Goal: Task Accomplishment & Management: Use online tool/utility

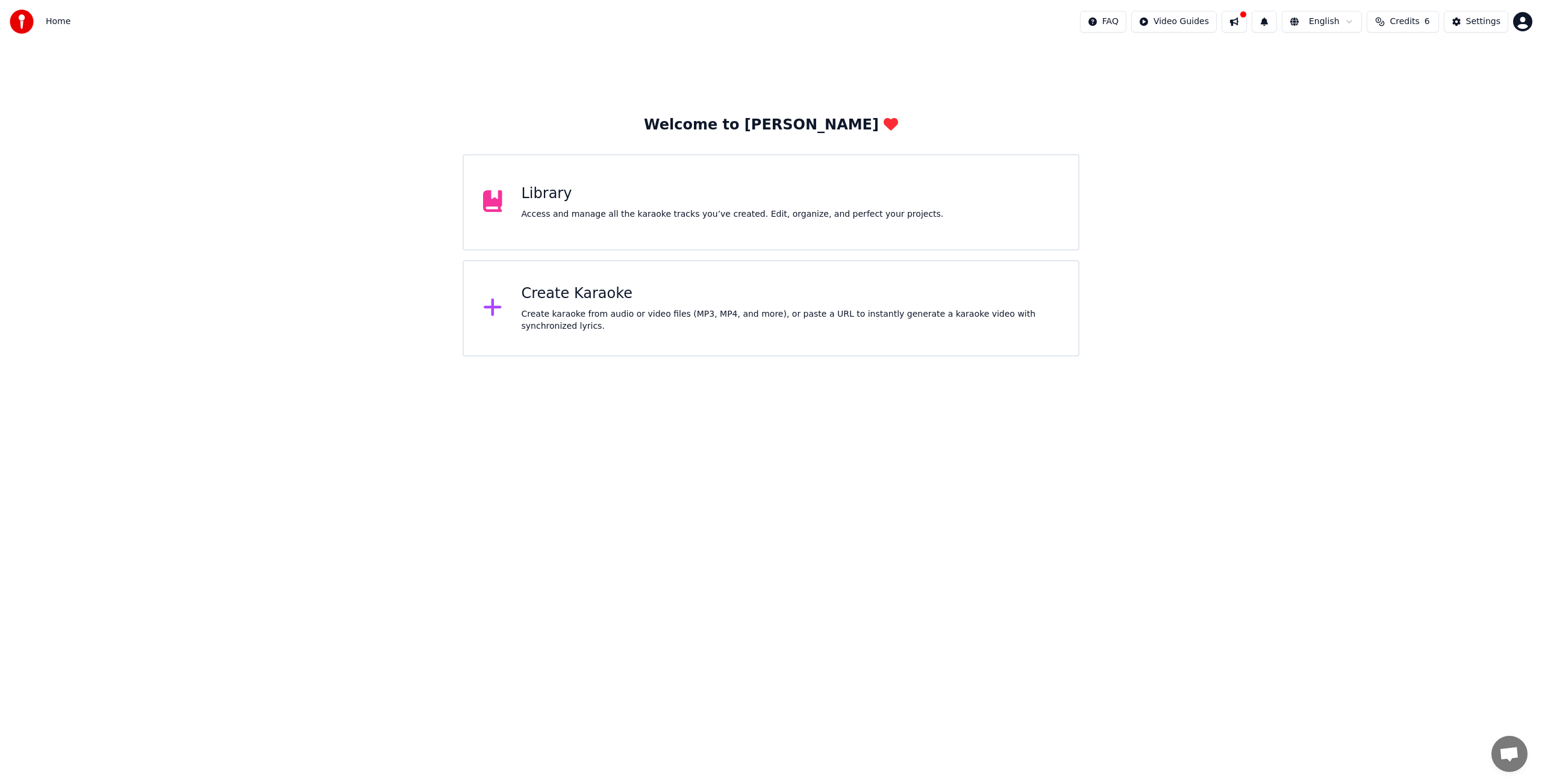
click at [546, 193] on div "Library" at bounding box center [733, 194] width 422 height 19
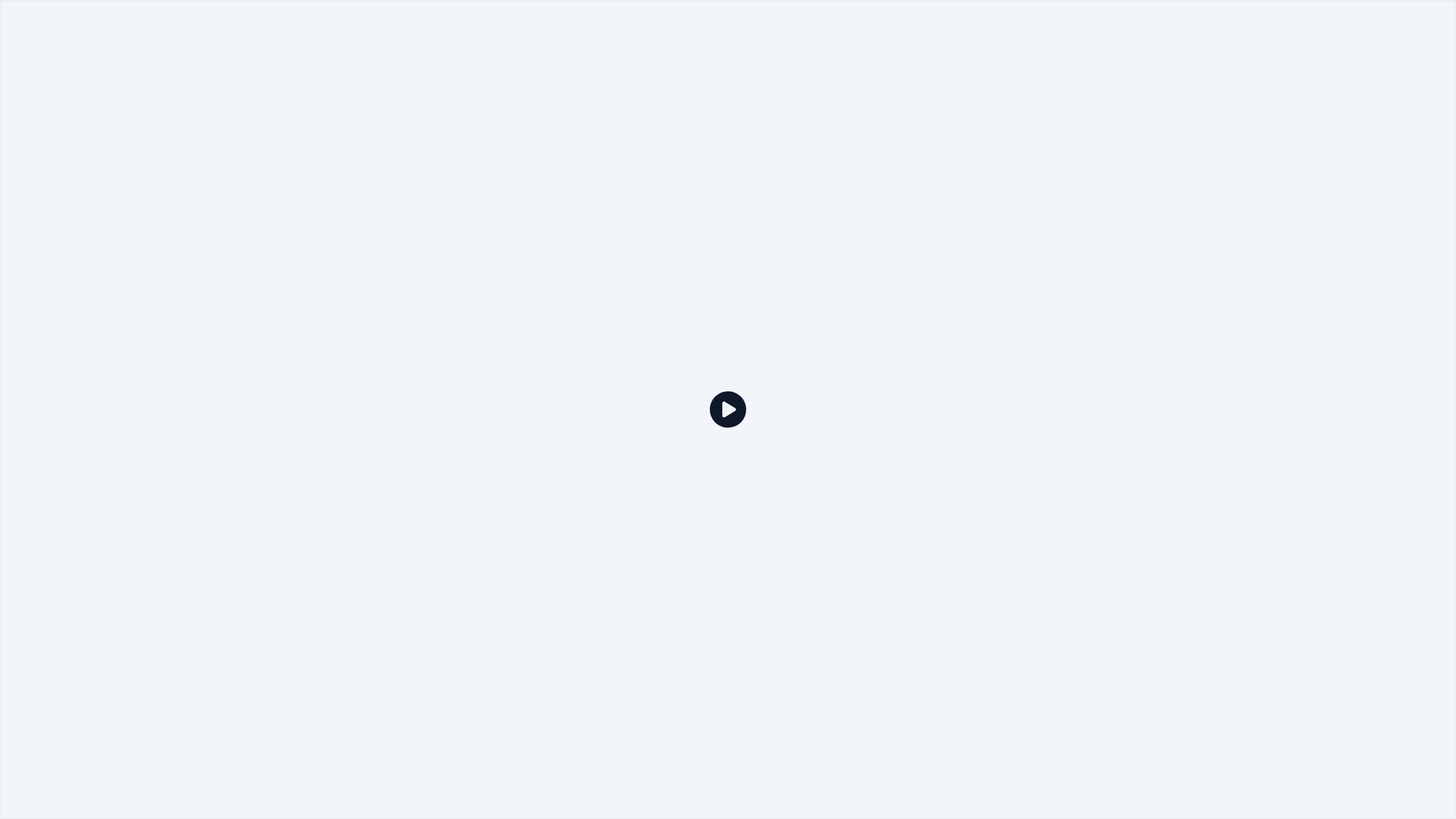
click at [519, 185] on div at bounding box center [728, 409] width 1456 height 819
click at [801, 413] on div at bounding box center [728, 409] width 1456 height 819
click at [948, 75] on div at bounding box center [728, 409] width 1456 height 819
click at [1066, 76] on div at bounding box center [728, 409] width 1456 height 819
click at [1016, 50] on div at bounding box center [728, 409] width 1456 height 819
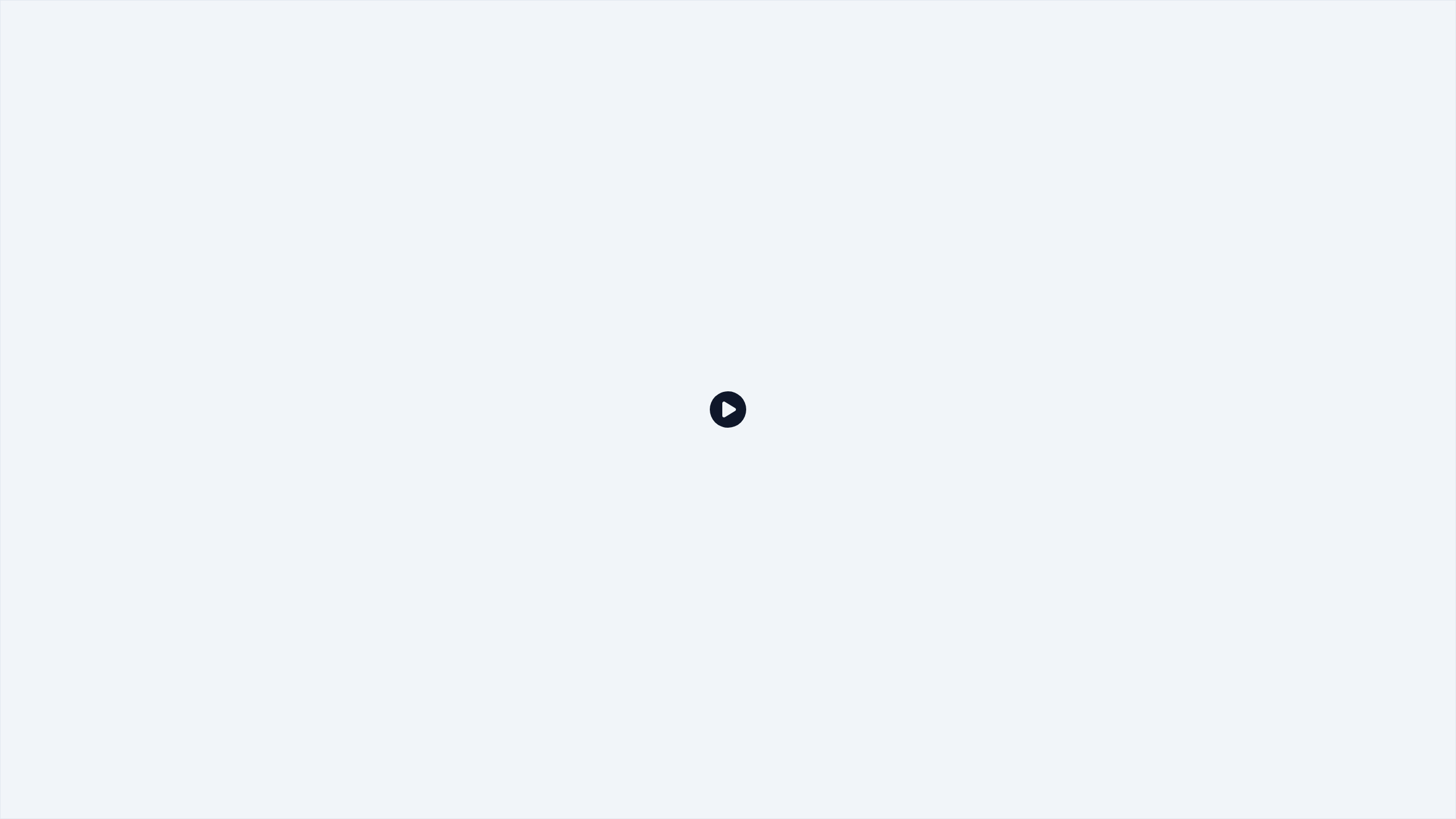
click at [921, 53] on div at bounding box center [728, 409] width 1456 height 819
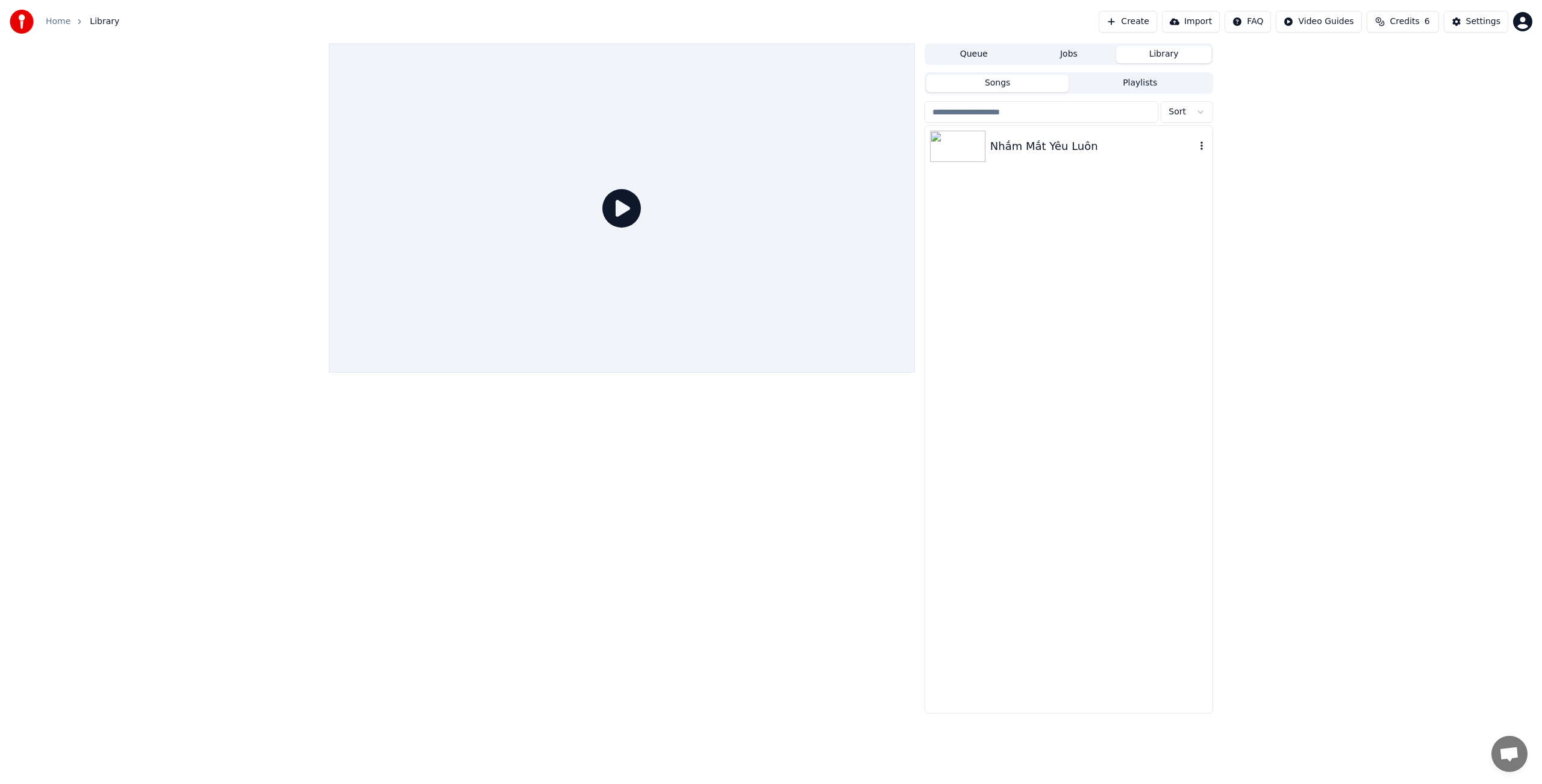
click at [1026, 146] on div "Nhắm Mắt Yêu Luôn" at bounding box center [1093, 146] width 205 height 17
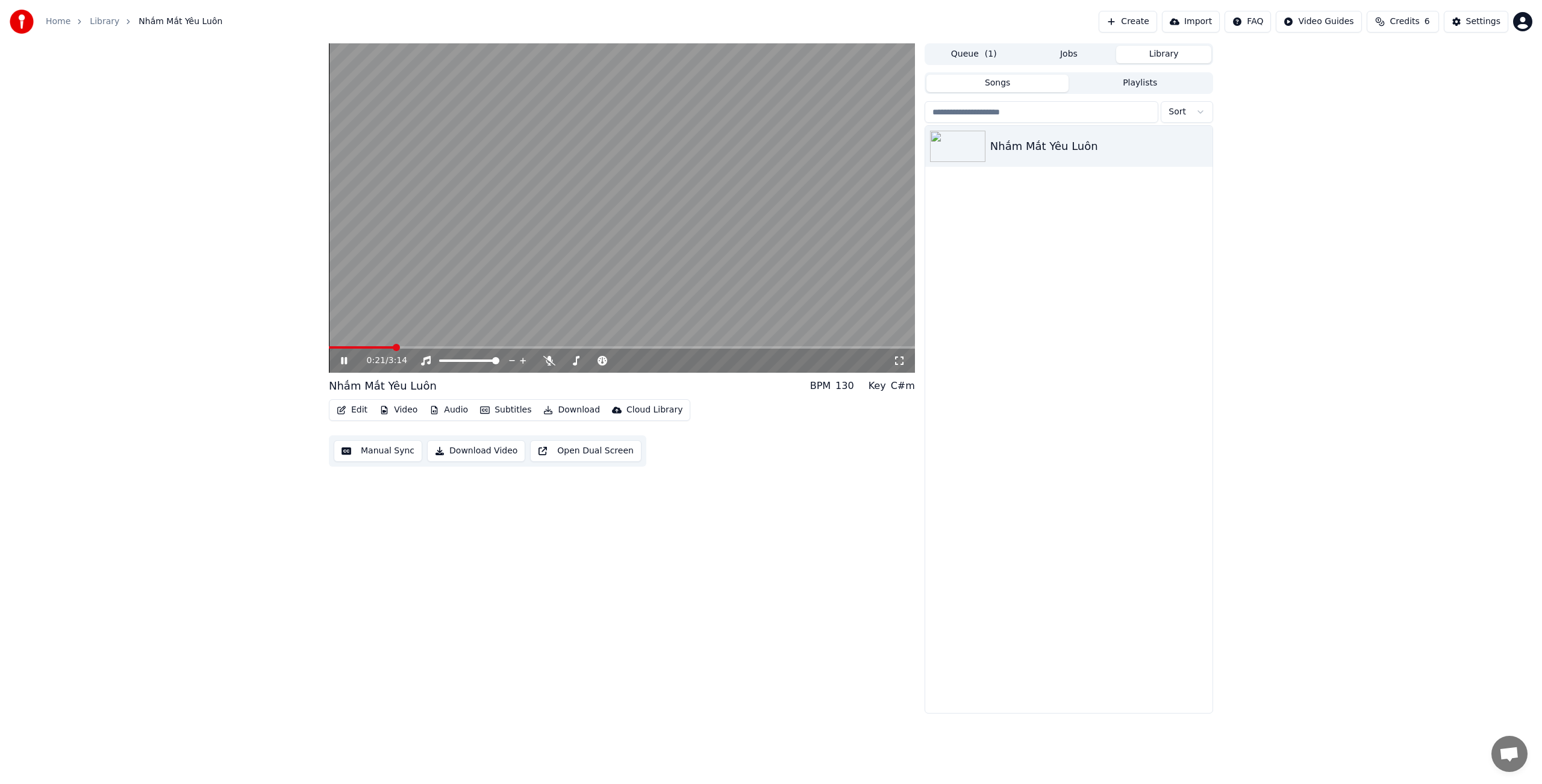
click at [346, 362] on icon at bounding box center [344, 361] width 6 height 7
click at [360, 409] on button "Edit" at bounding box center [352, 410] width 40 height 17
click at [382, 500] on div "Style Editor" at bounding box center [381, 499] width 49 height 12
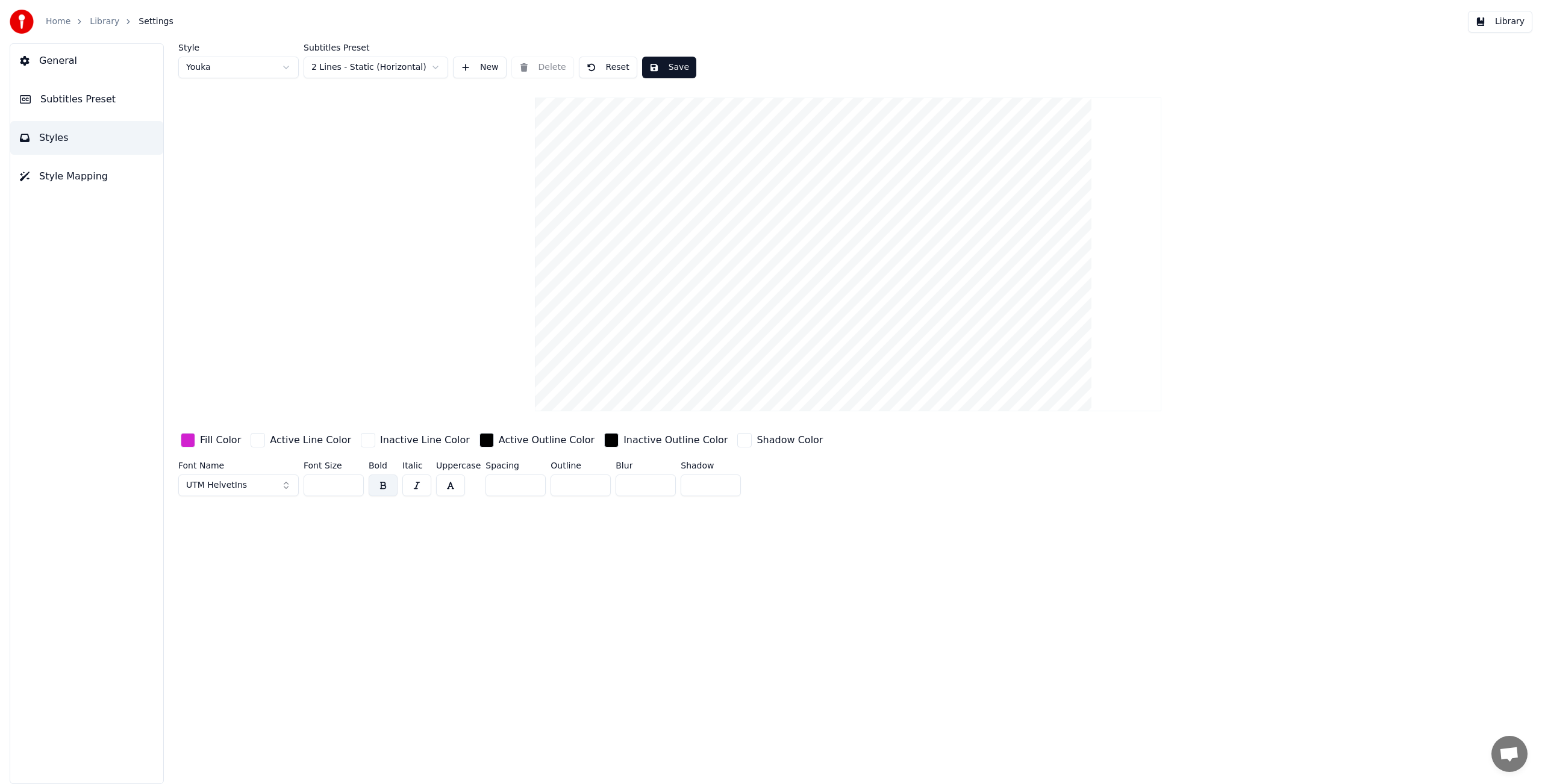
click at [72, 98] on span "Subtitles Preset" at bounding box center [78, 99] width 76 height 15
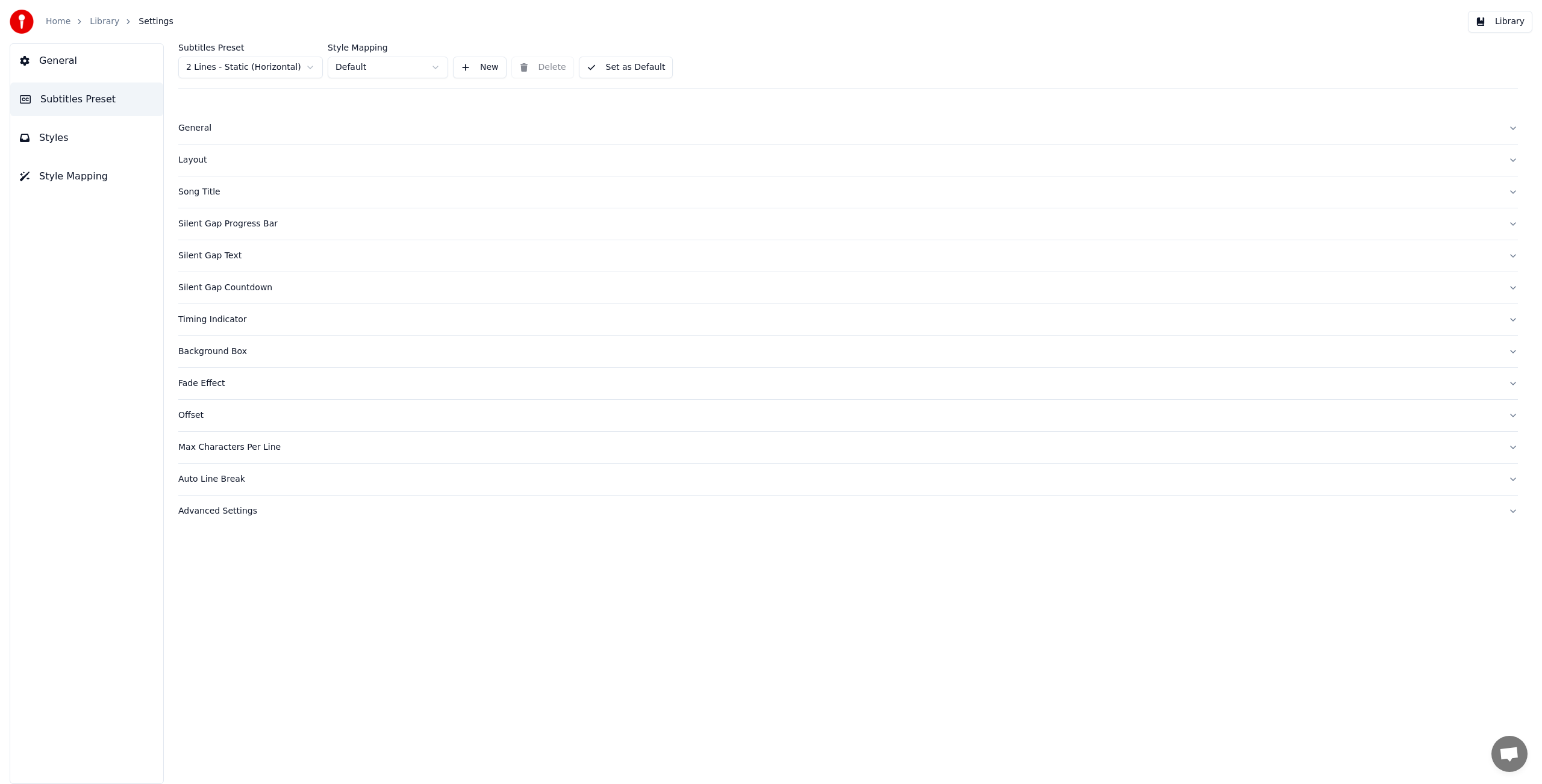
click at [212, 191] on div "Song Title" at bounding box center [839, 192] width 1320 height 12
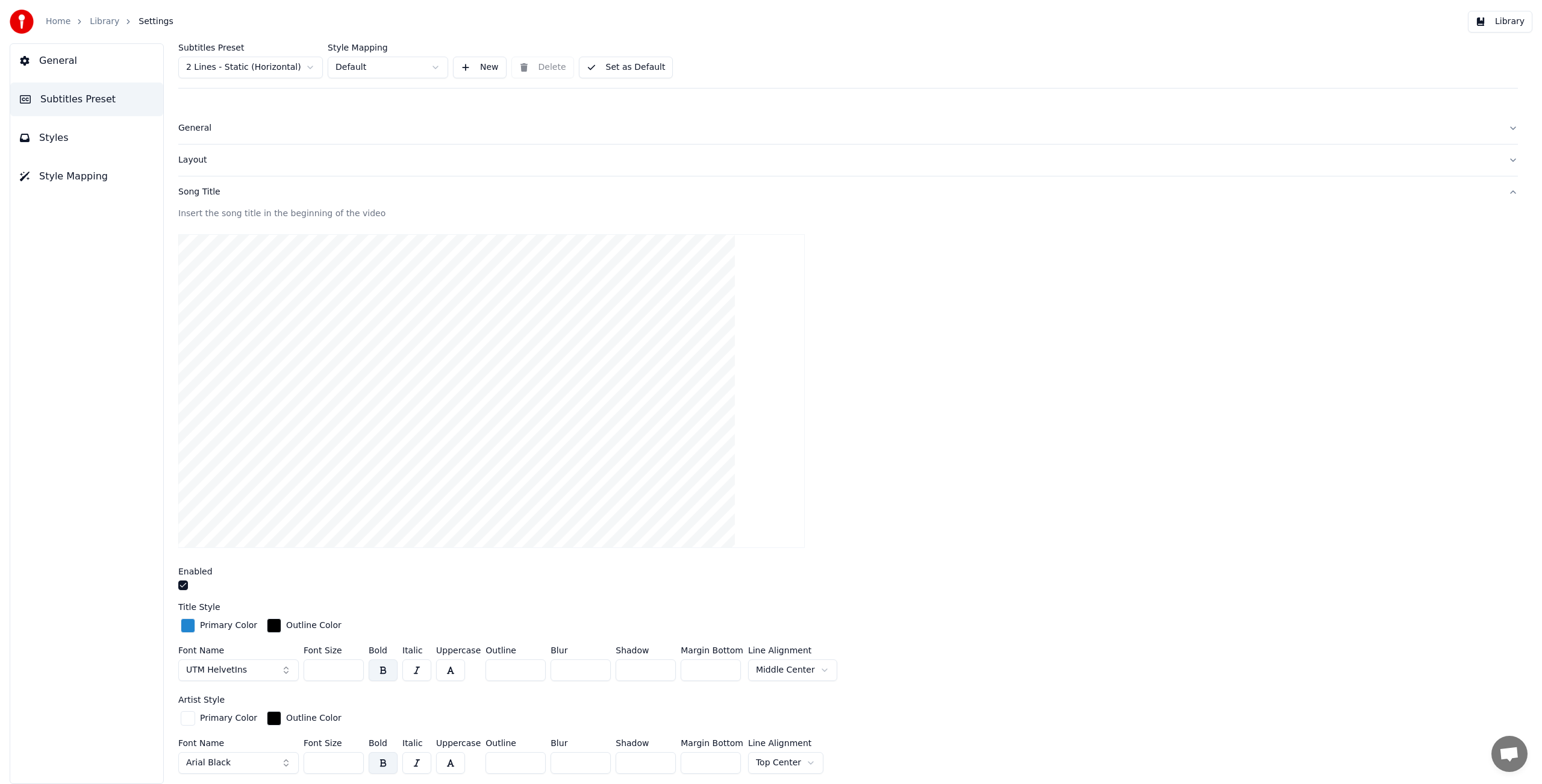
click at [184, 585] on button "button" at bounding box center [183, 585] width 10 height 10
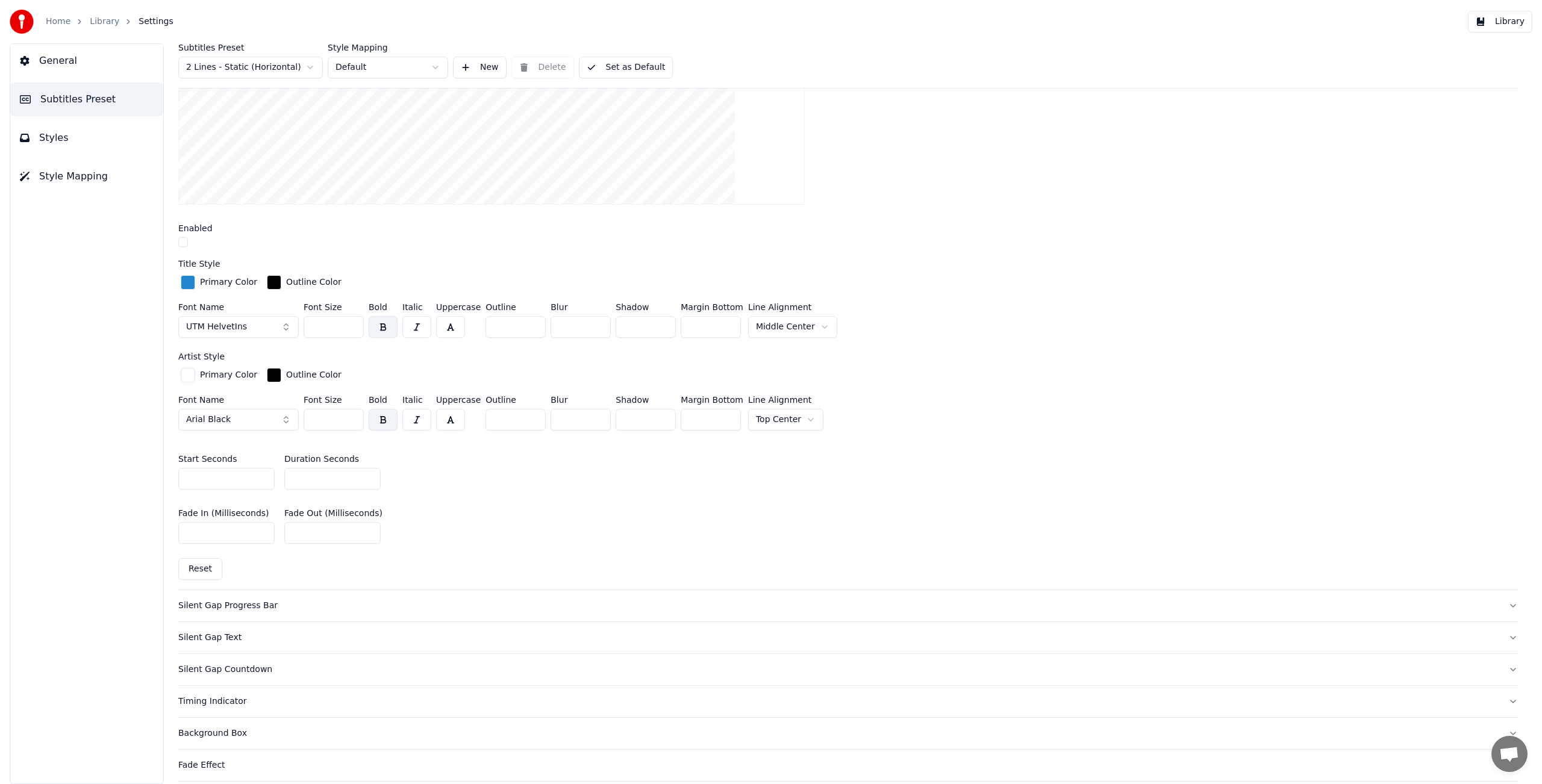
scroll to position [476, 0]
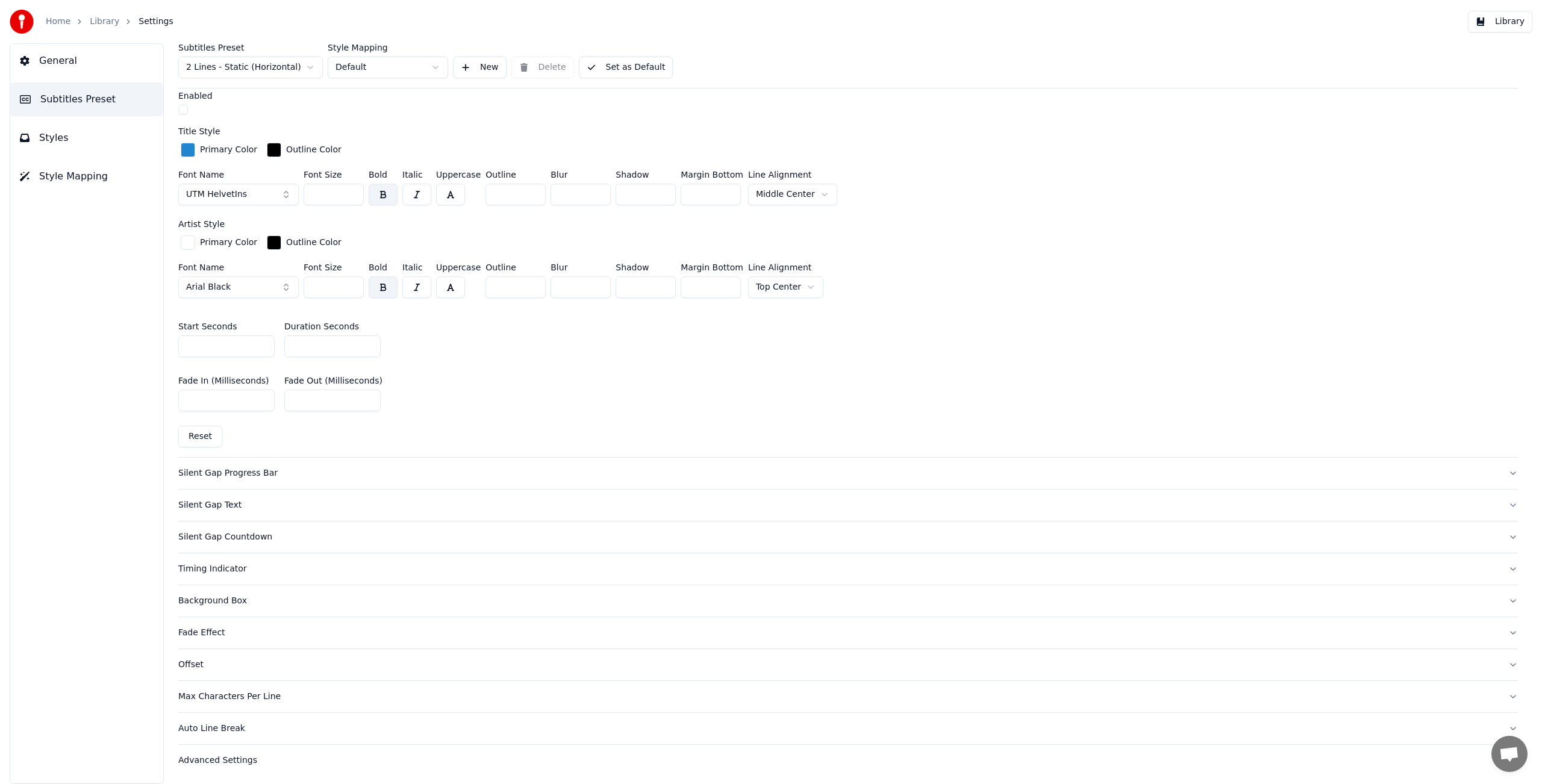
click at [252, 470] on div "Silent Gap Progress Bar" at bounding box center [839, 473] width 1320 height 12
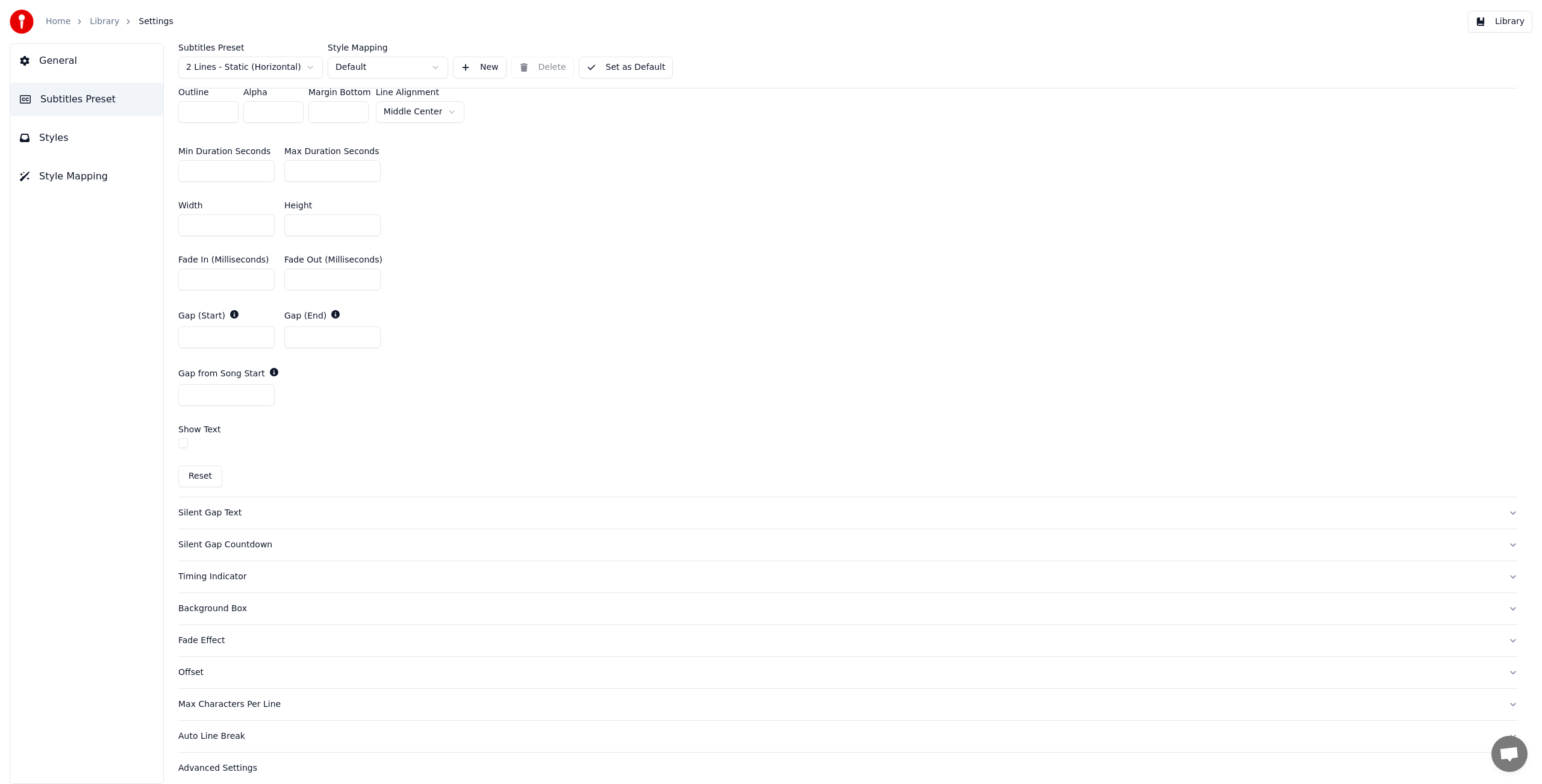
scroll to position [587, 0]
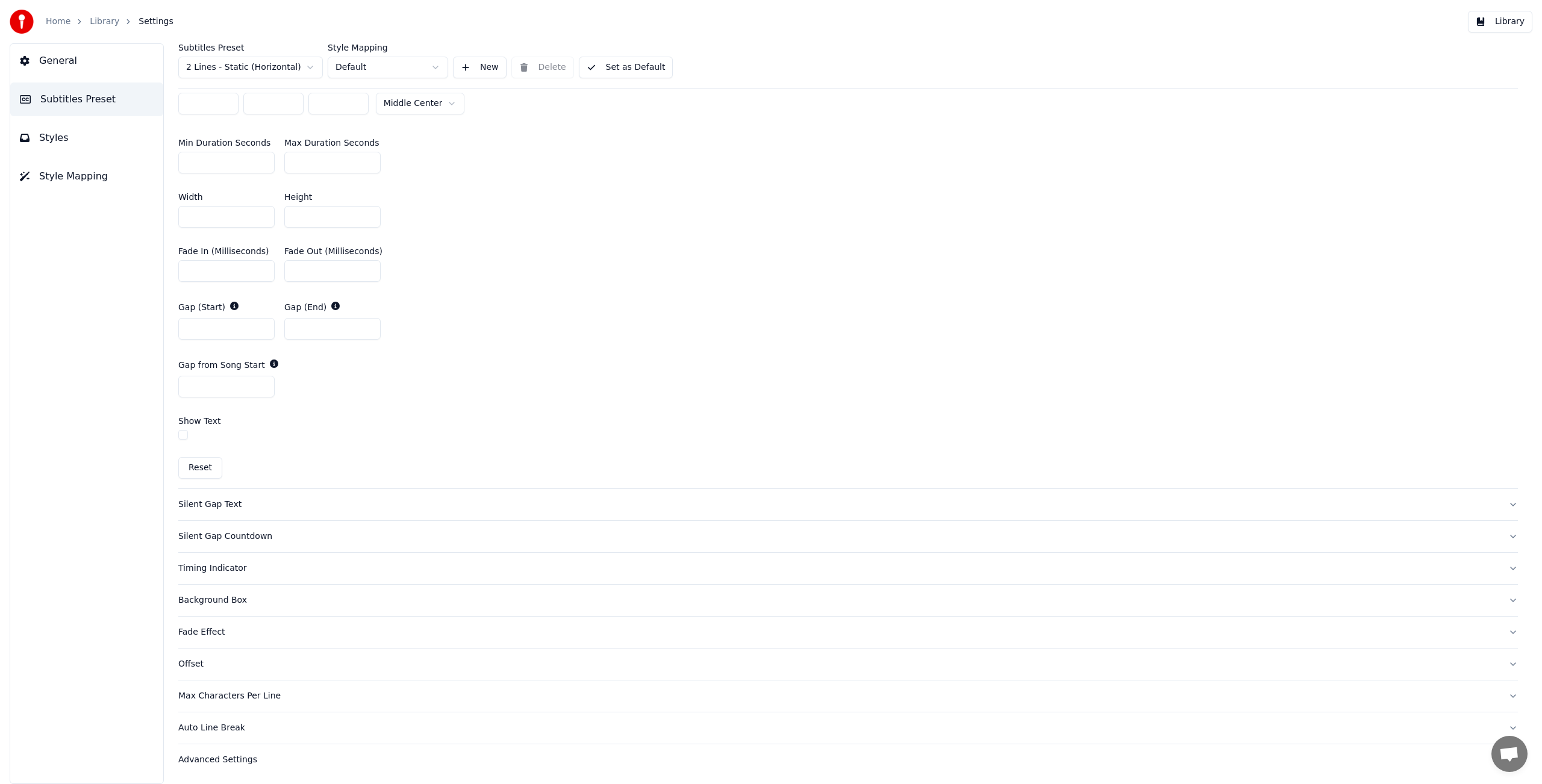
click at [184, 433] on button "button" at bounding box center [183, 435] width 10 height 10
click at [283, 587] on button "Arial Bold" at bounding box center [239, 588] width 121 height 22
click at [236, 487] on input "**********" at bounding box center [227, 486] width 96 height 22
drag, startPoint x: 246, startPoint y: 485, endPoint x: 175, endPoint y: 484, distance: 71.0
click at [176, 485] on div "**********" at bounding box center [848, 413] width 1388 height 740
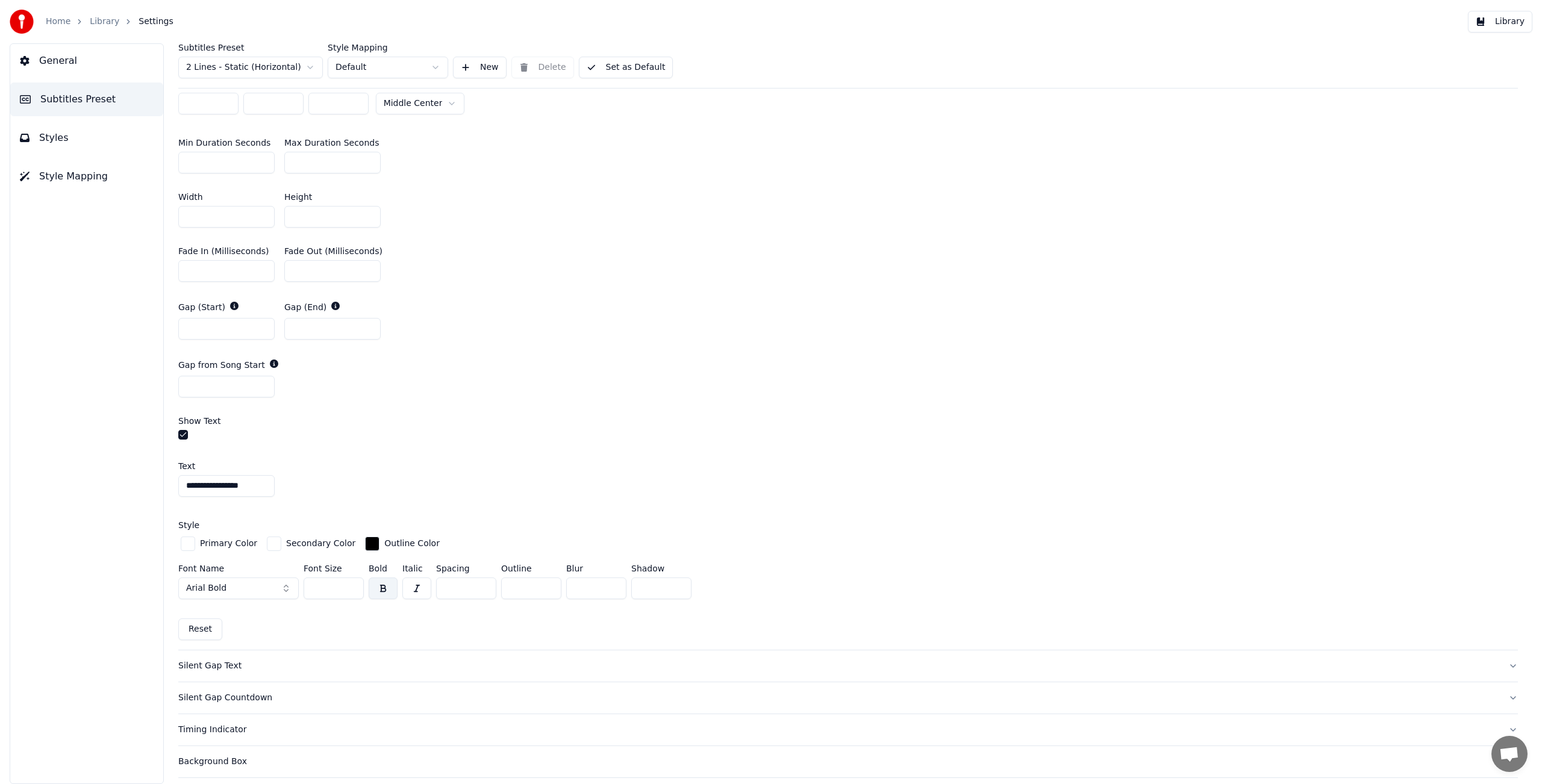
type input "**********"
click at [242, 588] on button "Arial Bold" at bounding box center [239, 588] width 121 height 22
type input "*****"
click at [242, 749] on div "Helvetica Neue Bold" at bounding box center [248, 749] width 85 height 12
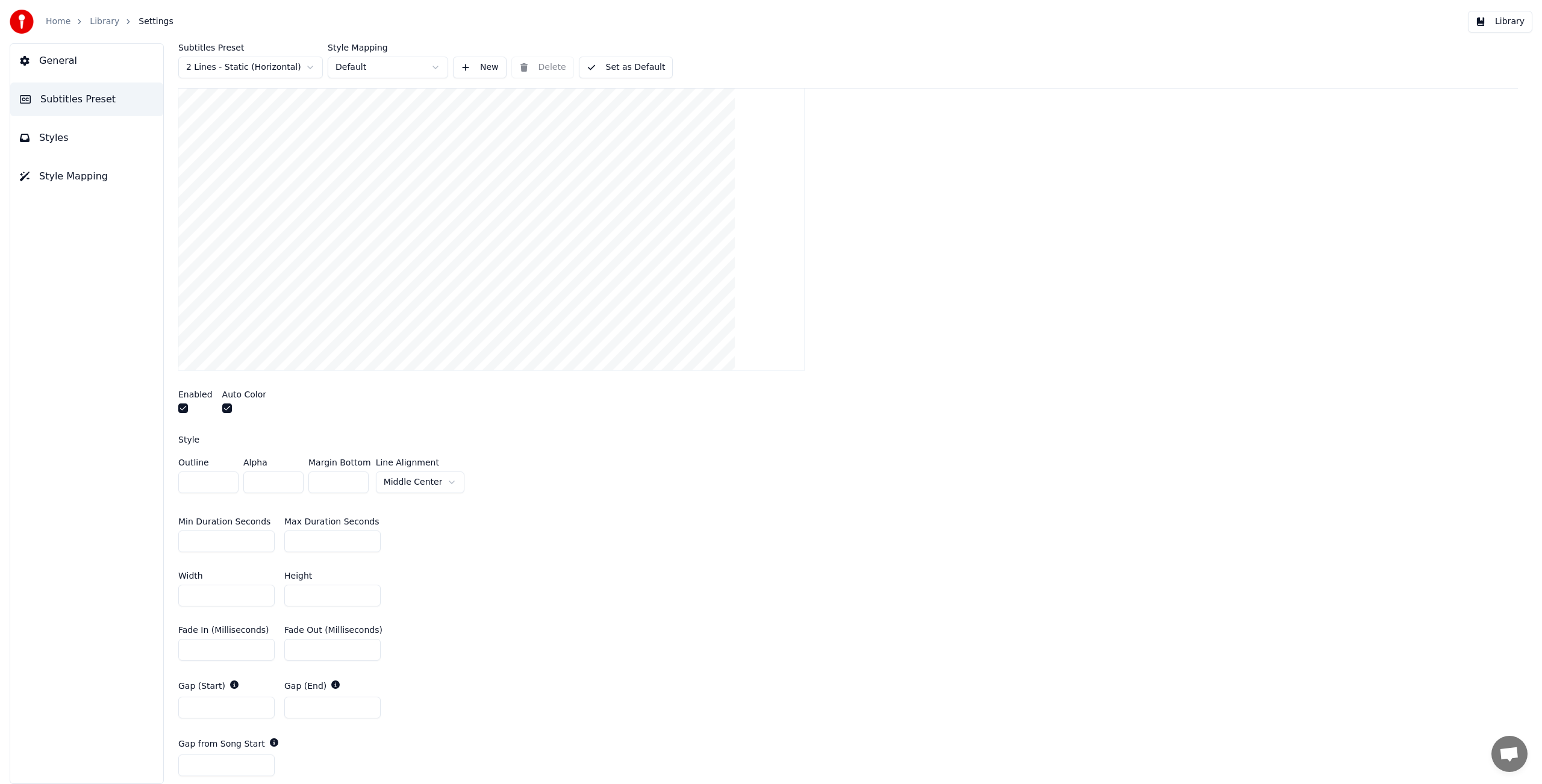
scroll to position [215, 0]
drag, startPoint x: 312, startPoint y: 589, endPoint x: 287, endPoint y: 590, distance: 25.0
click at [287, 590] on input "**" at bounding box center [332, 590] width 96 height 22
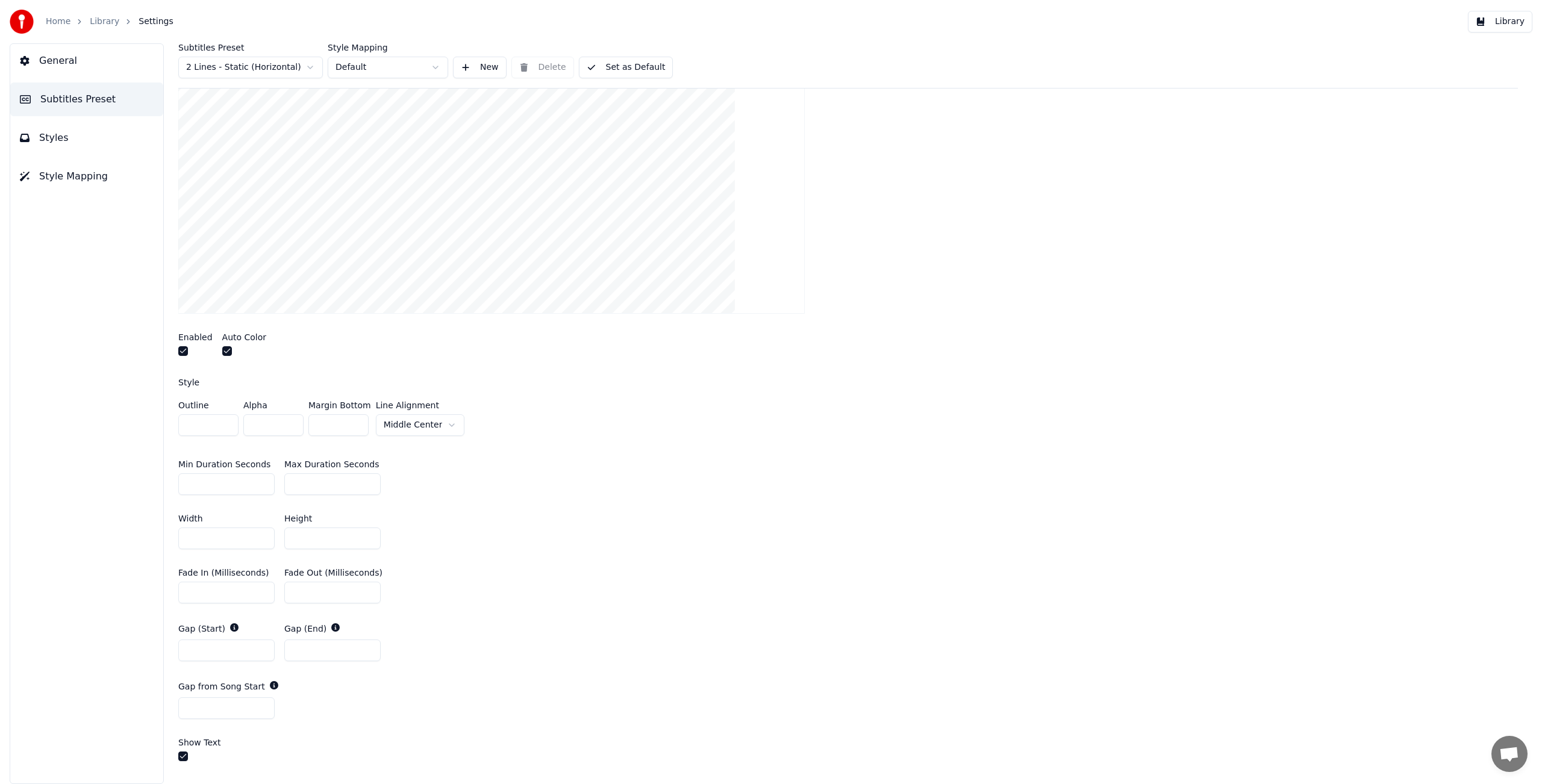
scroll to position [172, 0]
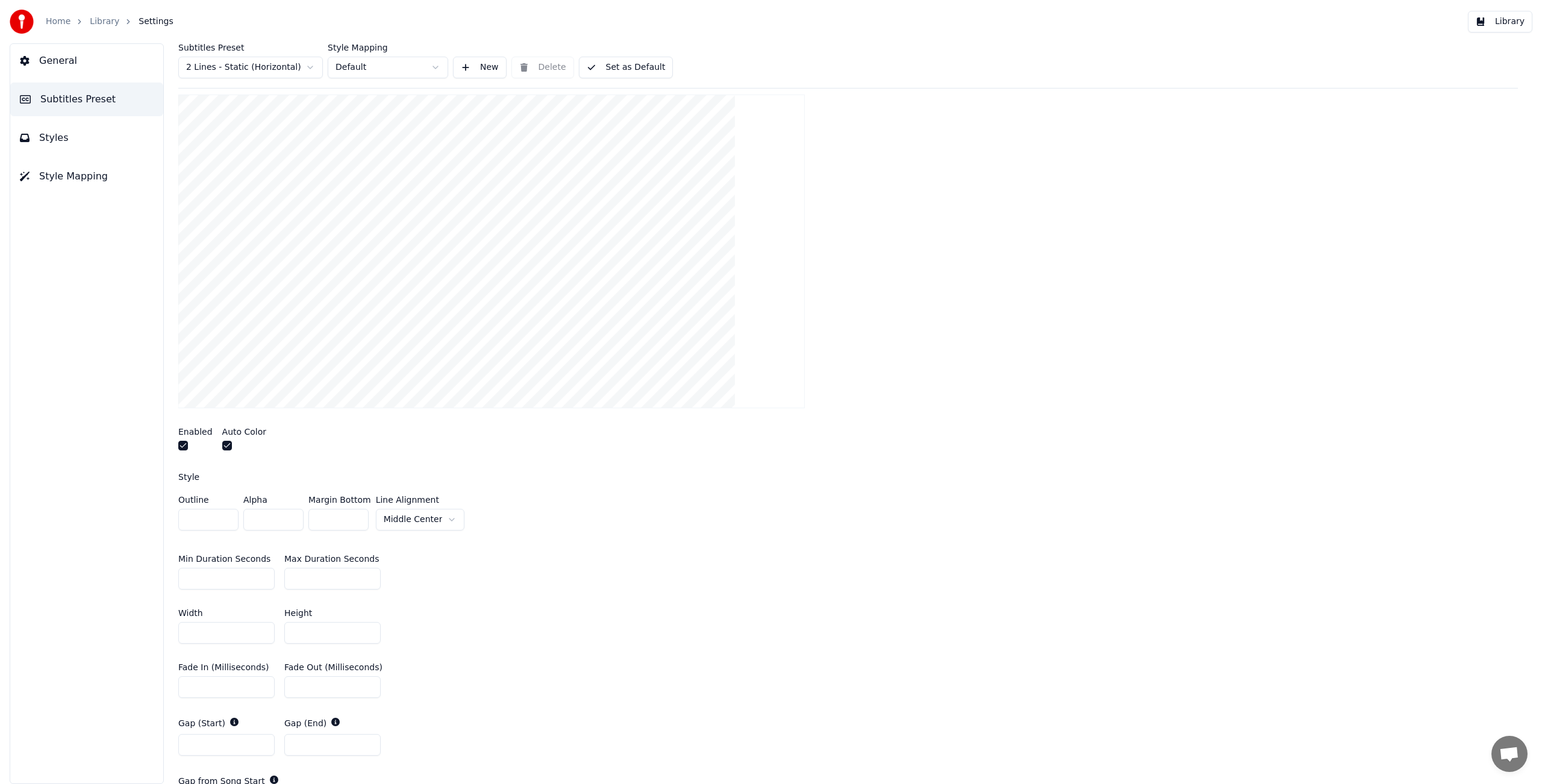
type input "**"
click at [224, 444] on button "button" at bounding box center [227, 445] width 10 height 10
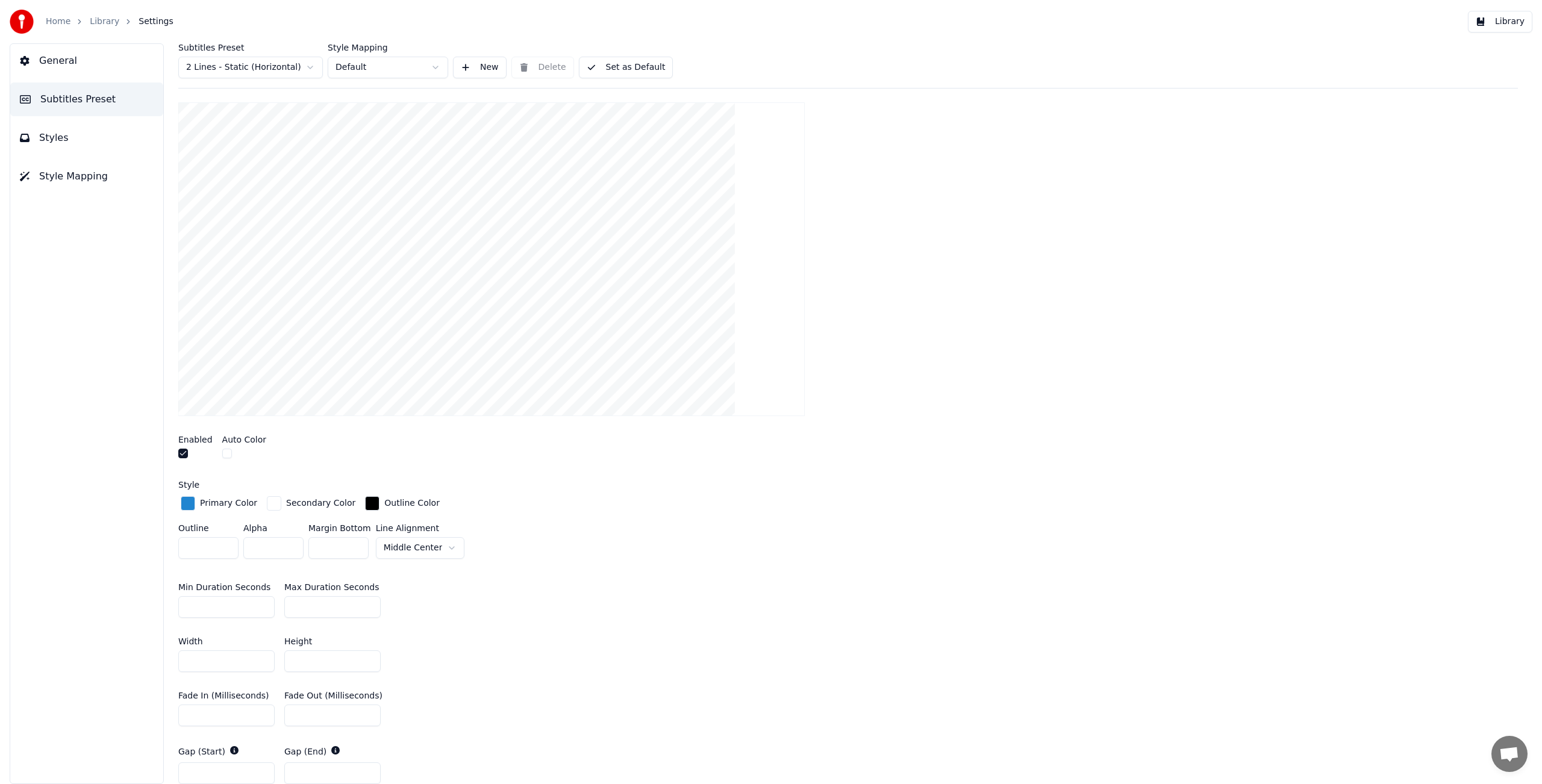
scroll to position [163, 0]
click at [366, 503] on div "button" at bounding box center [372, 504] width 15 height 15
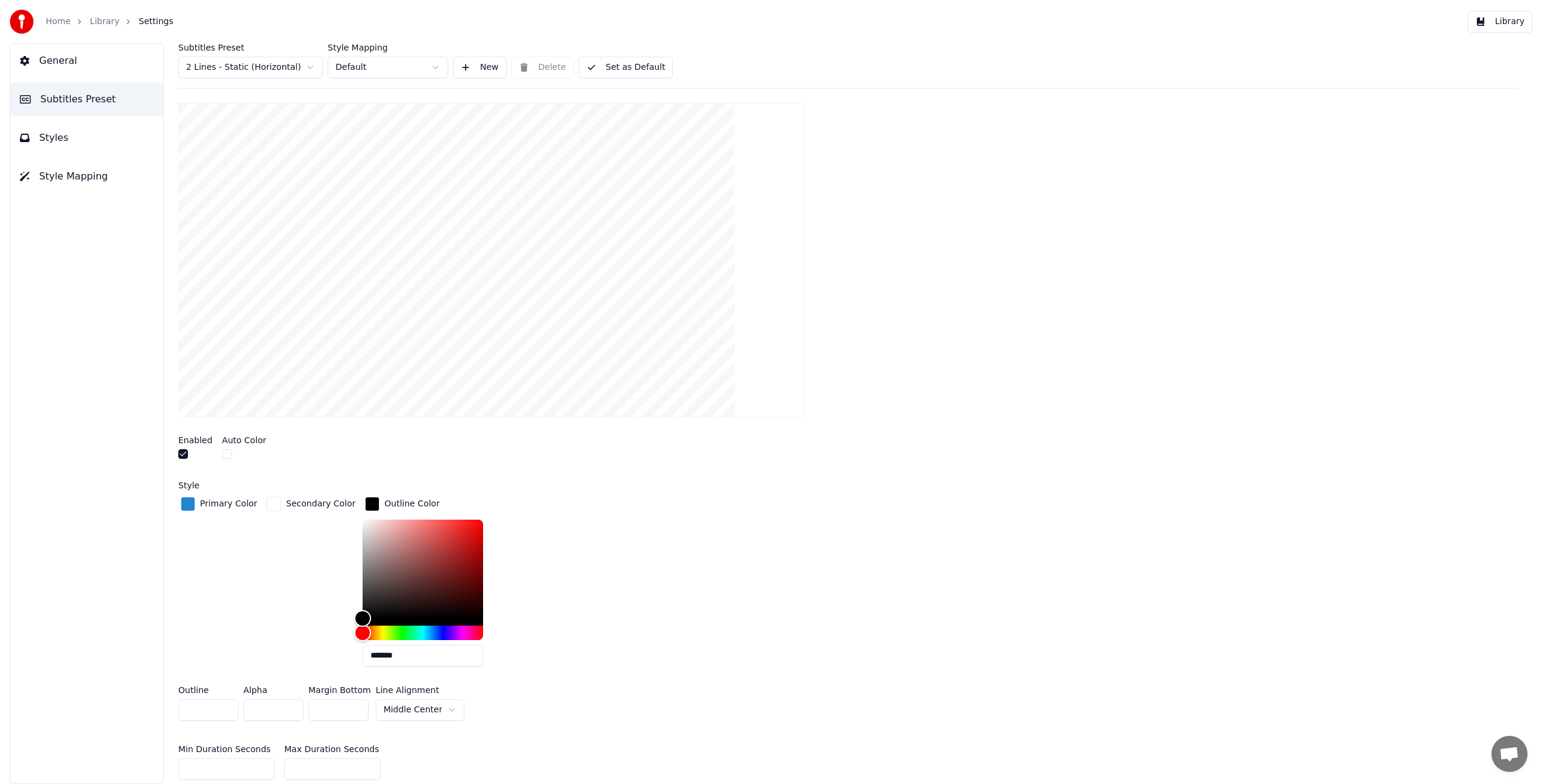
click at [469, 498] on div "Outline Color *******" at bounding box center [432, 585] width 140 height 182
click at [467, 488] on div "Style" at bounding box center [848, 486] width 1340 height 9
click at [199, 545] on div "Primary Color" at bounding box center [219, 585] width 81 height 182
click at [275, 502] on div "button" at bounding box center [274, 504] width 15 height 15
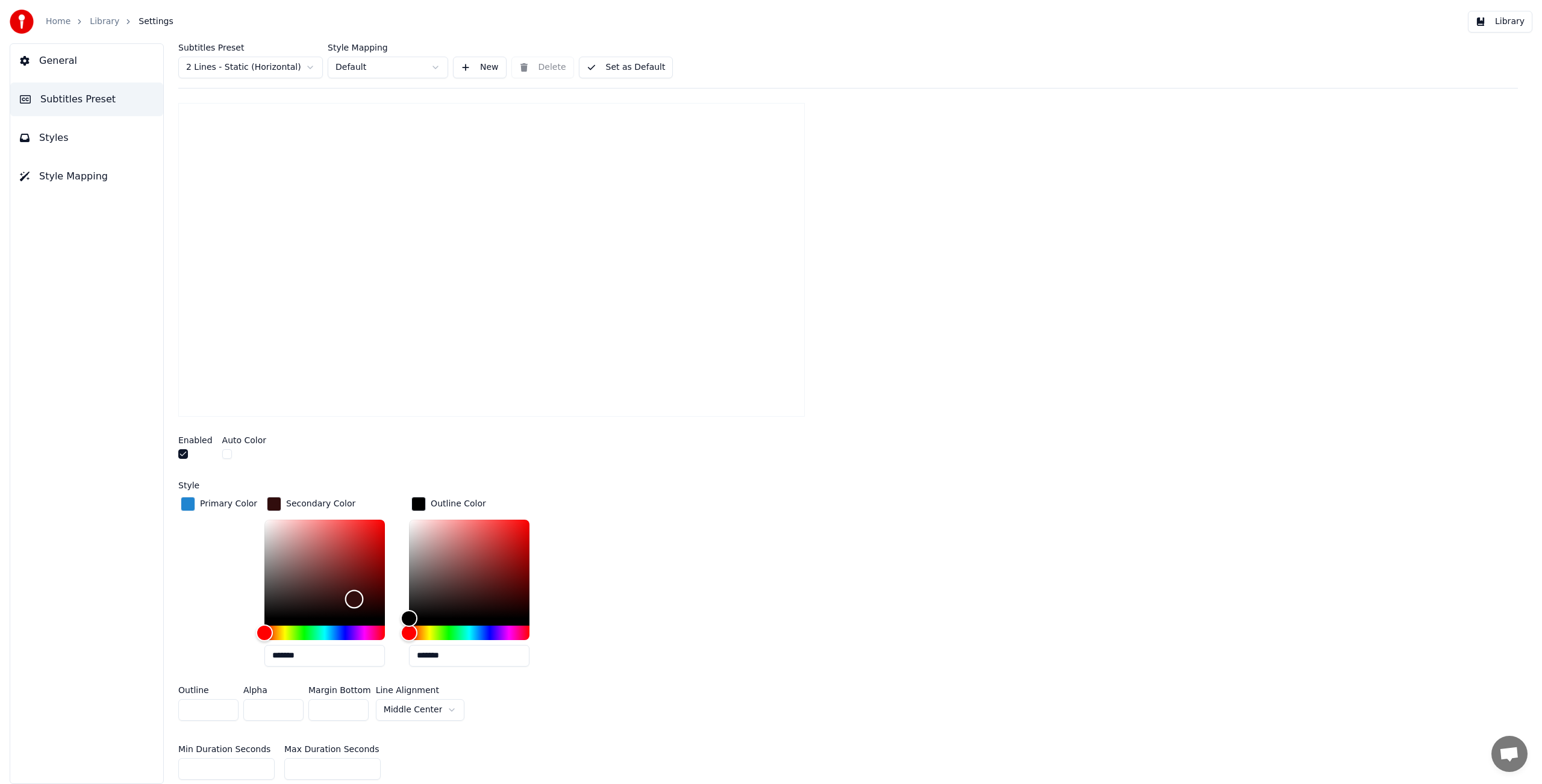
type input "*******"
drag, startPoint x: 350, startPoint y: 598, endPoint x: 399, endPoint y: 619, distance: 53.3
click at [388, 632] on div "*******" at bounding box center [334, 595] width 140 height 152
click at [586, 568] on div "Primary Color Secondary Color ******* Outline Color *******" at bounding box center [848, 585] width 1340 height 182
click at [406, 619] on div "Color" at bounding box center [409, 618] width 19 height 19
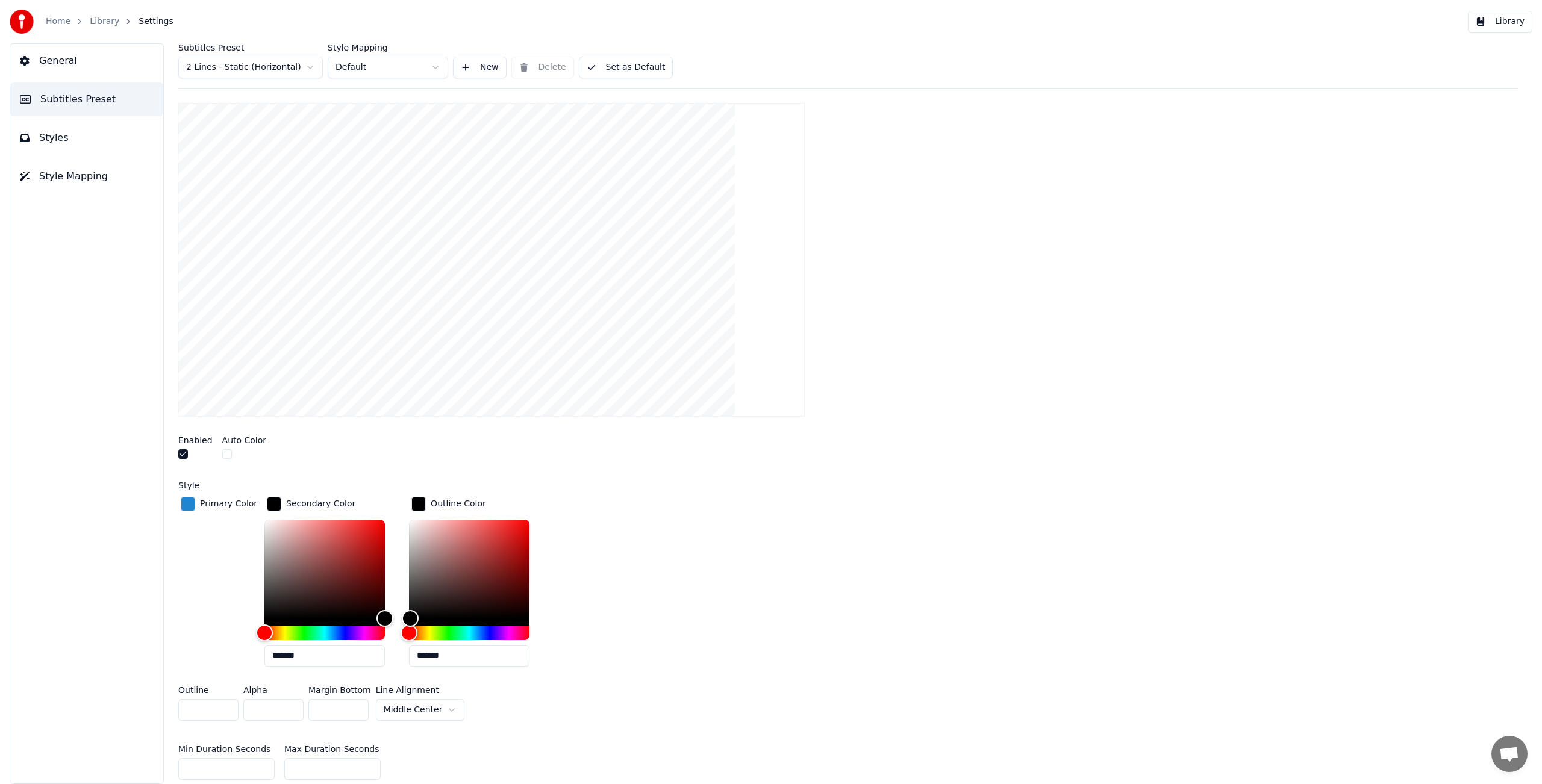
click at [580, 588] on div "Primary Color Secondary Color ******* Outline Color *******" at bounding box center [848, 585] width 1340 height 182
click at [266, 459] on div "Enabled Auto Color" at bounding box center [848, 449] width 1340 height 45
click at [265, 459] on div "Enabled Auto Color" at bounding box center [848, 449] width 1340 height 45
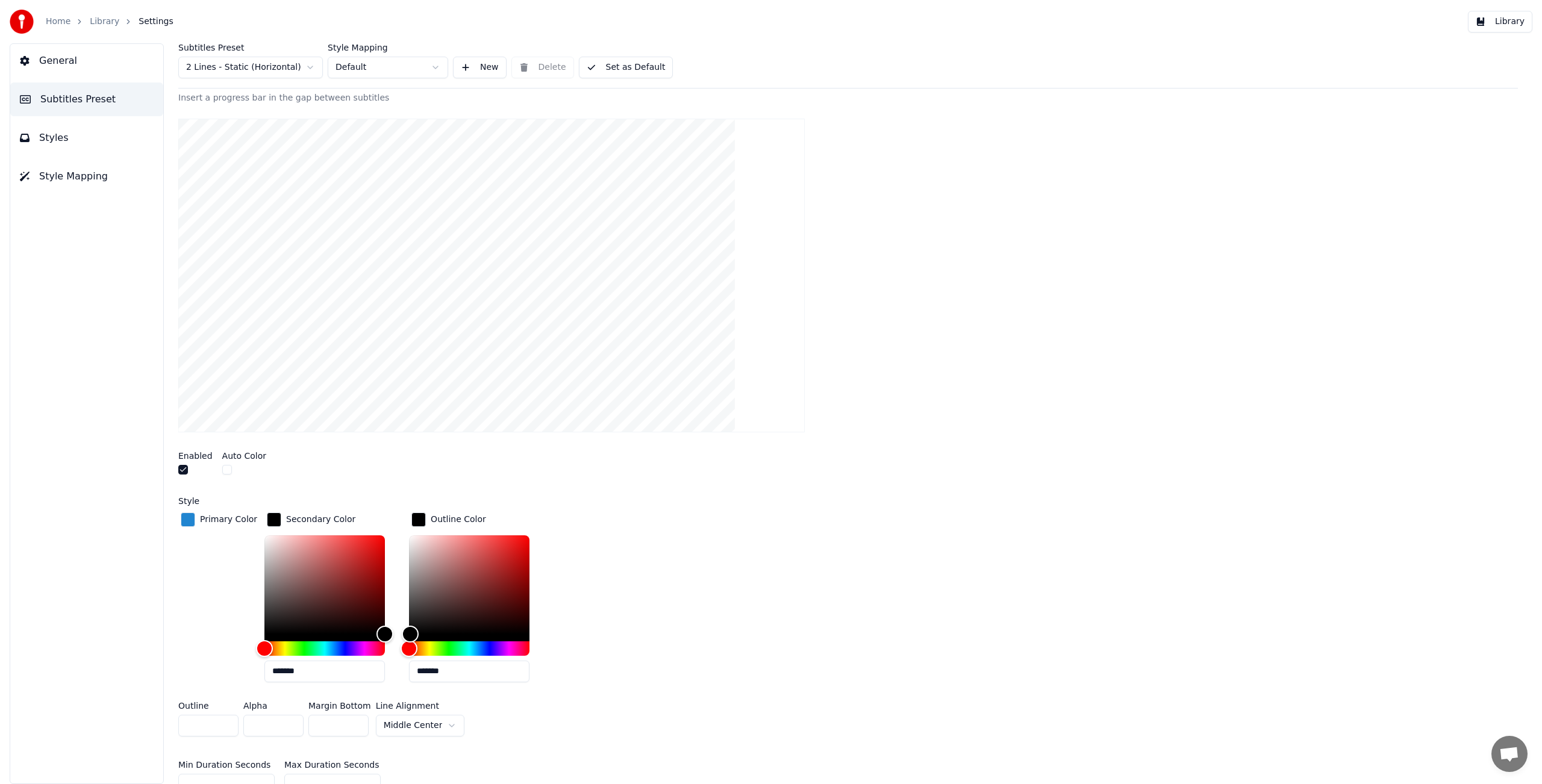
scroll to position [160, 0]
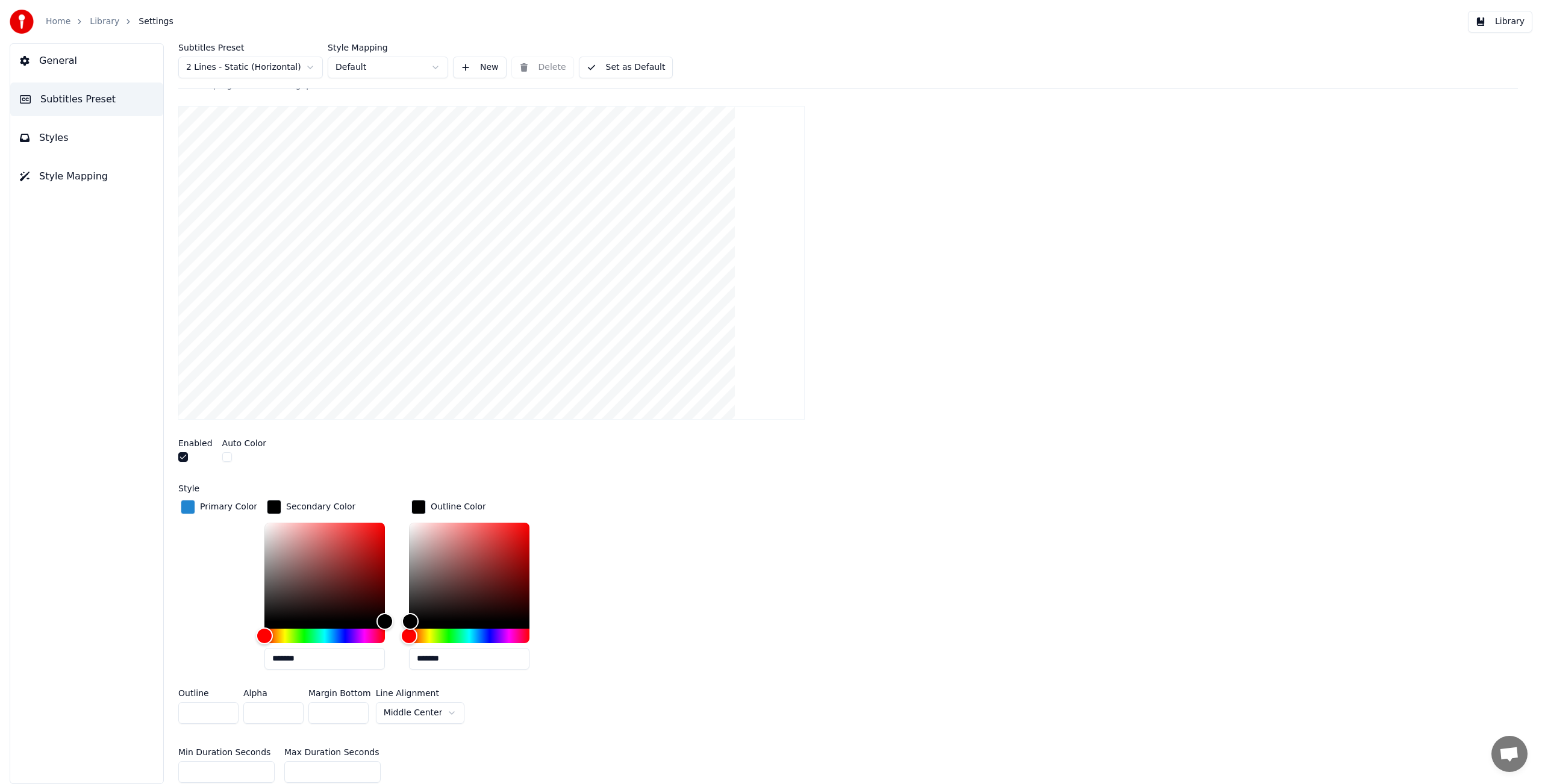
click at [274, 504] on div "button" at bounding box center [274, 507] width 15 height 15
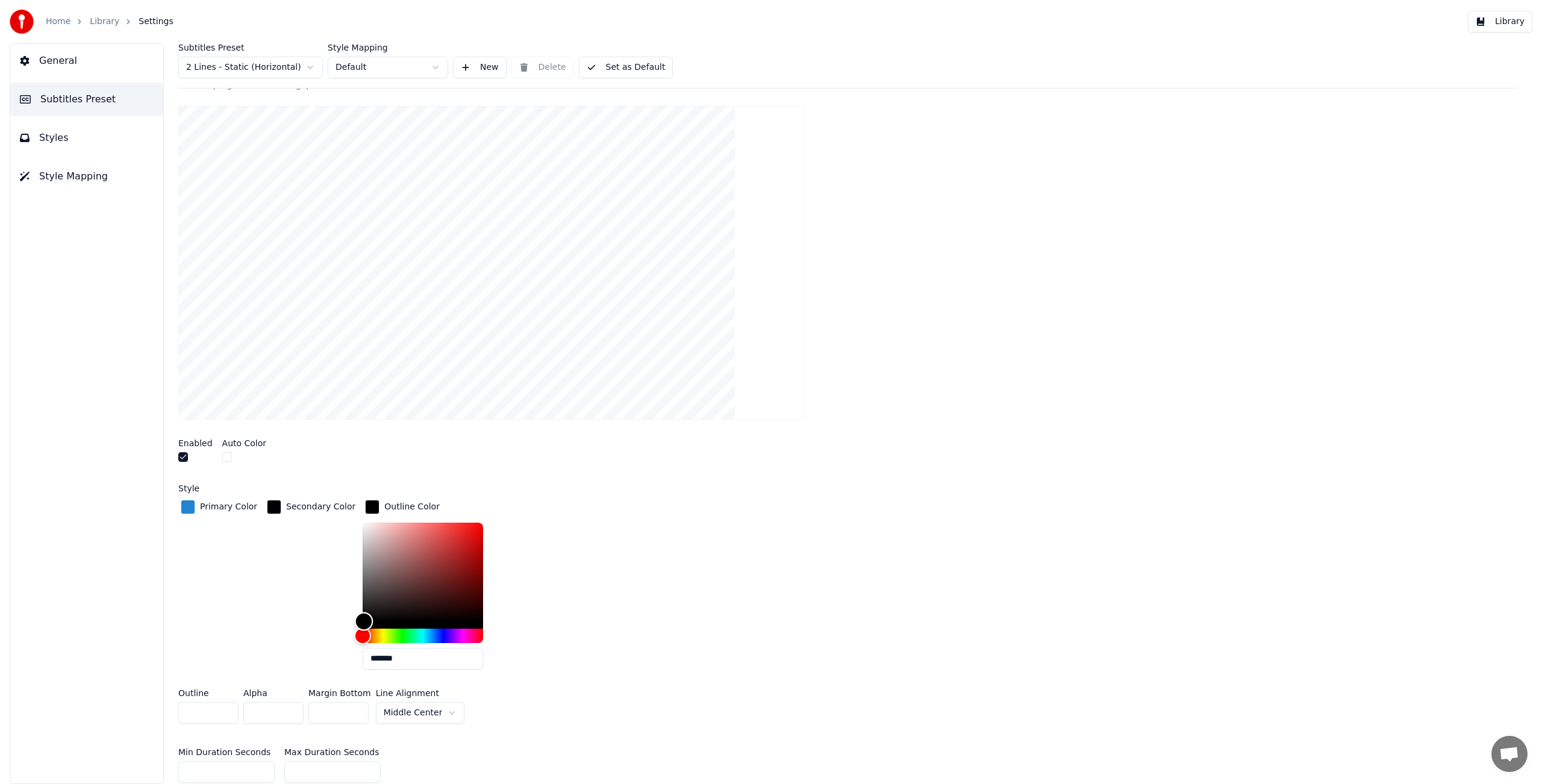
type input "*******"
drag, startPoint x: 365, startPoint y: 535, endPoint x: 344, endPoint y: 510, distance: 32.6
click at [344, 510] on div "Primary Color Secondary Color Outline Color *******" at bounding box center [848, 588] width 1340 height 182
click at [269, 506] on div "button" at bounding box center [274, 507] width 15 height 15
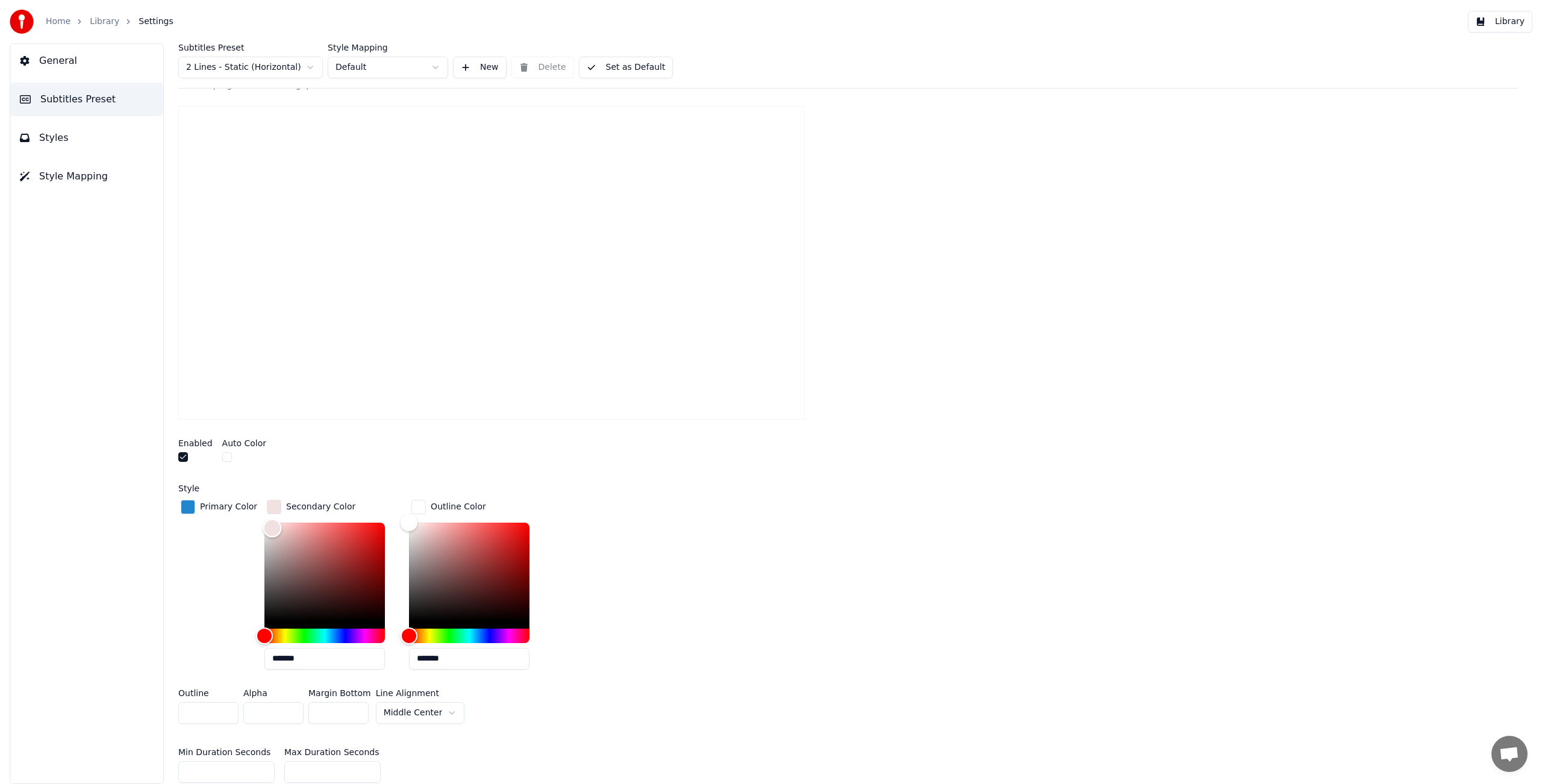
type input "*******"
drag, startPoint x: 275, startPoint y: 530, endPoint x: 239, endPoint y: 516, distance: 38.6
click at [239, 516] on div "Primary Color Secondary Color ******* Outline Color *******" at bounding box center [848, 588] width 1340 height 182
click at [413, 505] on div "button" at bounding box center [419, 507] width 15 height 15
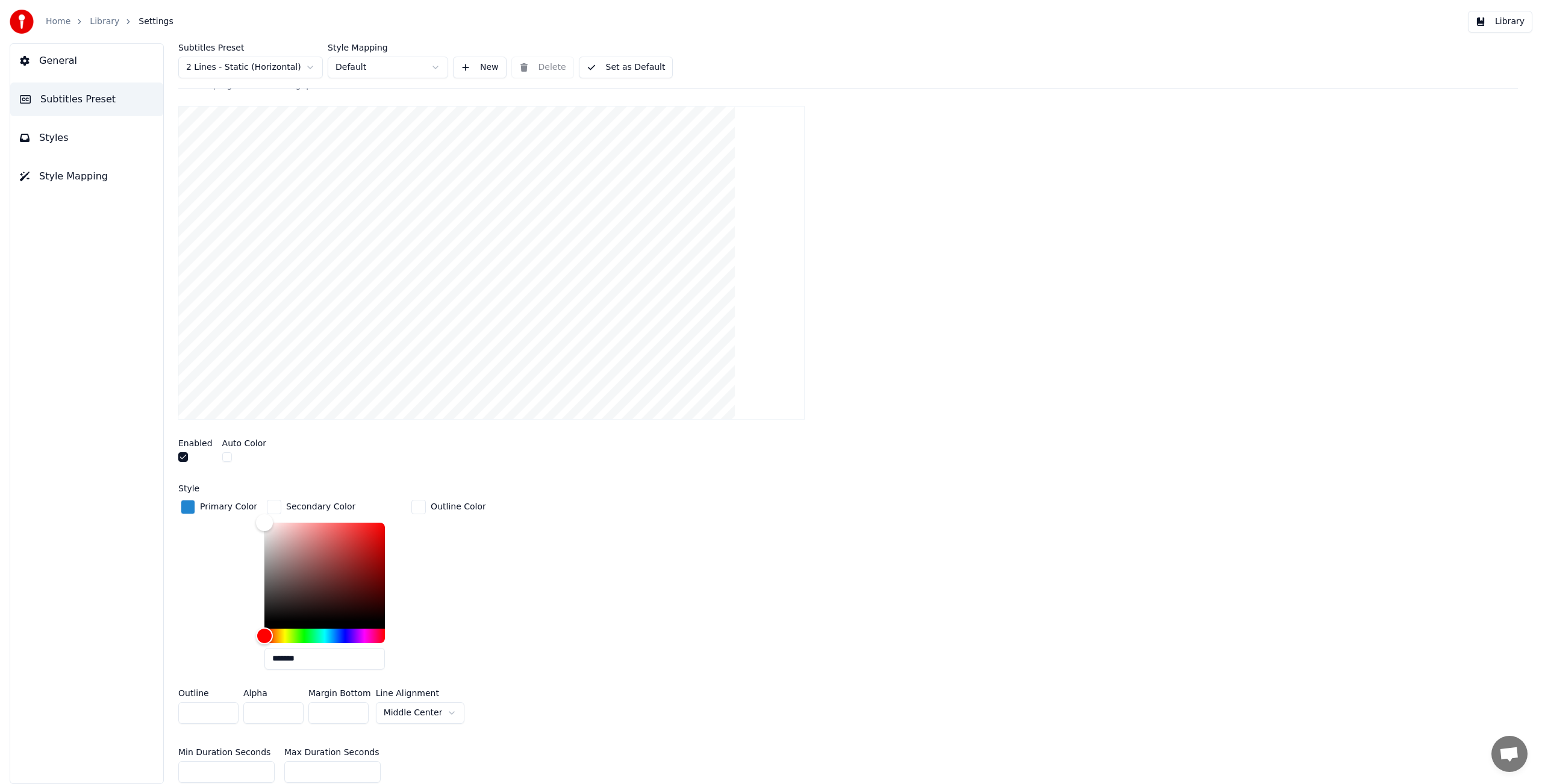
click at [416, 507] on div "button" at bounding box center [419, 507] width 15 height 15
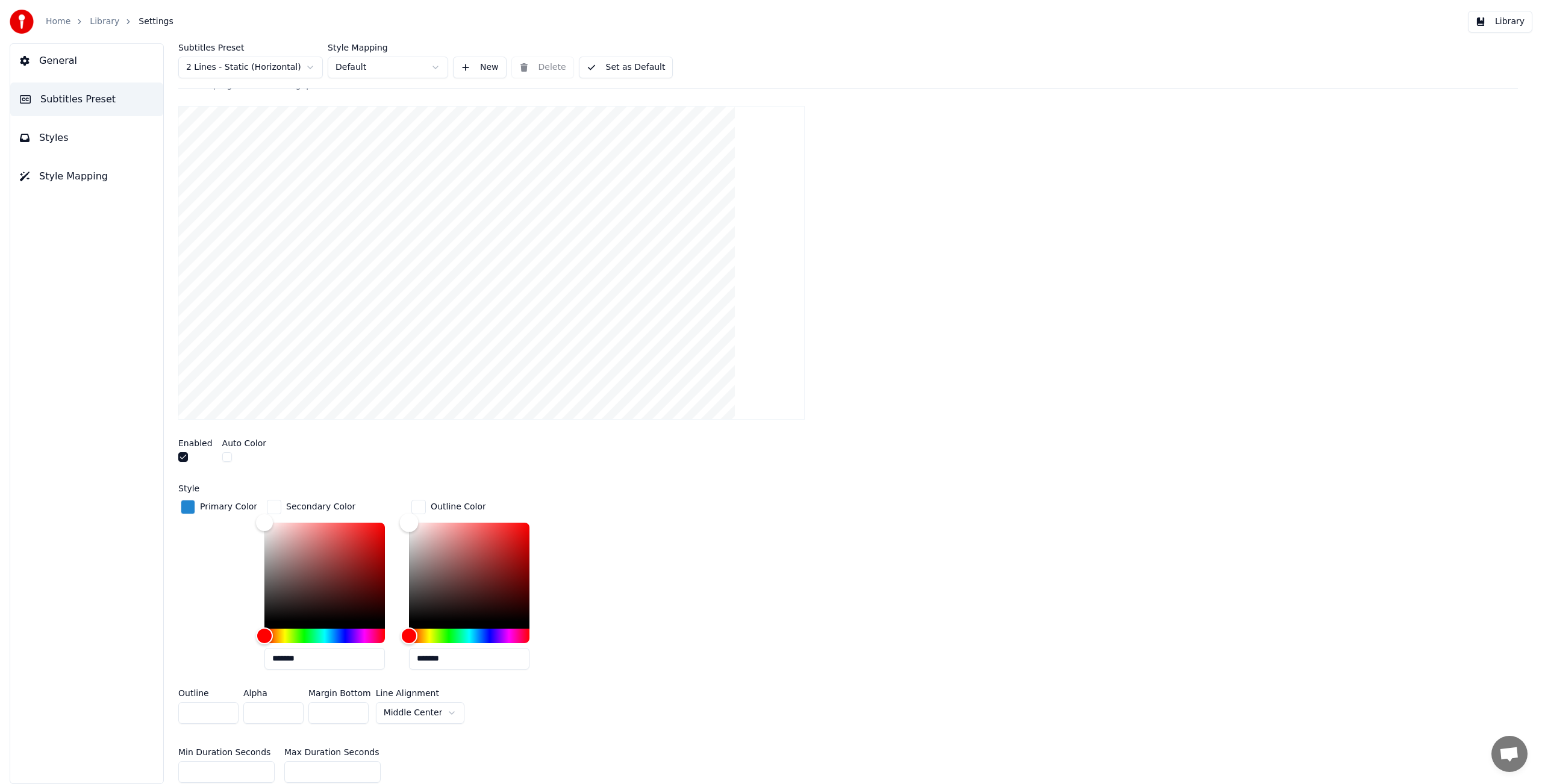
type input "*******"
drag, startPoint x: 511, startPoint y: 623, endPoint x: 561, endPoint y: 639, distance: 52.5
click at [541, 637] on div "*******" at bounding box center [478, 598] width 140 height 152
click at [579, 638] on div "Primary Color Secondary Color ******* Outline Color *******" at bounding box center [848, 588] width 1340 height 182
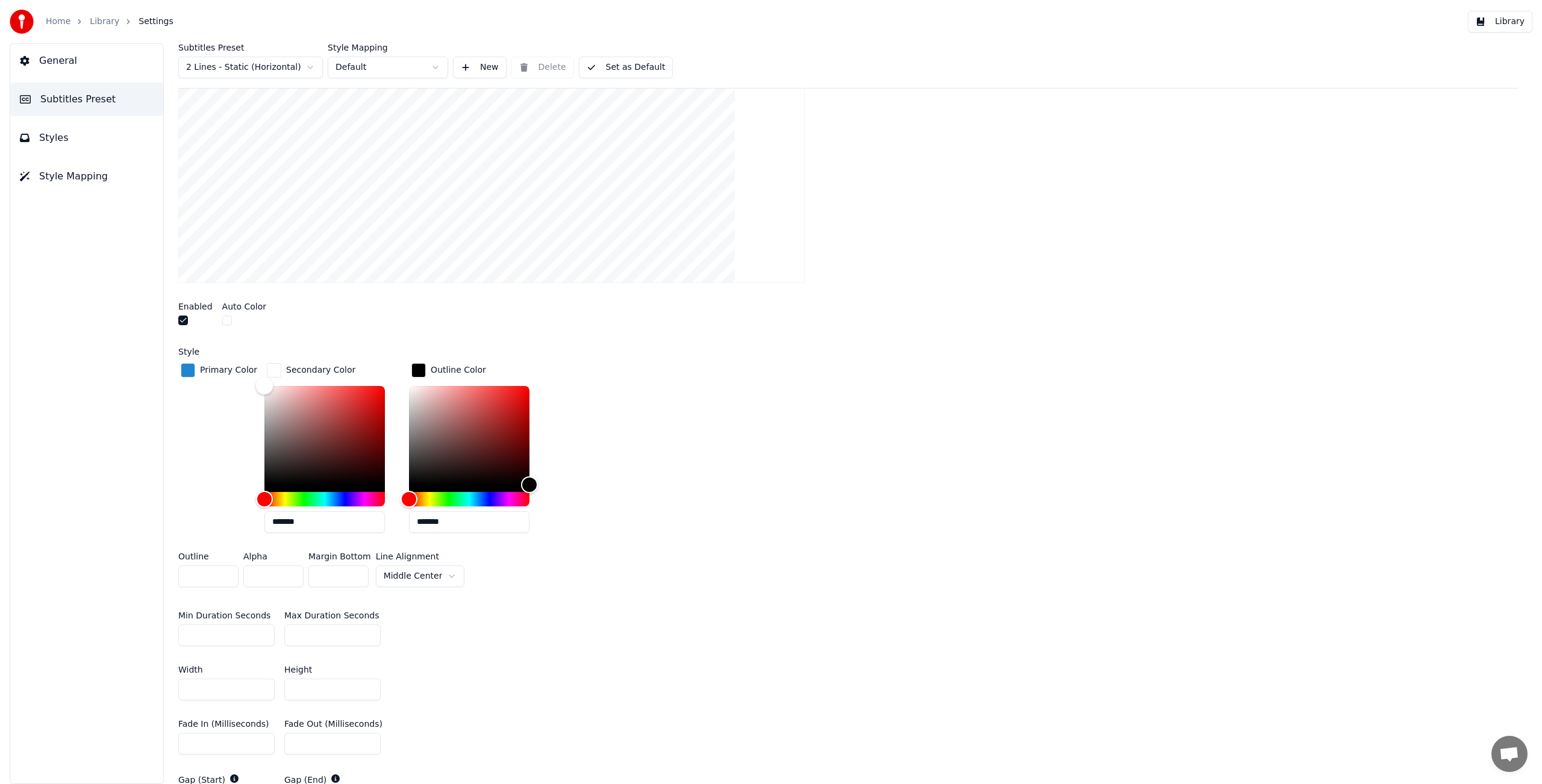
scroll to position [395, 0]
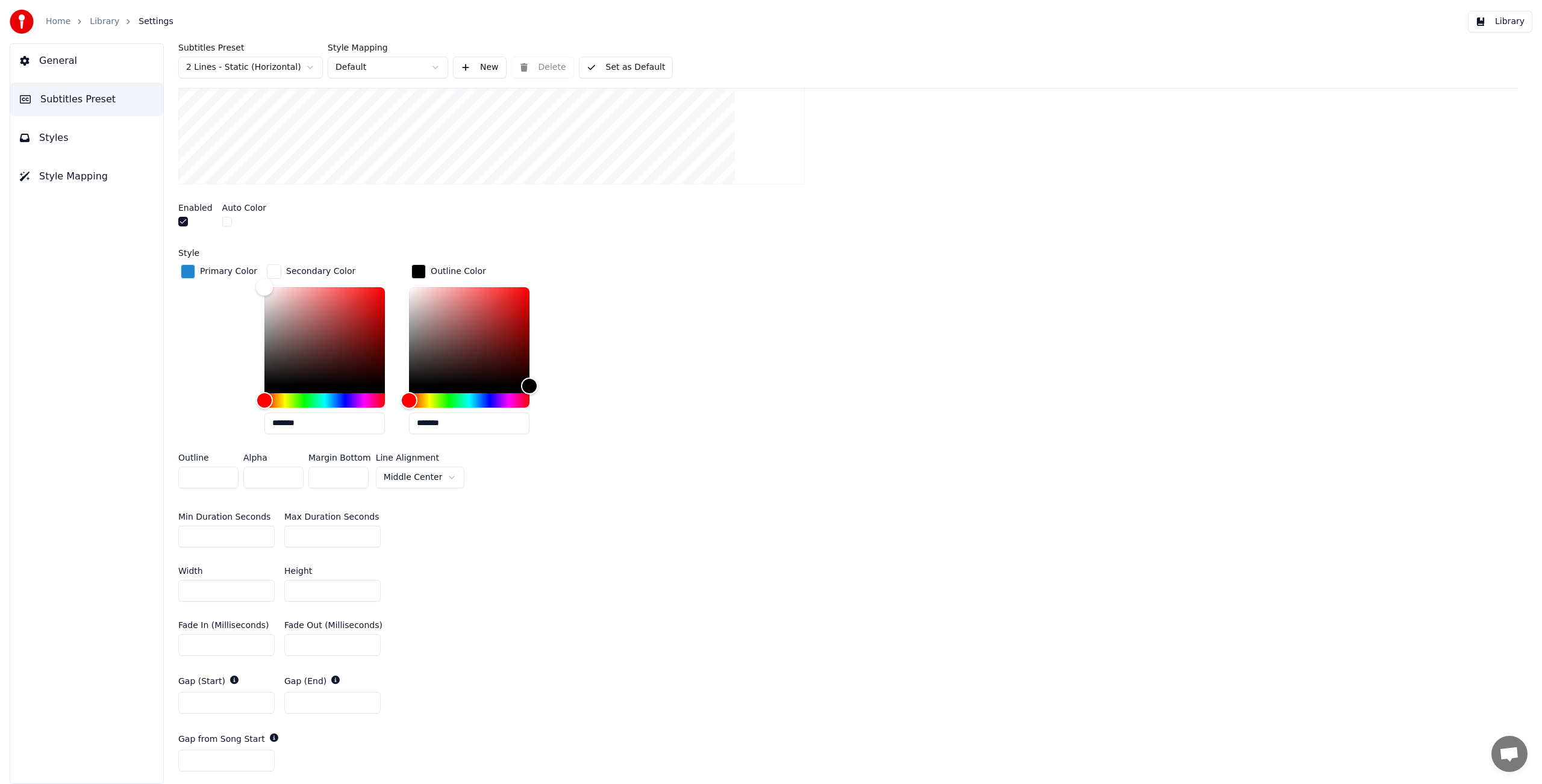
drag, startPoint x: 208, startPoint y: 476, endPoint x: 174, endPoint y: 474, distance: 34.1
click at [174, 474] on div "**********" at bounding box center [848, 413] width 1388 height 740
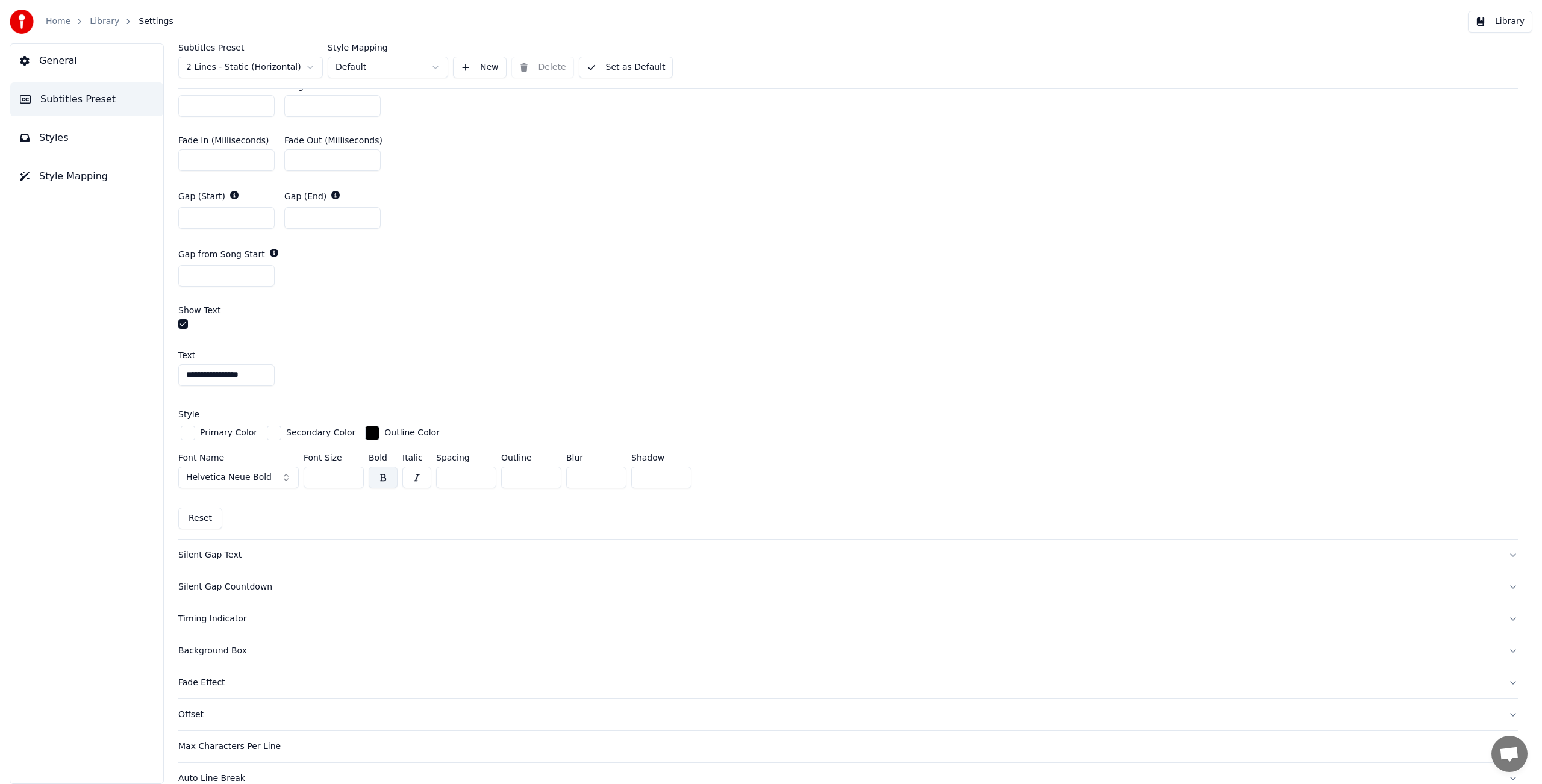
scroll to position [887, 0]
type input "*"
click at [269, 425] on div "button" at bounding box center [274, 426] width 15 height 15
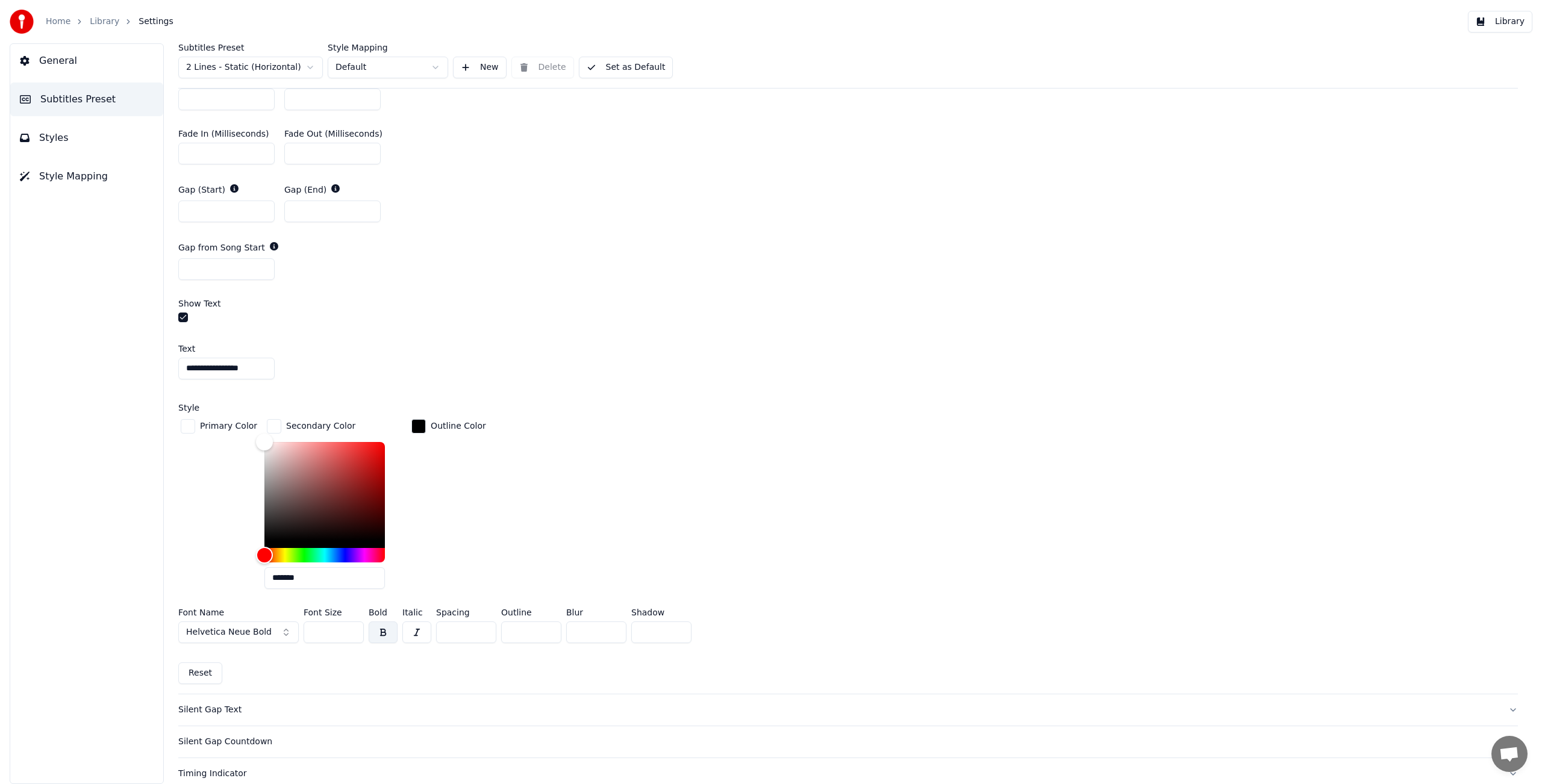
click at [233, 406] on div "Style" at bounding box center [848, 408] width 1340 height 9
click at [185, 426] on div "button" at bounding box center [188, 426] width 15 height 15
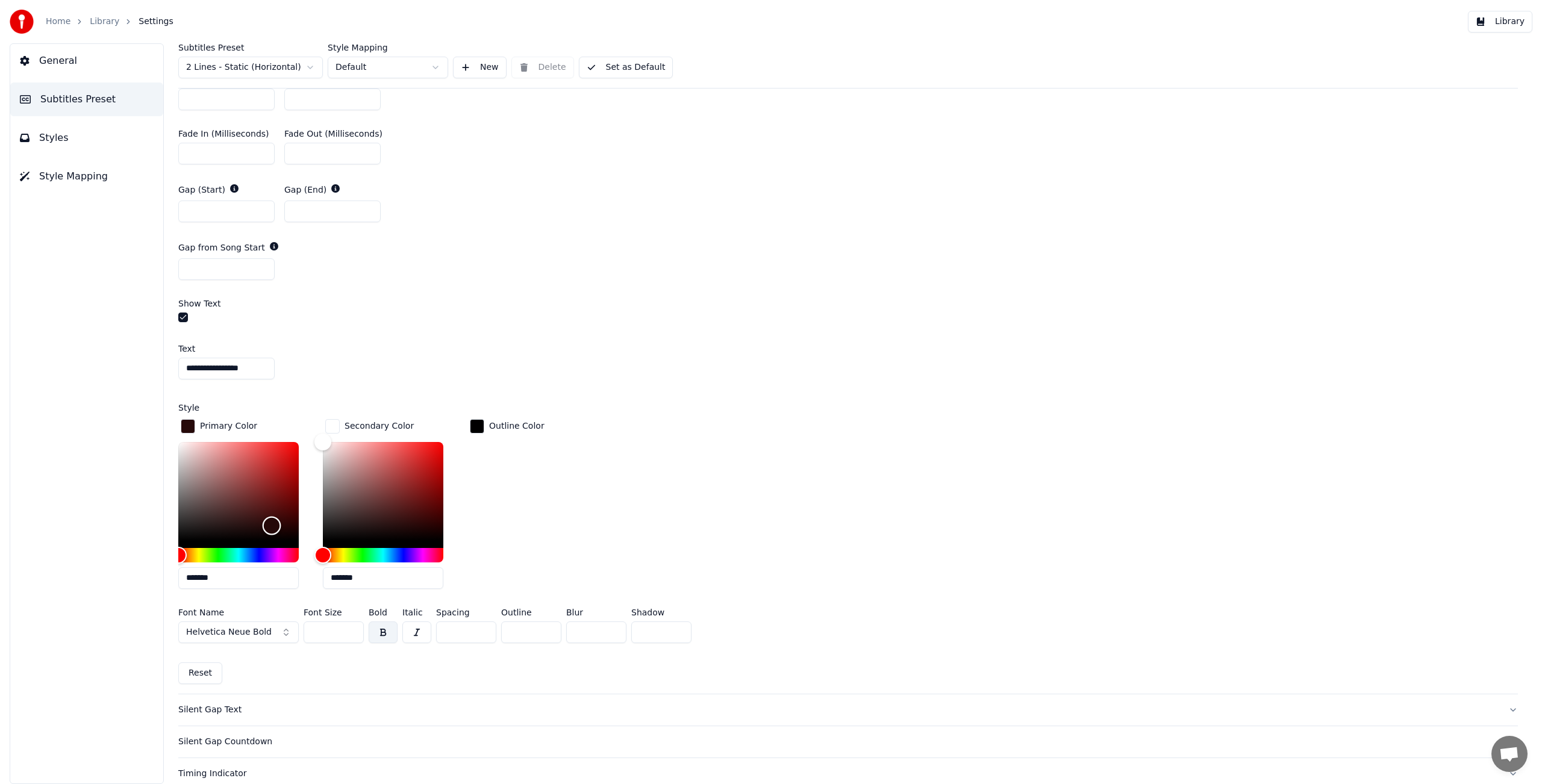
type input "*******"
drag, startPoint x: 272, startPoint y: 523, endPoint x: 314, endPoint y: 557, distance: 54.0
click at [313, 557] on div "*******" at bounding box center [248, 517] width 140 height 152
click at [586, 510] on div "Primary Color ******* Secondary Color ******* Outline Color" at bounding box center [848, 507] width 1340 height 182
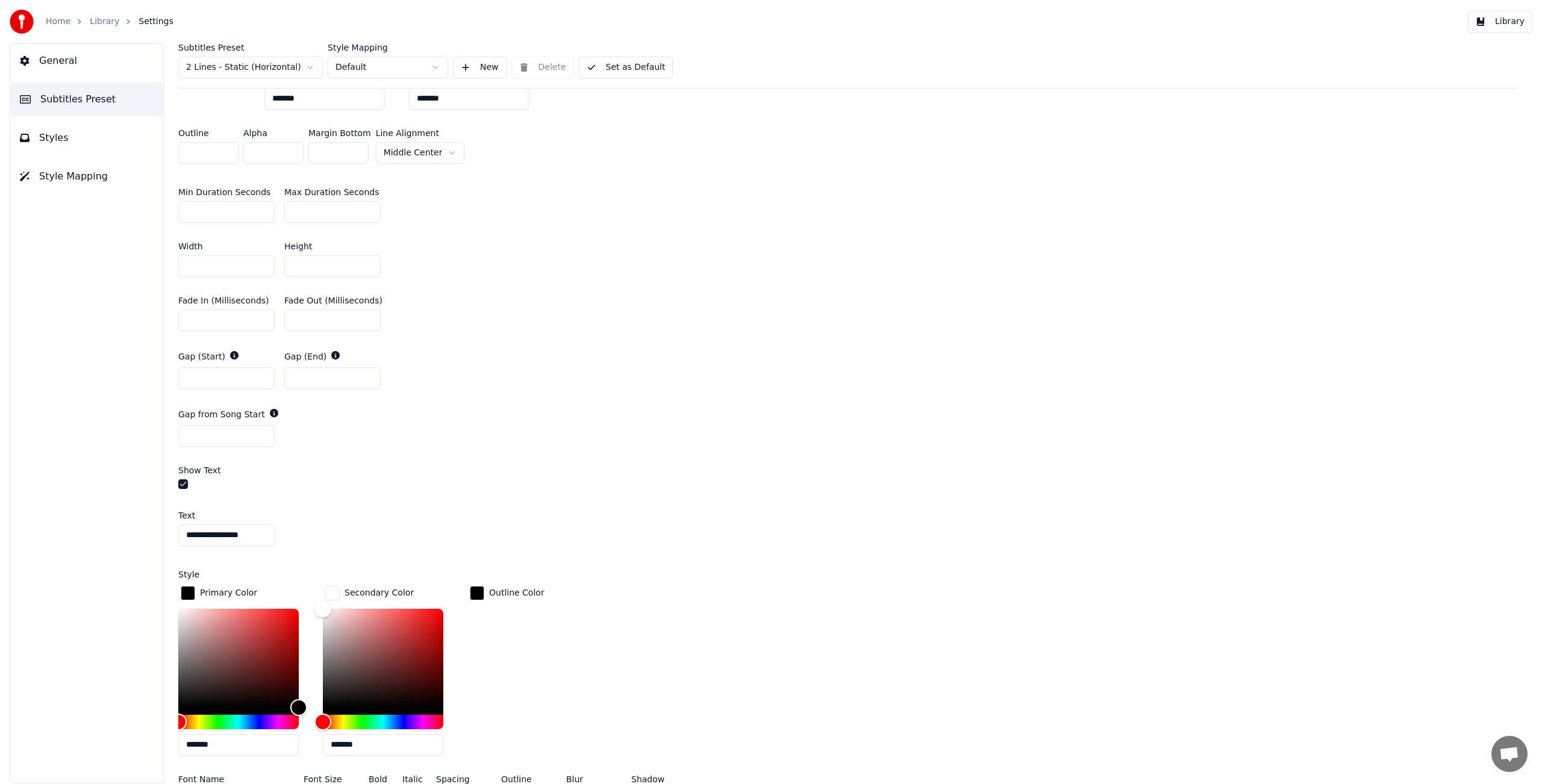
scroll to position [722, 0]
click at [476, 587] on div "button" at bounding box center [477, 591] width 15 height 15
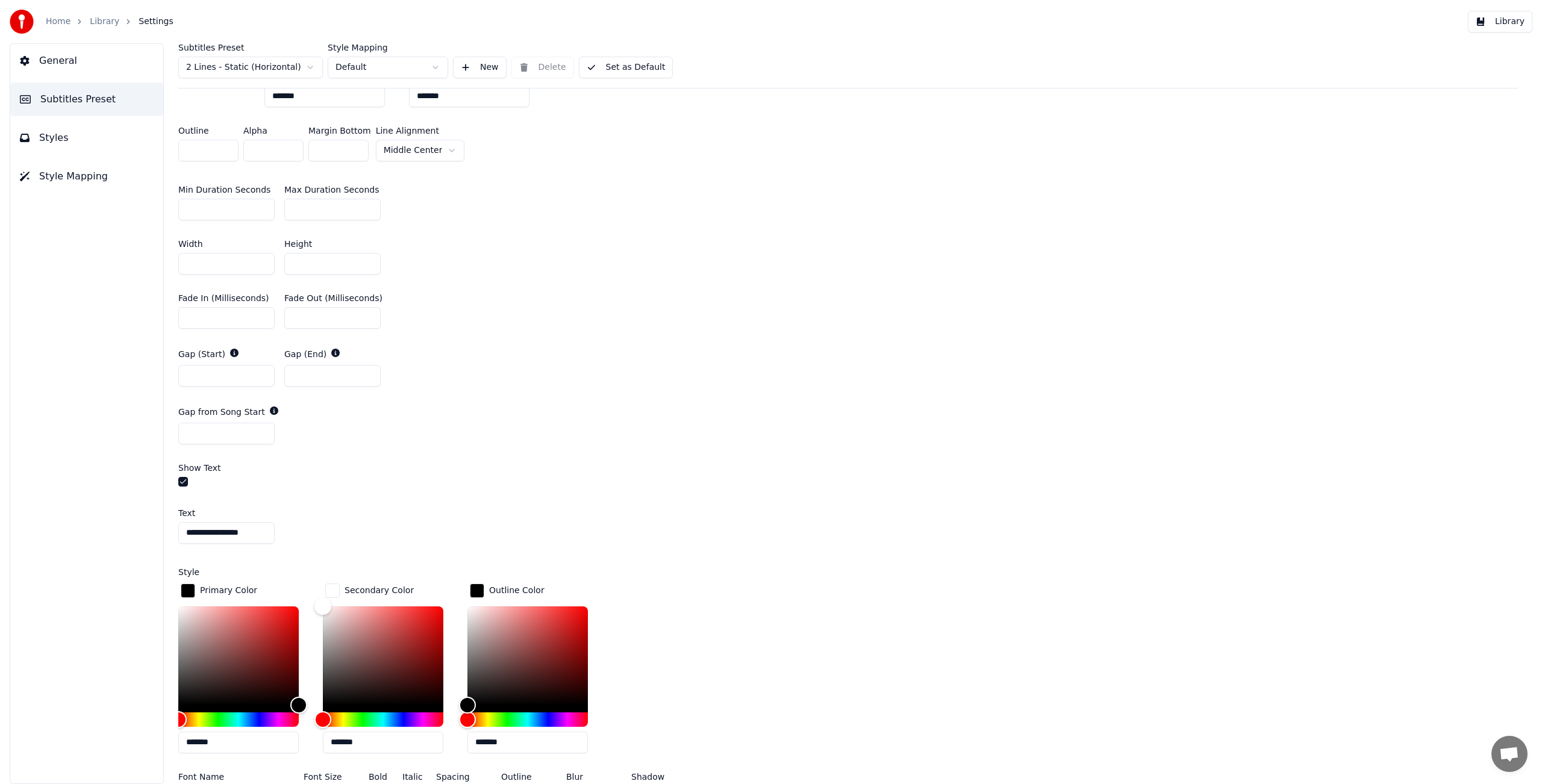
drag, startPoint x: 524, startPoint y: 742, endPoint x: 468, endPoint y: 738, distance: 56.1
click at [468, 738] on input "*******" at bounding box center [528, 743] width 121 height 22
click at [711, 659] on div "Primary Color ******* Secondary Color ******* Outline Color" at bounding box center [848, 672] width 1340 height 182
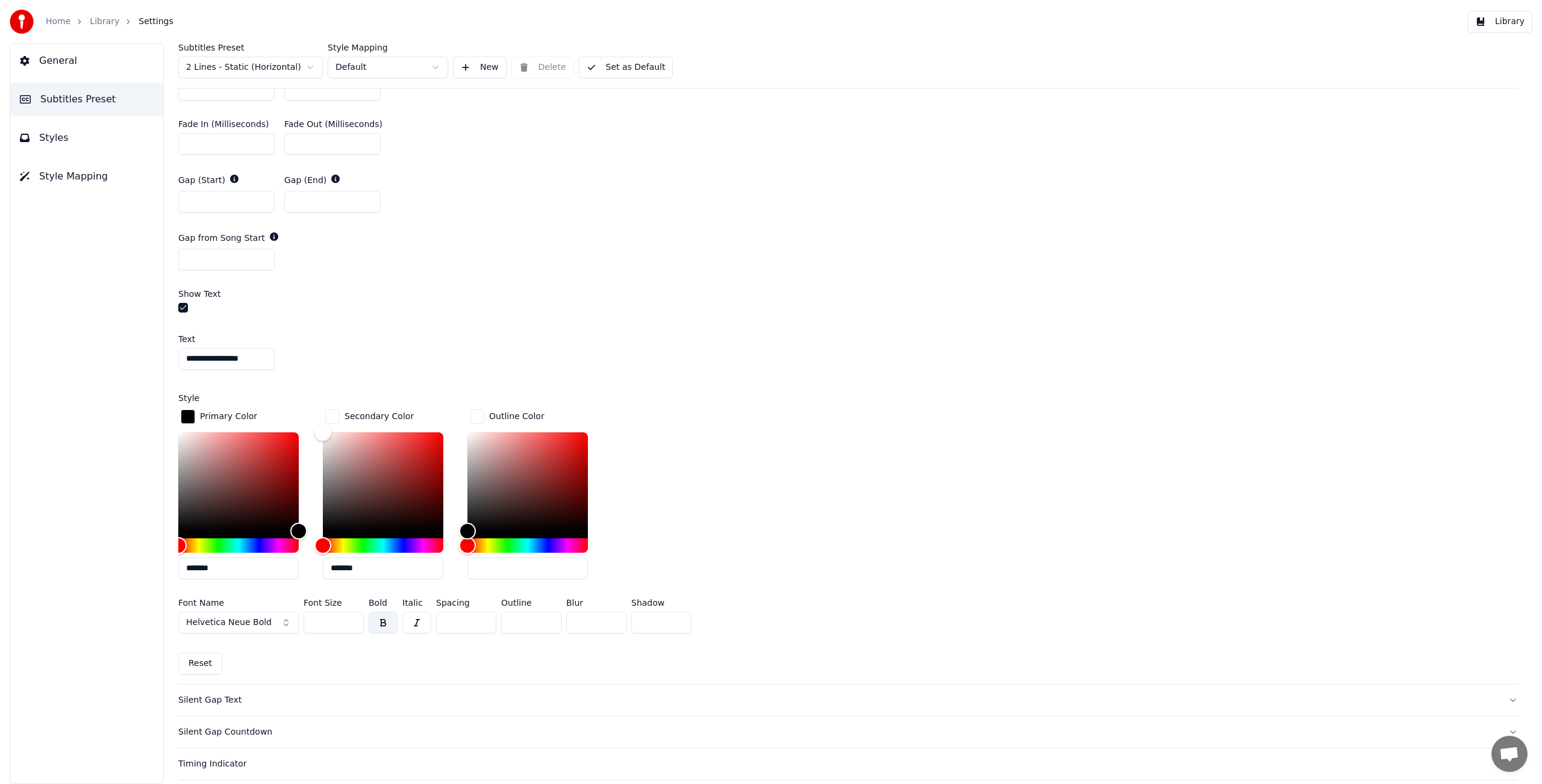
scroll to position [841, 0]
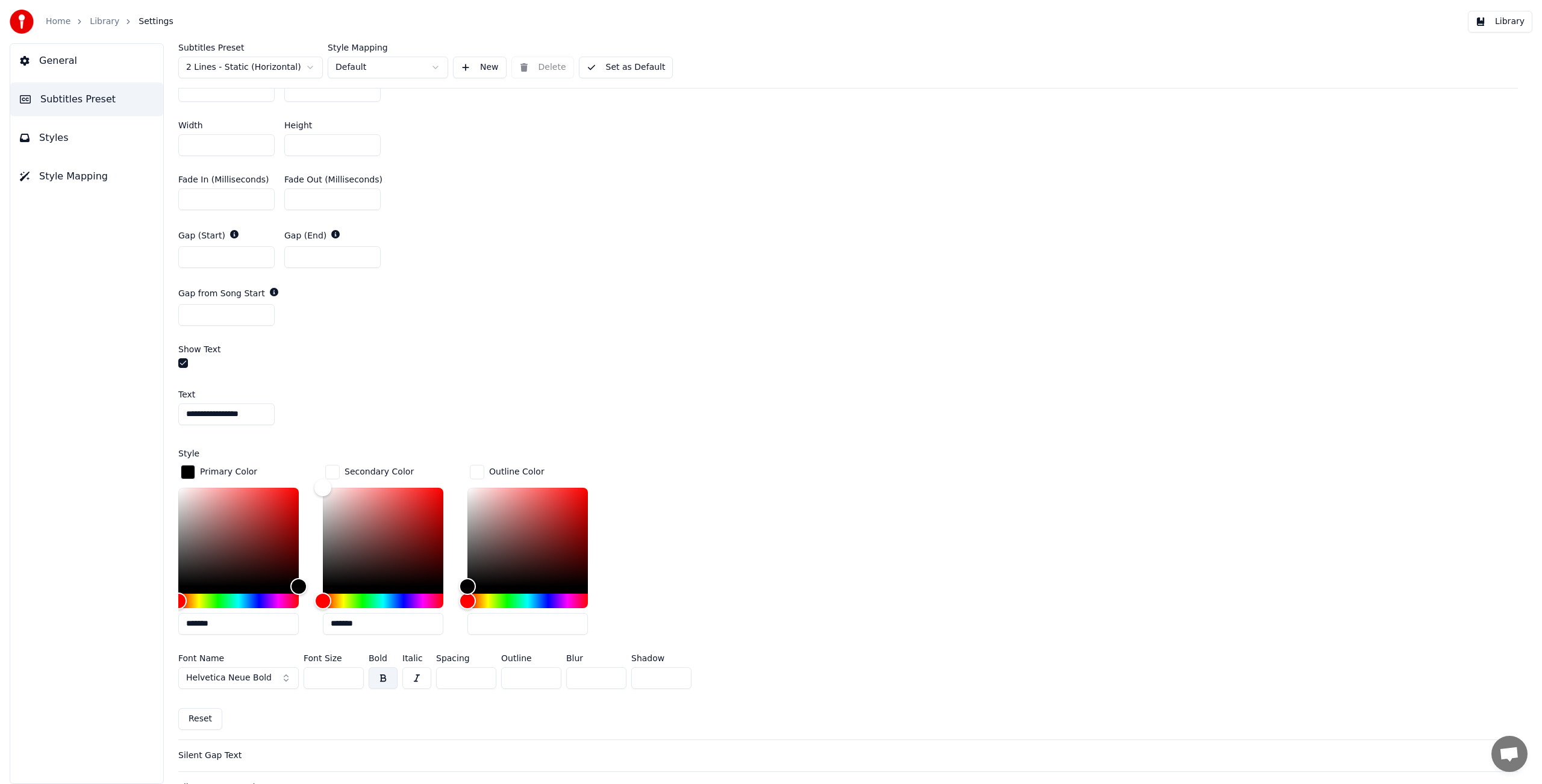
drag, startPoint x: 544, startPoint y: 678, endPoint x: 489, endPoint y: 683, distance: 55.2
type input "*"
click at [501, 683] on input "*" at bounding box center [531, 678] width 60 height 22
drag, startPoint x: 517, startPoint y: 679, endPoint x: 500, endPoint y: 679, distance: 17.0
click at [501, 679] on input "*" at bounding box center [531, 678] width 60 height 22
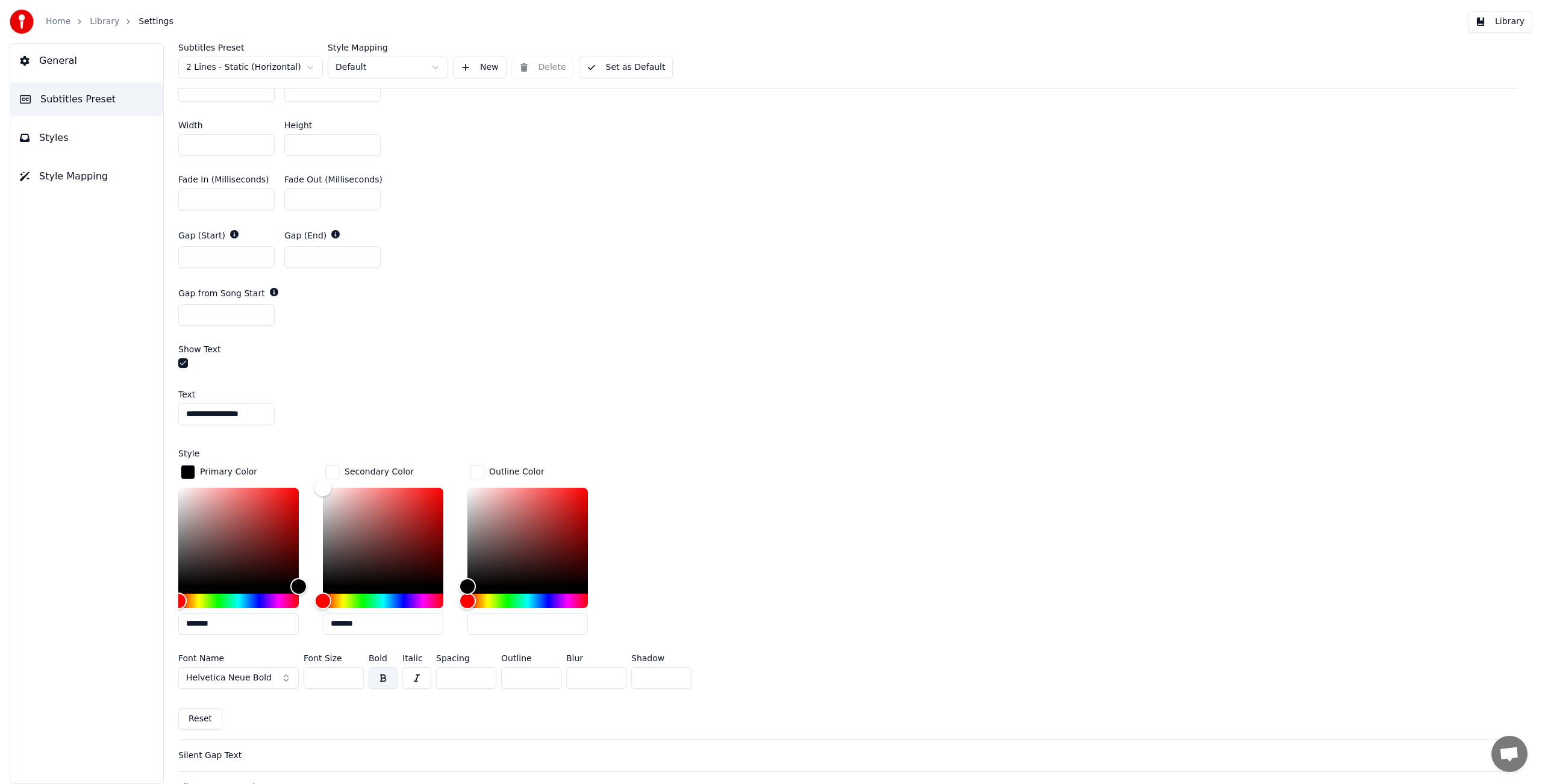
click at [688, 551] on div "Primary Color ******* Secondary Color ******* Outline Color" at bounding box center [848, 553] width 1340 height 182
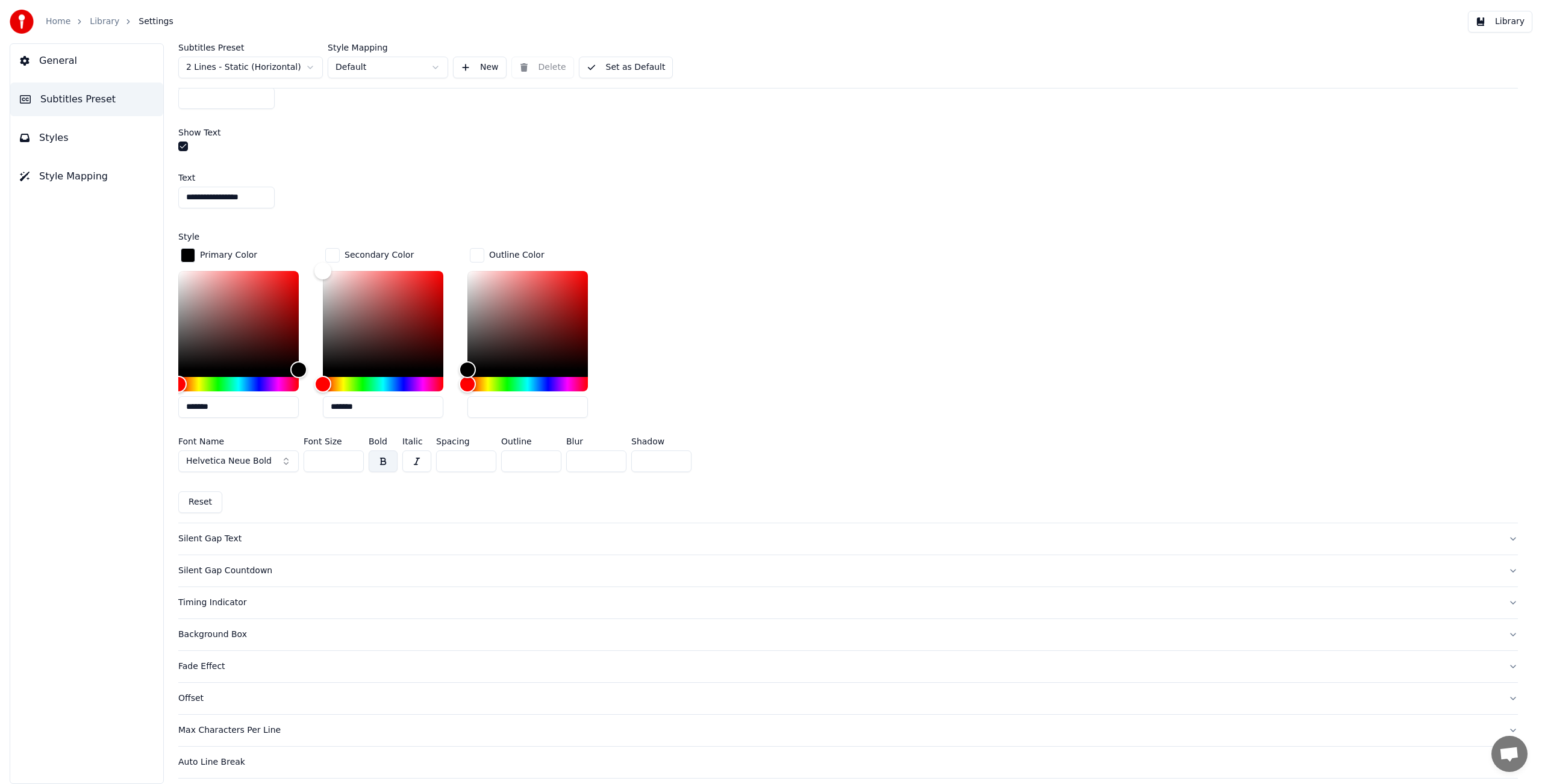
scroll to position [1090, 0]
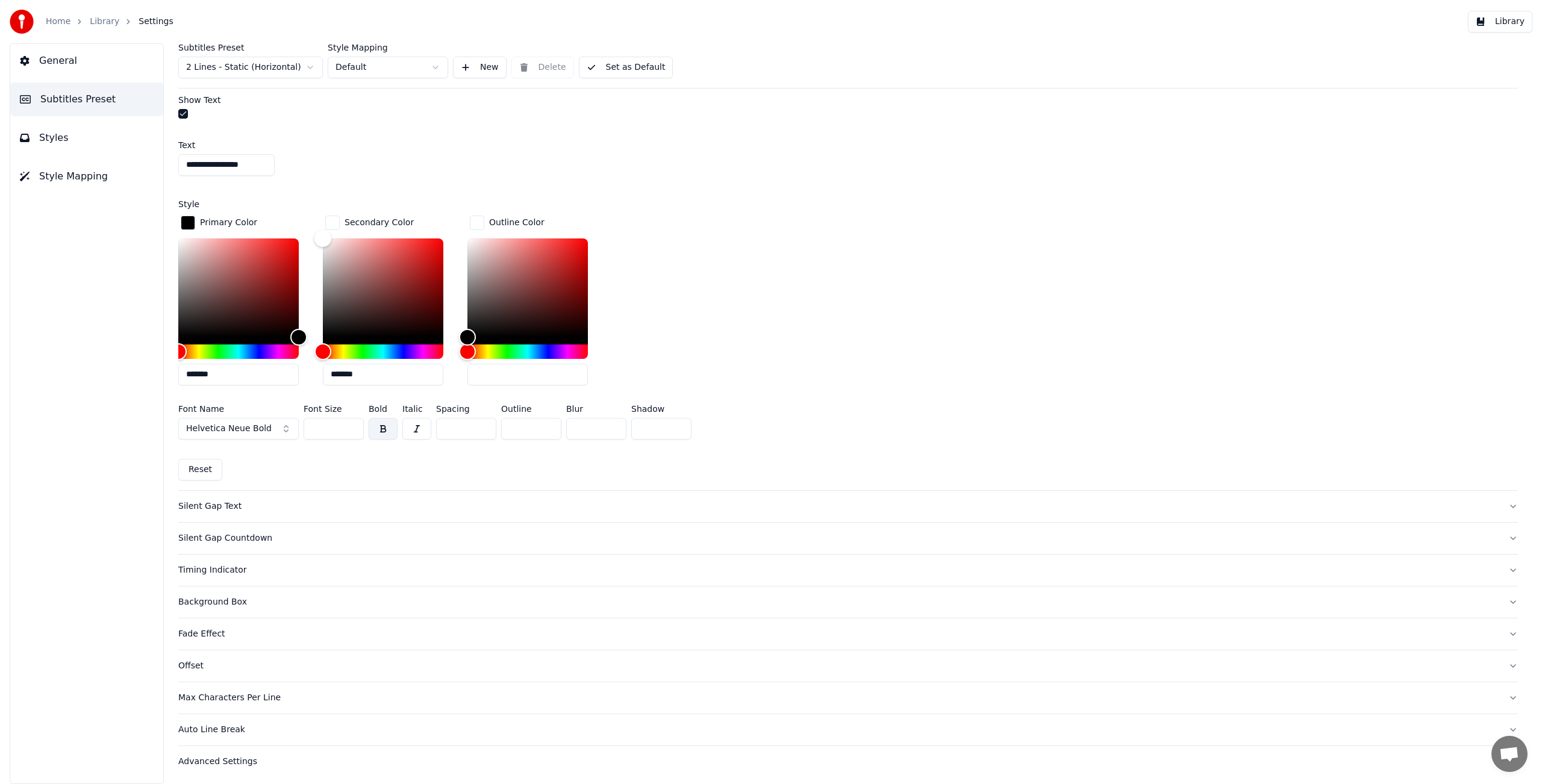
click at [219, 505] on div "Silent Gap Text" at bounding box center [839, 506] width 1320 height 12
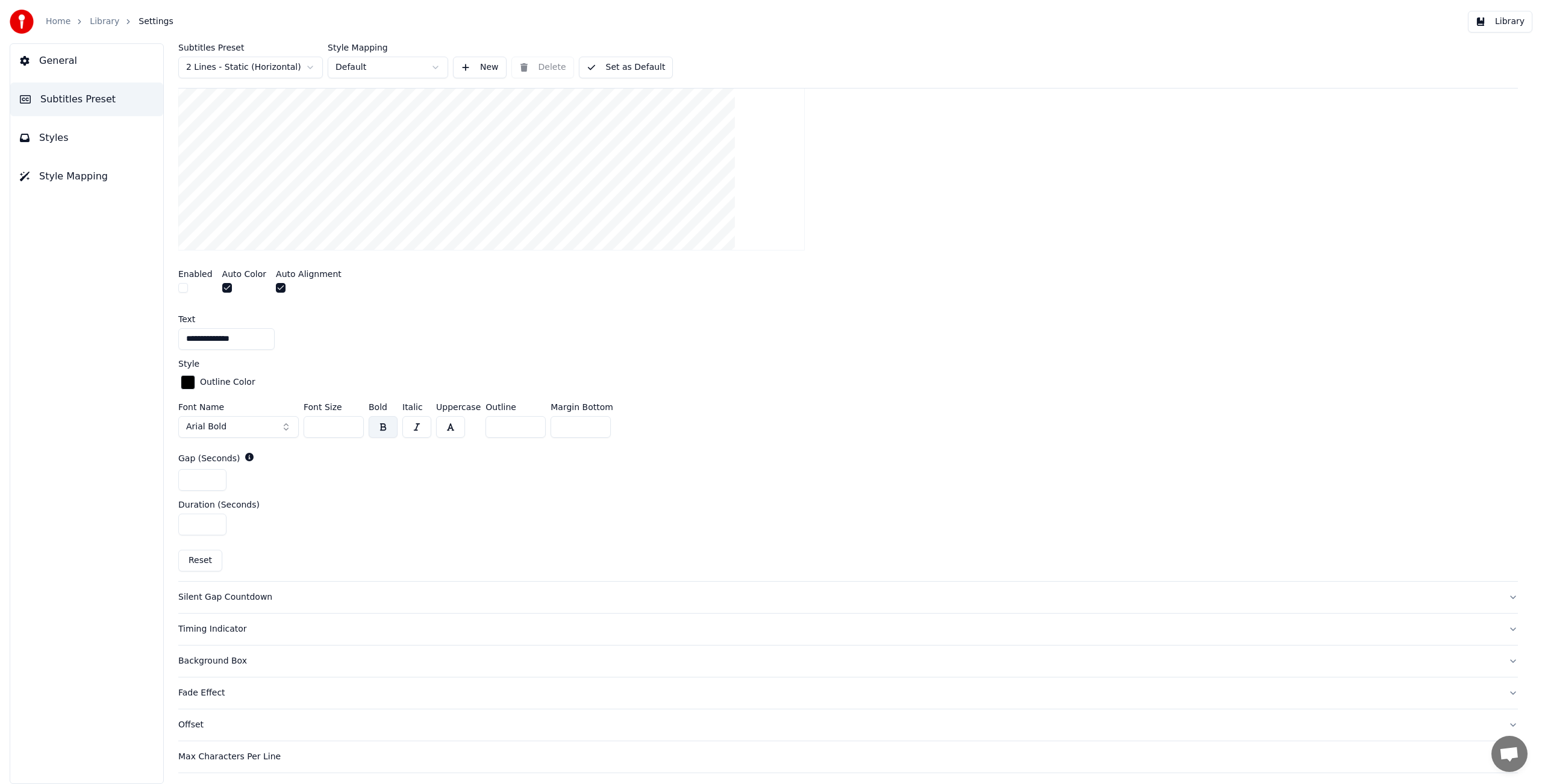
scroll to position [359, 0]
drag, startPoint x: 511, startPoint y: 431, endPoint x: 486, endPoint y: 430, distance: 25.0
click at [486, 430] on input "*" at bounding box center [515, 429] width 60 height 22
type input "*"
click at [286, 426] on button "Arial Bold" at bounding box center [239, 429] width 121 height 22
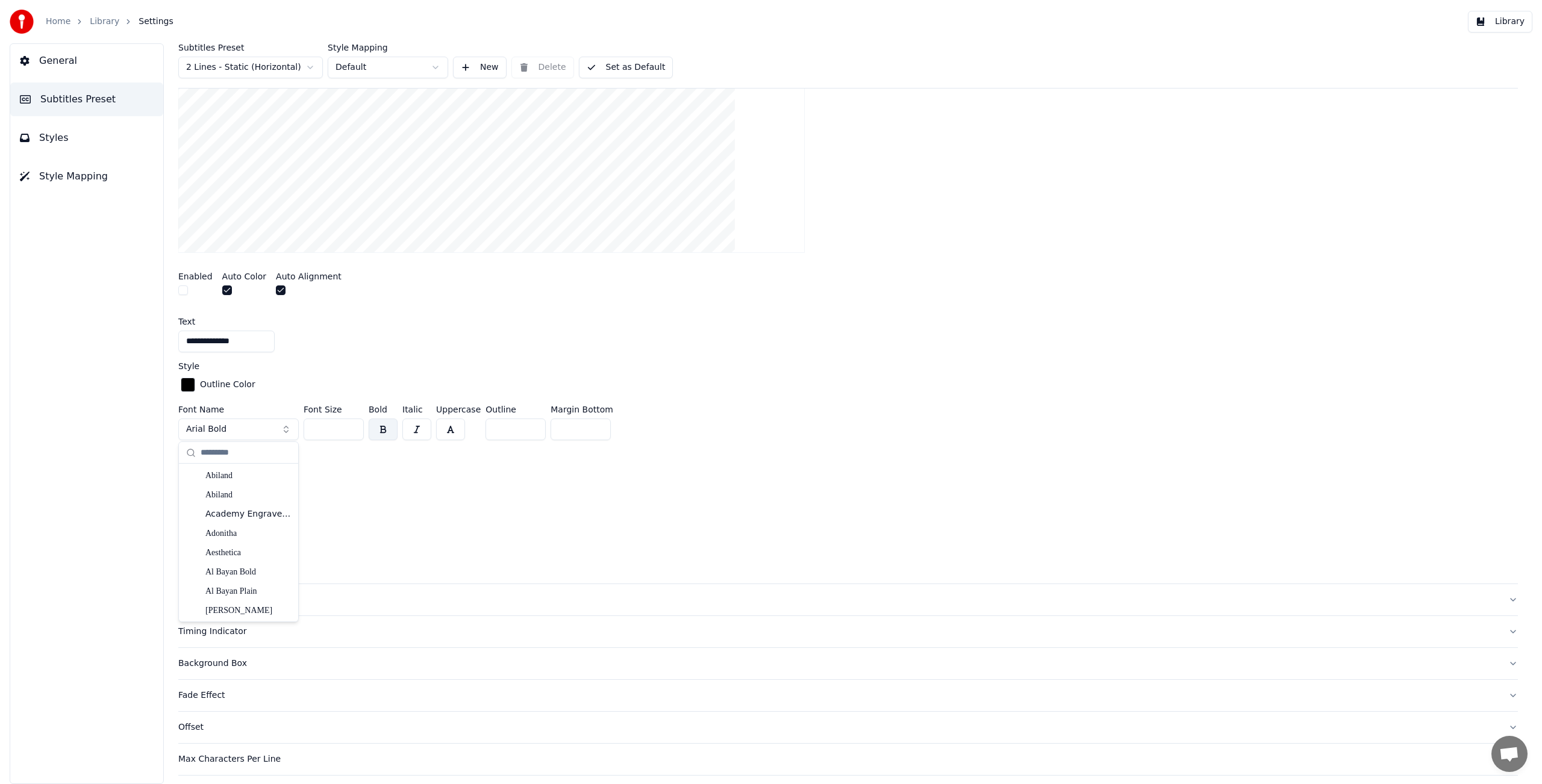
click at [322, 295] on div at bounding box center [309, 291] width 66 height 13
click at [279, 289] on button "button" at bounding box center [281, 290] width 10 height 10
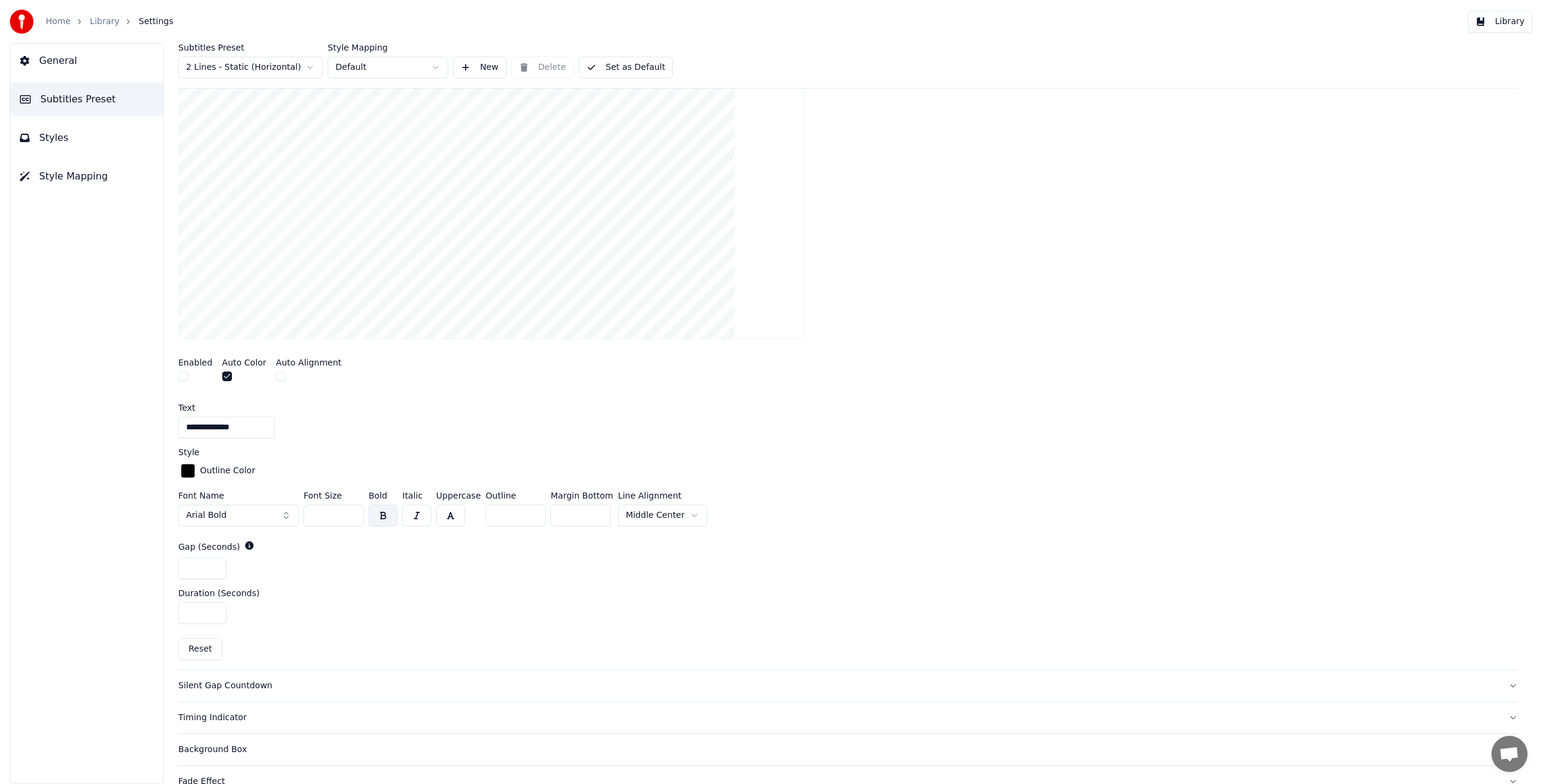
scroll to position [253, 0]
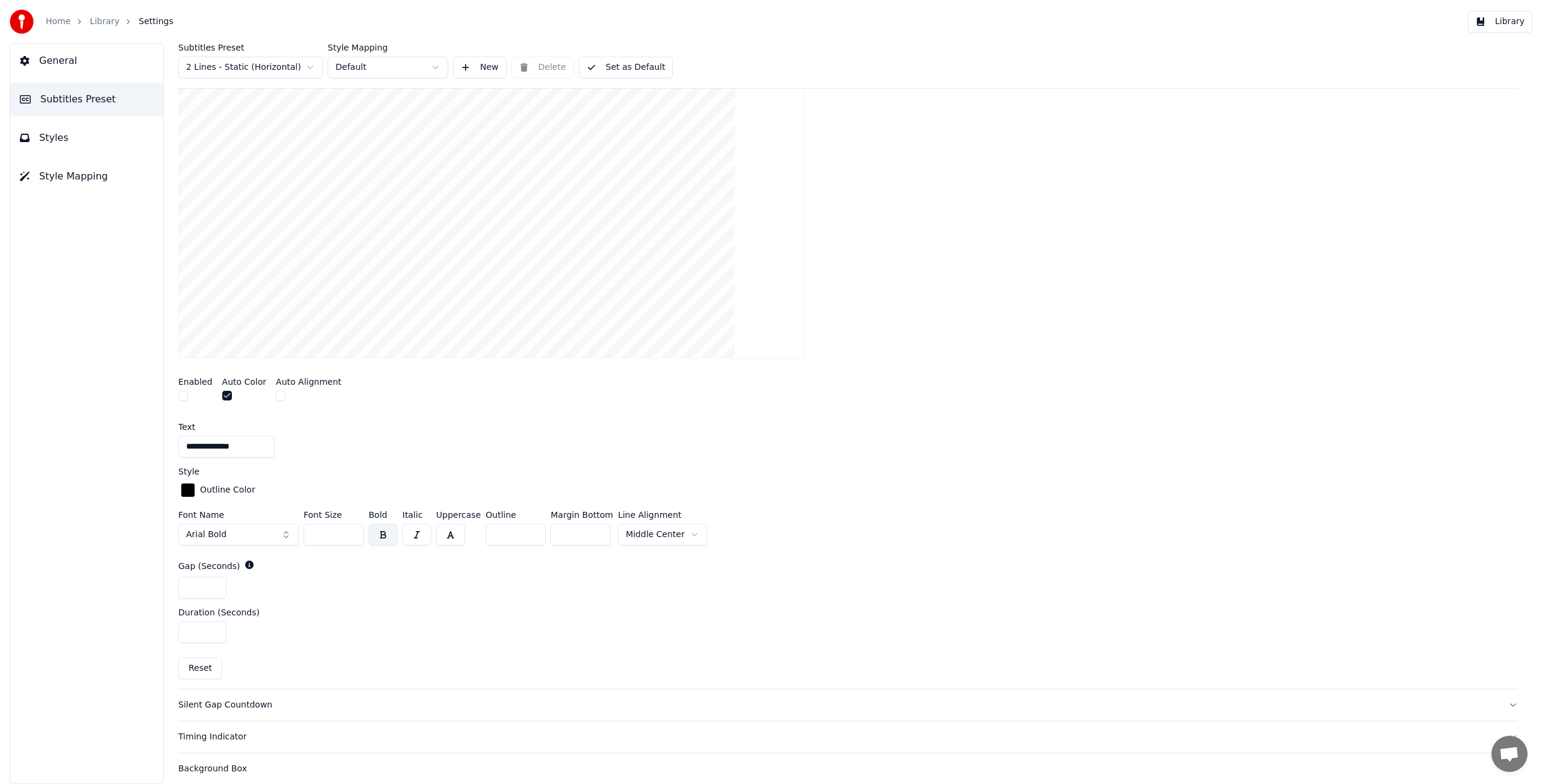
click at [279, 394] on button "button" at bounding box center [281, 395] width 10 height 10
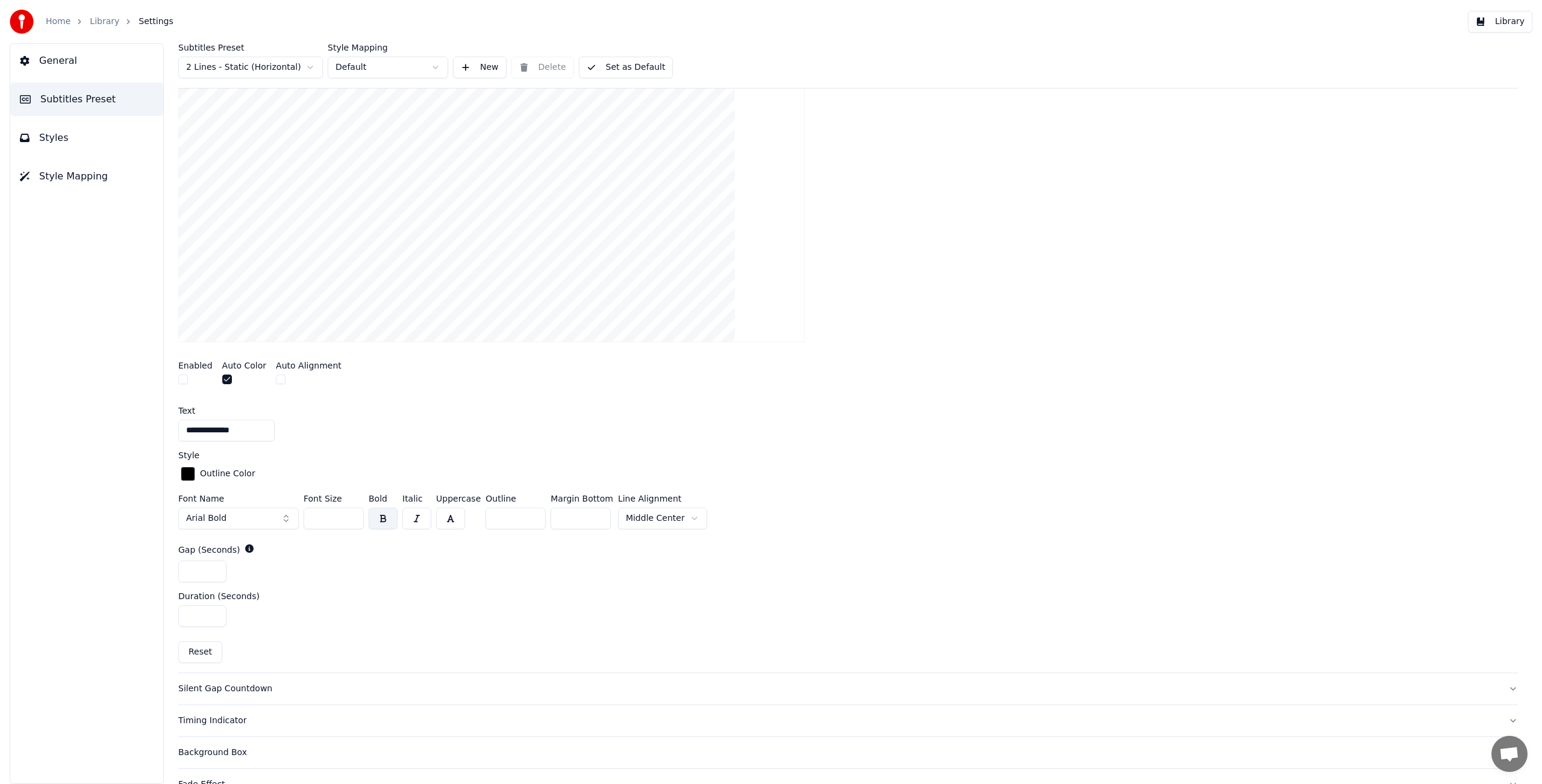
scroll to position [422, 0]
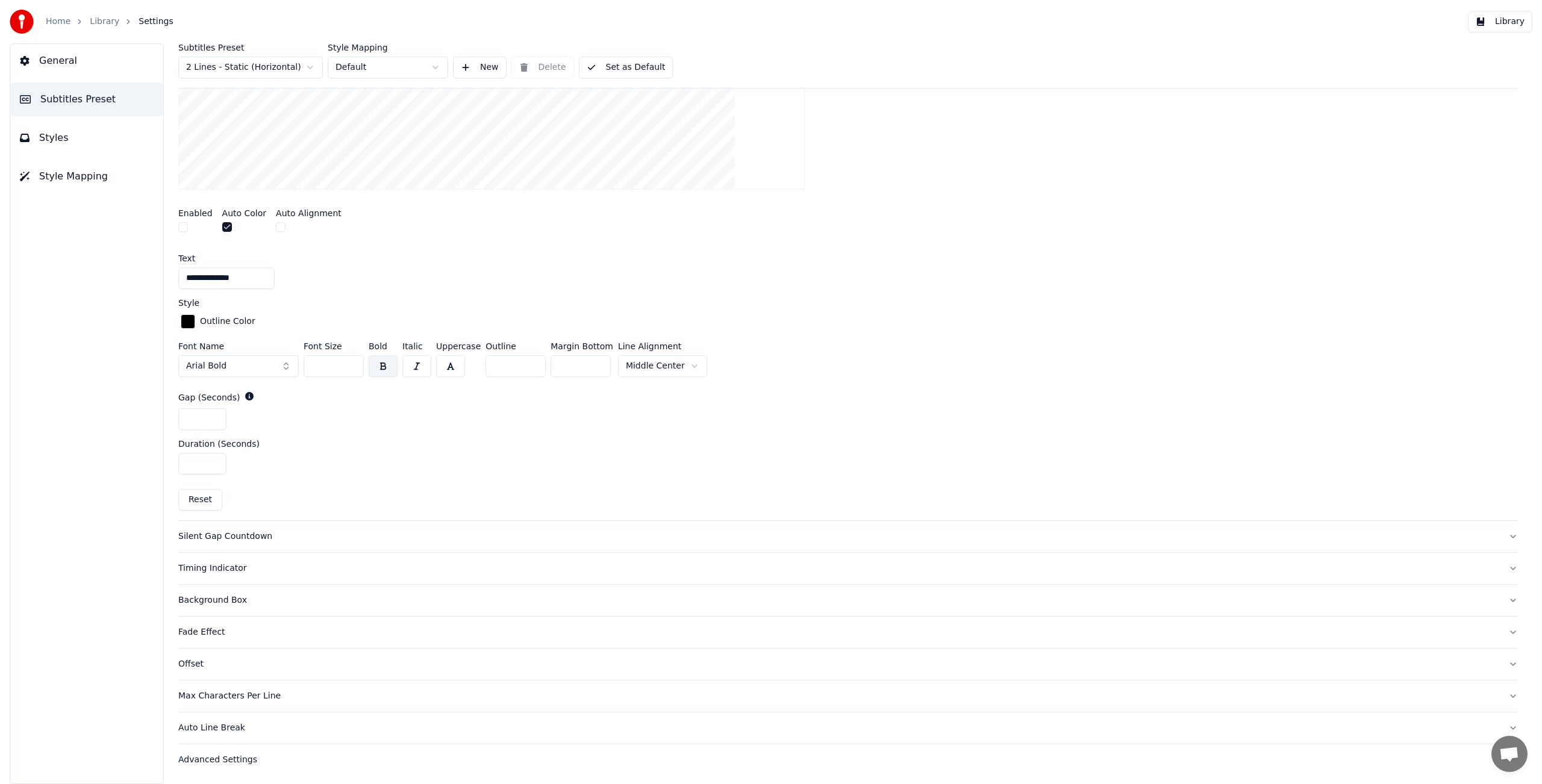
click at [284, 364] on button "Arial Bold" at bounding box center [239, 366] width 121 height 22
click at [251, 471] on div "Avenir Next Bold" at bounding box center [248, 470] width 85 height 12
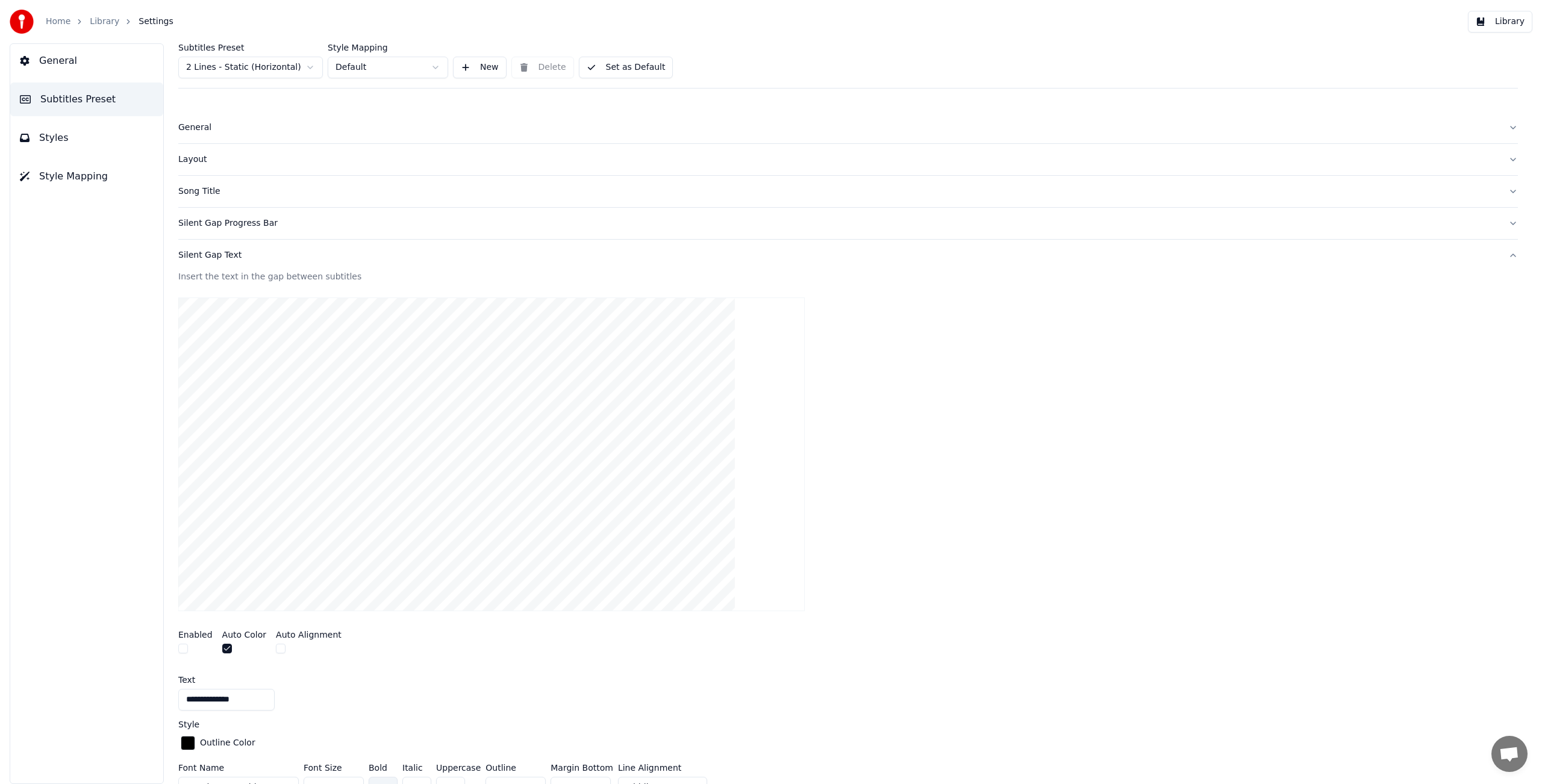
scroll to position [0, 0]
click at [632, 67] on button "Set as Default" at bounding box center [626, 68] width 94 height 22
click at [61, 138] on span "Styles" at bounding box center [54, 138] width 29 height 15
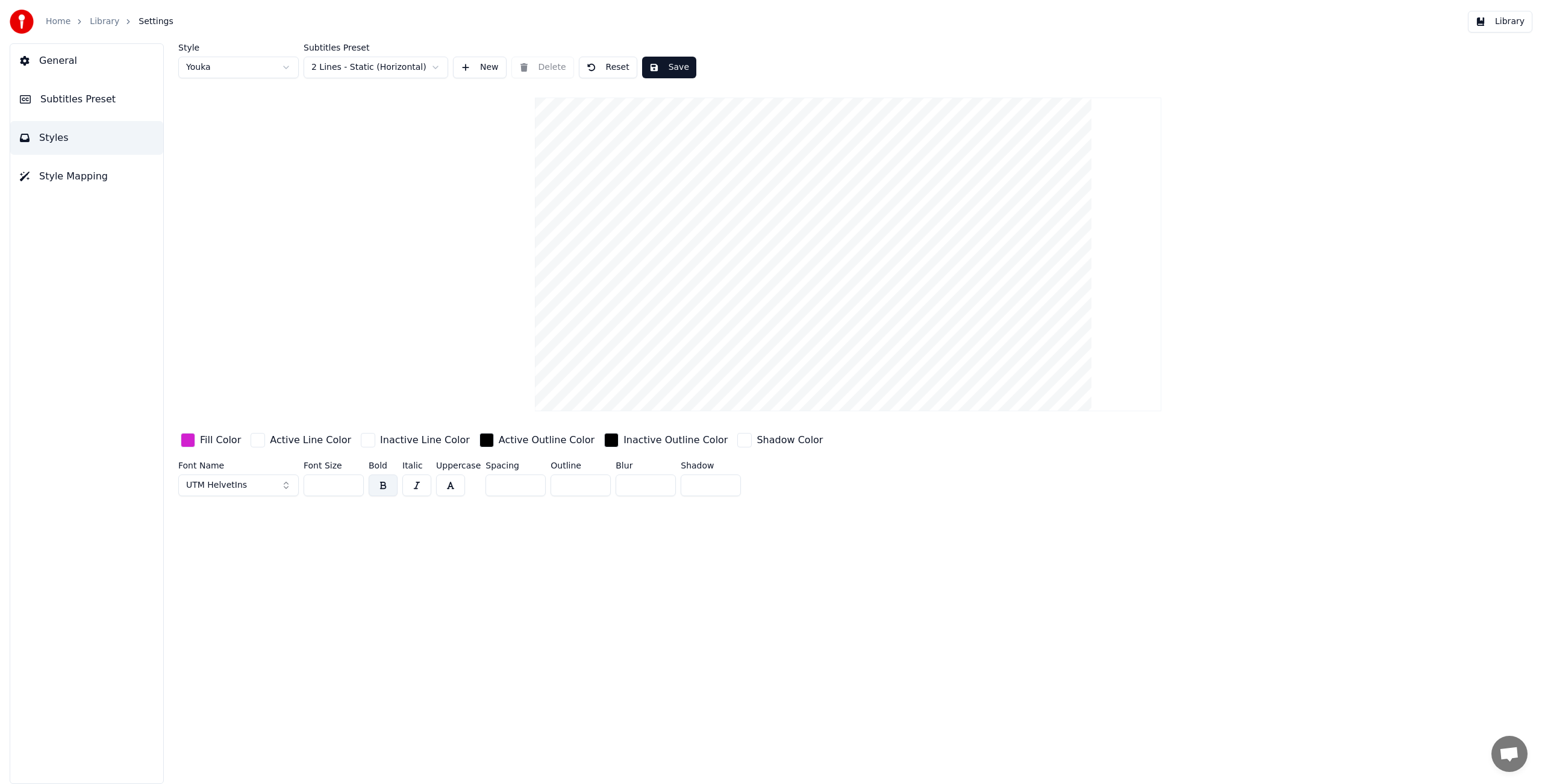
click at [677, 63] on button "Save" at bounding box center [669, 68] width 54 height 22
click at [1518, 26] on button "Library" at bounding box center [1500, 22] width 65 height 22
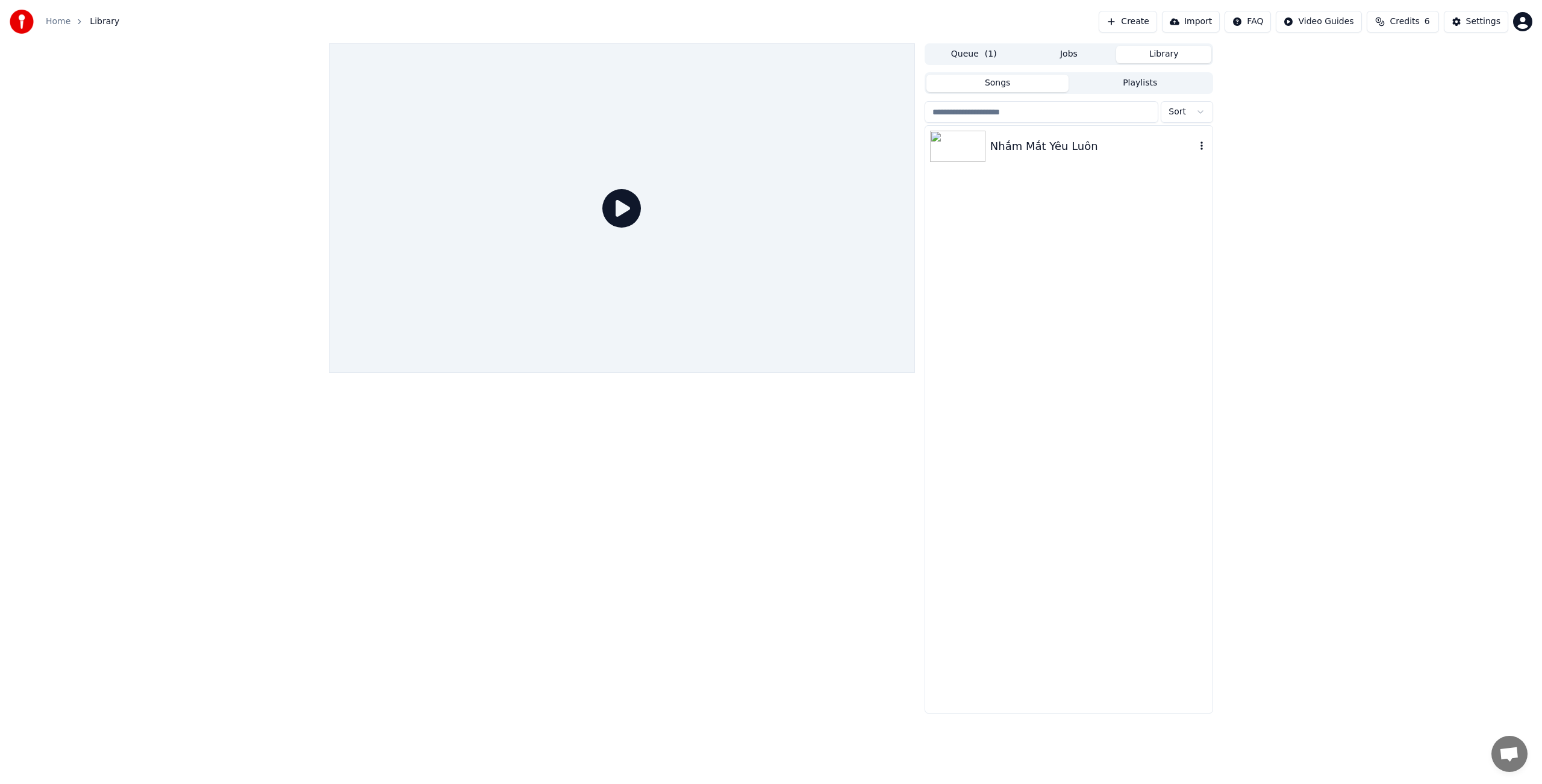
click at [975, 150] on img at bounding box center [958, 146] width 55 height 31
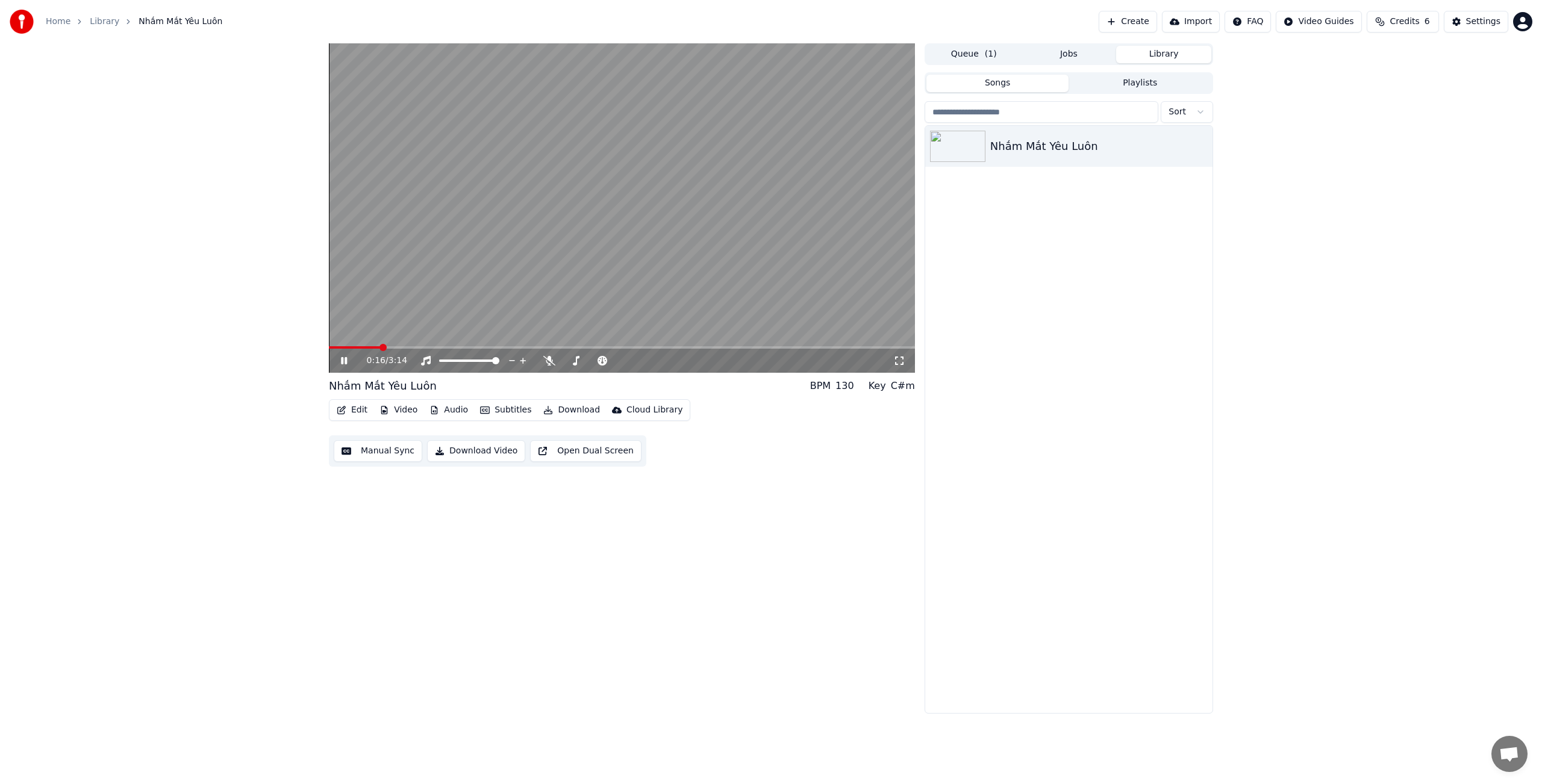
click at [366, 347] on span at bounding box center [355, 347] width 51 height 2
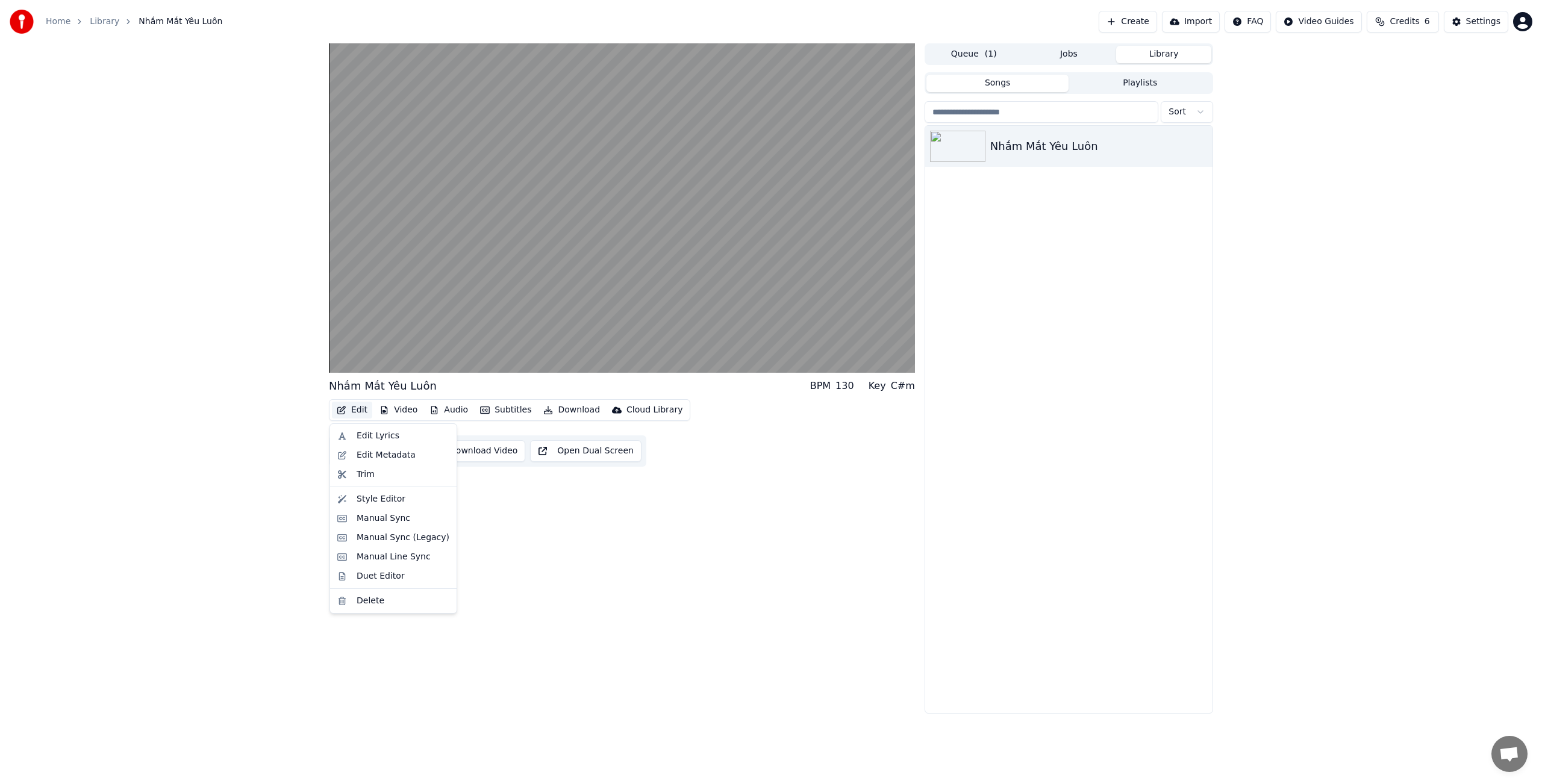
click at [366, 409] on button "Edit" at bounding box center [352, 410] width 40 height 17
click at [366, 499] on div "Style Editor" at bounding box center [381, 499] width 49 height 12
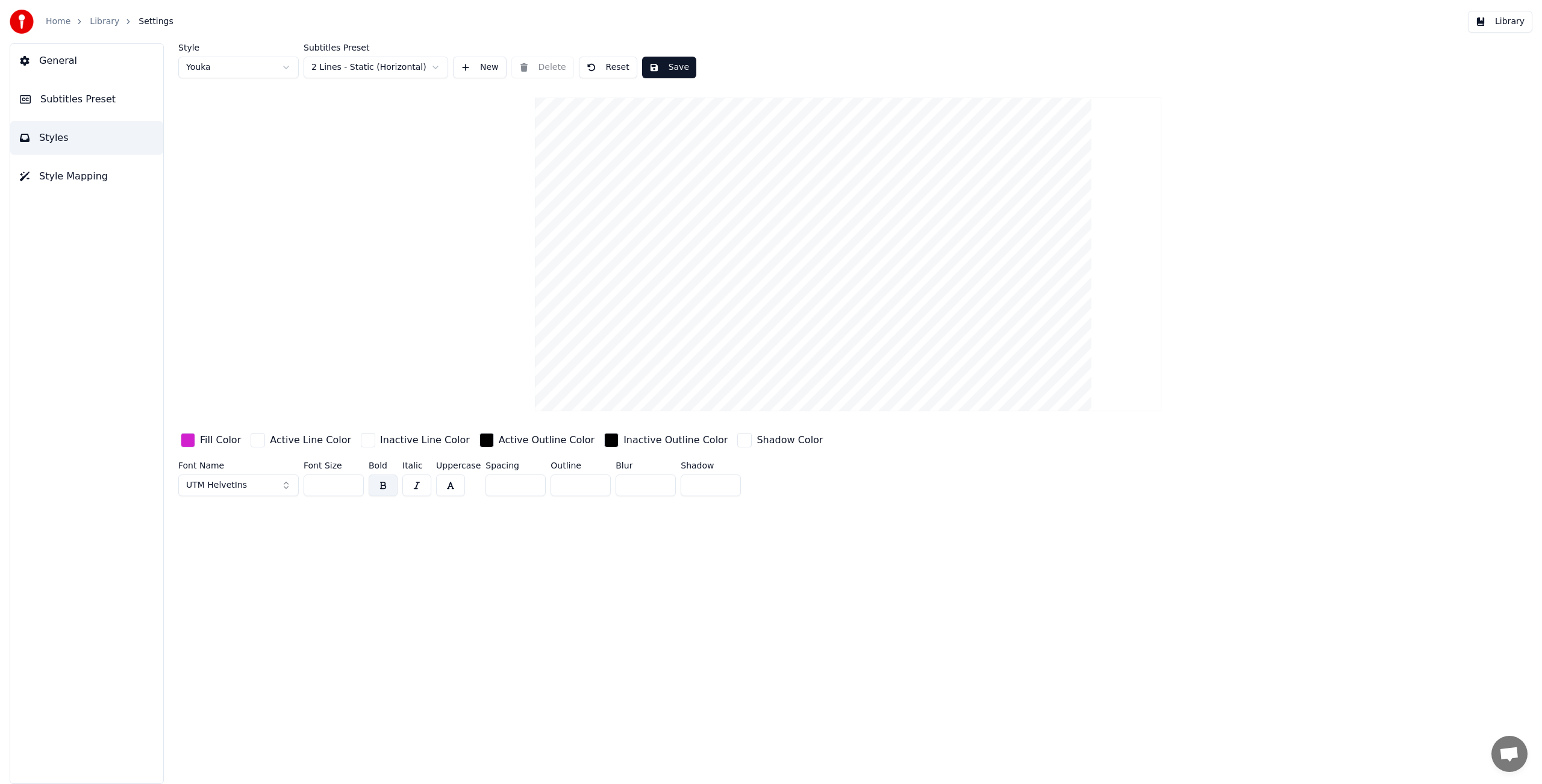
click at [83, 96] on span "Subtitles Preset" at bounding box center [78, 99] width 76 height 15
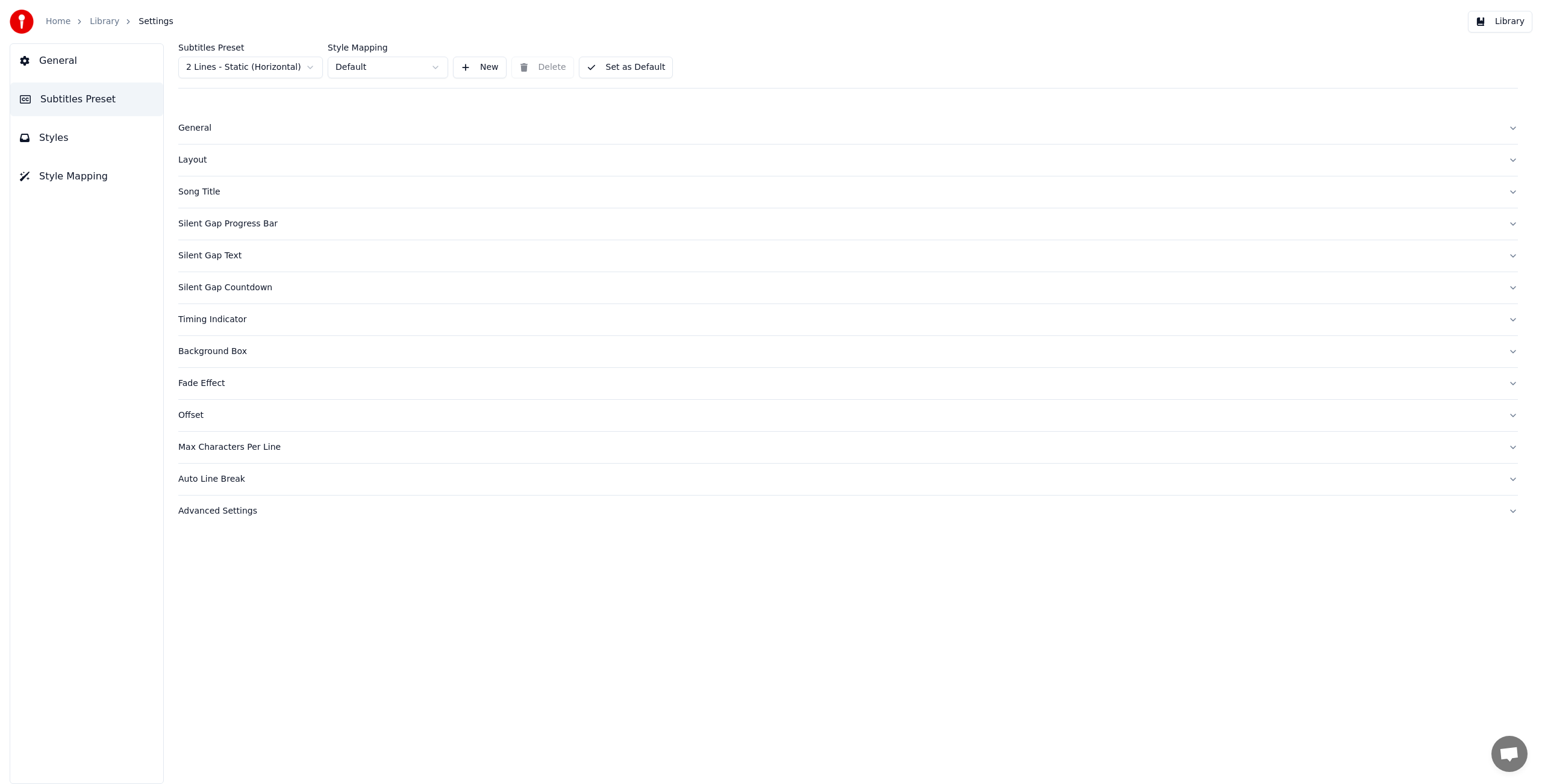
click at [198, 255] on div "Silent Gap Text" at bounding box center [839, 256] width 1320 height 12
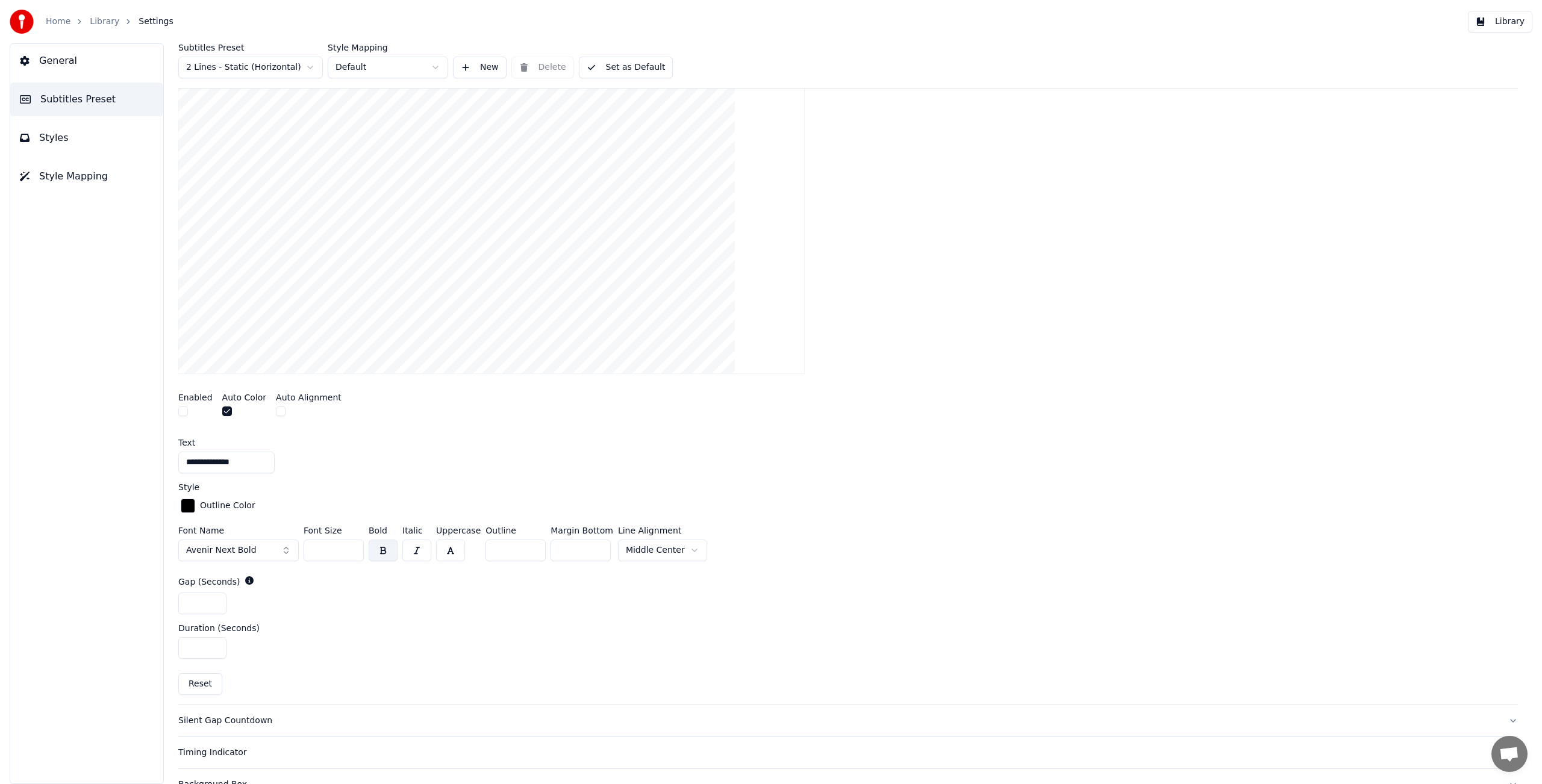
scroll to position [288, 0]
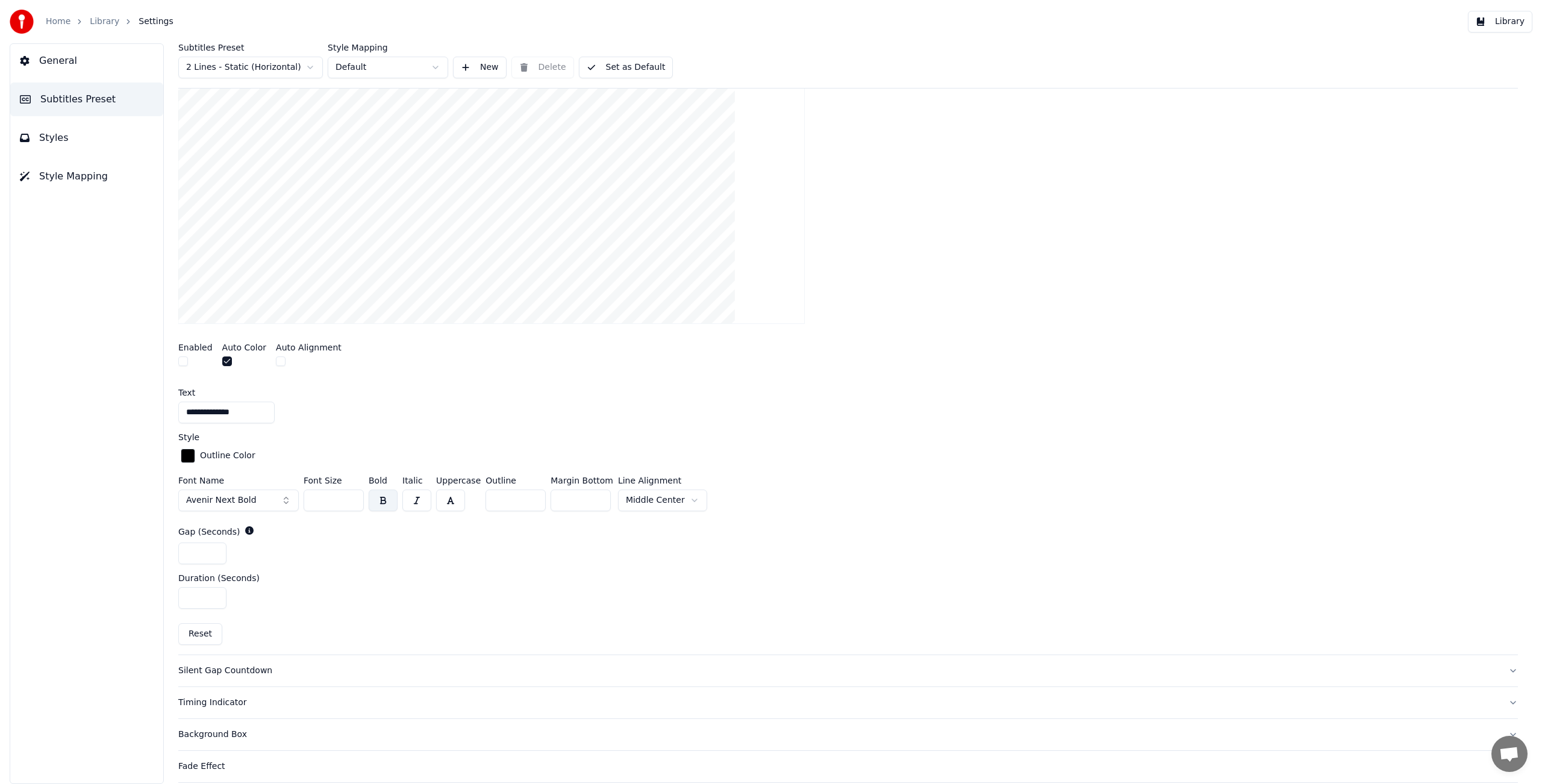
drag, startPoint x: 506, startPoint y: 500, endPoint x: 474, endPoint y: 498, distance: 32.1
click at [474, 498] on div "Font Name Avenir Next Bold Font Size ** Bold Italic Uppercase Outline * Margin …" at bounding box center [848, 496] width 1340 height 40
type input "*"
click at [503, 575] on div "Duration (Seconds)" at bounding box center [848, 578] width 1340 height 9
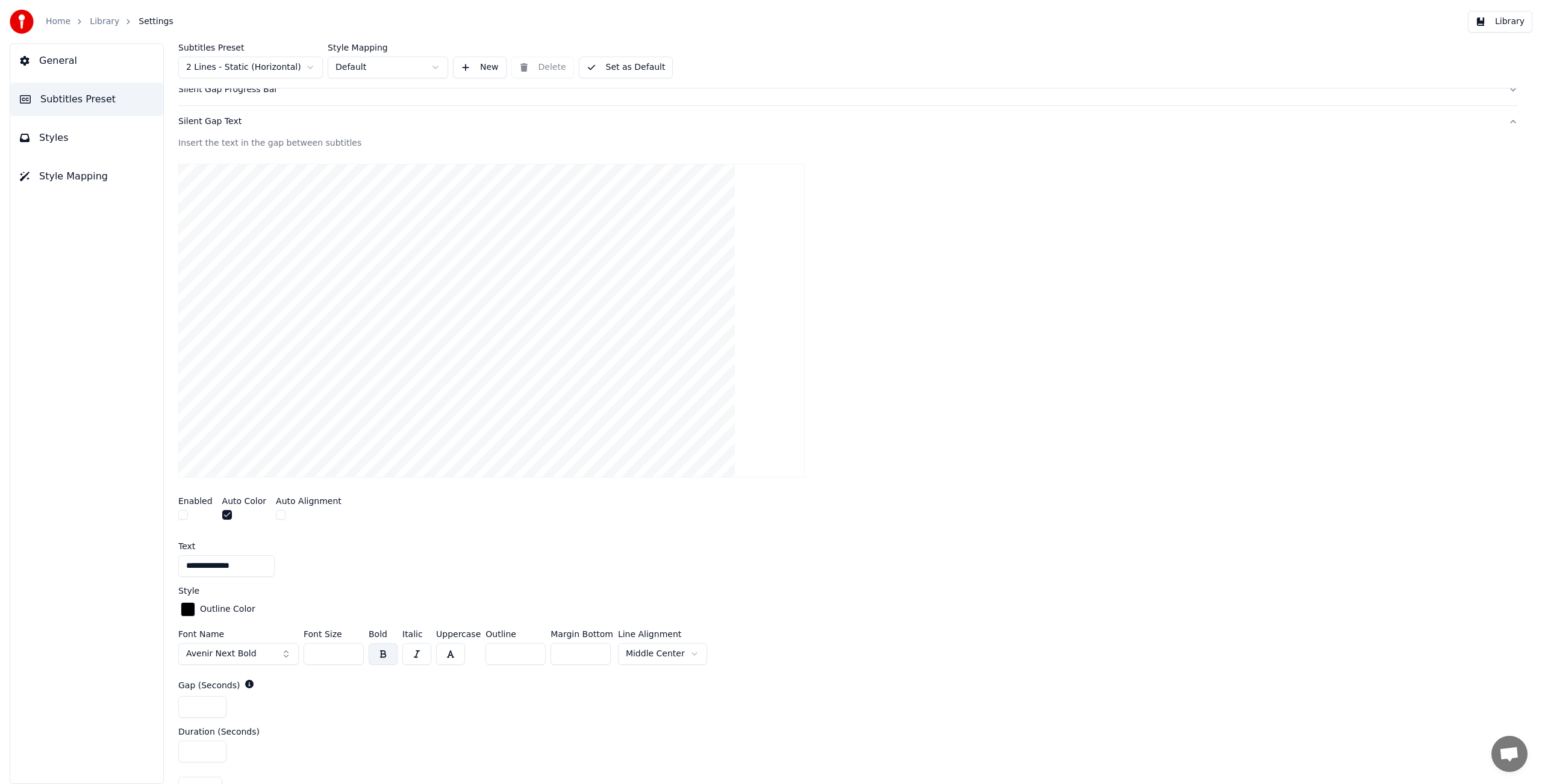
scroll to position [0, 0]
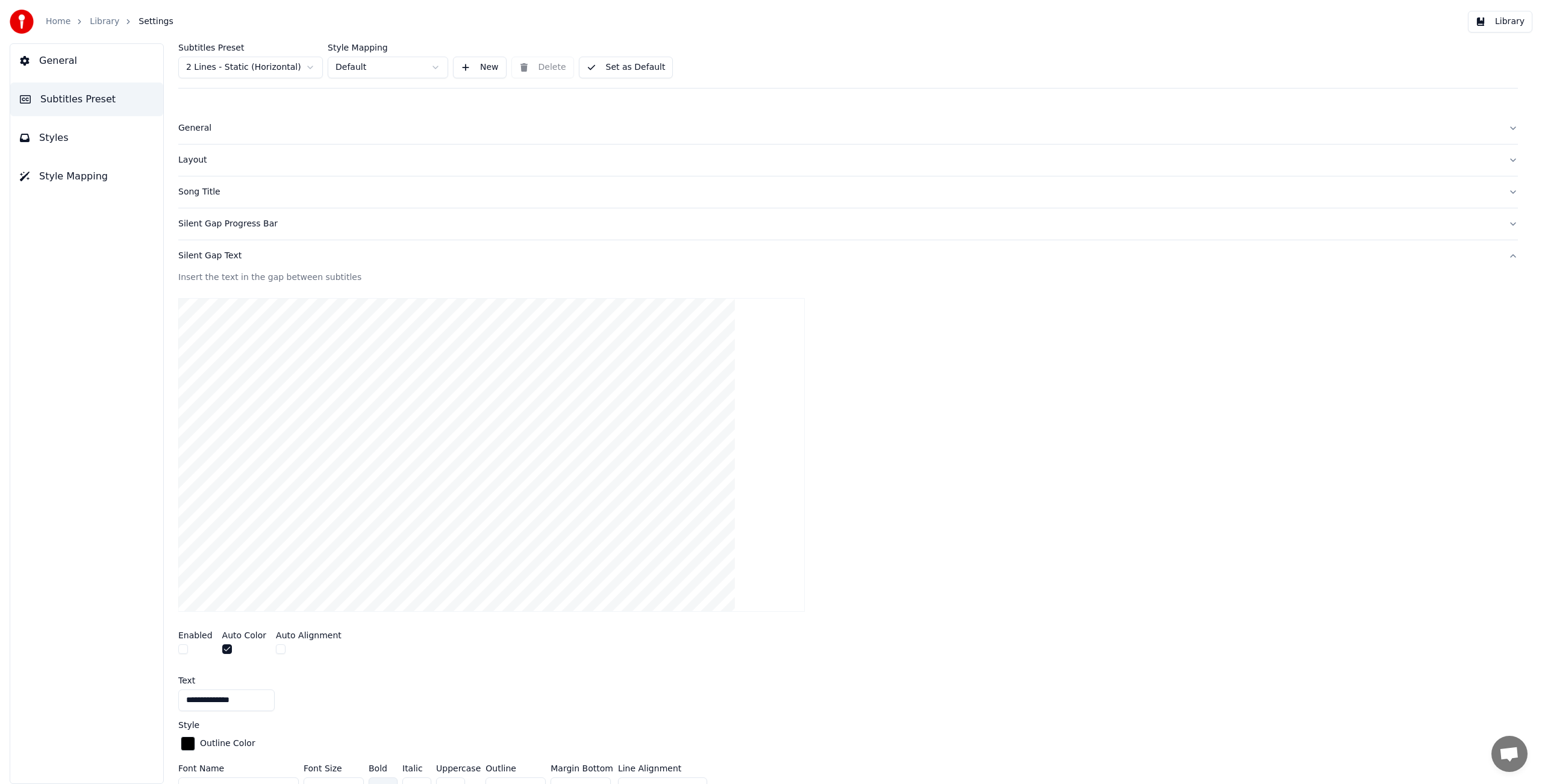
click at [627, 70] on button "Set as Default" at bounding box center [626, 68] width 94 height 22
click at [1516, 24] on button "Library" at bounding box center [1500, 22] width 65 height 22
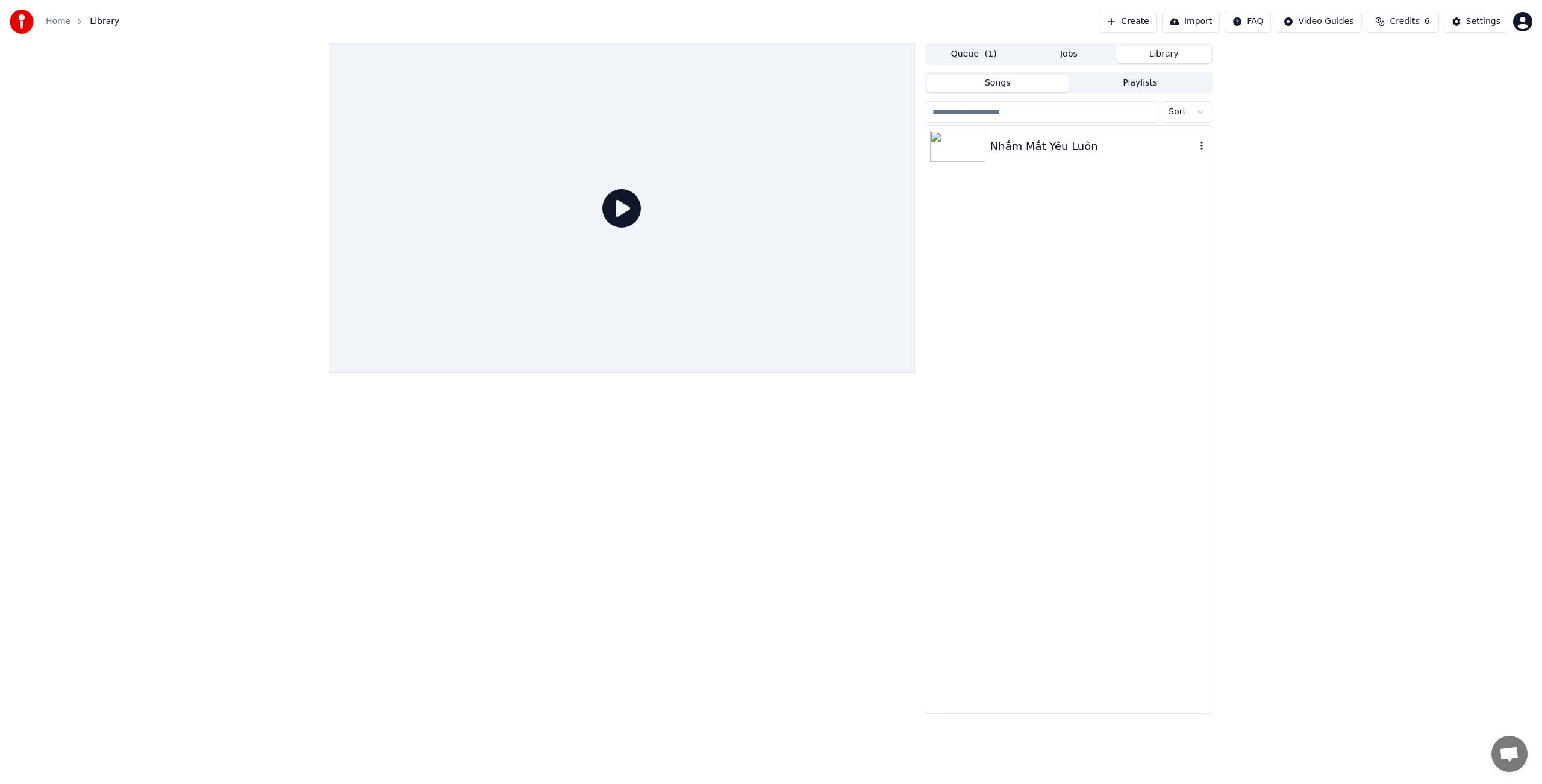
click at [1015, 144] on div "Nhắm Mắt Yêu Luôn" at bounding box center [1093, 146] width 205 height 17
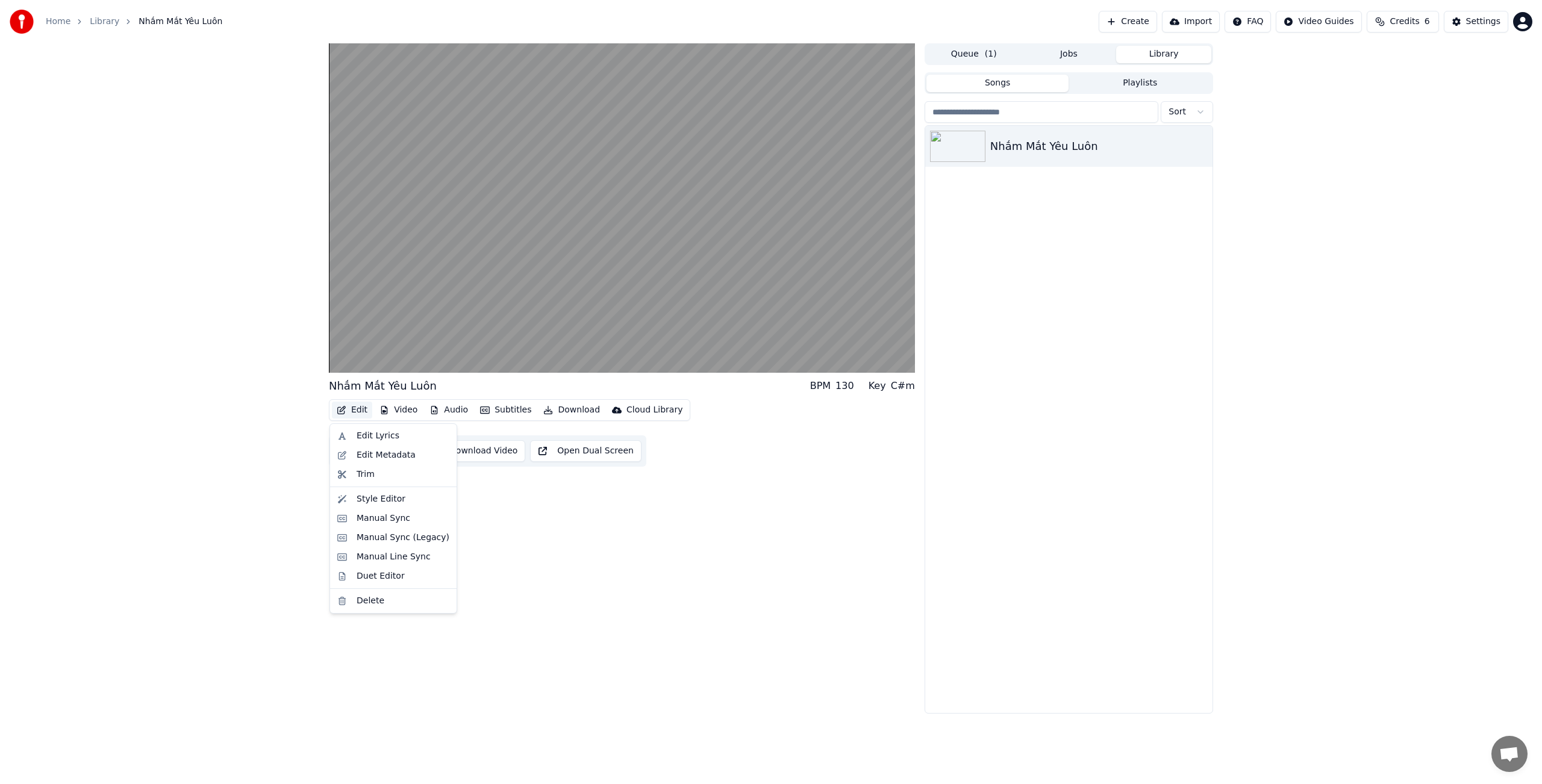
click at [356, 409] on button "Edit" at bounding box center [352, 410] width 40 height 17
click at [394, 501] on div "Style Editor" at bounding box center [381, 499] width 49 height 12
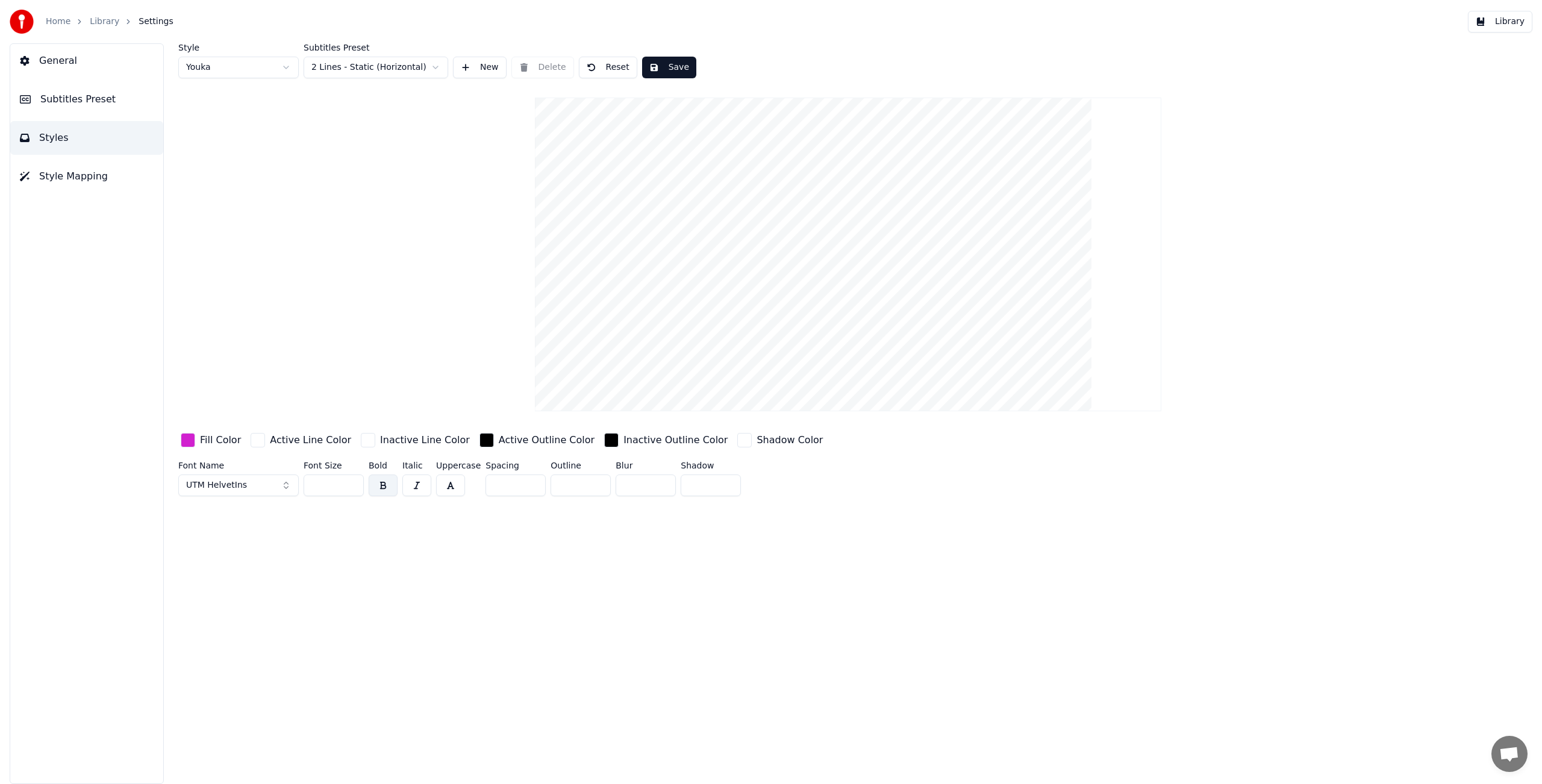
click at [66, 101] on span "Subtitles Preset" at bounding box center [78, 99] width 76 height 15
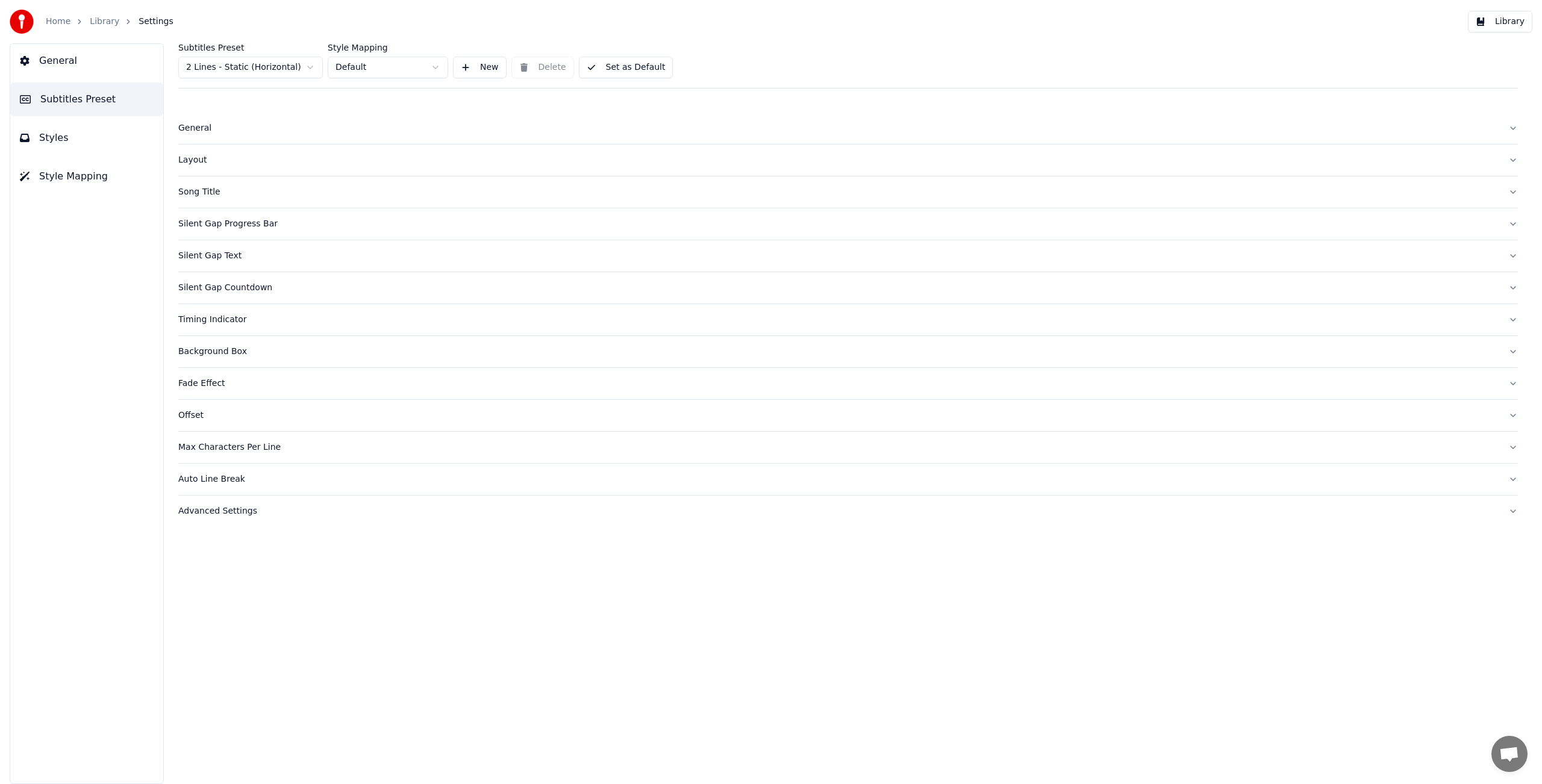
click at [203, 261] on div "Silent Gap Text" at bounding box center [839, 256] width 1320 height 12
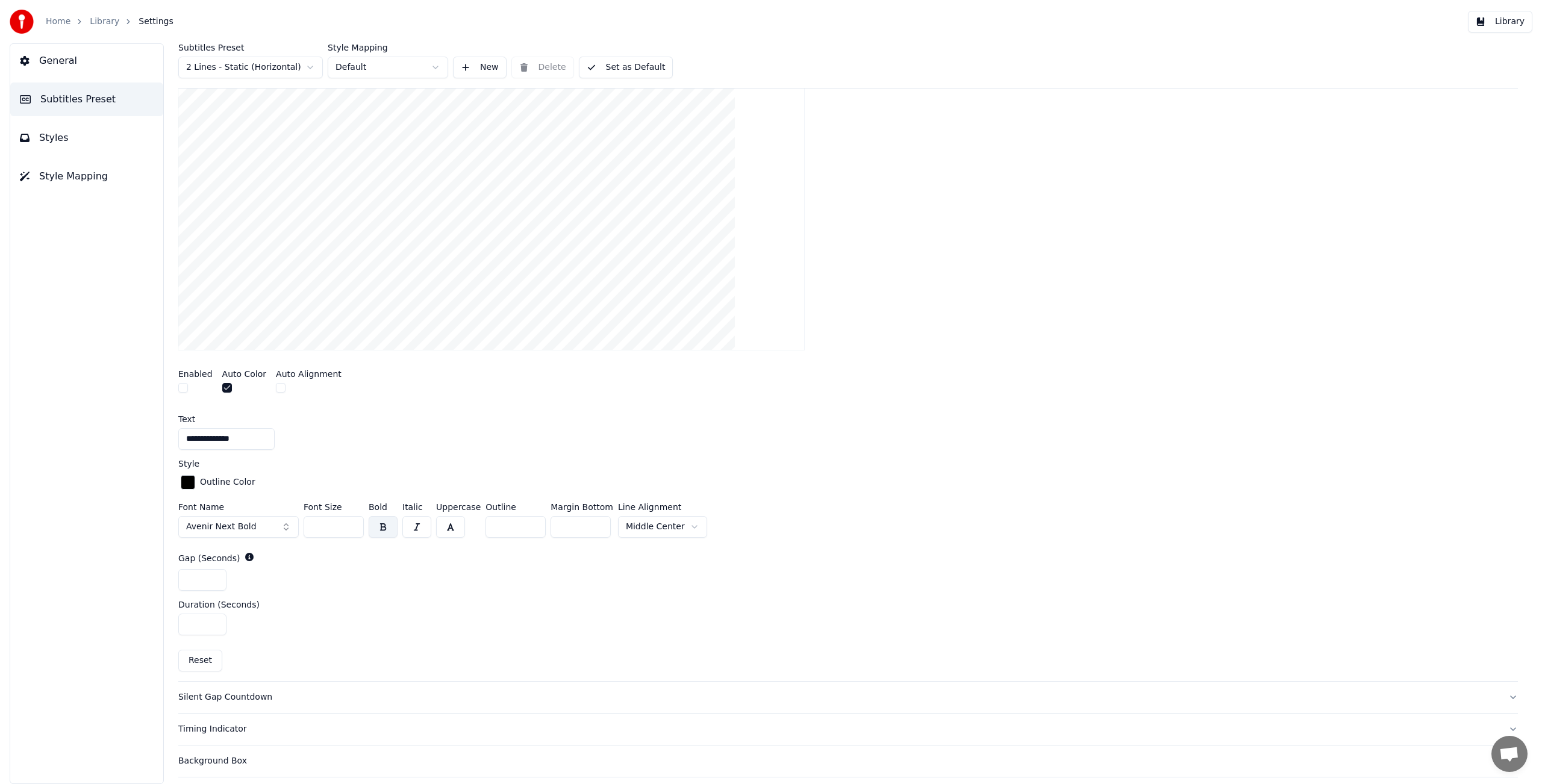
scroll to position [275, 0]
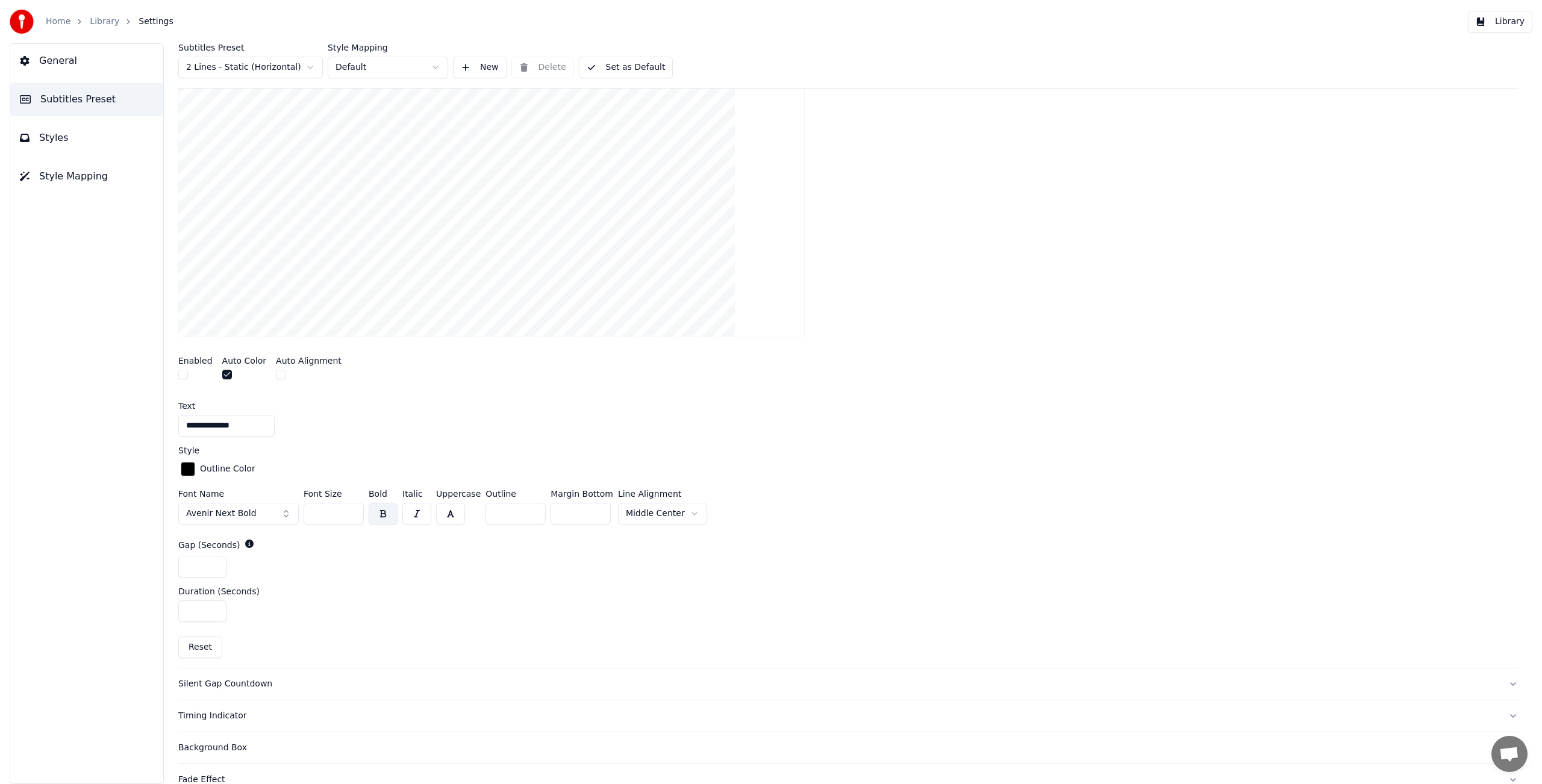
drag, startPoint x: 517, startPoint y: 512, endPoint x: 480, endPoint y: 508, distance: 37.2
click at [480, 508] on div "Font Name Avenir Next Bold Font Size ** Bold Italic Uppercase Outline * Margin …" at bounding box center [848, 509] width 1340 height 40
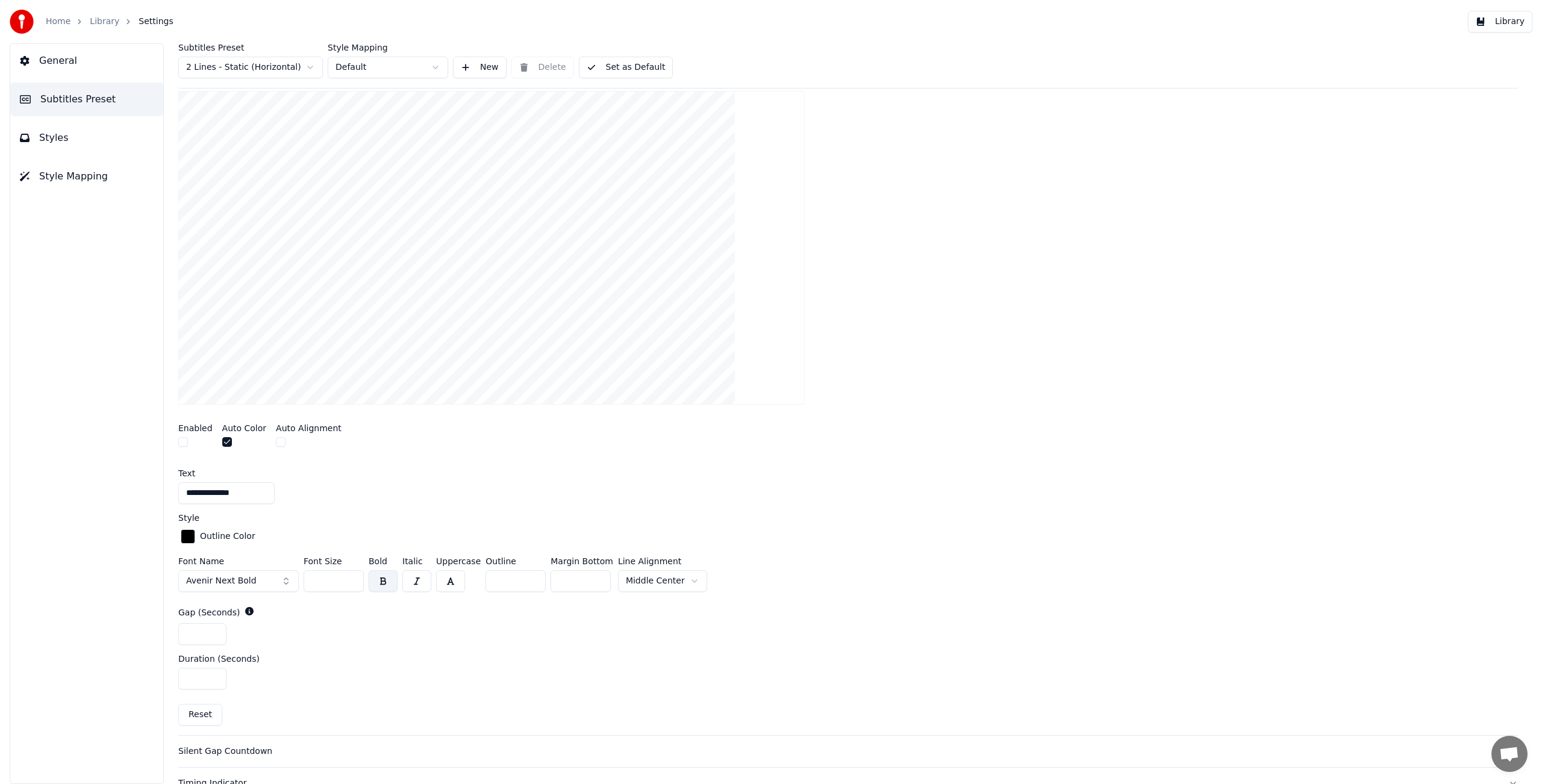
scroll to position [11, 0]
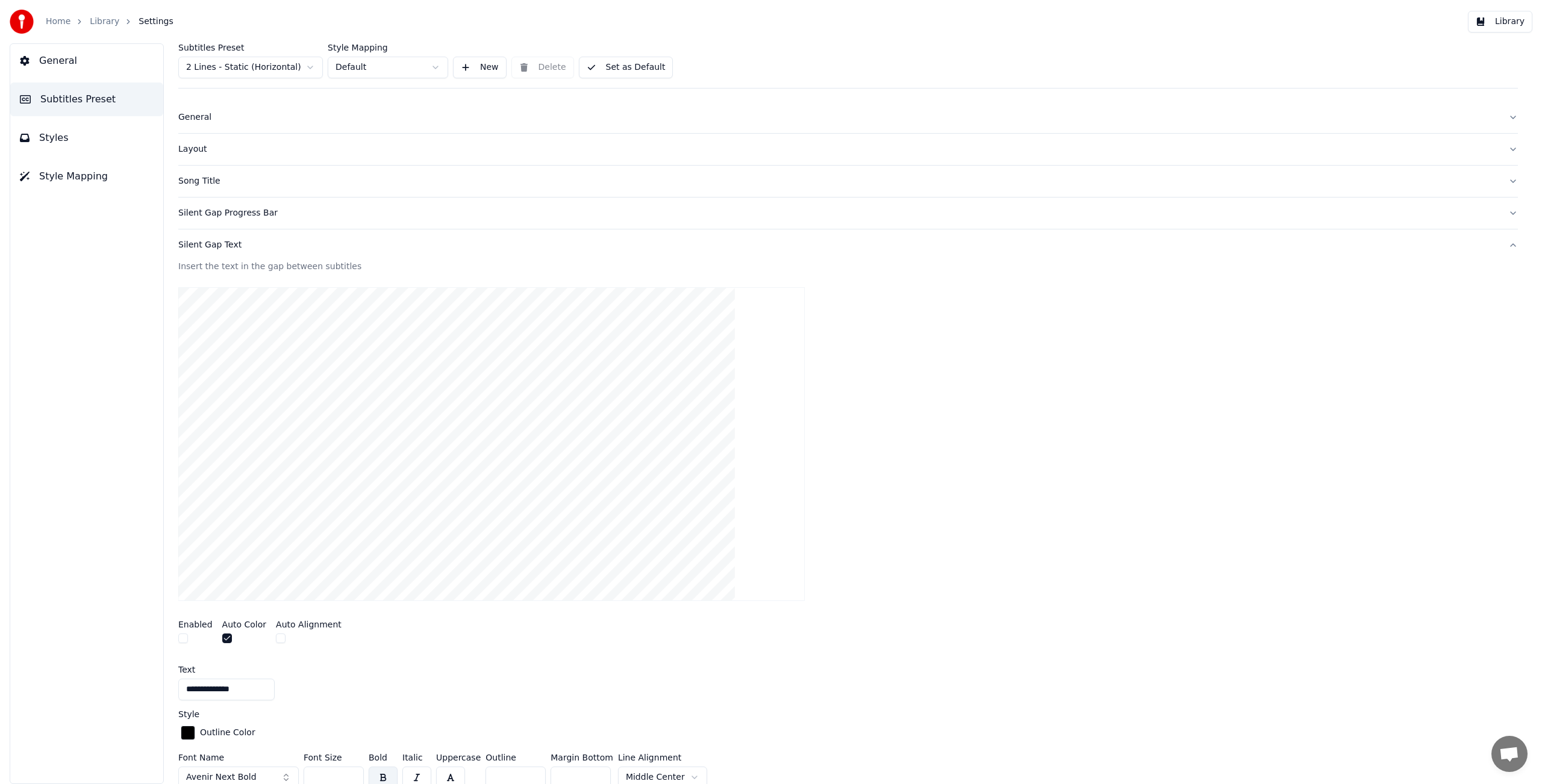
click at [630, 65] on button "Set as Default" at bounding box center [626, 68] width 94 height 22
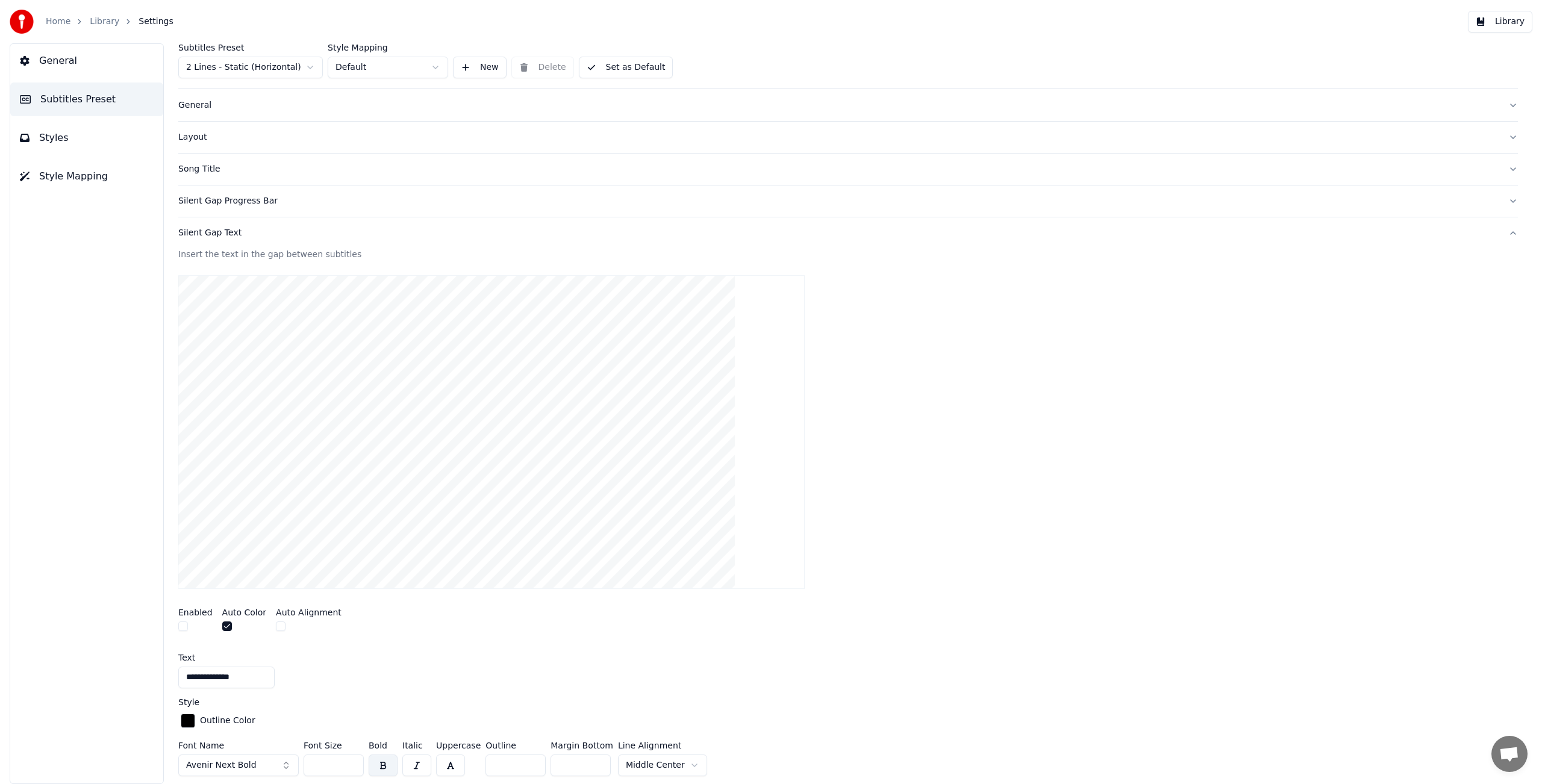
scroll to position [0, 0]
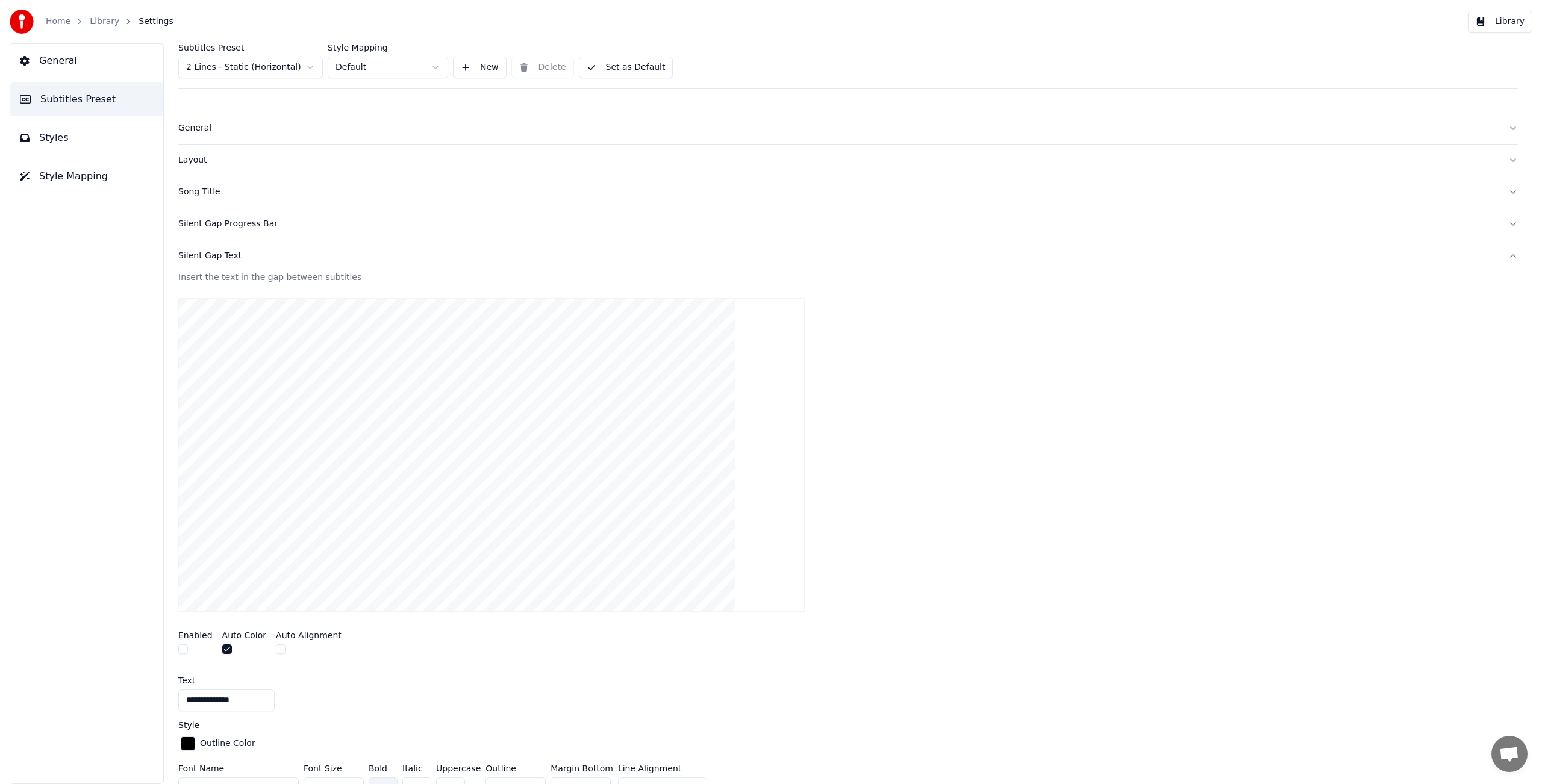
click at [1522, 23] on button "Library" at bounding box center [1500, 22] width 65 height 22
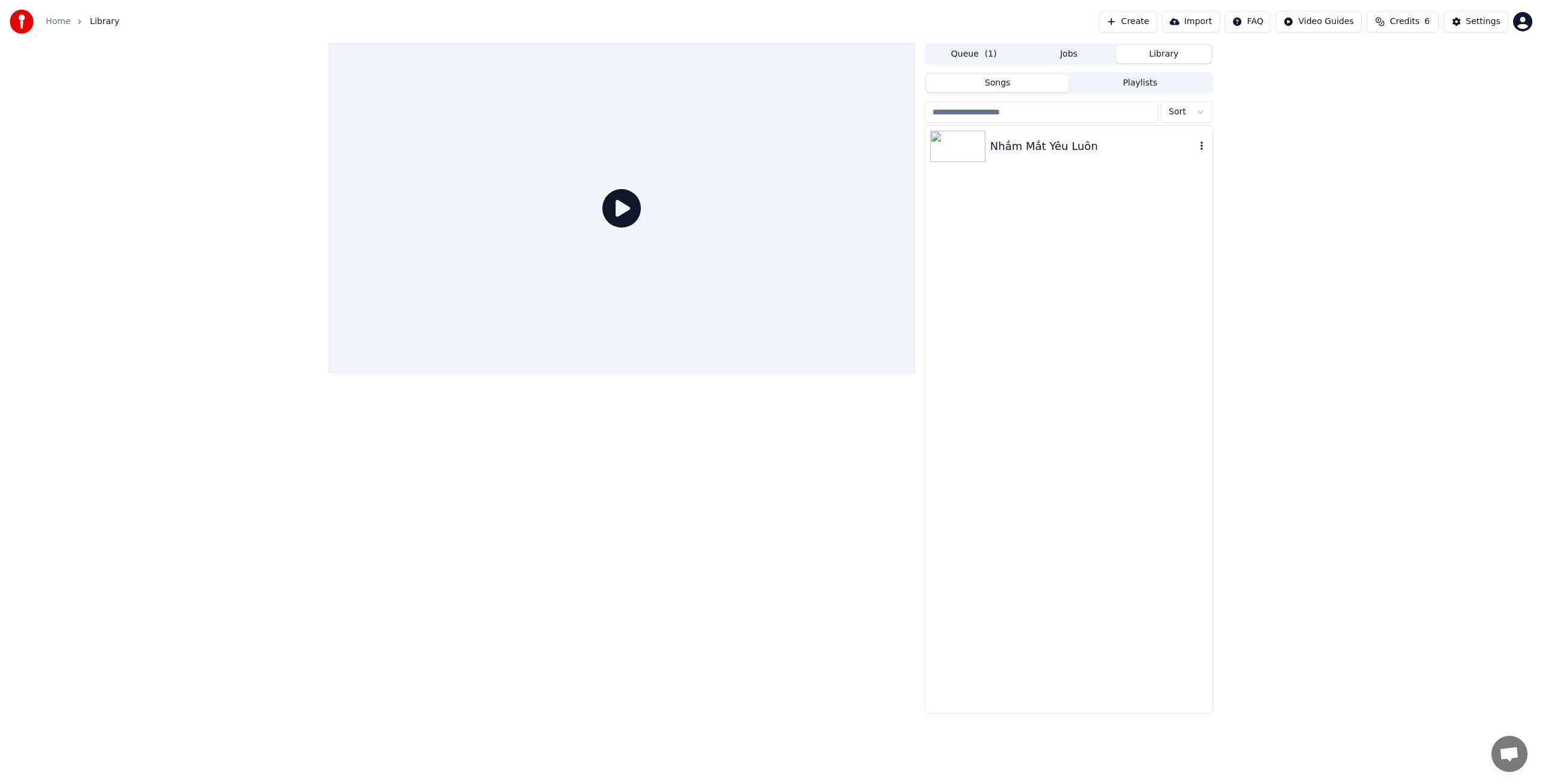
click at [1028, 146] on div "Nhắm Mắt Yêu Luôn" at bounding box center [1093, 146] width 205 height 17
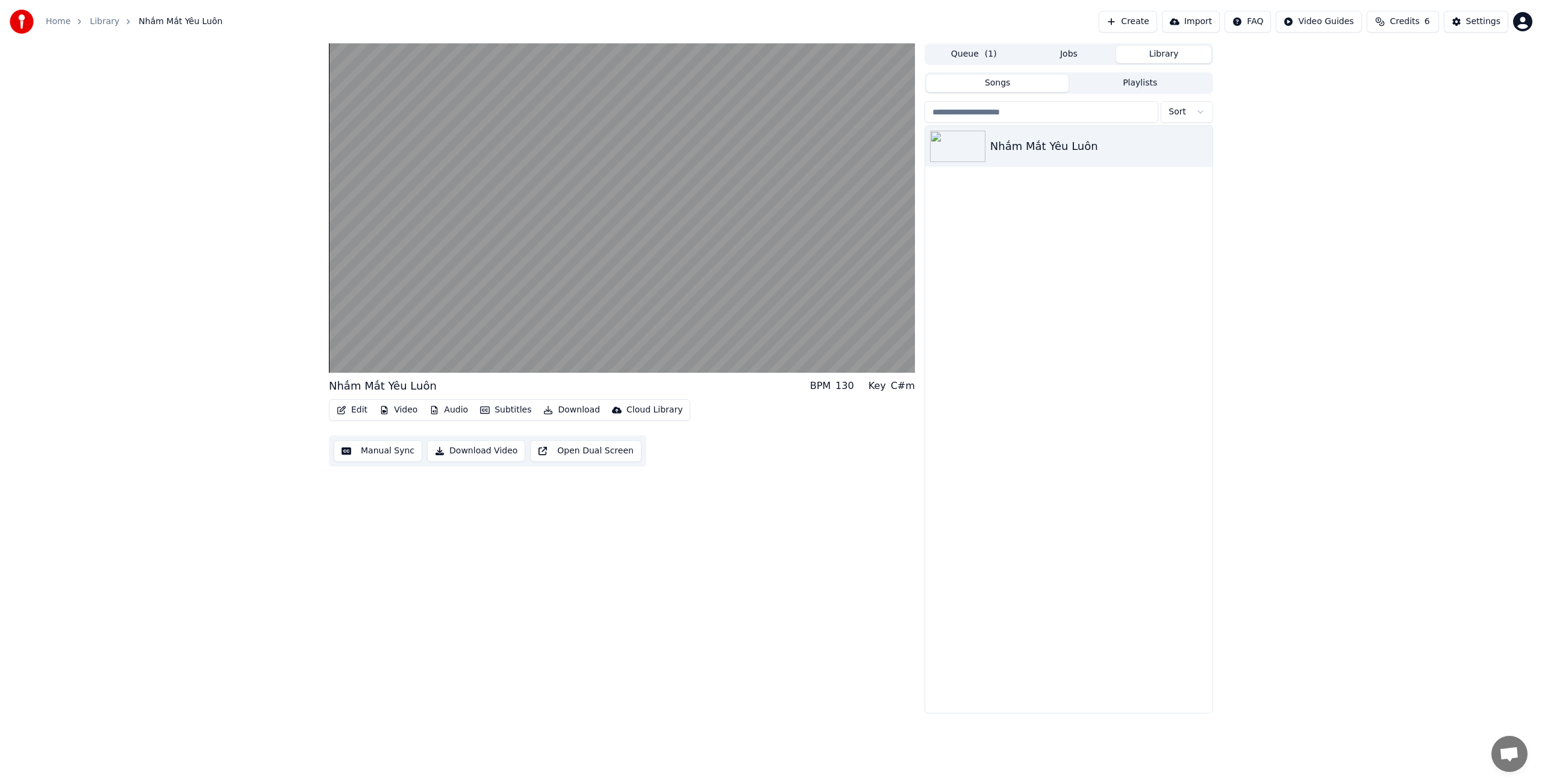
click at [903, 387] on div "C#m" at bounding box center [903, 386] width 24 height 15
click at [360, 408] on button "Edit" at bounding box center [352, 410] width 40 height 17
click at [389, 500] on div "Style Editor" at bounding box center [381, 499] width 49 height 12
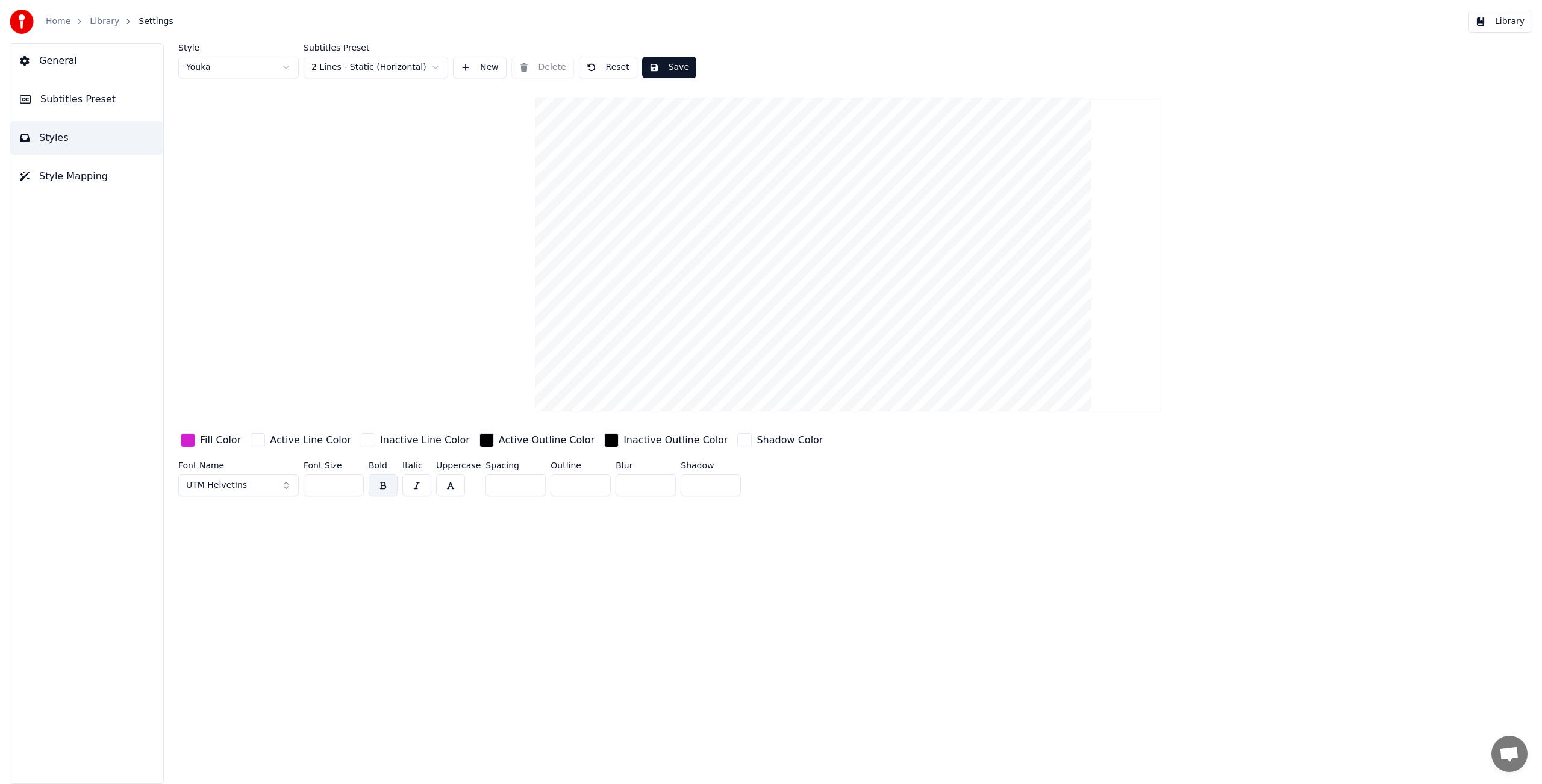
drag, startPoint x: 695, startPoint y: 489, endPoint x: 684, endPoint y: 486, distance: 11.4
click at [684, 486] on input "*" at bounding box center [711, 486] width 60 height 22
type input "*"
click at [737, 439] on div "button" at bounding box center [745, 440] width 15 height 15
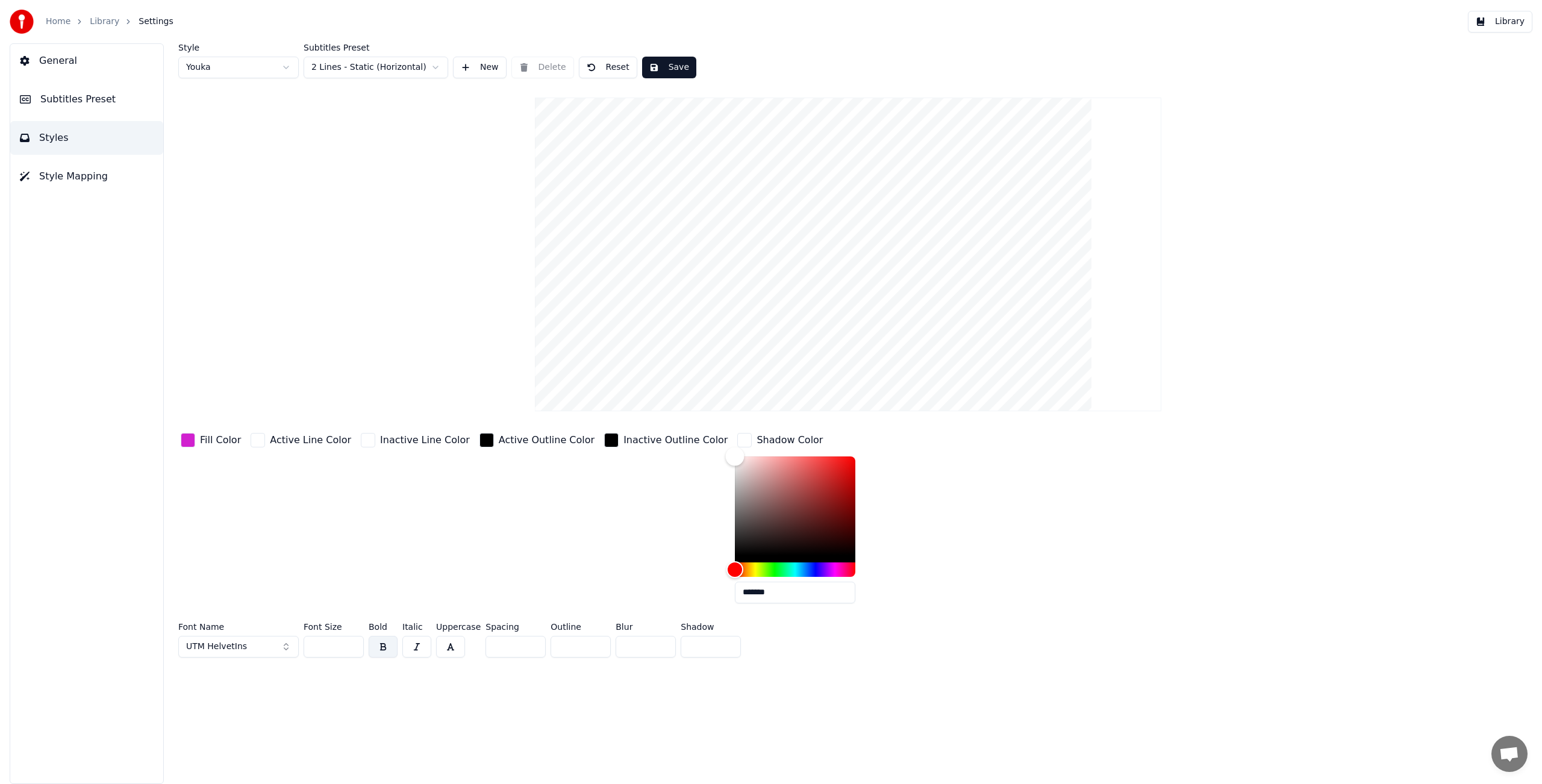
type input "*******"
drag, startPoint x: 811, startPoint y: 549, endPoint x: 827, endPoint y: 570, distance: 26.4
click at [827, 570] on div "*******" at bounding box center [805, 532] width 140 height 152
click at [675, 521] on div "Inactive Outline Color" at bounding box center [666, 521] width 128 height 182
click at [604, 440] on div "button" at bounding box center [611, 440] width 15 height 15
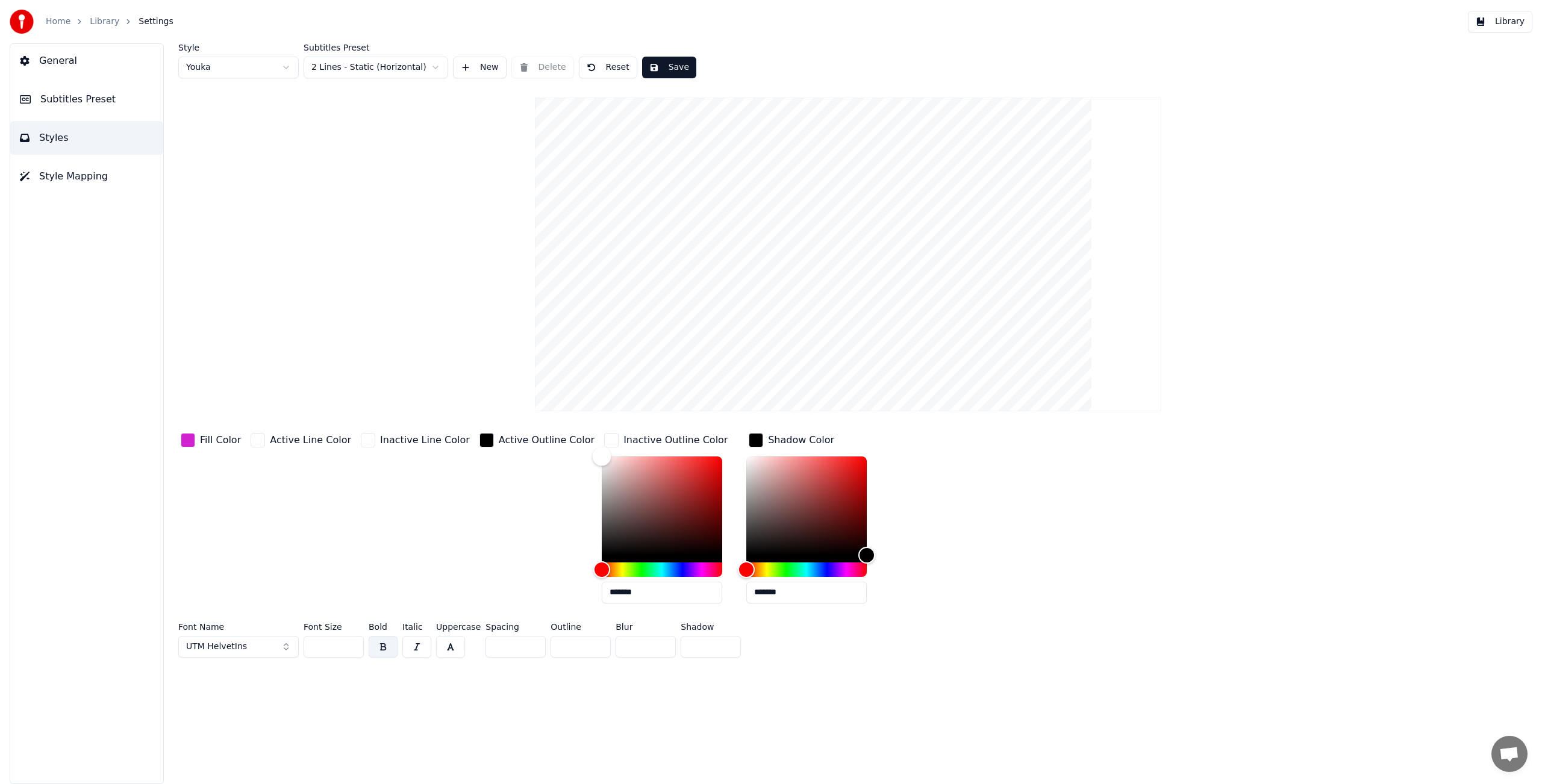
drag, startPoint x: 588, startPoint y: 466, endPoint x: 567, endPoint y: 453, distance: 24.7
click at [602, 456] on div "Color" at bounding box center [662, 506] width 121 height 99
type input "*******"
drag, startPoint x: 577, startPoint y: 457, endPoint x: 698, endPoint y: 582, distance: 174.0
click at [698, 582] on div "*******" at bounding box center [671, 532] width 140 height 152
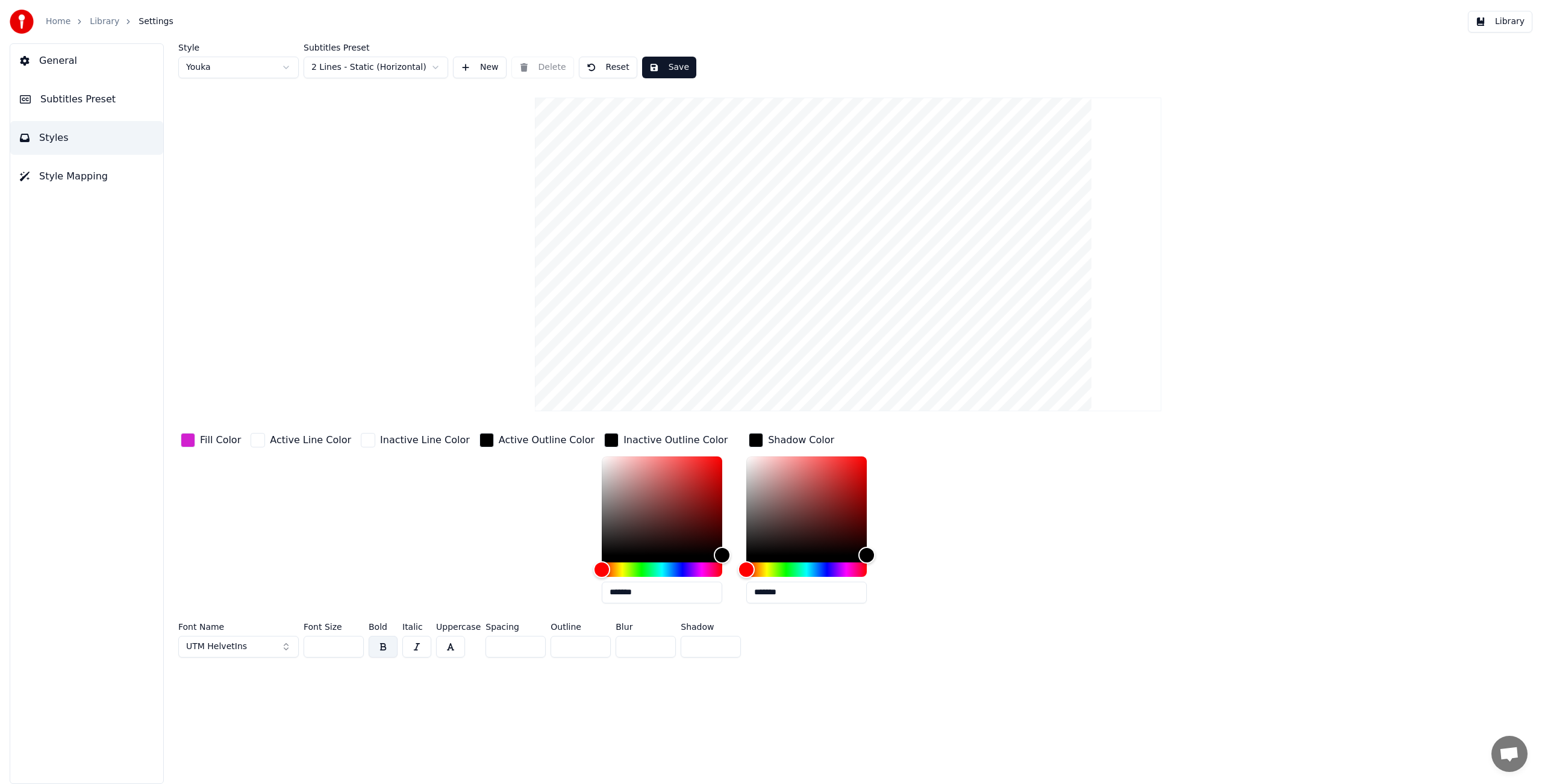
click at [914, 610] on div "Fill Color Active Line Color Inactive Line Color Active Outline Color Inactive …" at bounding box center [718, 521] width 1079 height 182
click at [914, 606] on div "Fill Color Active Line Color Inactive Line Color Active Outline Color Inactive …" at bounding box center [718, 521] width 1079 height 182
click at [661, 69] on button "Save" at bounding box center [669, 68] width 54 height 22
click at [1513, 17] on button "Library" at bounding box center [1500, 22] width 65 height 22
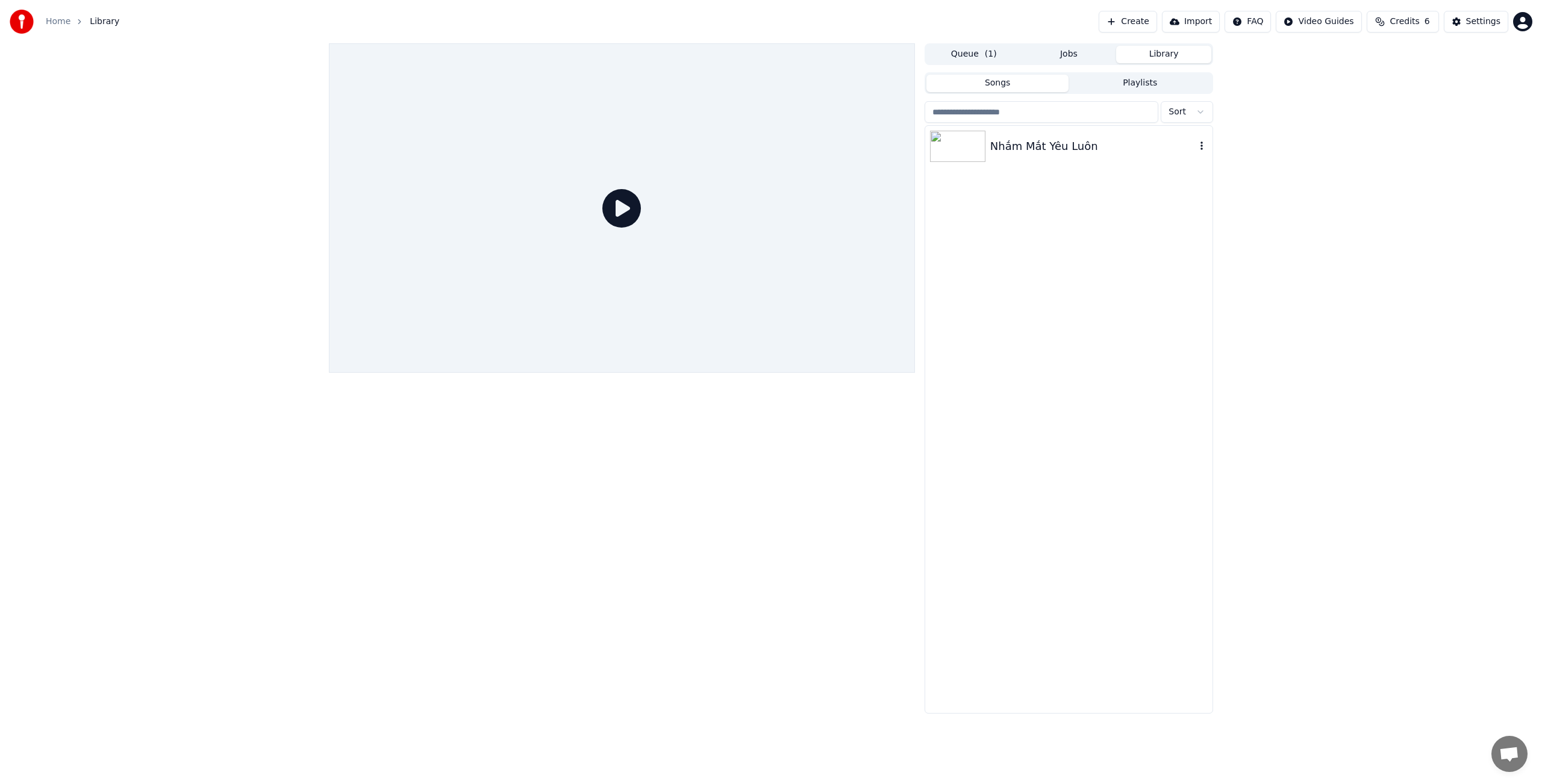
click at [1036, 150] on div "Nhắm Mắt Yêu Luôn" at bounding box center [1093, 146] width 205 height 17
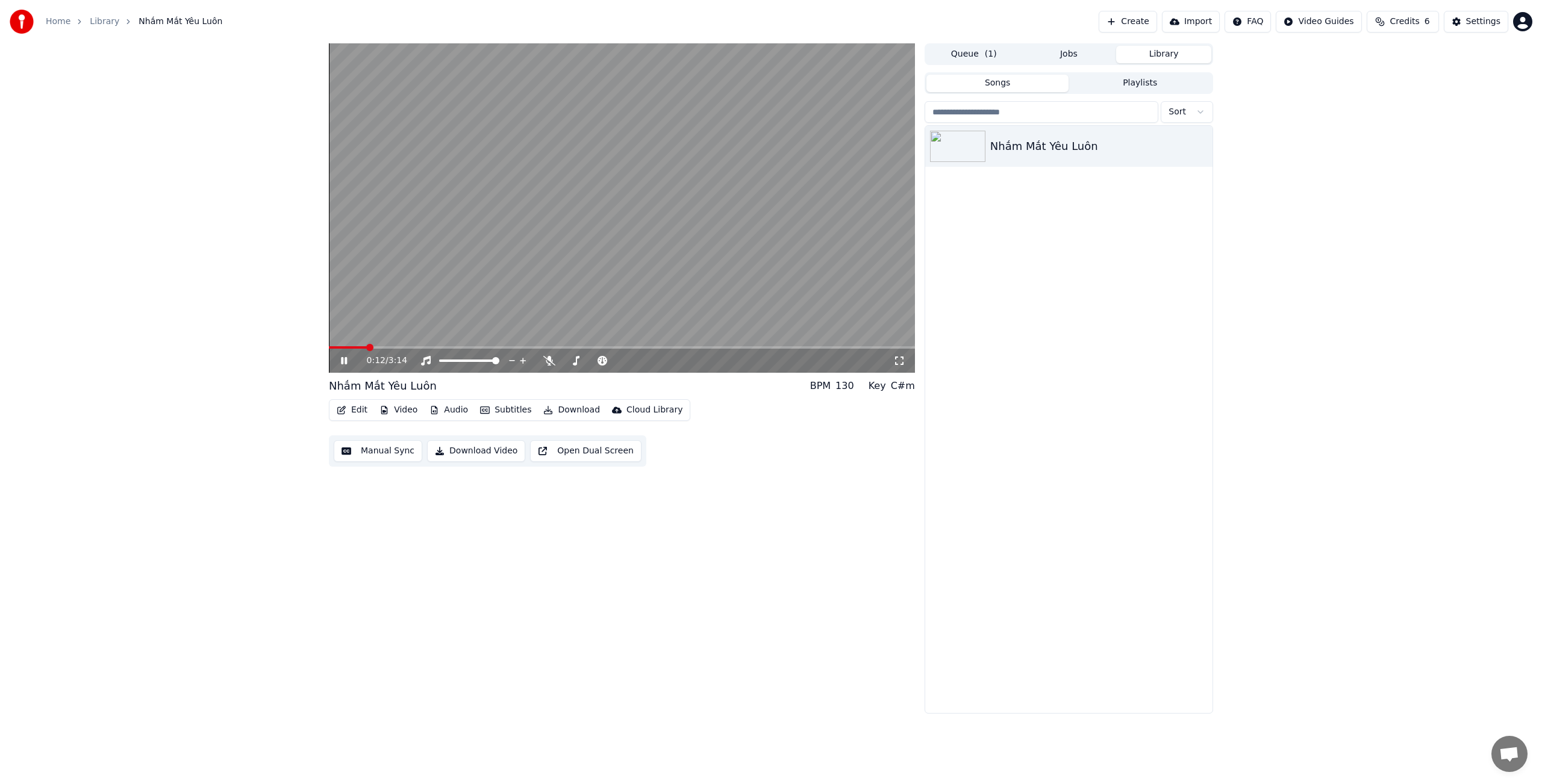
click at [407, 410] on button "Video" at bounding box center [399, 410] width 48 height 17
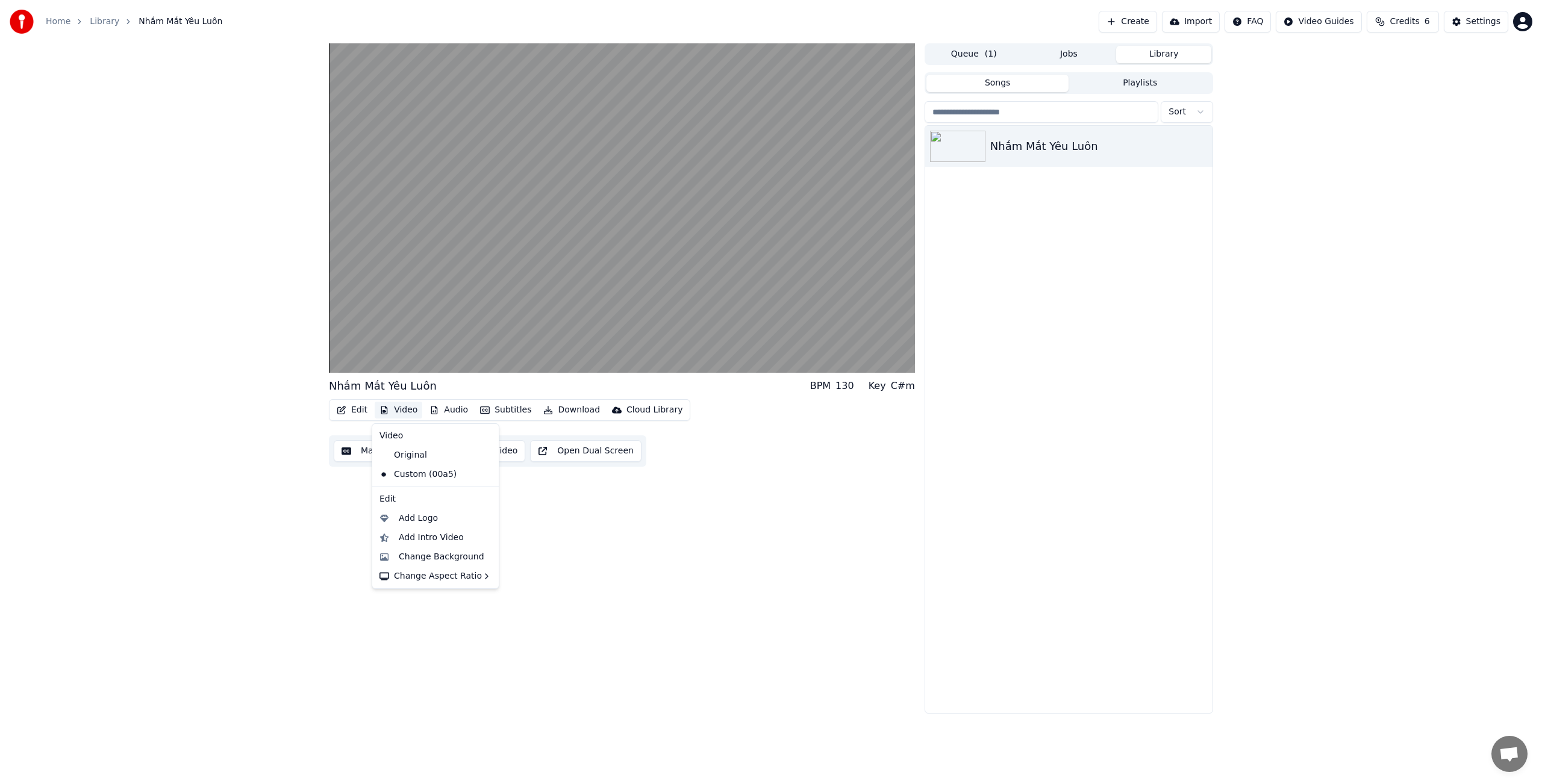
click at [390, 498] on div "Edit" at bounding box center [436, 499] width 122 height 19
click at [483, 474] on icon at bounding box center [488, 475] width 9 height 10
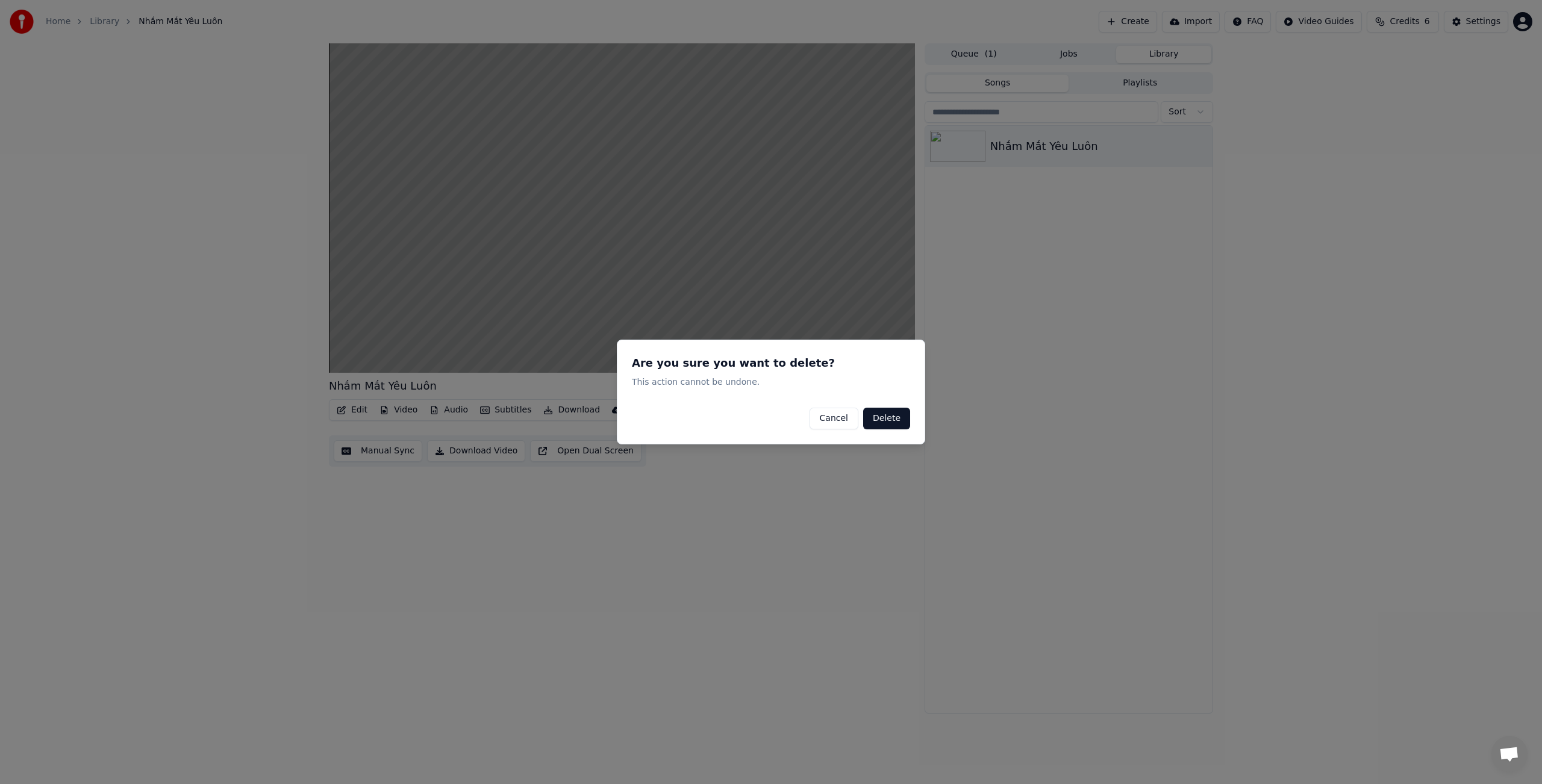
click at [845, 422] on button "Cancel" at bounding box center [834, 418] width 49 height 22
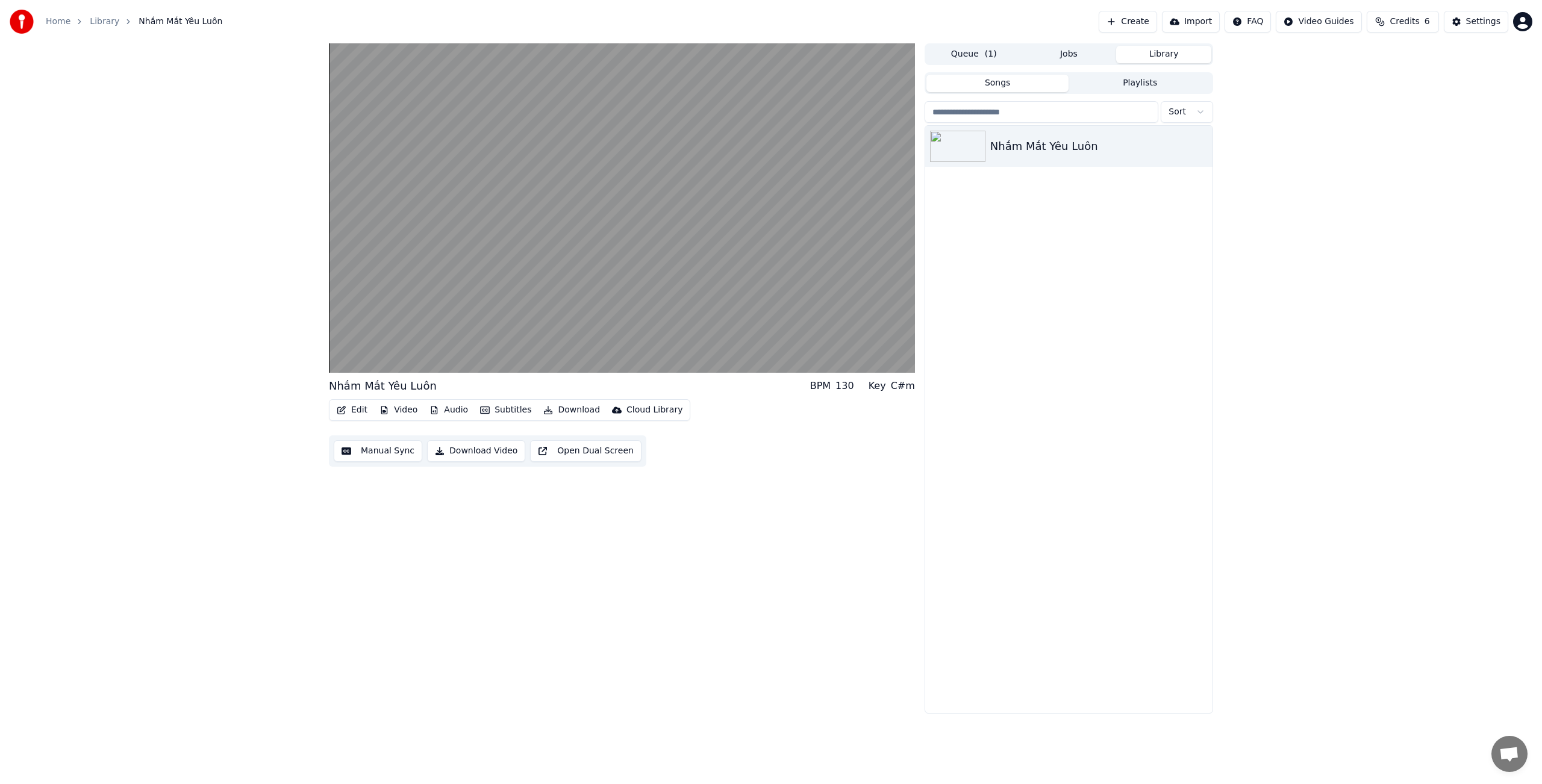
click at [399, 408] on button "Video" at bounding box center [399, 410] width 48 height 17
click at [483, 473] on icon at bounding box center [490, 475] width 13 height 10
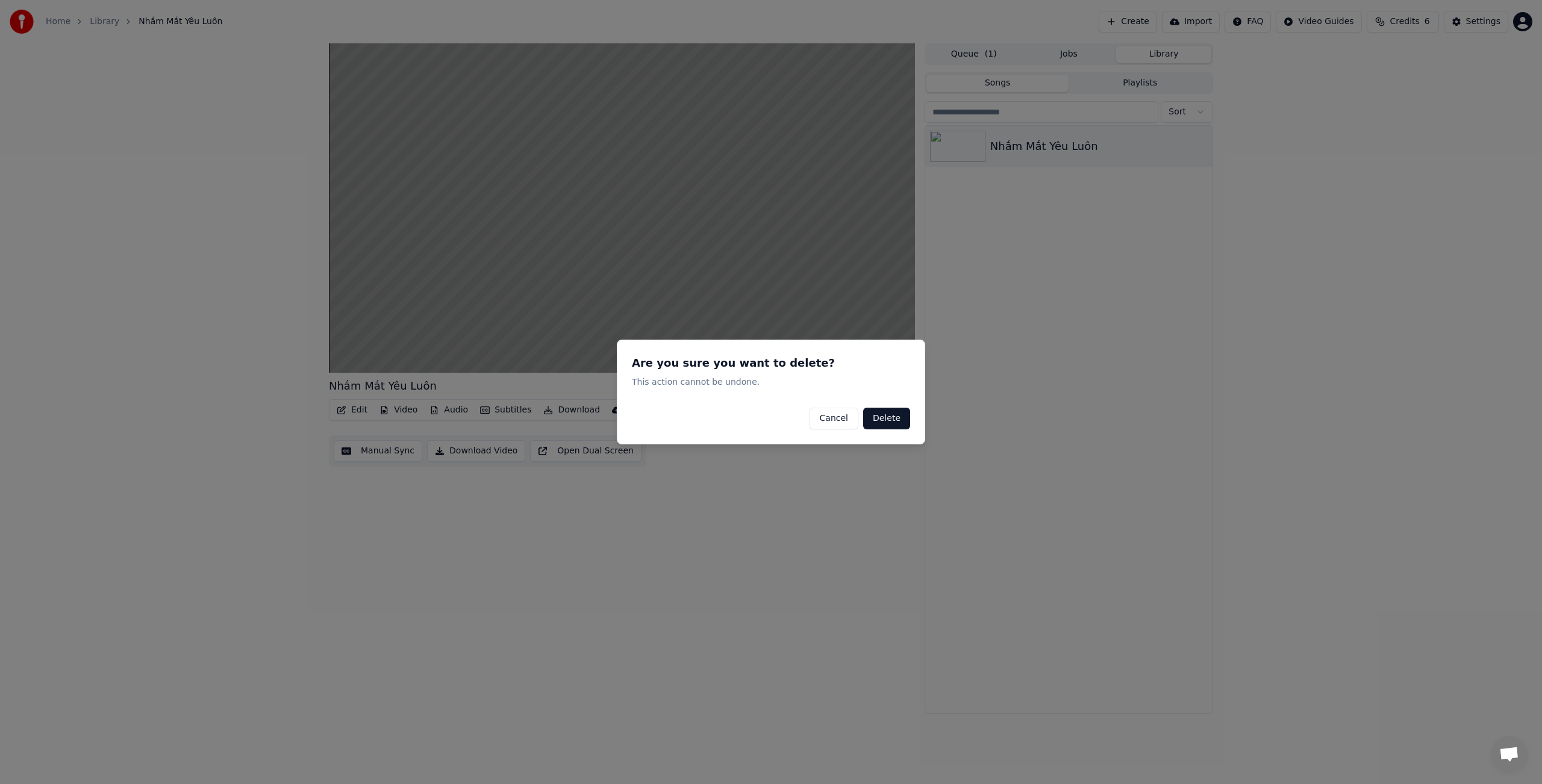
click at [896, 424] on button "Delete" at bounding box center [886, 418] width 47 height 22
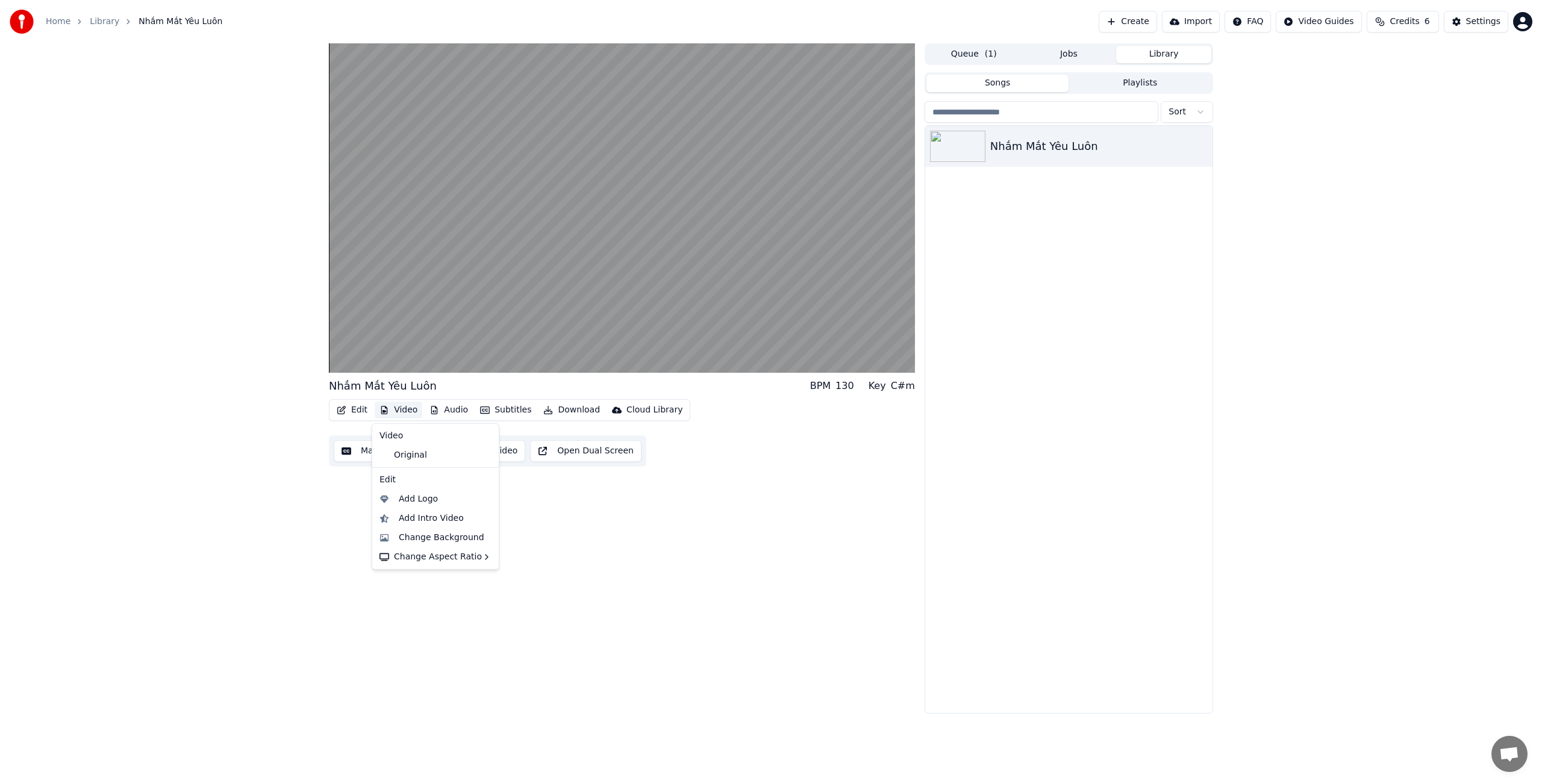
click at [407, 408] on button "Video" at bounding box center [399, 410] width 48 height 17
click at [408, 455] on div "Original" at bounding box center [427, 455] width 104 height 19
click at [410, 411] on button "Video" at bounding box center [399, 410] width 48 height 17
click at [438, 539] on div "Change Background" at bounding box center [441, 538] width 85 height 12
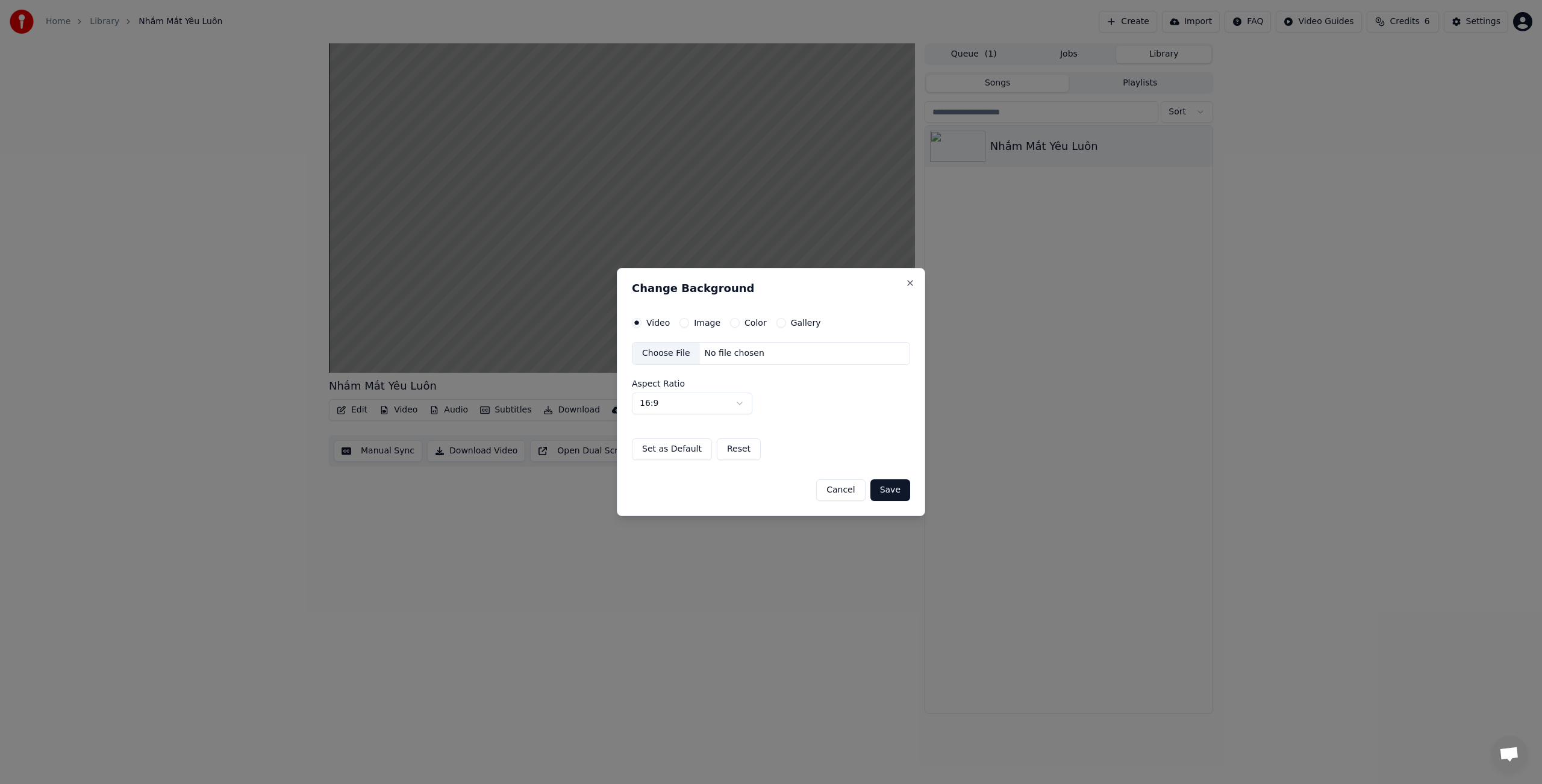
click at [733, 322] on button "Color" at bounding box center [735, 323] width 10 height 10
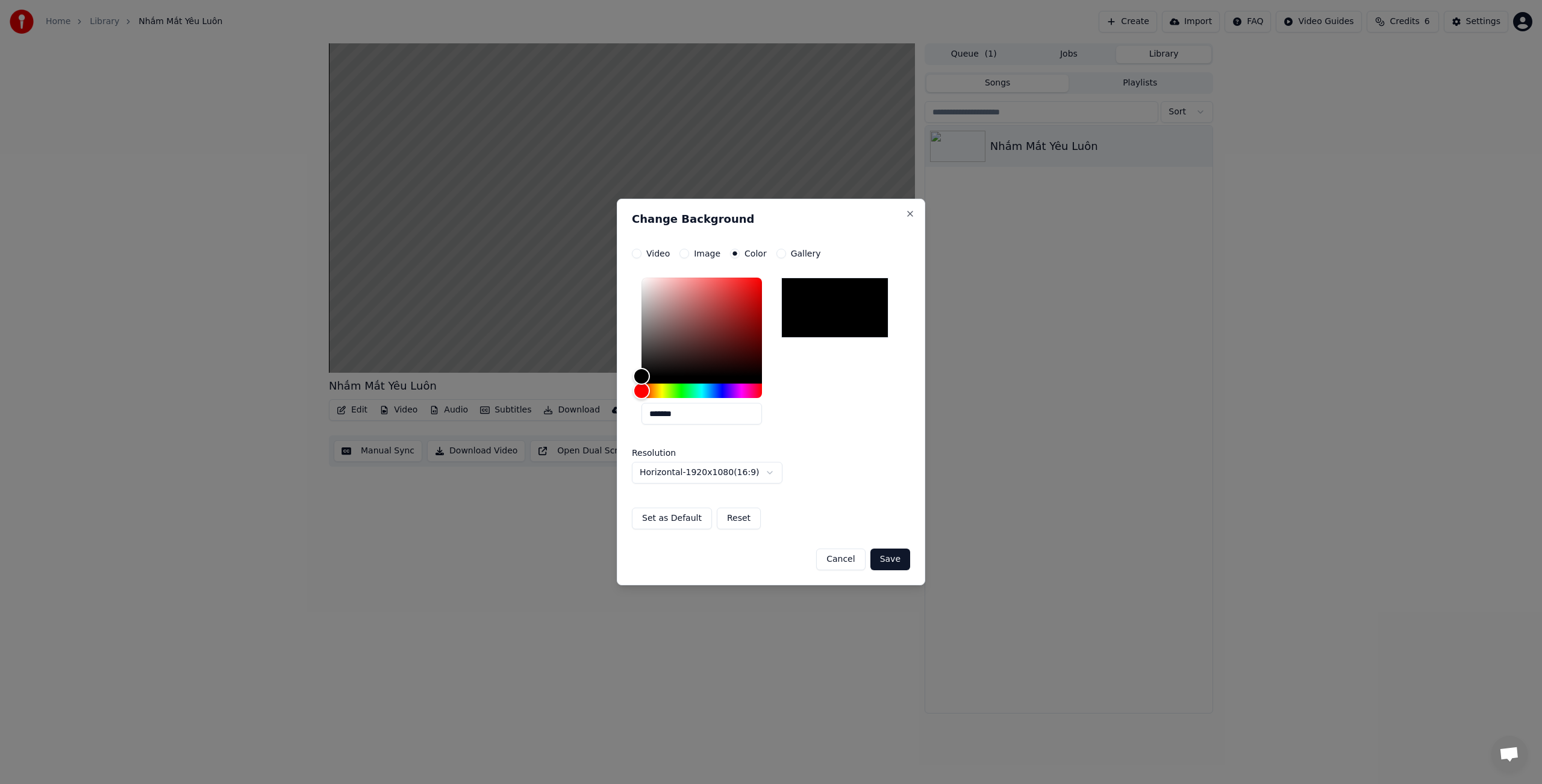
click at [894, 561] on button "Save" at bounding box center [890, 559] width 40 height 22
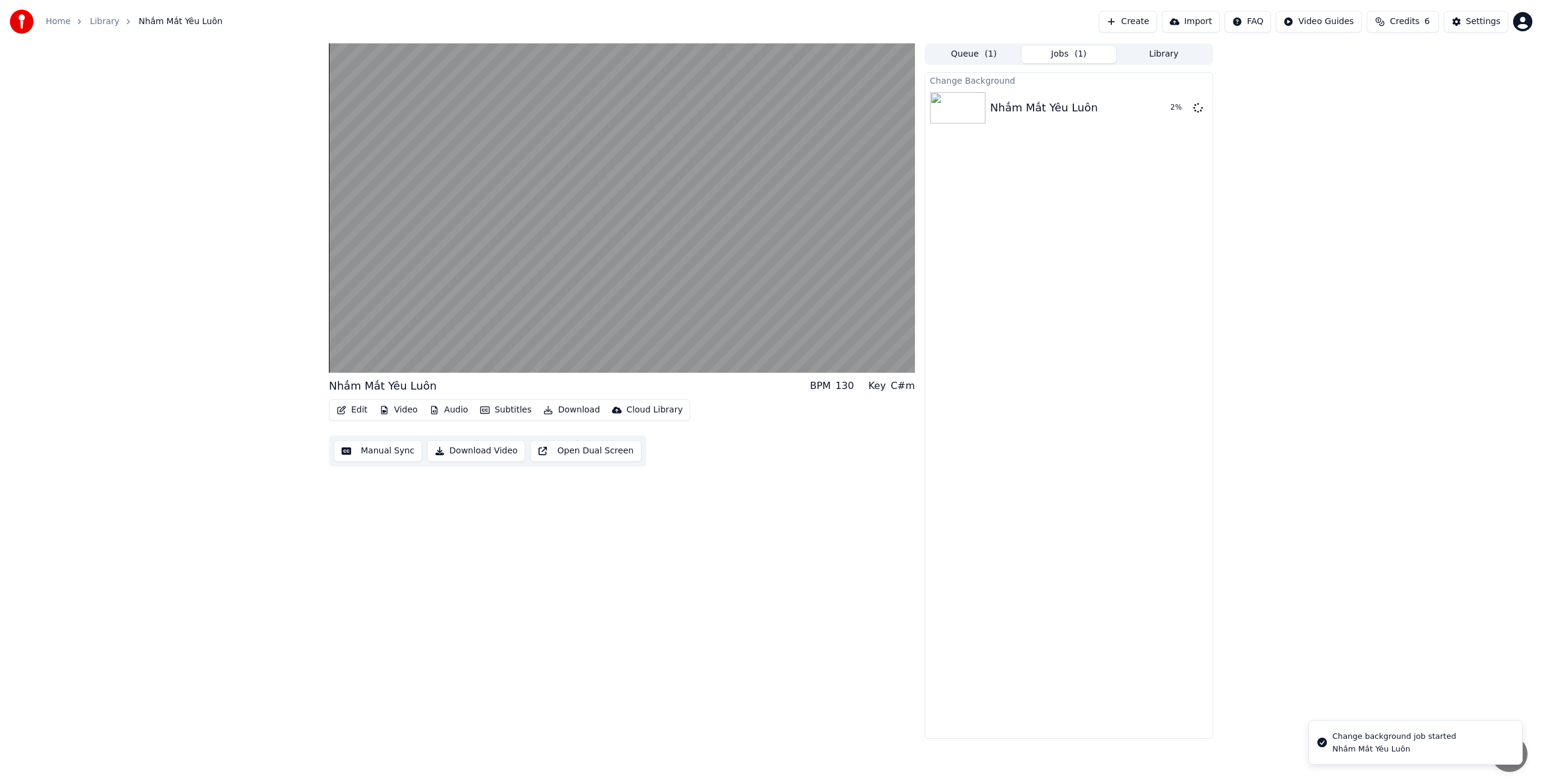
click at [699, 531] on div "[PERSON_NAME] Mắt [PERSON_NAME] BPM 130 Key C#m Edit Video Audio Subtitles Down…" at bounding box center [622, 390] width 586 height 695
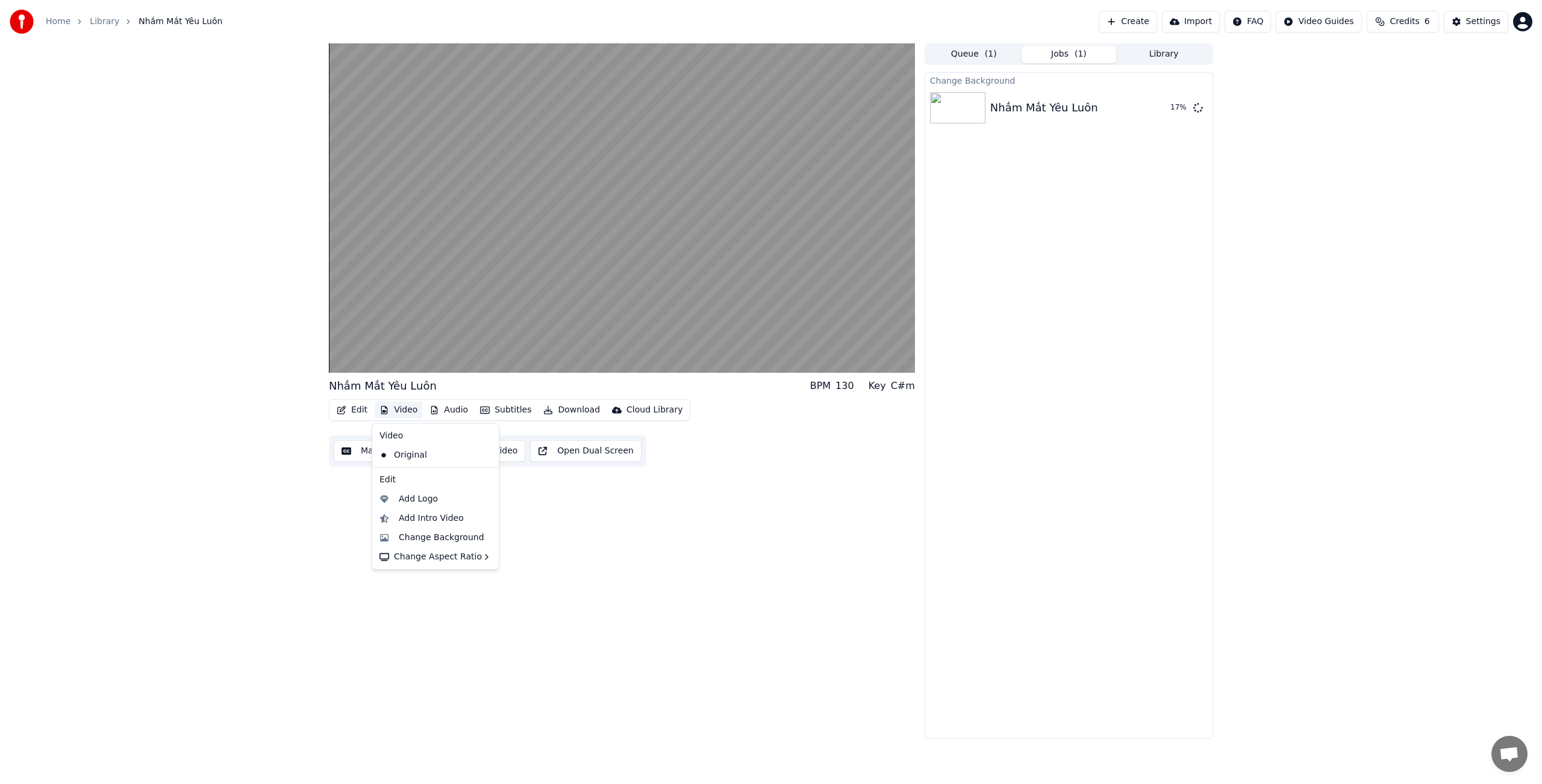
click at [403, 411] on button "Video" at bounding box center [399, 410] width 48 height 17
click at [563, 515] on div "[PERSON_NAME] Mắt [PERSON_NAME] BPM 130 Key C#m Edit Video Audio Subtitles Down…" at bounding box center [622, 390] width 586 height 695
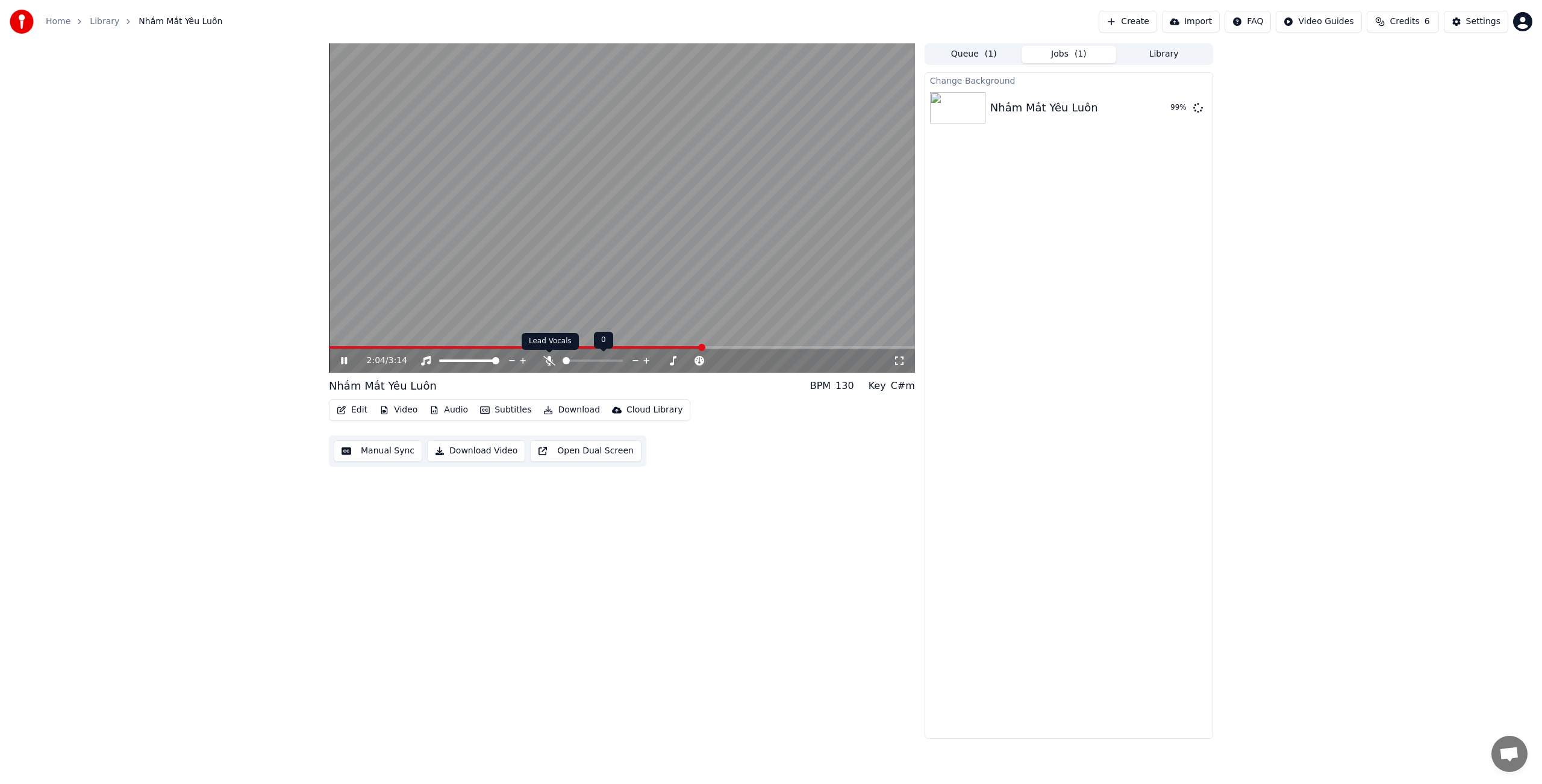
click at [547, 359] on icon at bounding box center [549, 361] width 12 height 10
click at [547, 359] on icon at bounding box center [549, 361] width 7 height 10
click at [552, 361] on icon at bounding box center [549, 361] width 12 height 10
click at [358, 408] on button "Edit" at bounding box center [352, 410] width 40 height 17
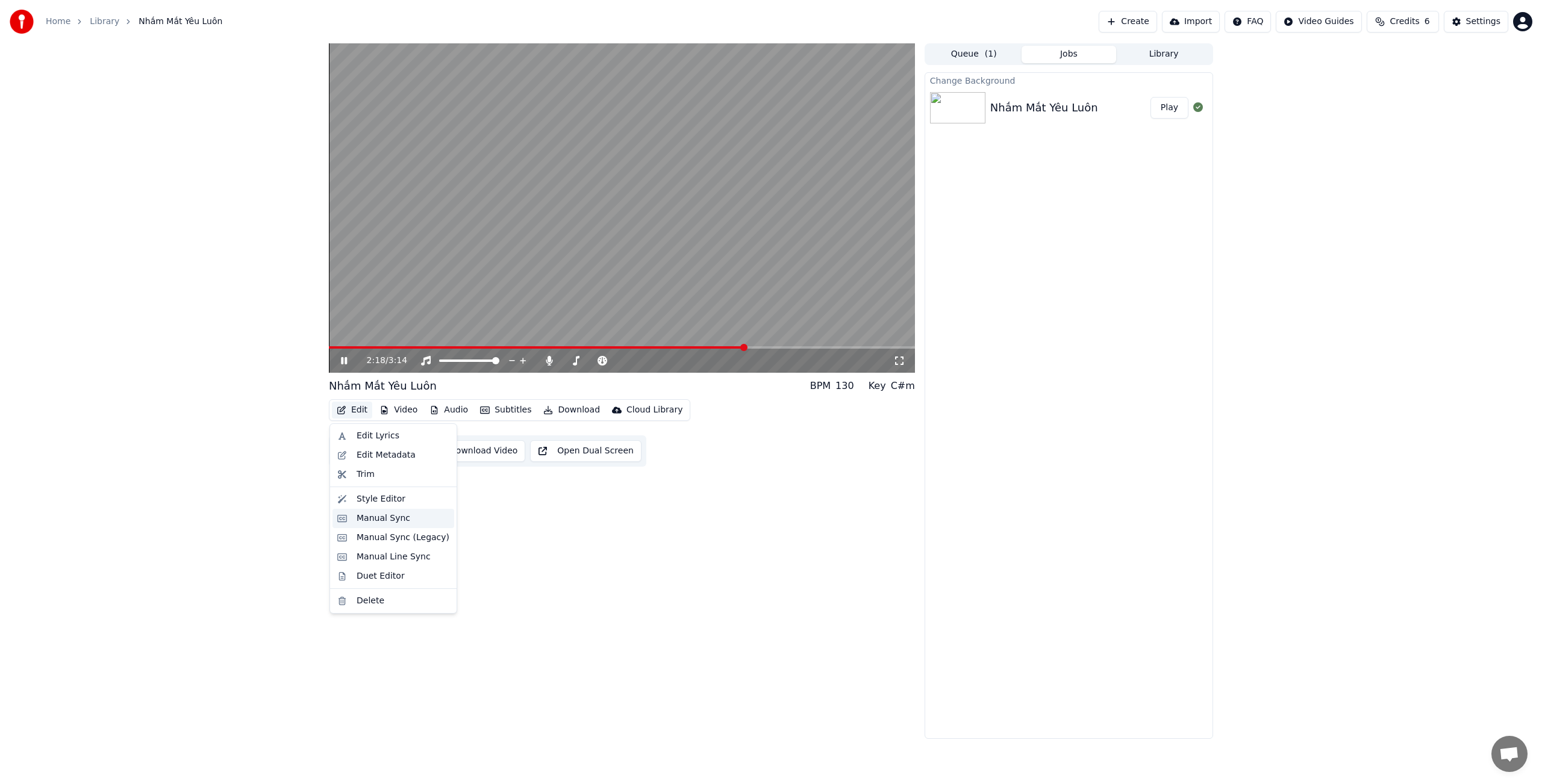
click at [397, 517] on div "Manual Sync" at bounding box center [383, 518] width 54 height 12
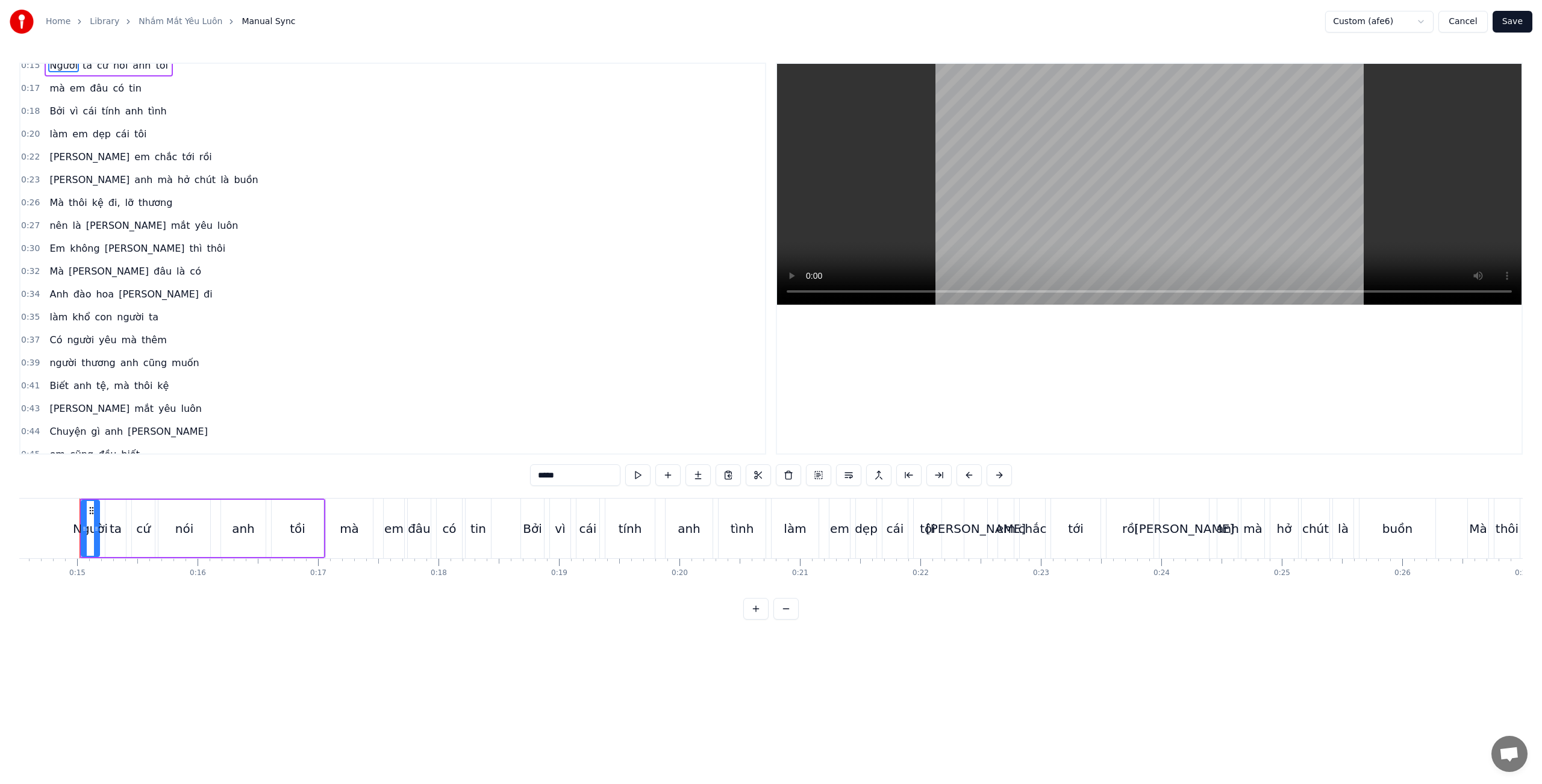
scroll to position [11, 0]
click at [86, 205] on div "Mà [PERSON_NAME] đi, [PERSON_NAME]" at bounding box center [110, 202] width 132 height 22
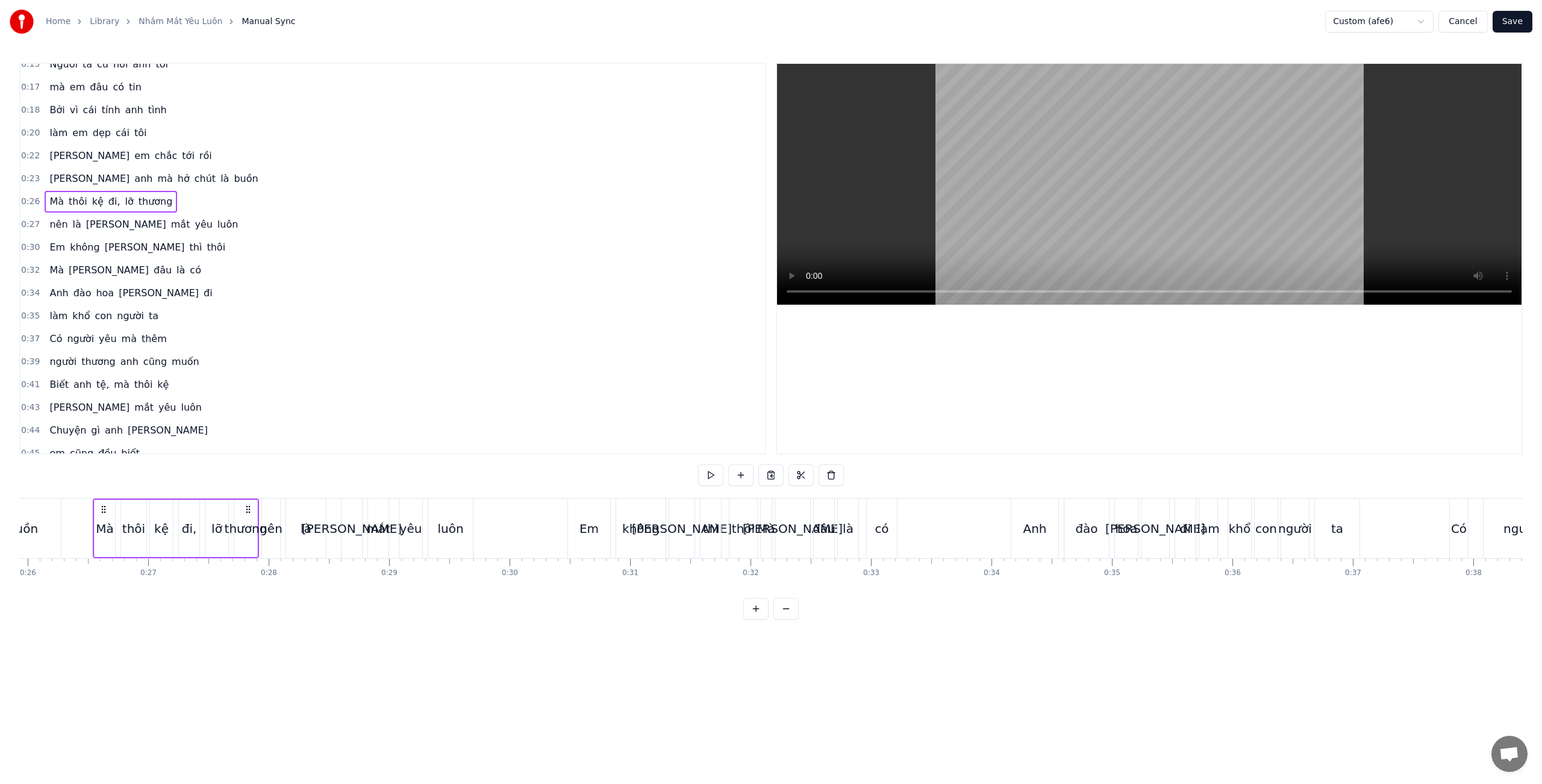
click at [91, 203] on span "kệ" at bounding box center [98, 201] width 14 height 14
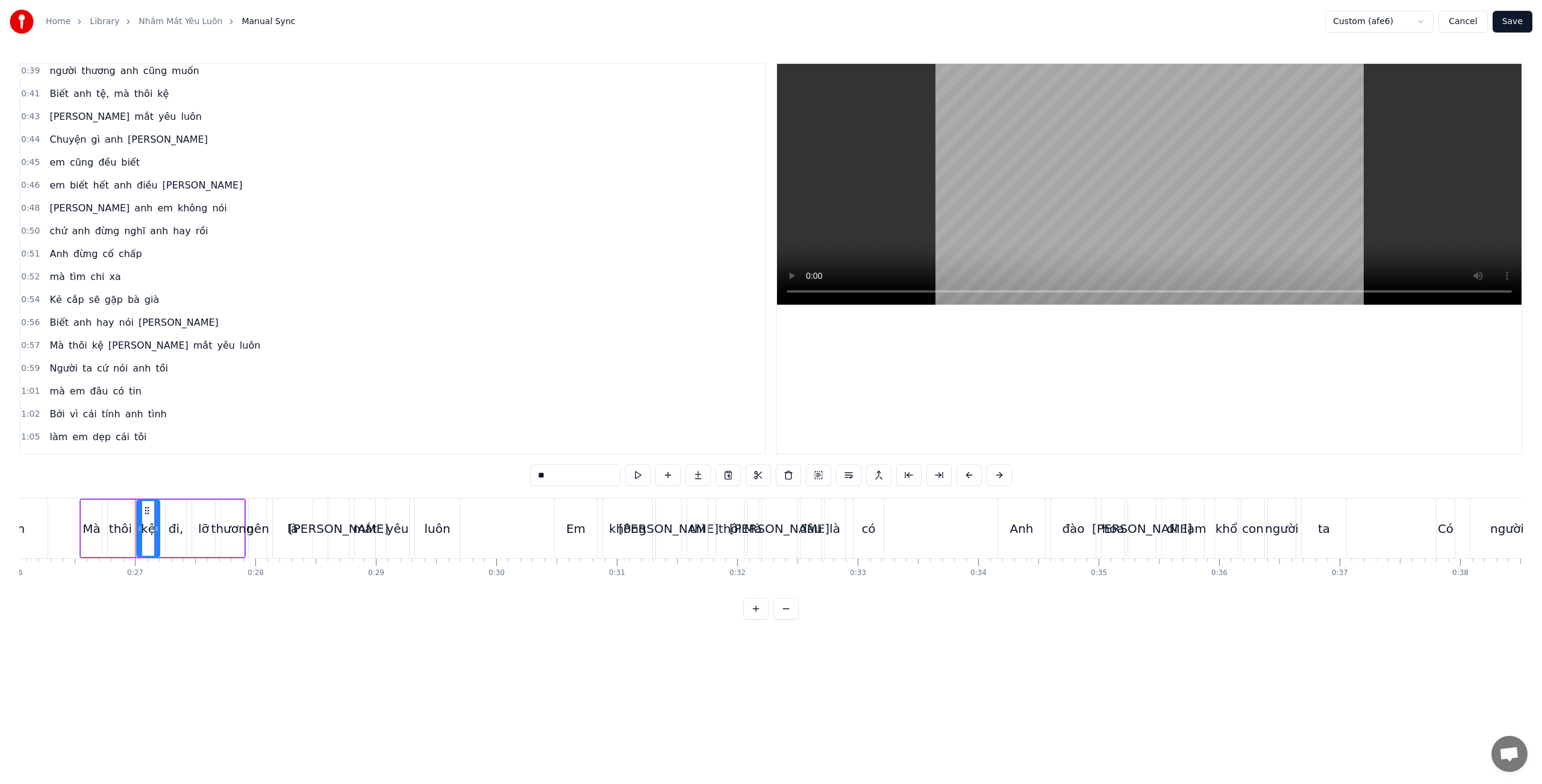
scroll to position [304, 0]
click at [105, 299] on span "gặp" at bounding box center [114, 297] width 21 height 14
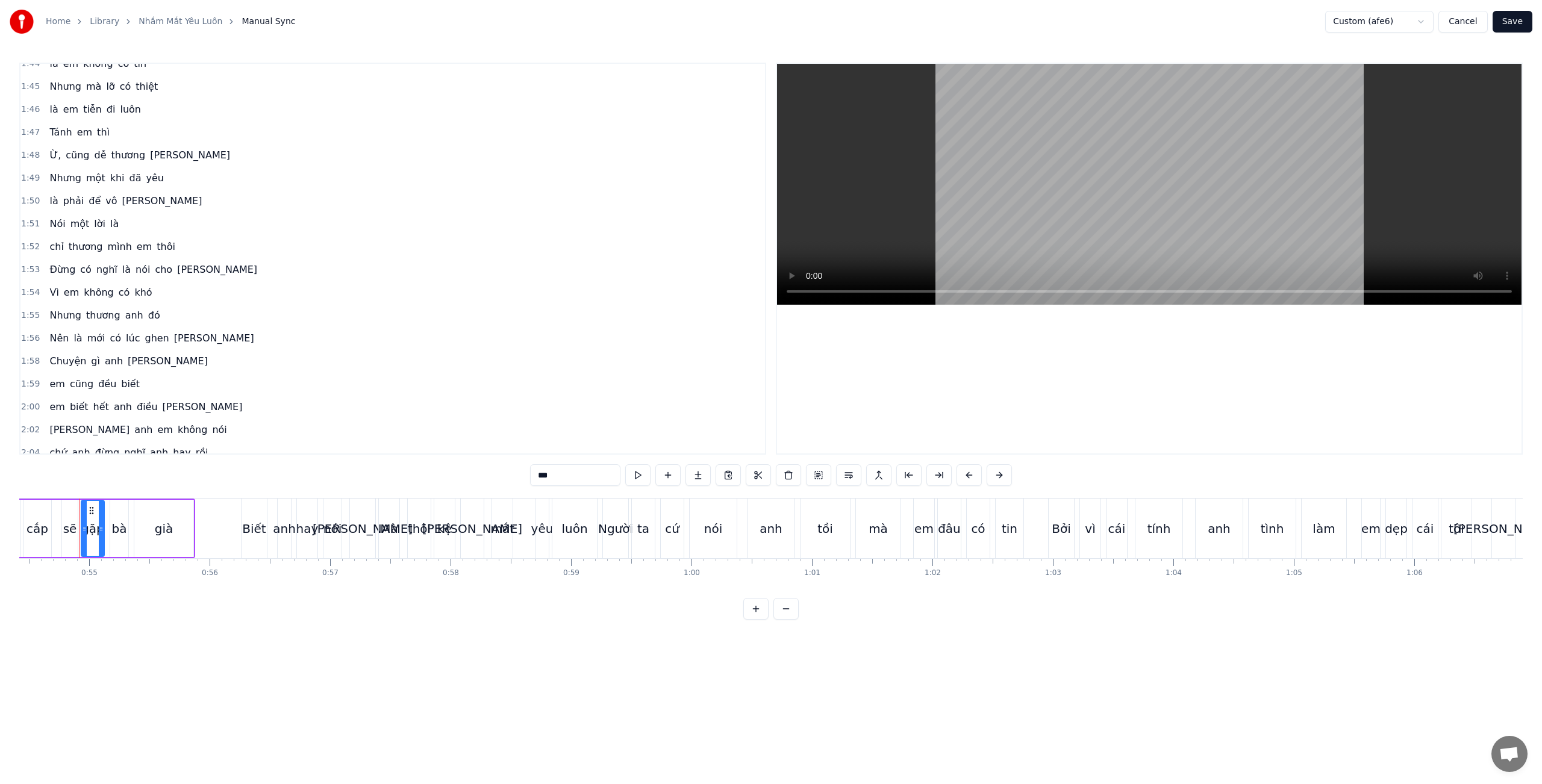
scroll to position [1130, 0]
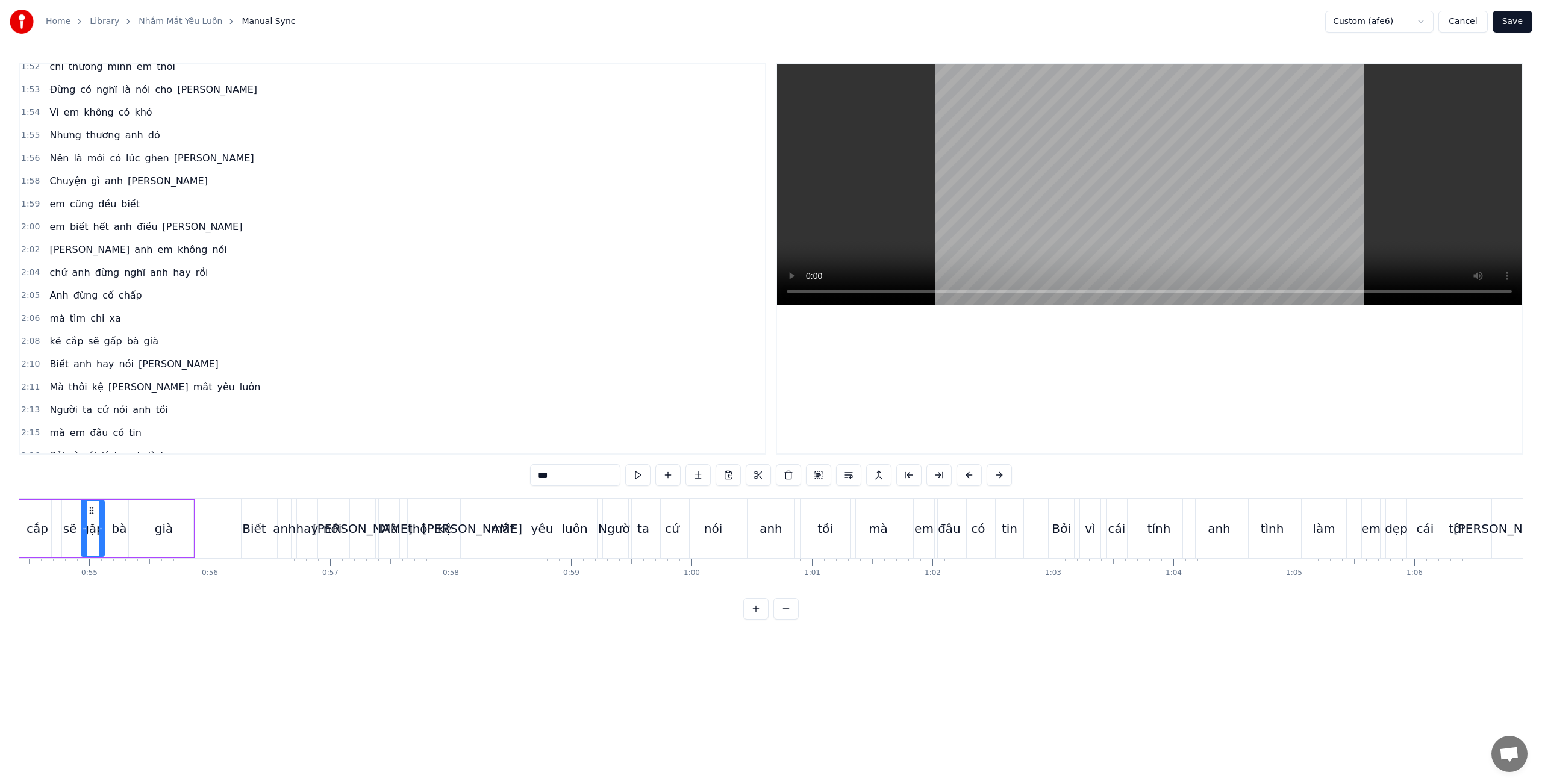
click at [108, 342] on span "gấp" at bounding box center [113, 341] width 21 height 14
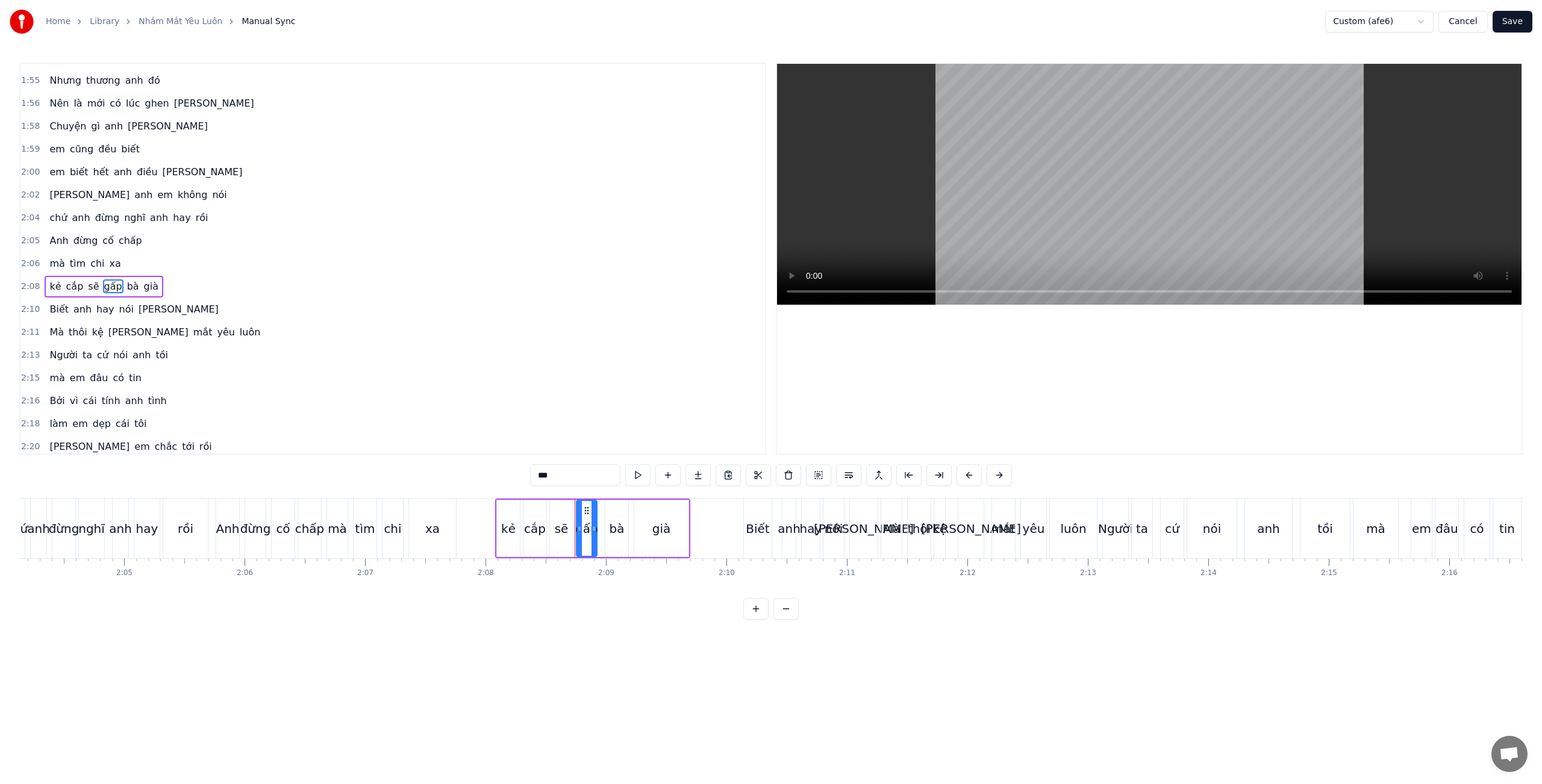
scroll to position [0, 15447]
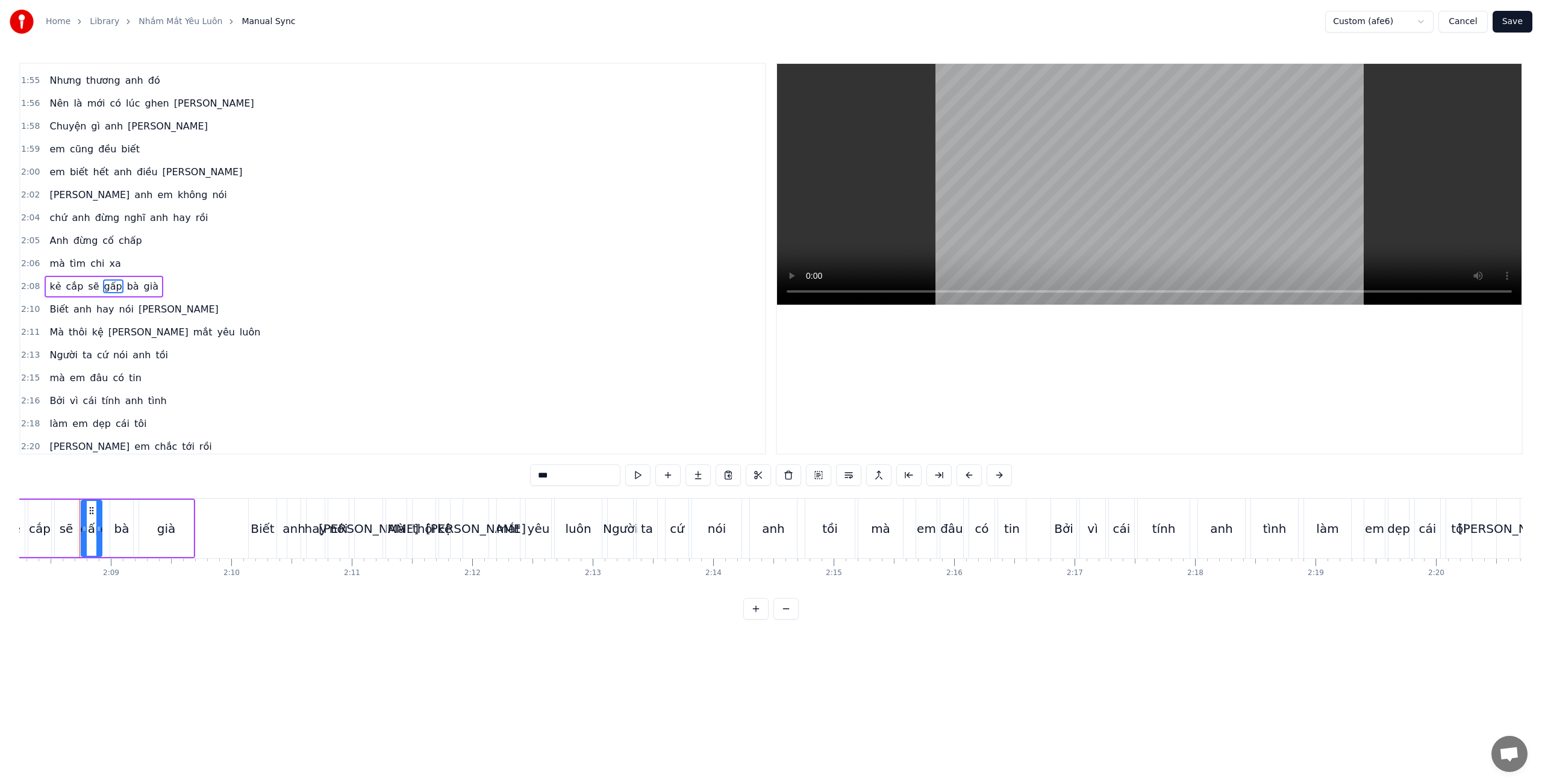
drag, startPoint x: 559, startPoint y: 478, endPoint x: 534, endPoint y: 475, distance: 25.2
click at [536, 476] on input "***" at bounding box center [575, 475] width 90 height 22
drag, startPoint x: 550, startPoint y: 478, endPoint x: 513, endPoint y: 475, distance: 37.1
click at [513, 475] on div "0:15 Người ta cứ nói [PERSON_NAME] tồi 0:17 mà em đâu có tin 0:18 Bởi vì [PERSO…" at bounding box center [771, 341] width 1504 height 557
paste input "**"
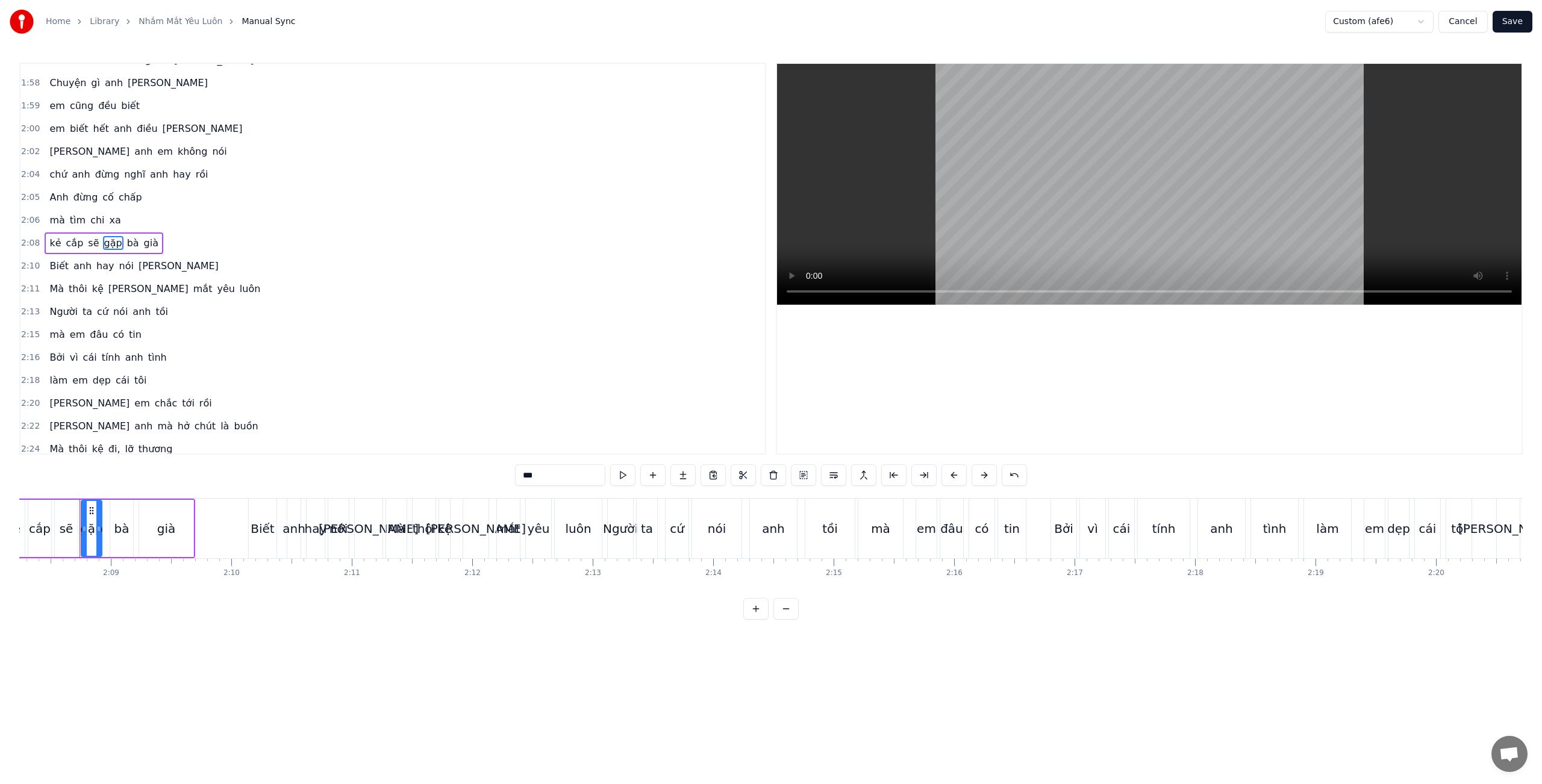
scroll to position [1397, 0]
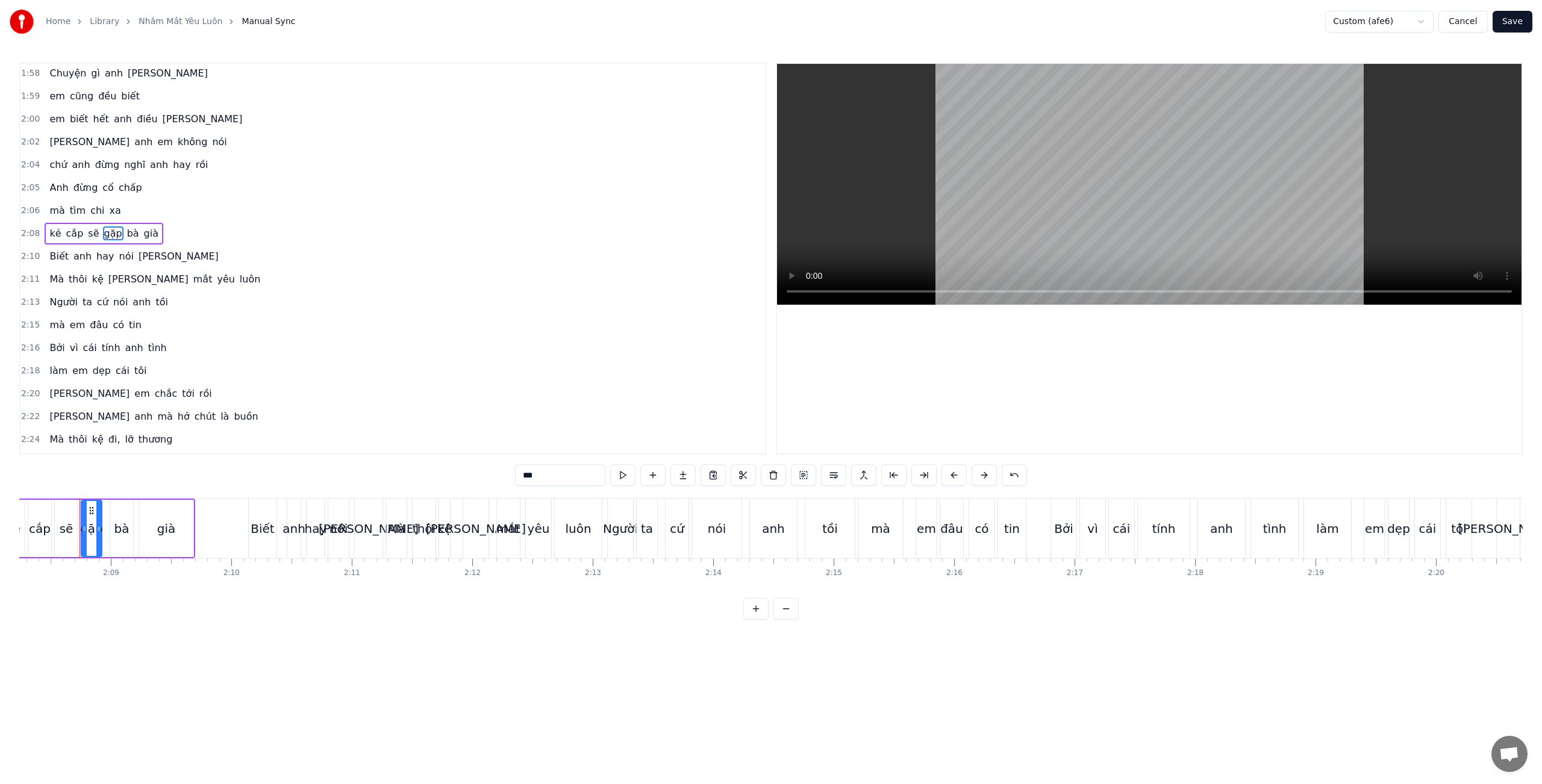
type input "***"
click at [307, 339] on div "2:16 Bởi vì [PERSON_NAME] [PERSON_NAME]" at bounding box center [393, 348] width 744 height 23
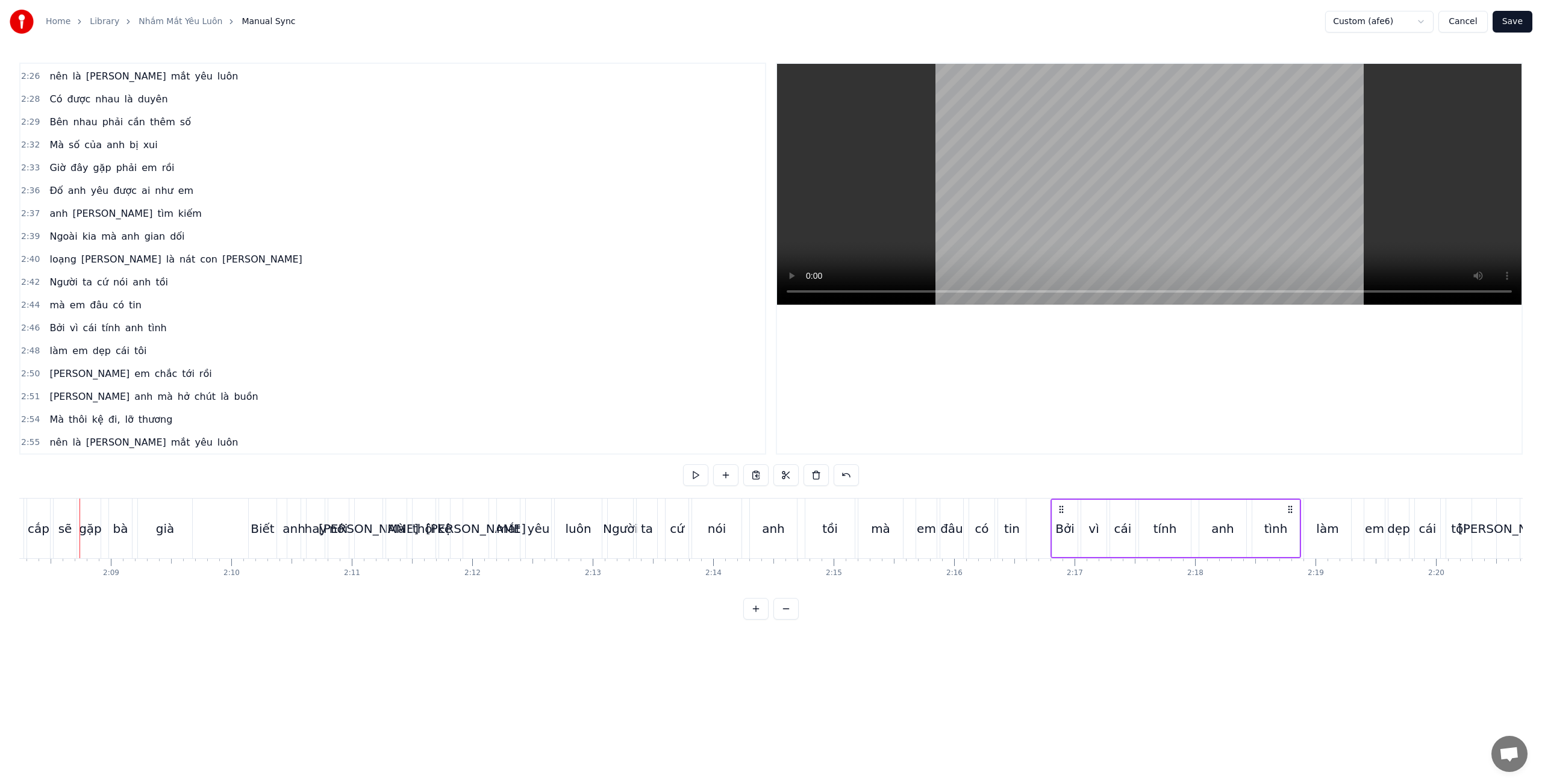
scroll to position [1784, 0]
click at [1515, 23] on button "Save" at bounding box center [1512, 22] width 40 height 22
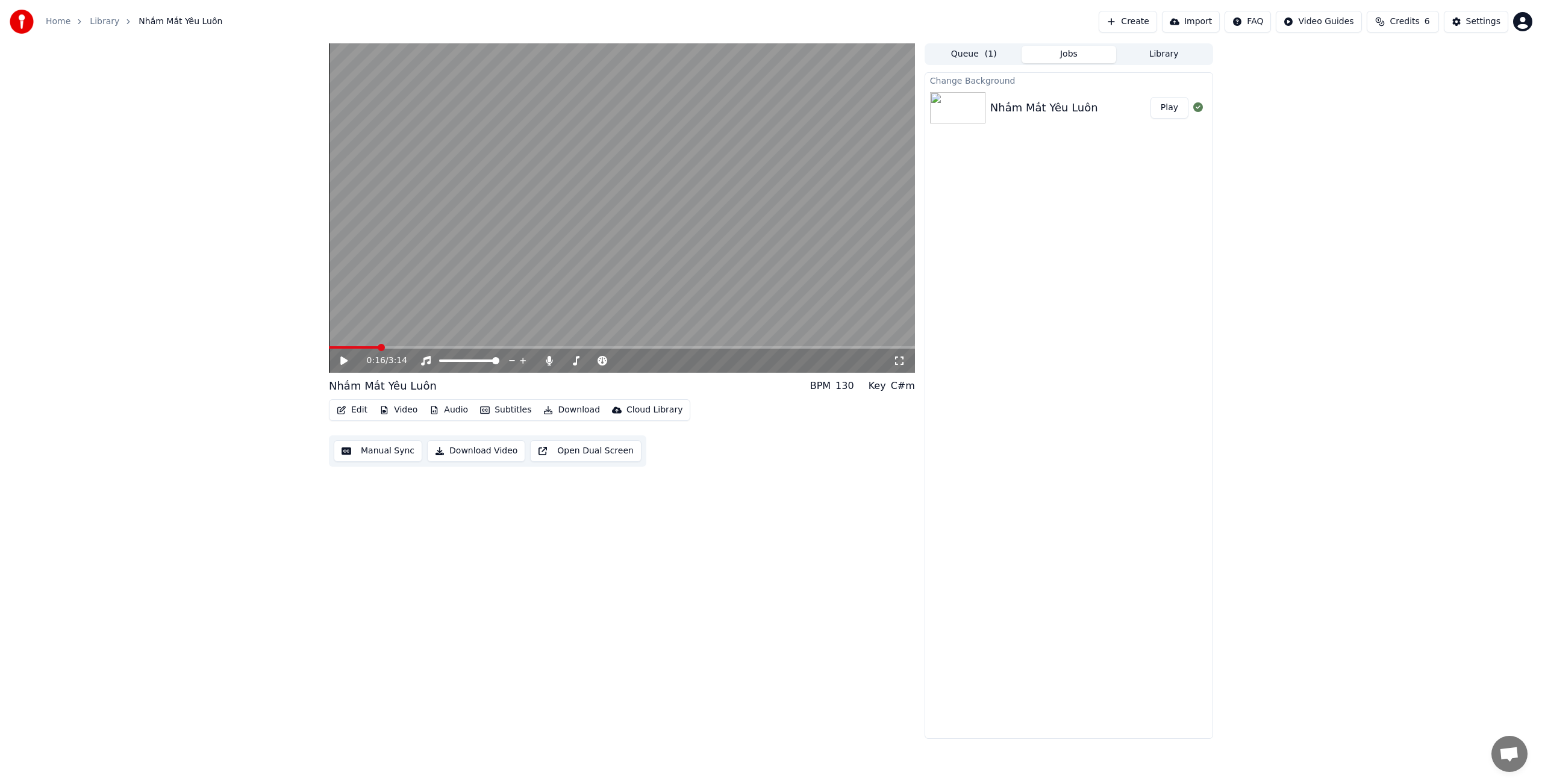
click at [355, 410] on button "Edit" at bounding box center [352, 410] width 40 height 17
click at [389, 499] on div "Style Editor" at bounding box center [381, 499] width 49 height 12
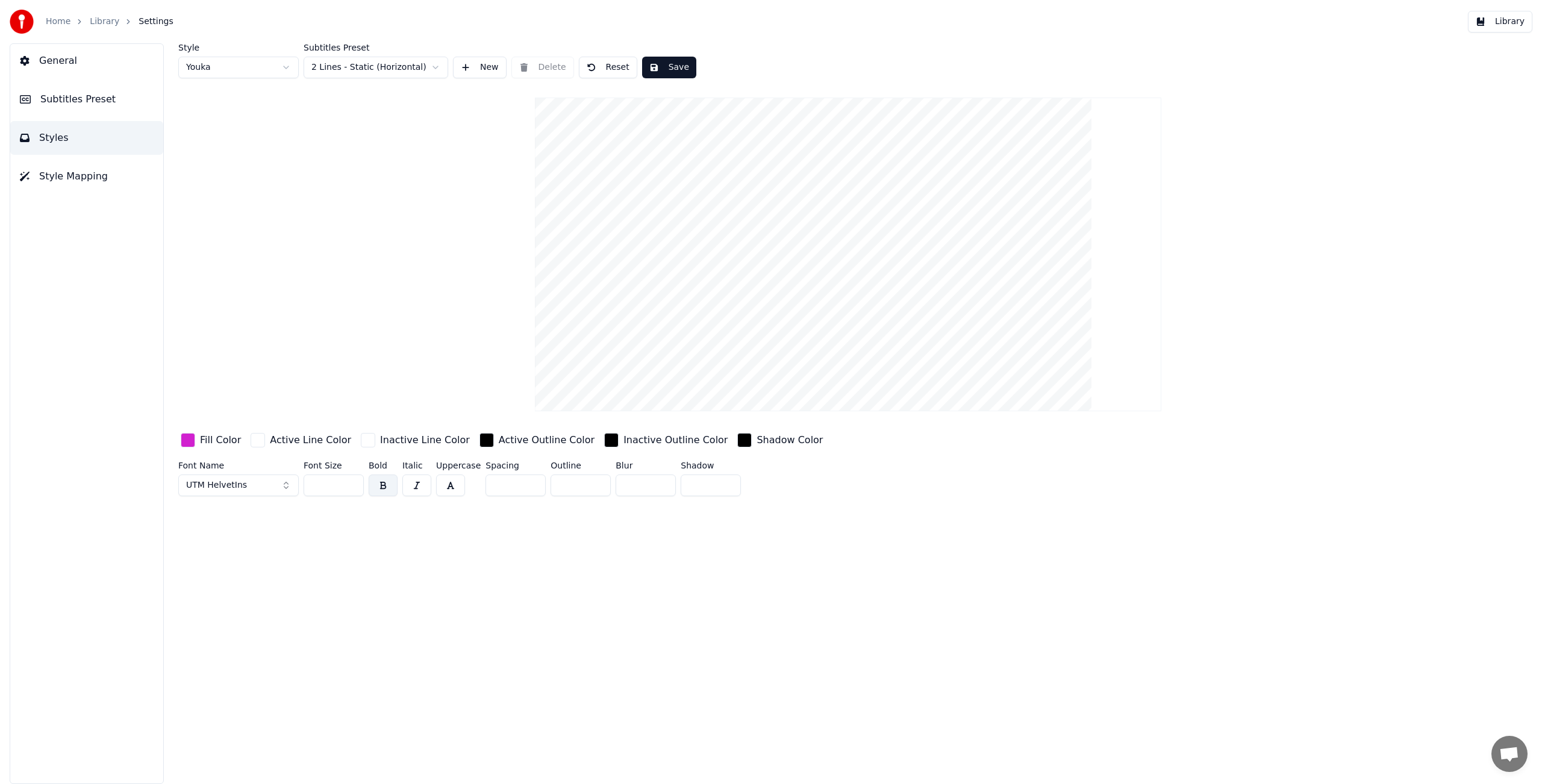
click at [88, 97] on span "Subtitles Preset" at bounding box center [78, 99] width 76 height 15
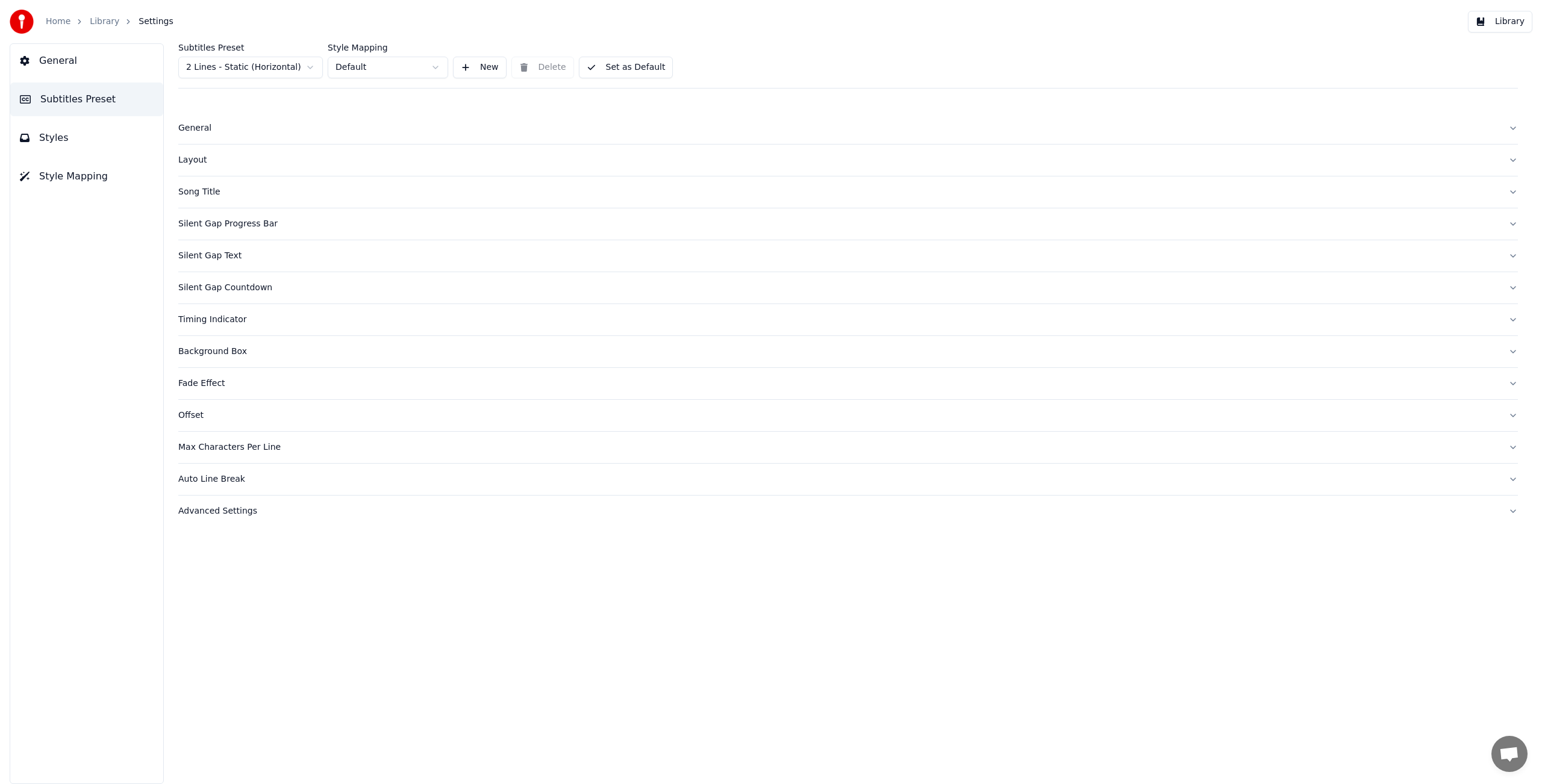
click at [195, 129] on div "General" at bounding box center [839, 129] width 1320 height 12
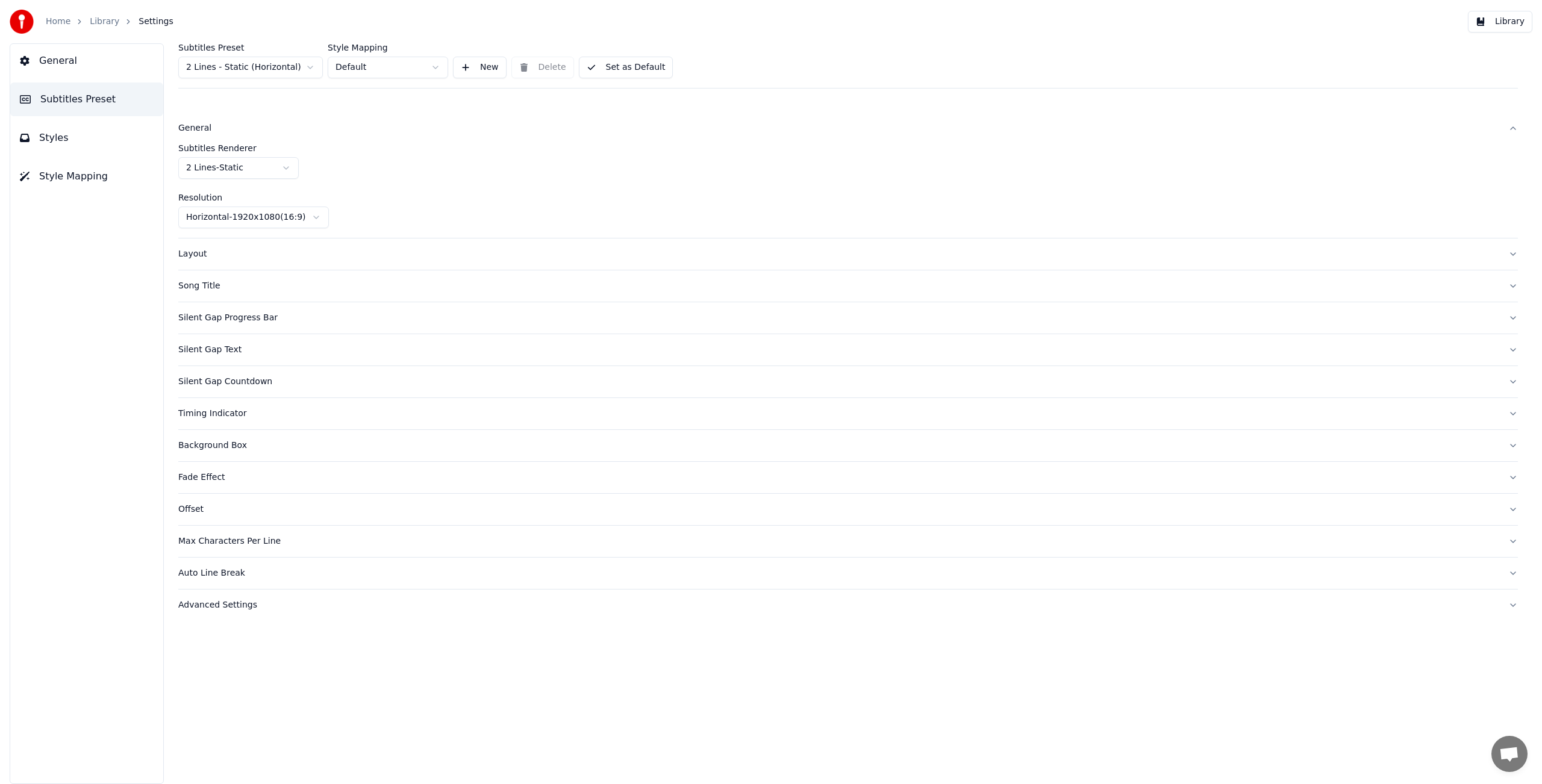
click at [216, 320] on div "Silent Gap Progress Bar" at bounding box center [839, 318] width 1320 height 12
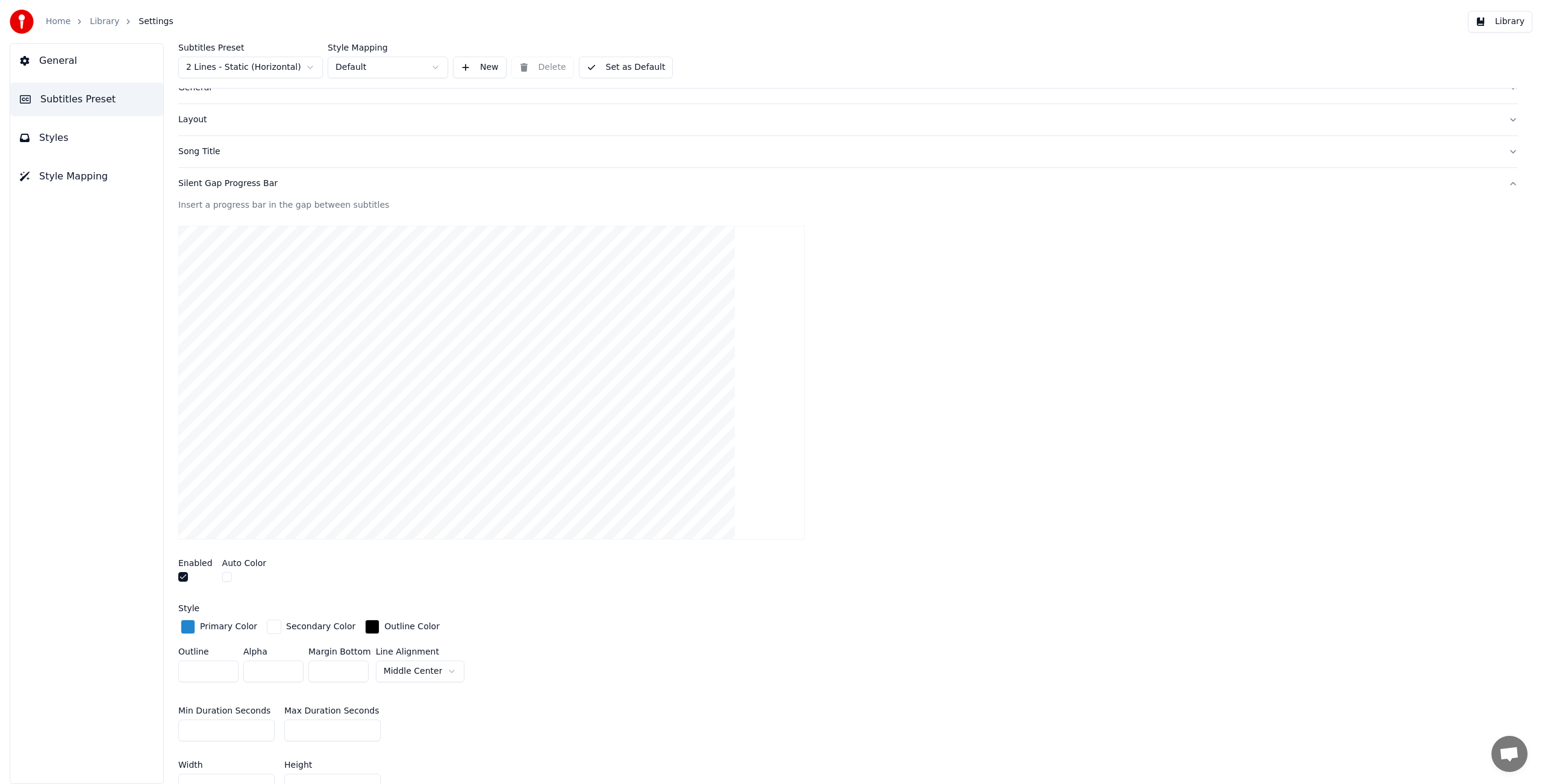
scroll to position [218, 0]
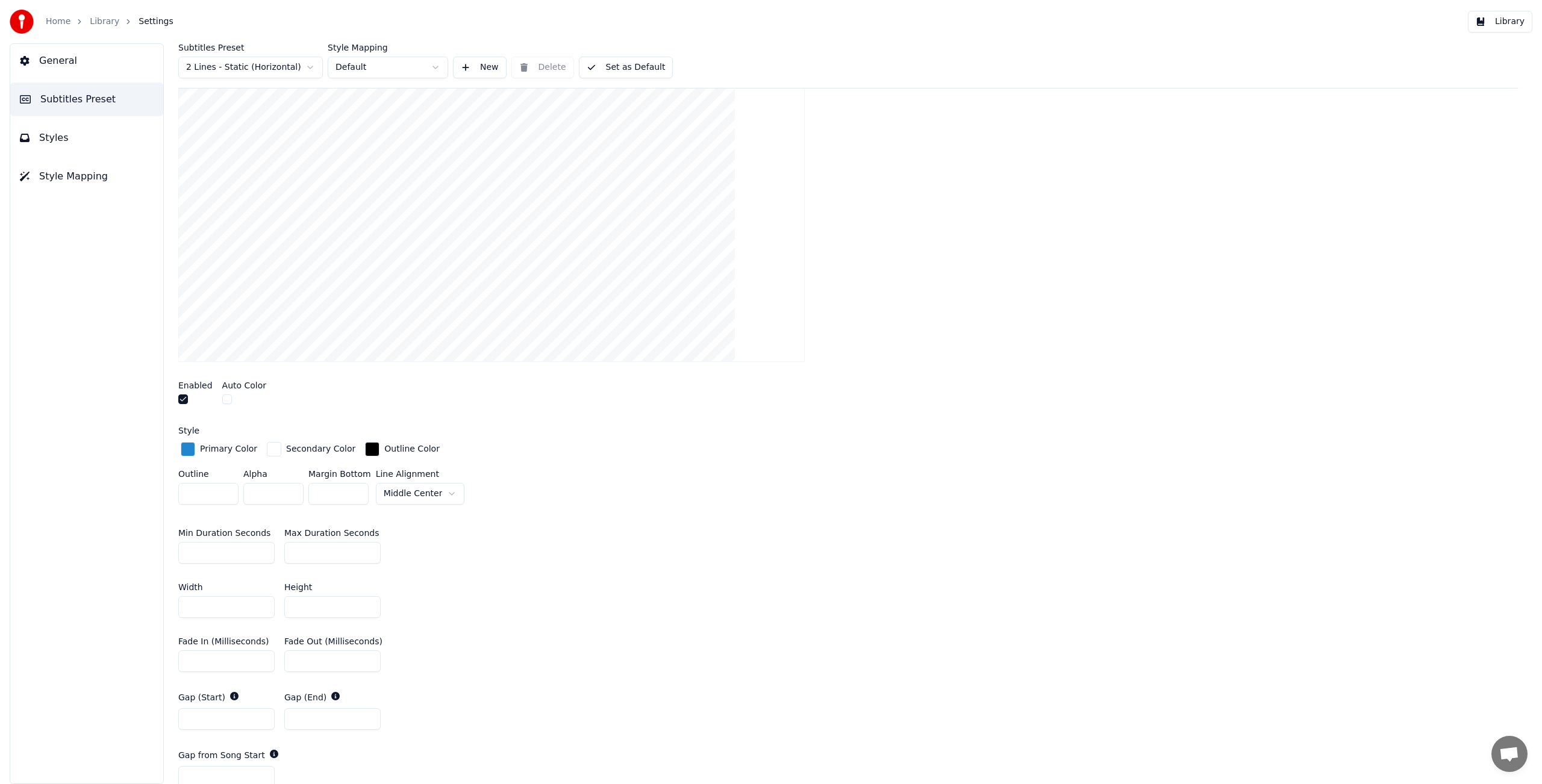
click at [188, 450] on div "button" at bounding box center [188, 449] width 15 height 15
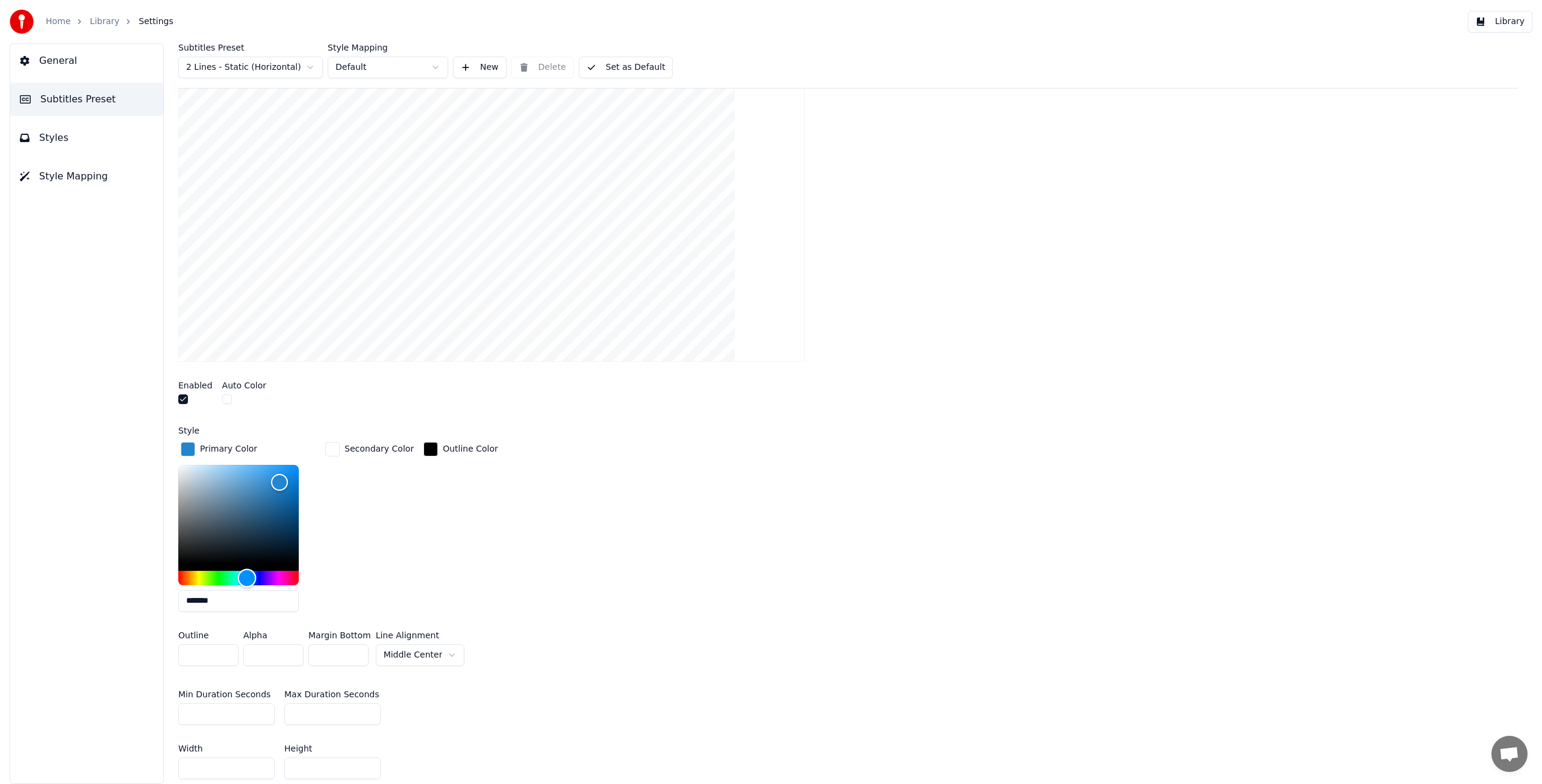
type input "*******"
click at [279, 576] on div "Hue" at bounding box center [239, 578] width 121 height 15
click at [383, 495] on div "Secondary Color" at bounding box center [369, 530] width 93 height 182
type input "*******"
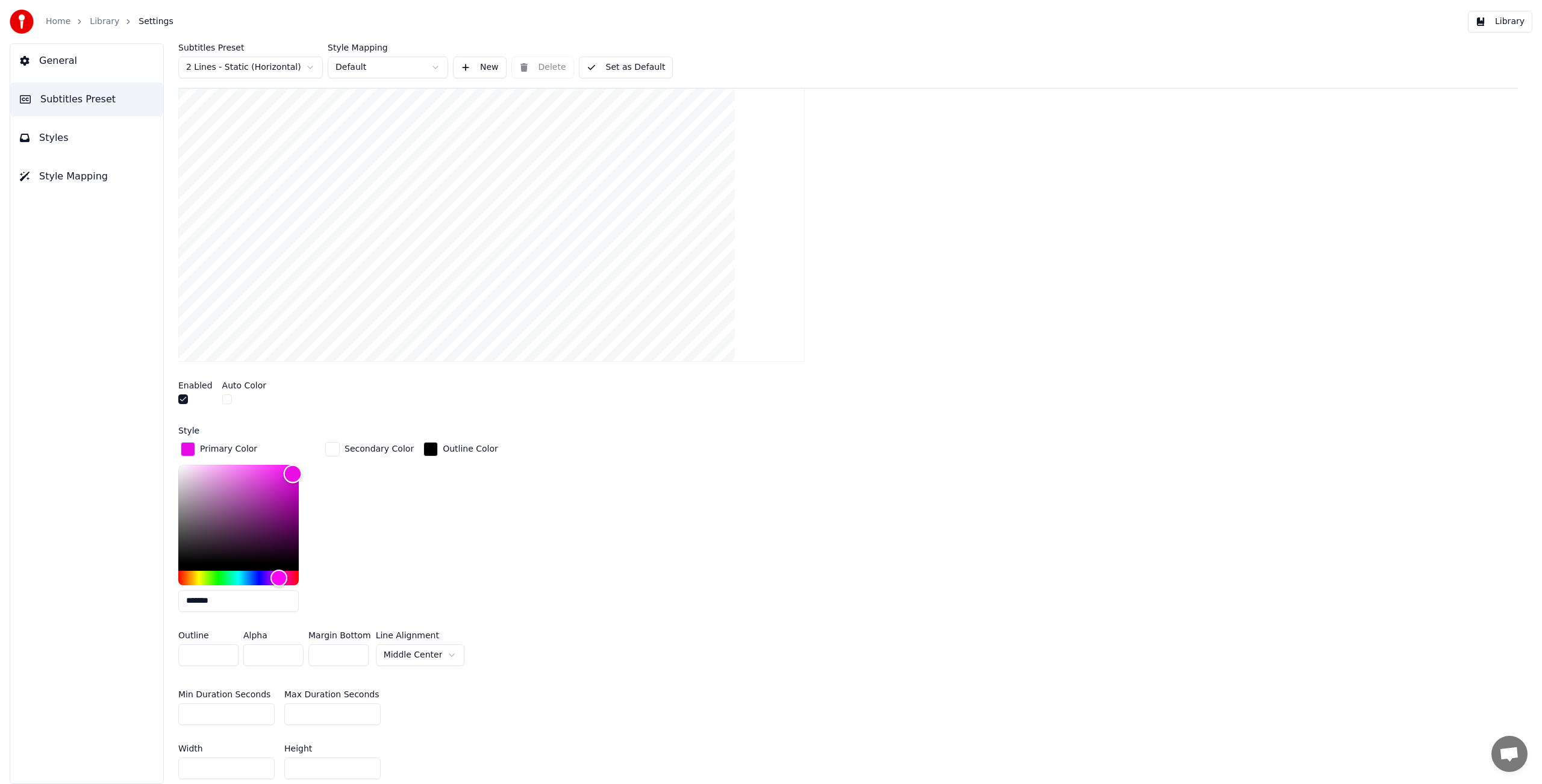
type input "*******"
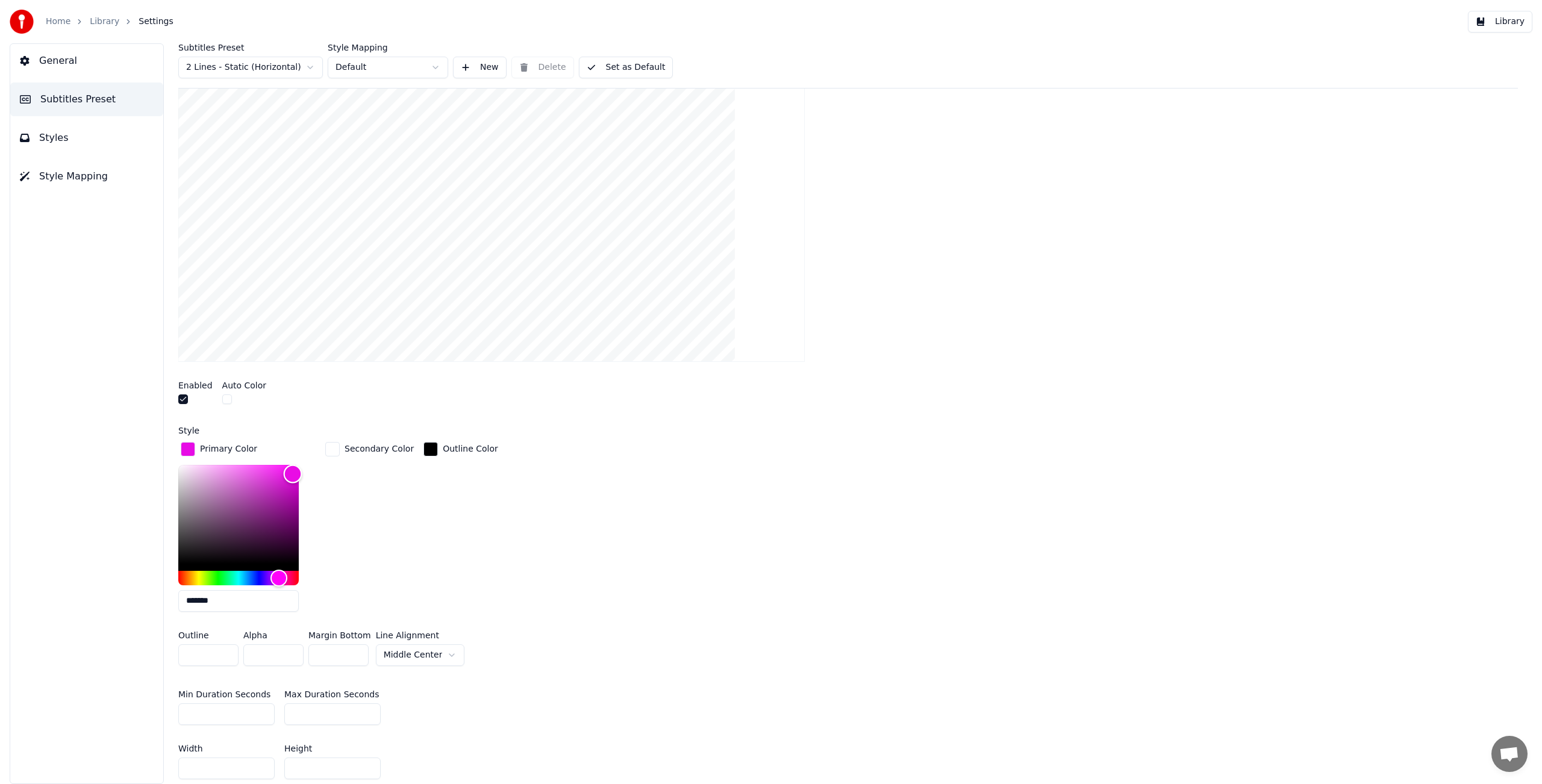
type input "*******"
drag, startPoint x: 293, startPoint y: 471, endPoint x: 302, endPoint y: 457, distance: 16.6
click at [299, 465] on div "Color" at bounding box center [239, 514] width 121 height 99
click at [372, 483] on div "Secondary Color" at bounding box center [369, 530] width 93 height 182
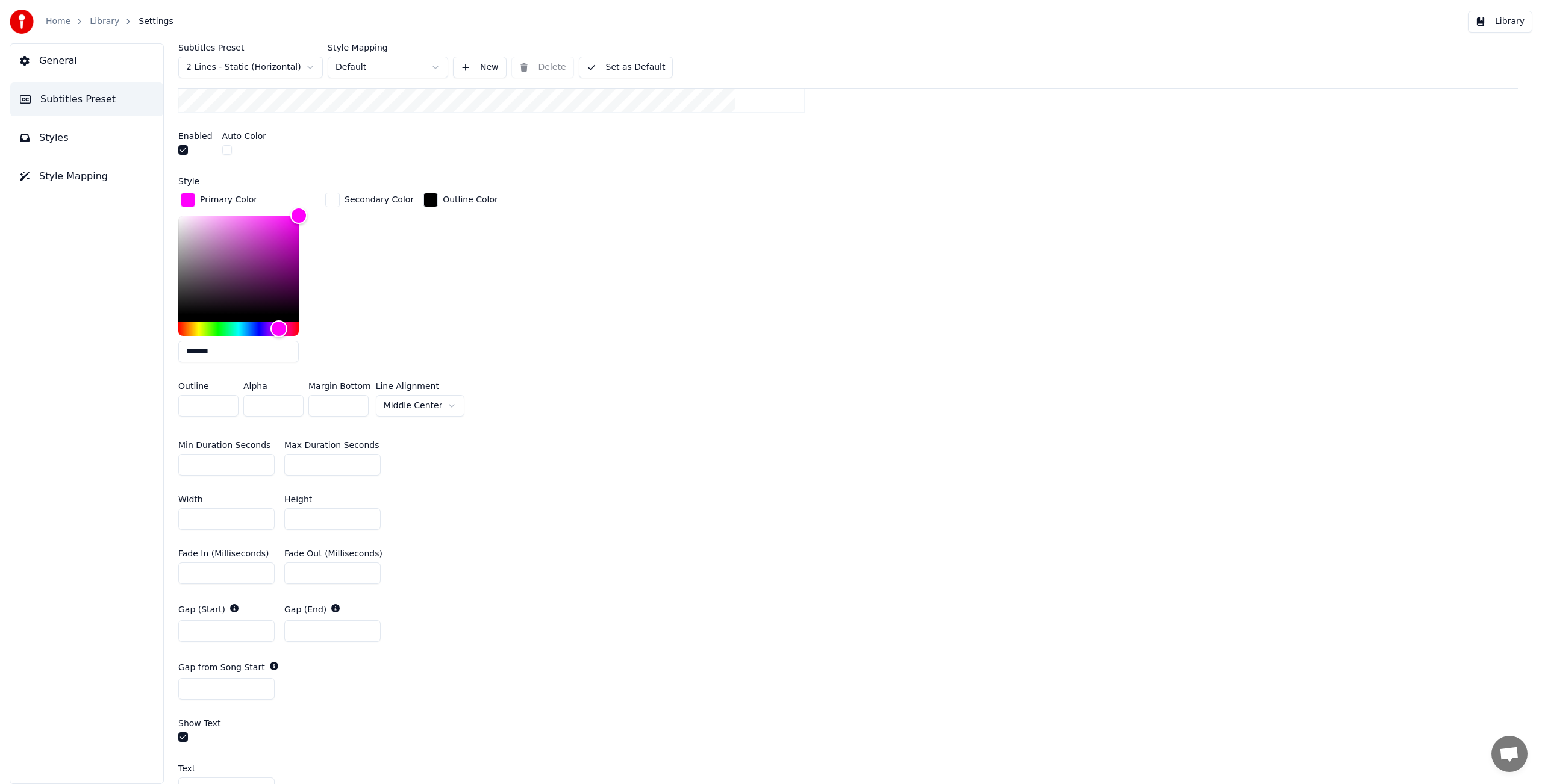
scroll to position [39, 0]
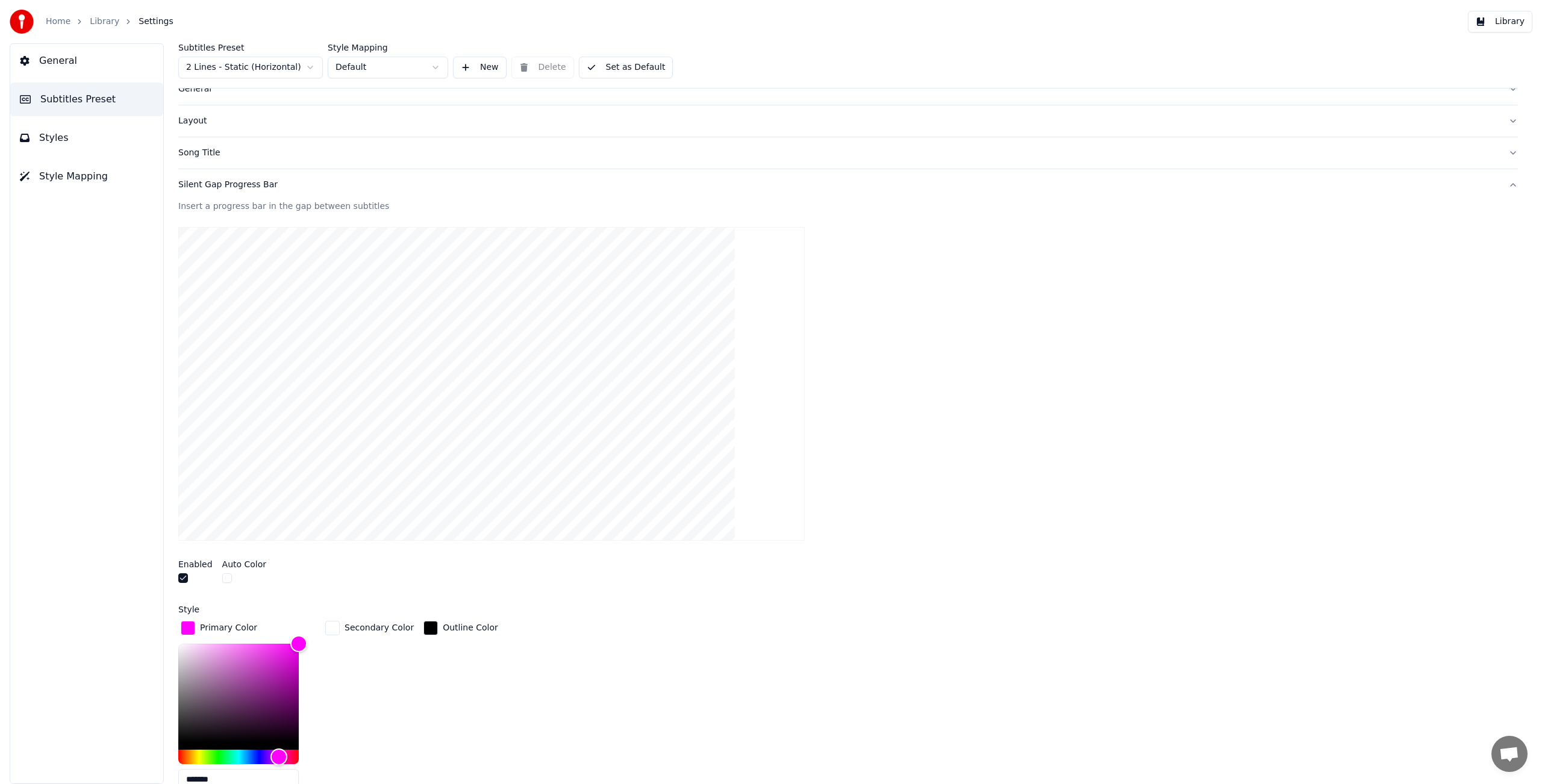
click at [654, 71] on button "Set as Default" at bounding box center [626, 68] width 94 height 22
click at [1496, 17] on button "Library" at bounding box center [1500, 22] width 65 height 22
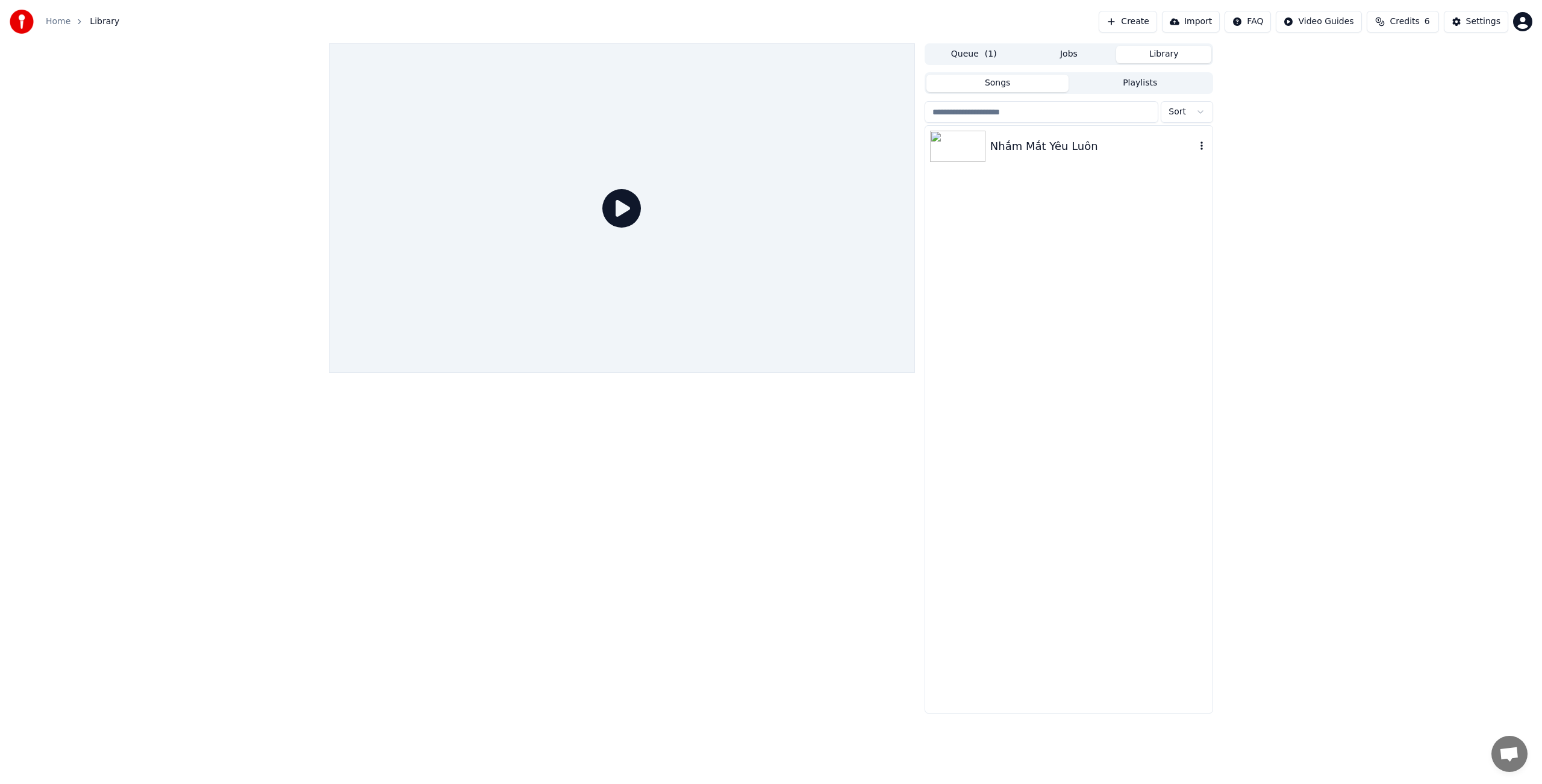
click at [1028, 146] on div "Nhắm Mắt Yêu Luôn" at bounding box center [1093, 146] width 205 height 17
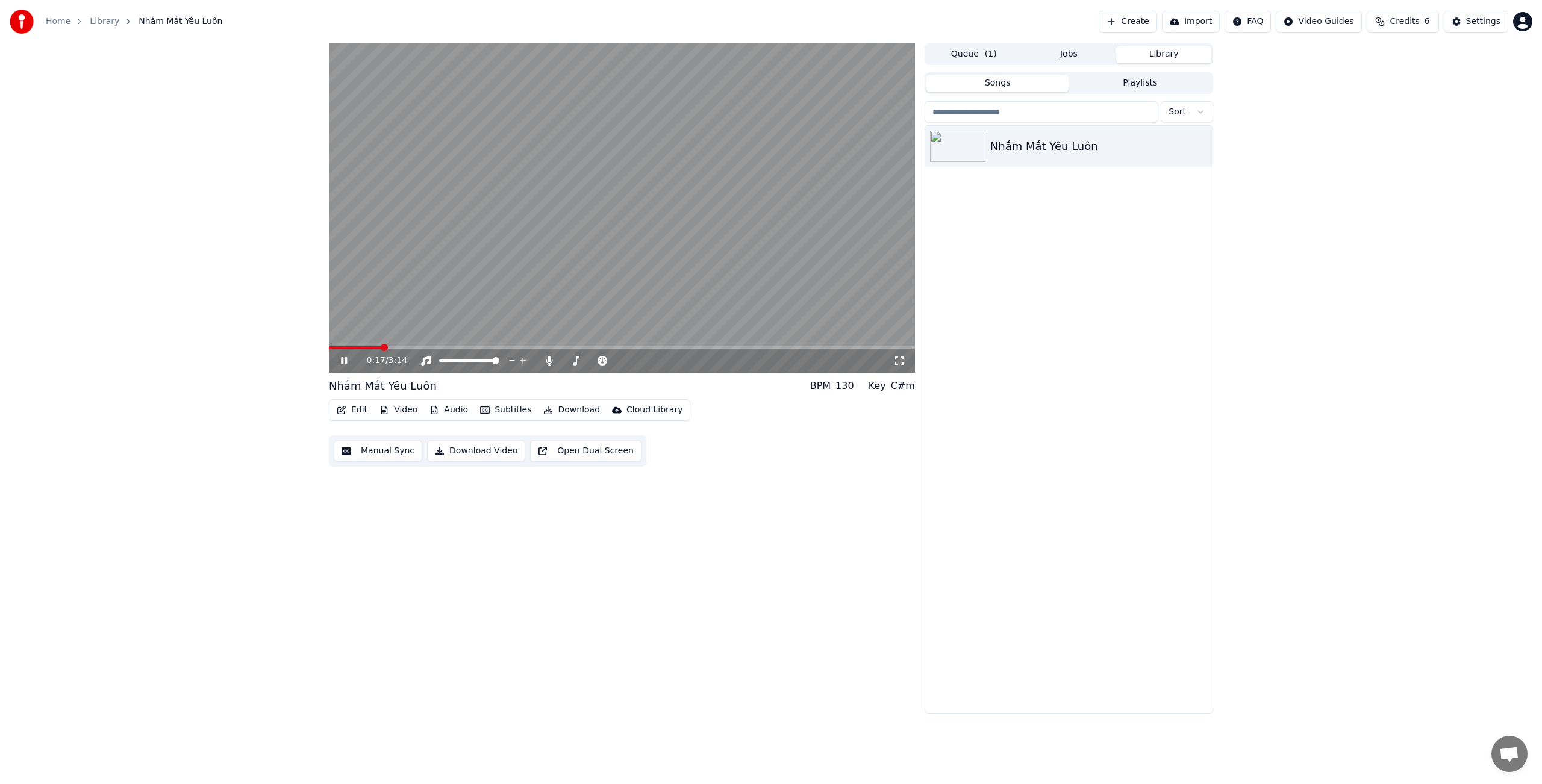
click at [566, 322] on video at bounding box center [622, 208] width 586 height 330
click at [354, 410] on button "Edit" at bounding box center [352, 410] width 40 height 17
click at [379, 499] on div "Style Editor" at bounding box center [381, 499] width 49 height 12
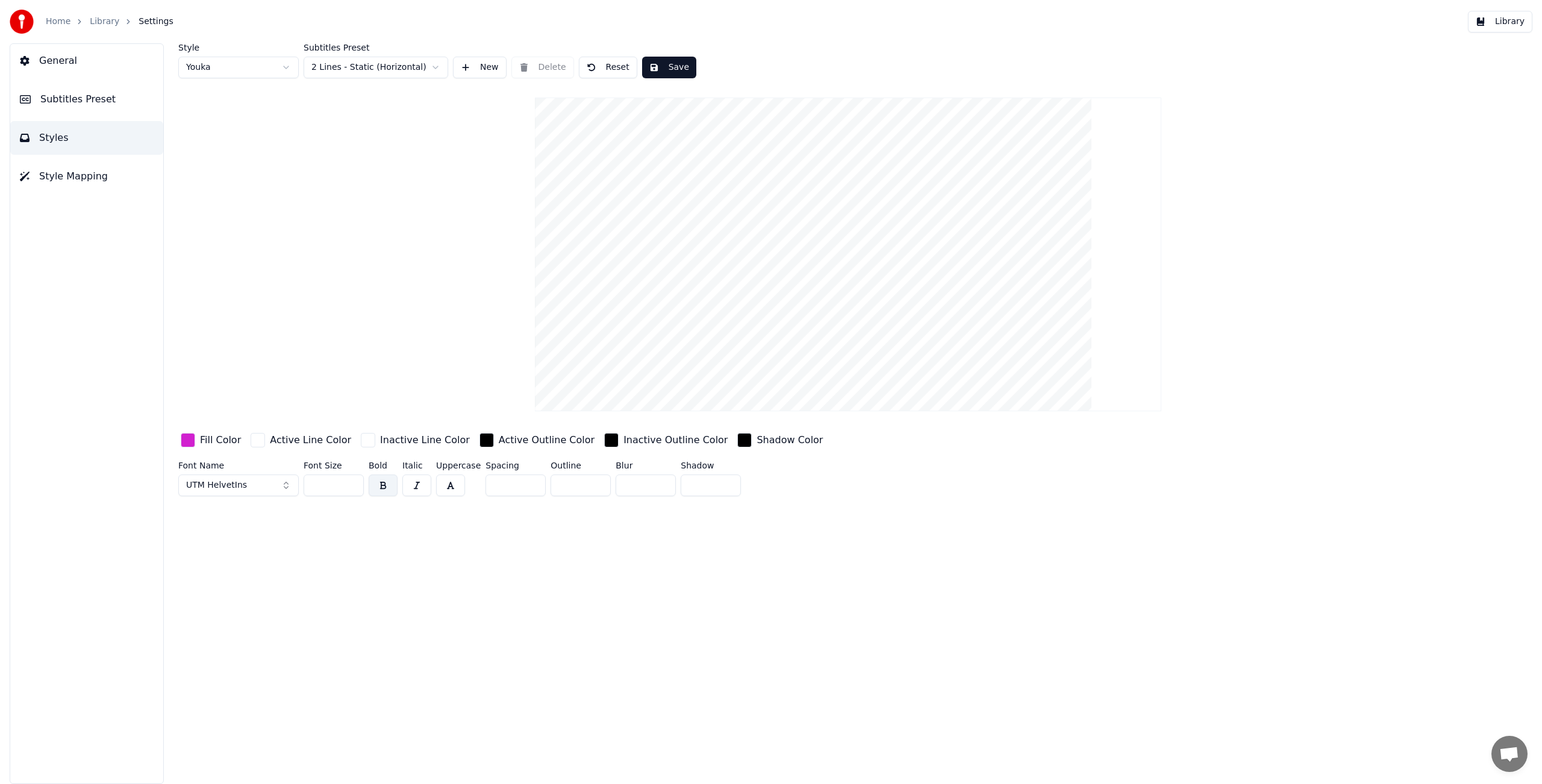
click at [102, 99] on span "Subtitles Preset" at bounding box center [78, 99] width 76 height 15
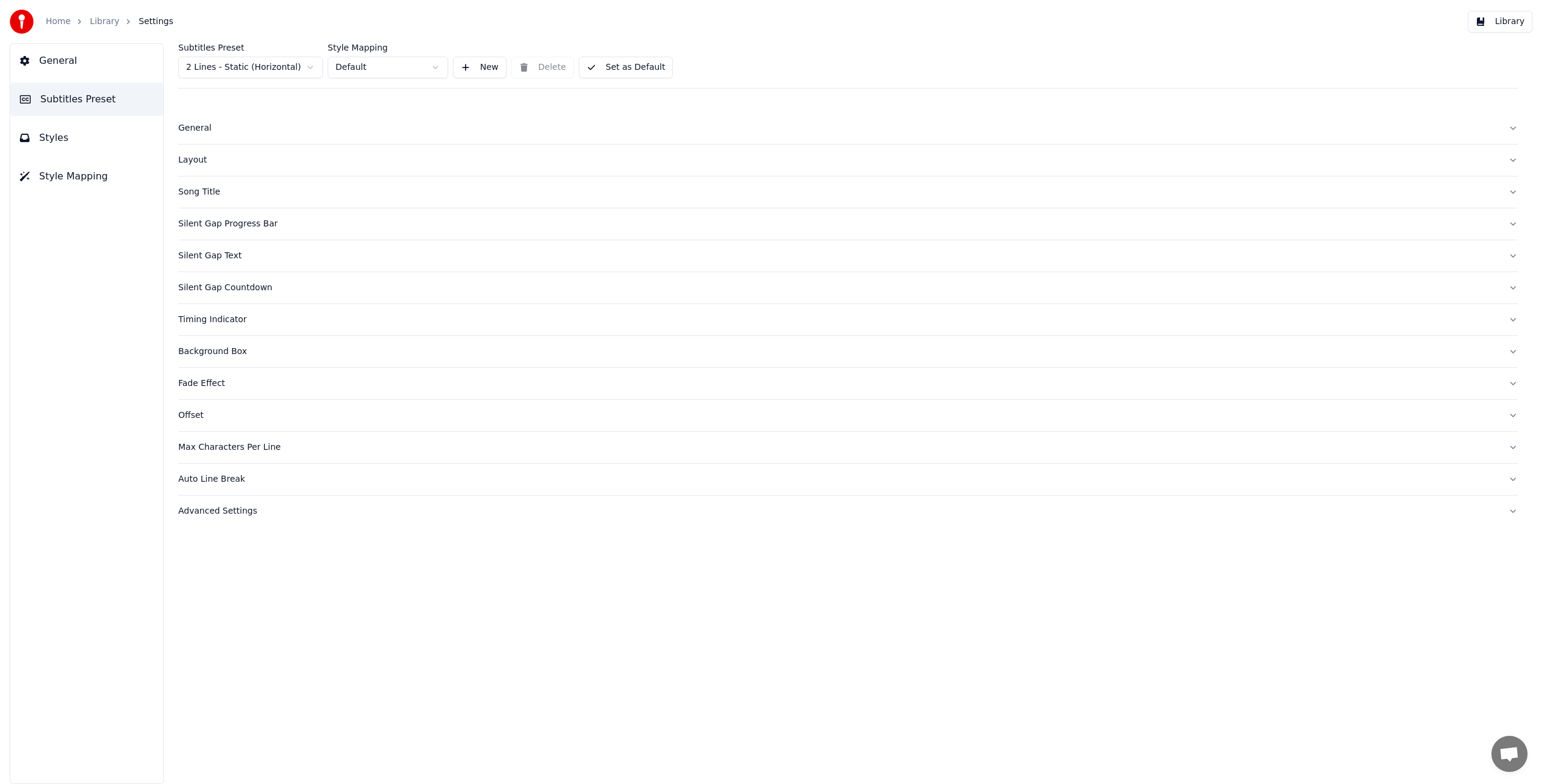
click at [213, 290] on div "Silent Gap Countdown" at bounding box center [839, 288] width 1320 height 12
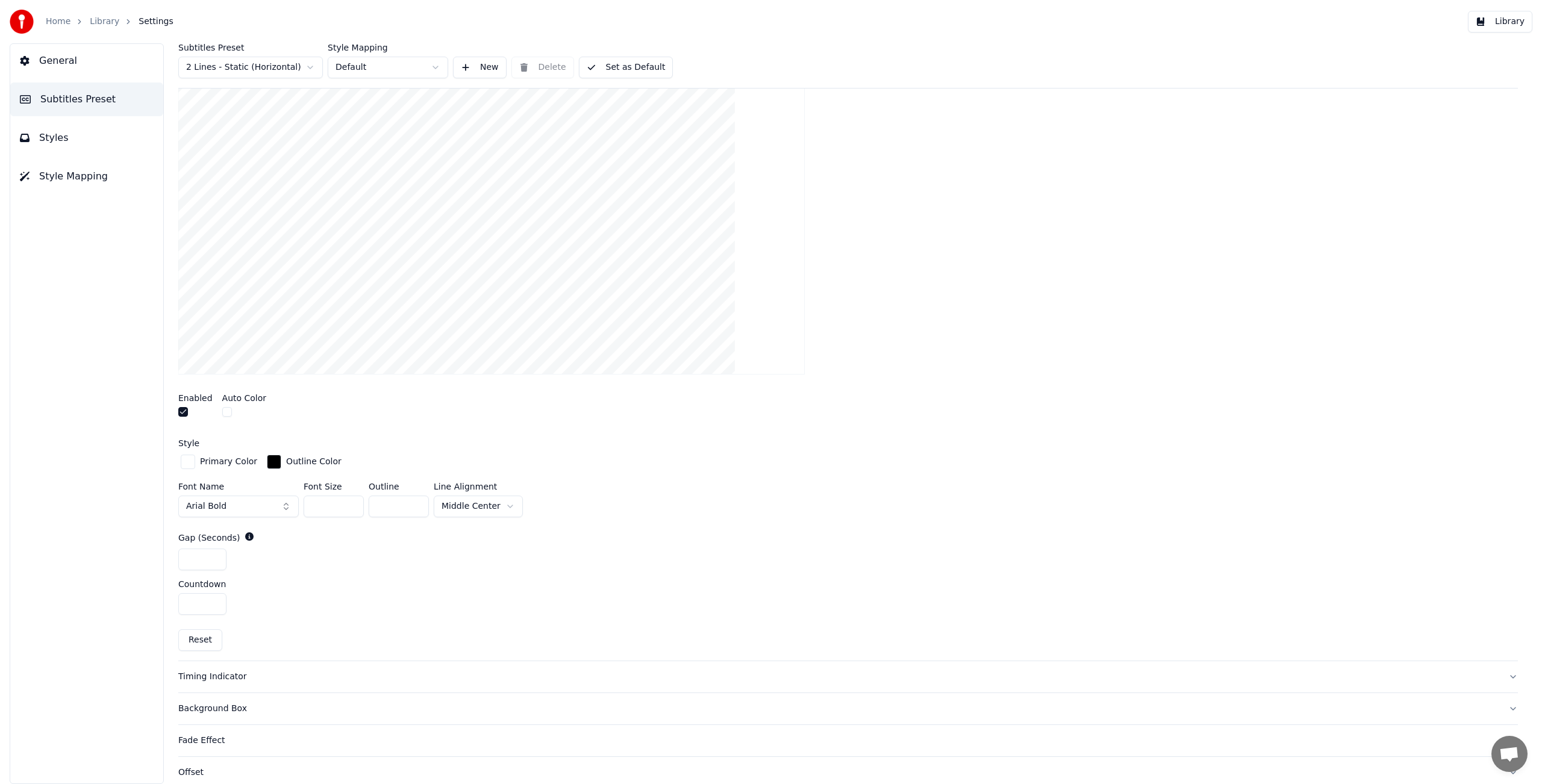
scroll to position [294, 0]
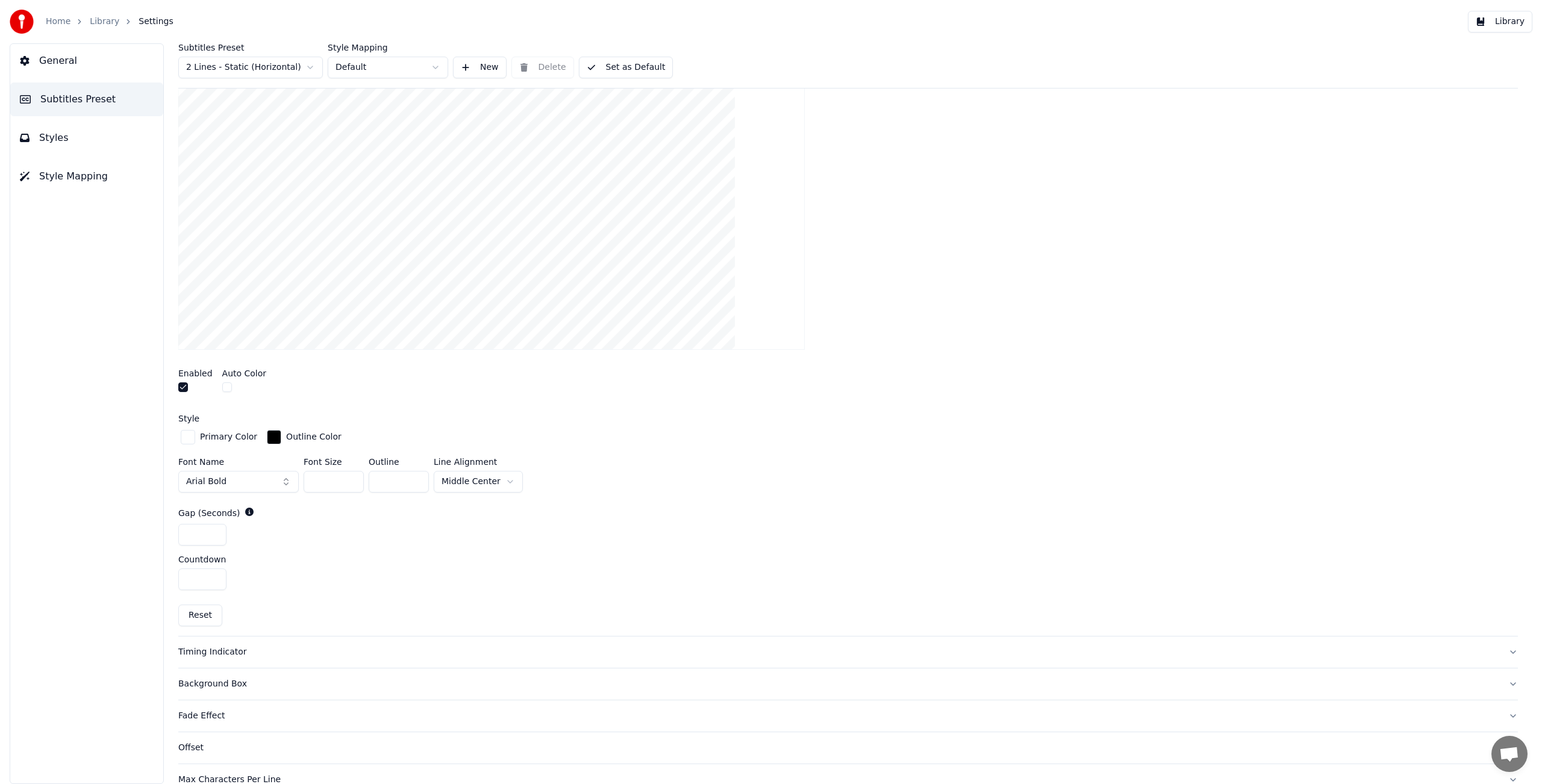
drag, startPoint x: 389, startPoint y: 482, endPoint x: 371, endPoint y: 482, distance: 18.0
click at [371, 482] on input "*" at bounding box center [399, 482] width 60 height 22
type input "*"
click at [285, 480] on button "Arial Bold" at bounding box center [239, 482] width 121 height 22
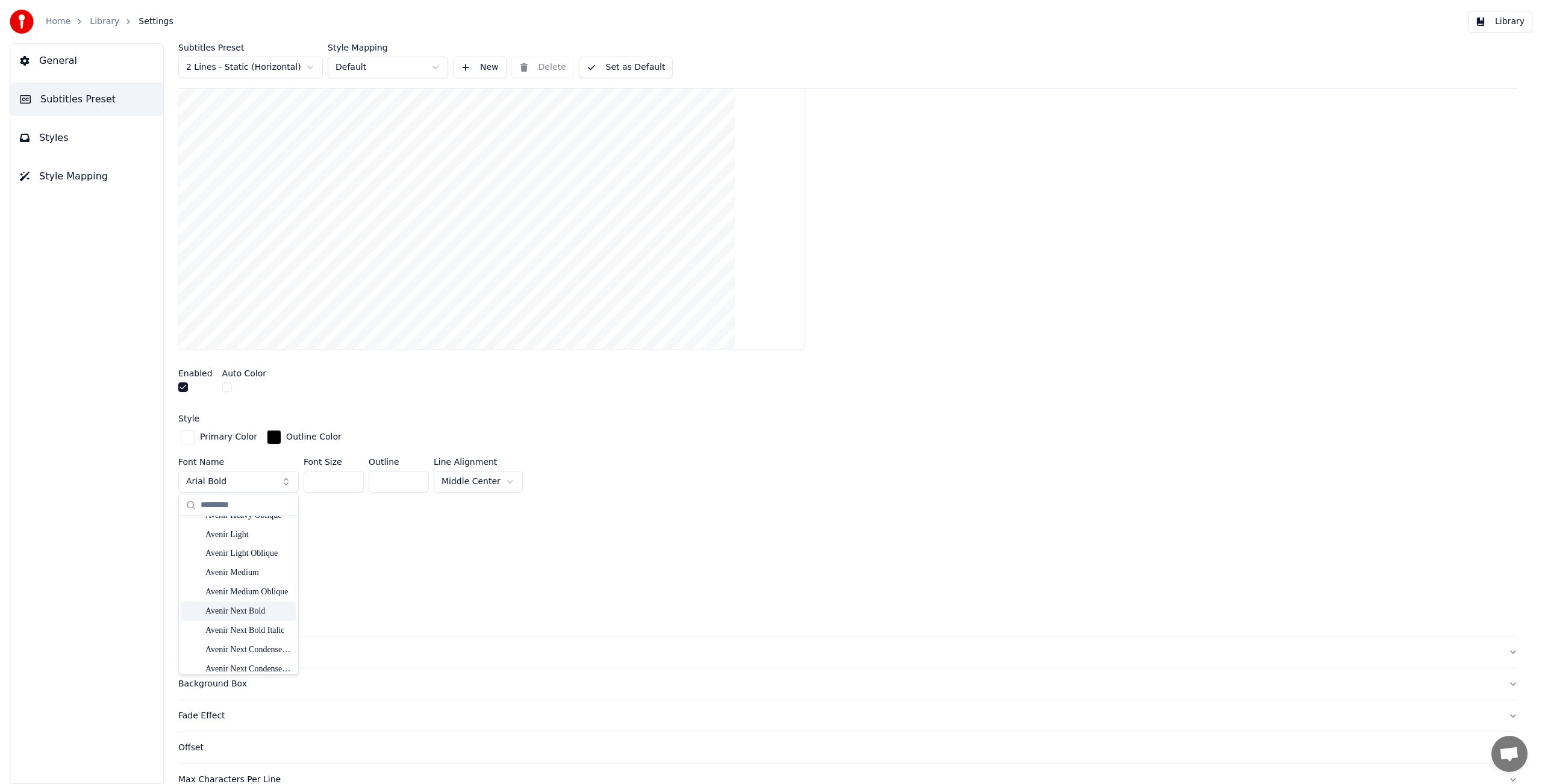
click at [255, 610] on div "Avenir Next Bold" at bounding box center [248, 611] width 85 height 12
drag, startPoint x: 332, startPoint y: 482, endPoint x: 308, endPoint y: 479, distance: 24.2
click at [308, 479] on input "**" at bounding box center [333, 482] width 60 height 22
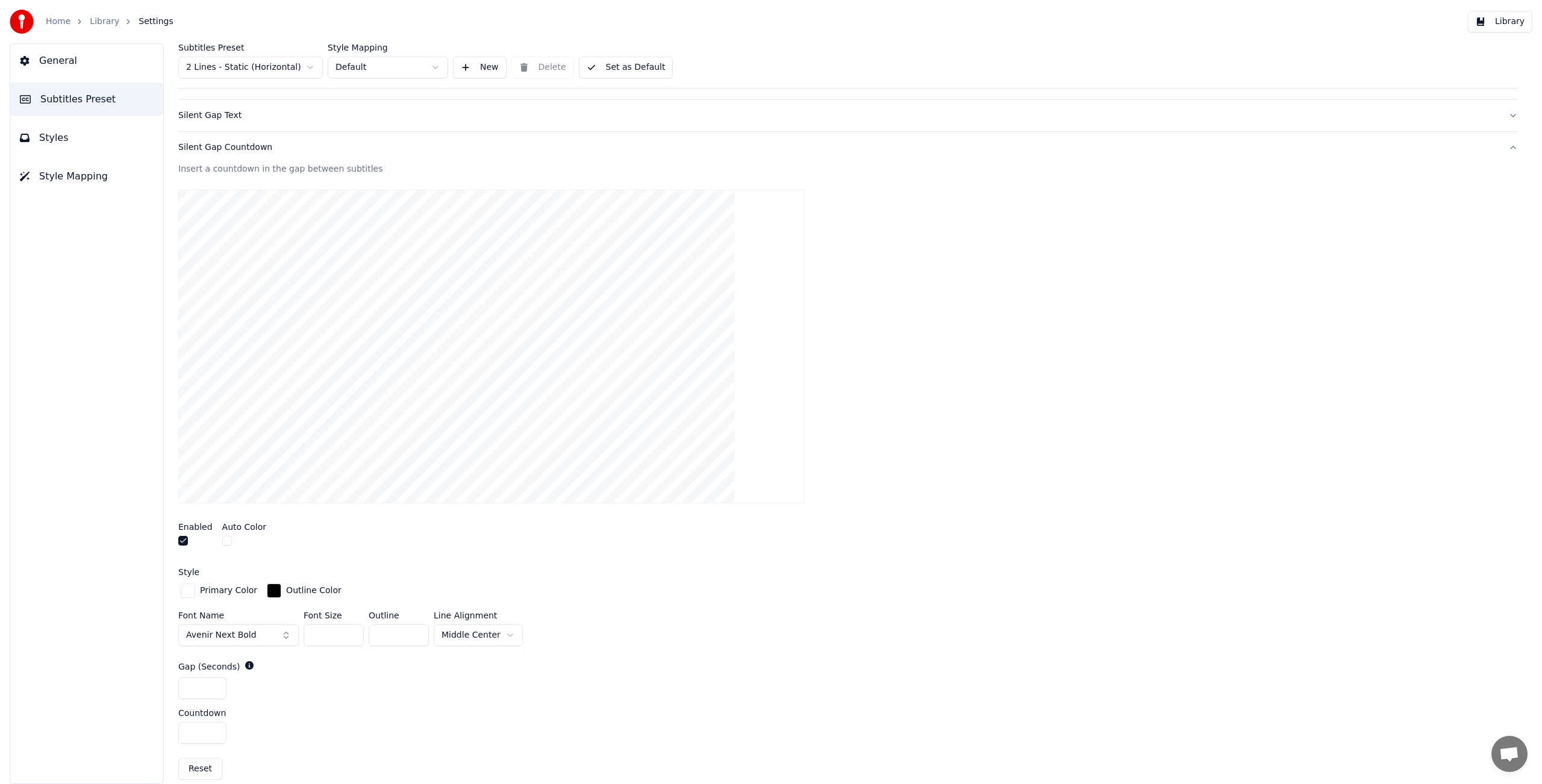
scroll to position [0, 0]
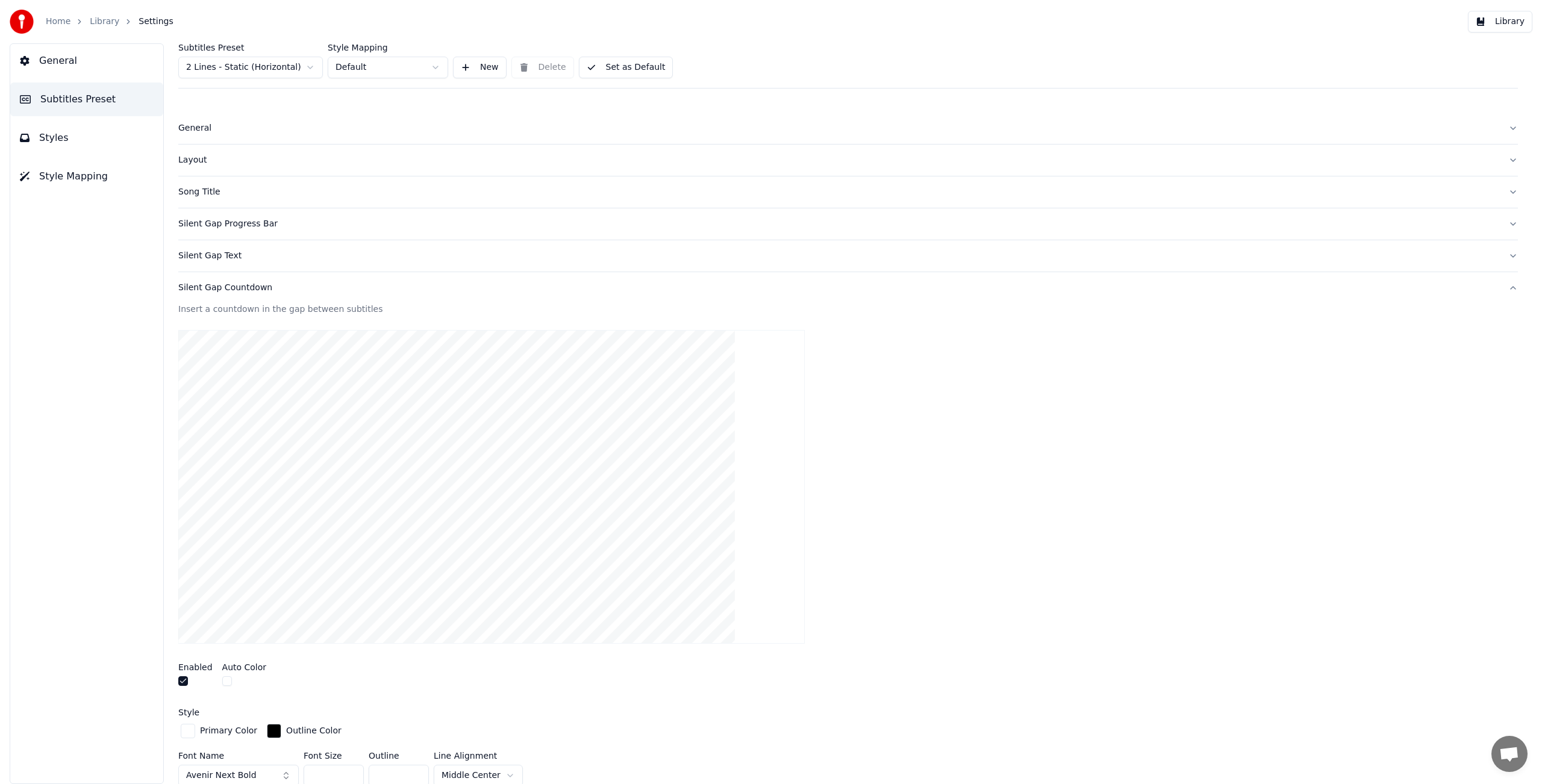
type input "***"
click at [639, 69] on button "Set as Default" at bounding box center [626, 68] width 94 height 22
click at [224, 259] on div "Silent Gap Text" at bounding box center [839, 256] width 1320 height 12
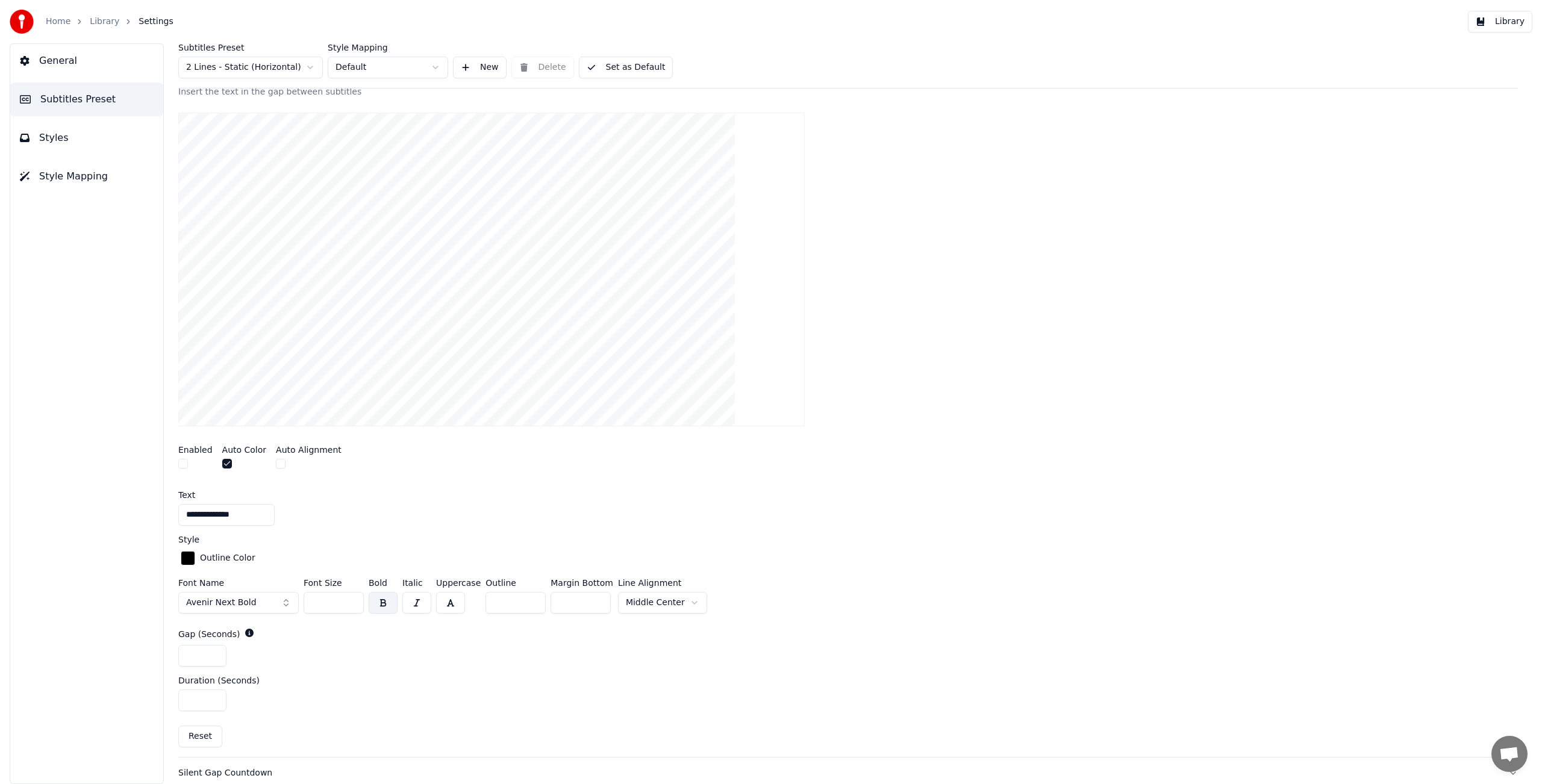
scroll to position [178, 0]
click at [1513, 21] on button "Library" at bounding box center [1500, 22] width 65 height 22
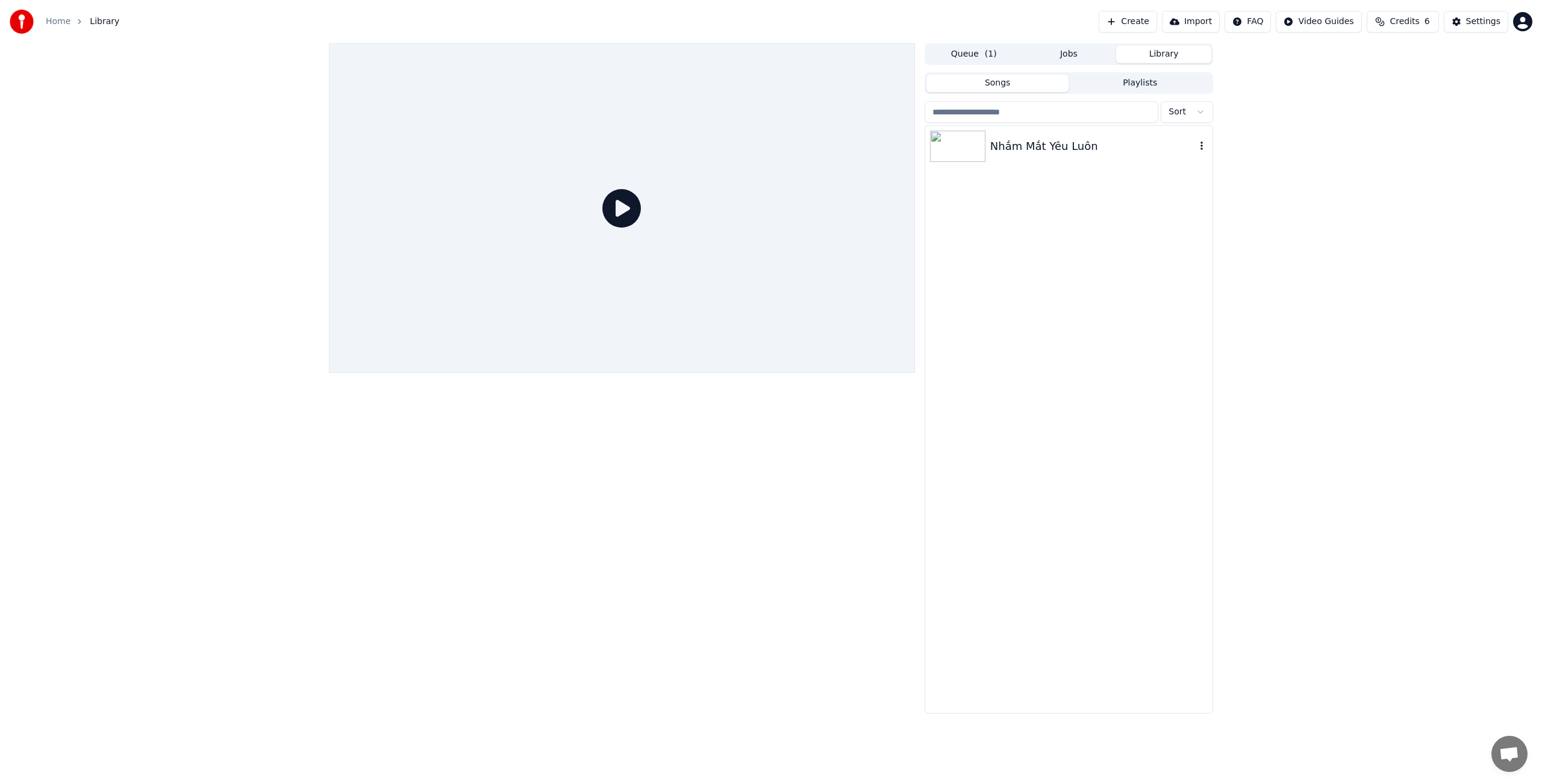
click at [968, 150] on img at bounding box center [958, 146] width 55 height 31
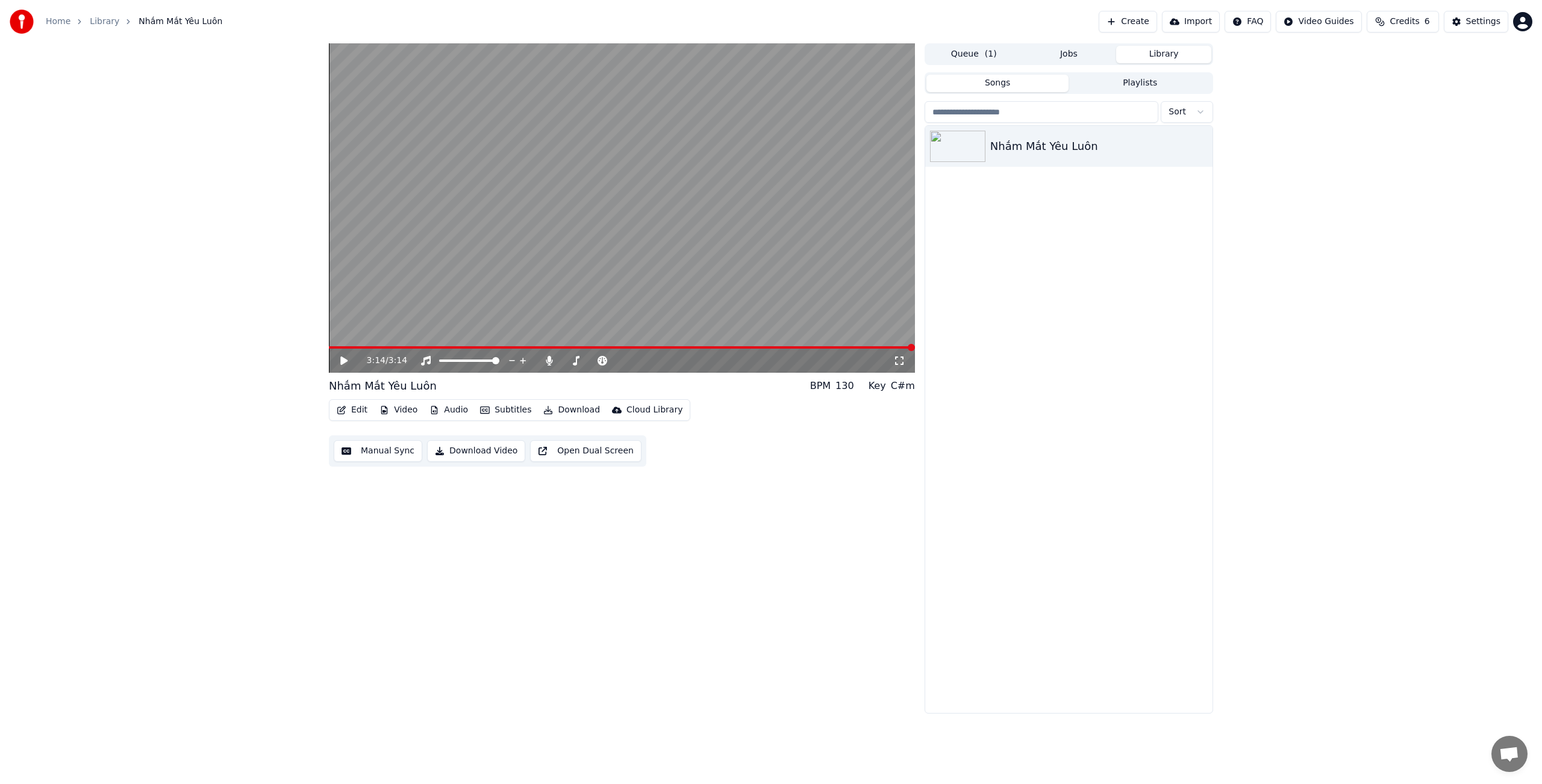
click at [560, 403] on button "Download" at bounding box center [571, 410] width 66 height 17
click at [611, 565] on div "Subtitles [.ass]" at bounding box center [590, 562] width 63 height 12
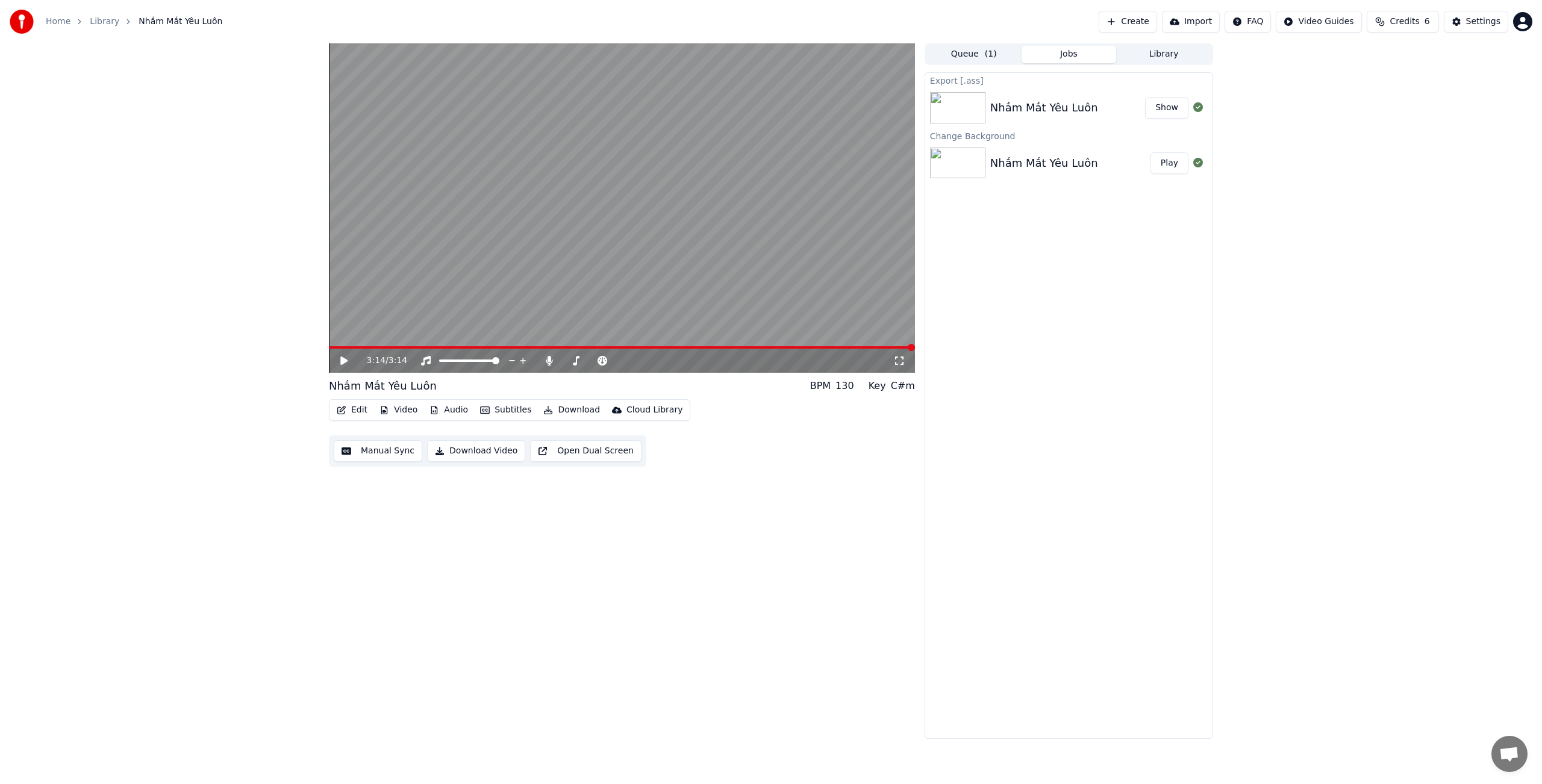
click at [1170, 110] on button "Show" at bounding box center [1167, 108] width 43 height 22
click at [554, 409] on button "Download" at bounding box center [571, 410] width 66 height 17
click at [587, 495] on div "Transparent Video [.mov]" at bounding box center [612, 493] width 107 height 12
click at [1166, 219] on button "Play" at bounding box center [1169, 218] width 38 height 22
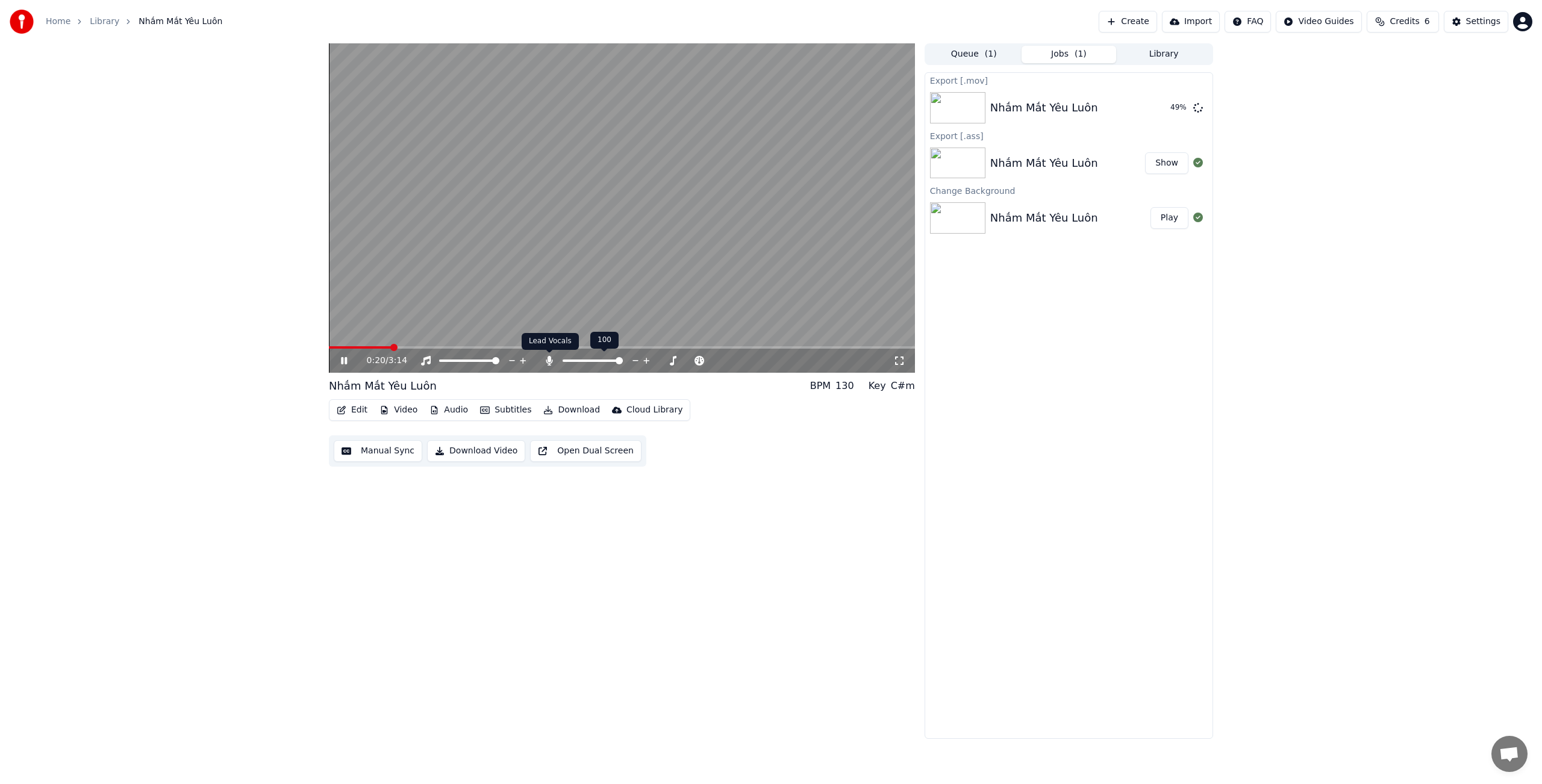
click at [547, 361] on icon at bounding box center [549, 361] width 7 height 10
click at [547, 363] on icon at bounding box center [549, 361] width 12 height 10
click at [344, 360] on icon at bounding box center [352, 361] width 28 height 10
click at [550, 361] on icon at bounding box center [549, 361] width 7 height 10
click at [563, 412] on button "Download" at bounding box center [571, 410] width 66 height 17
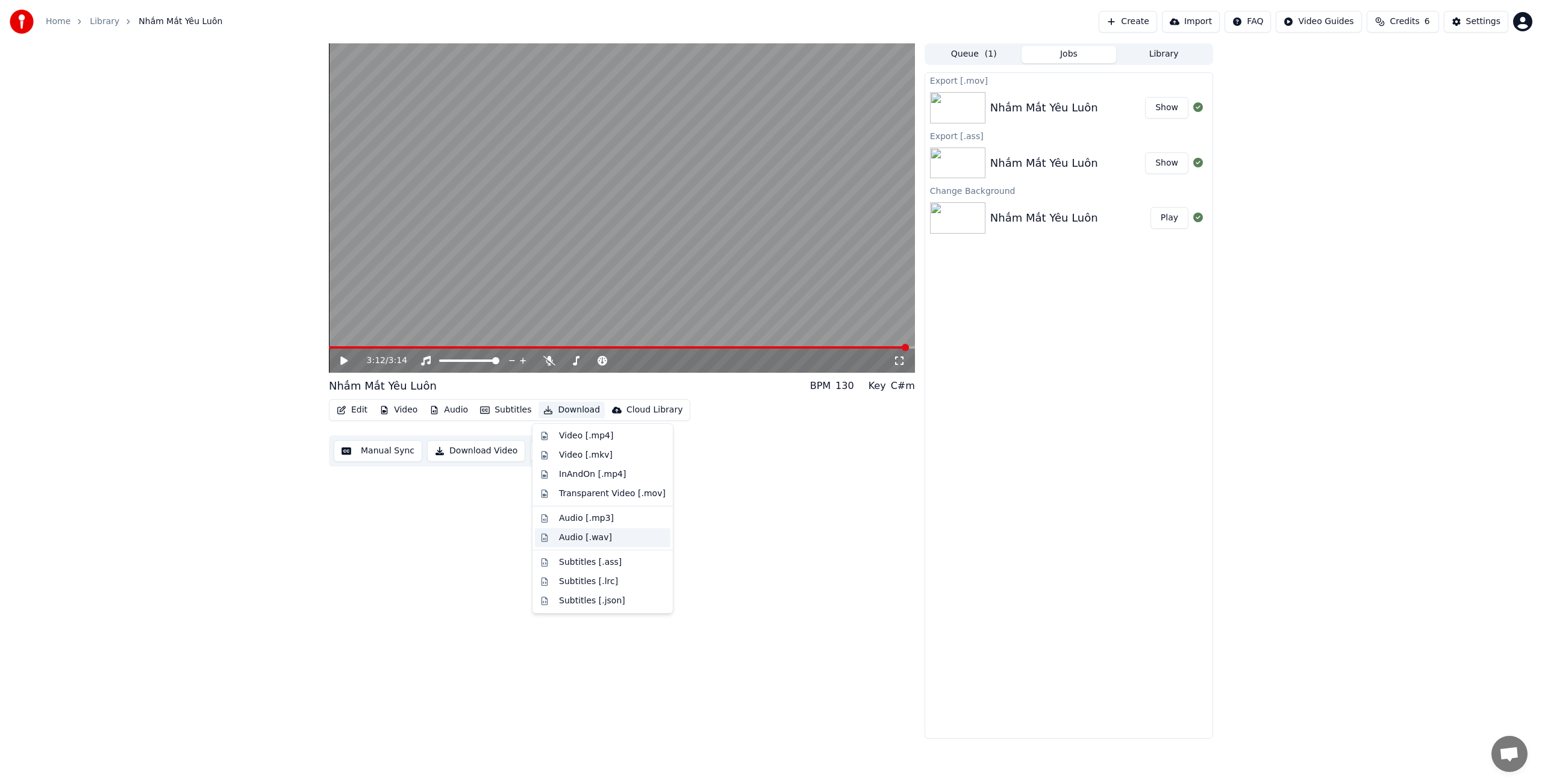
click at [583, 537] on div "Audio [.wav]" at bounding box center [585, 538] width 53 height 12
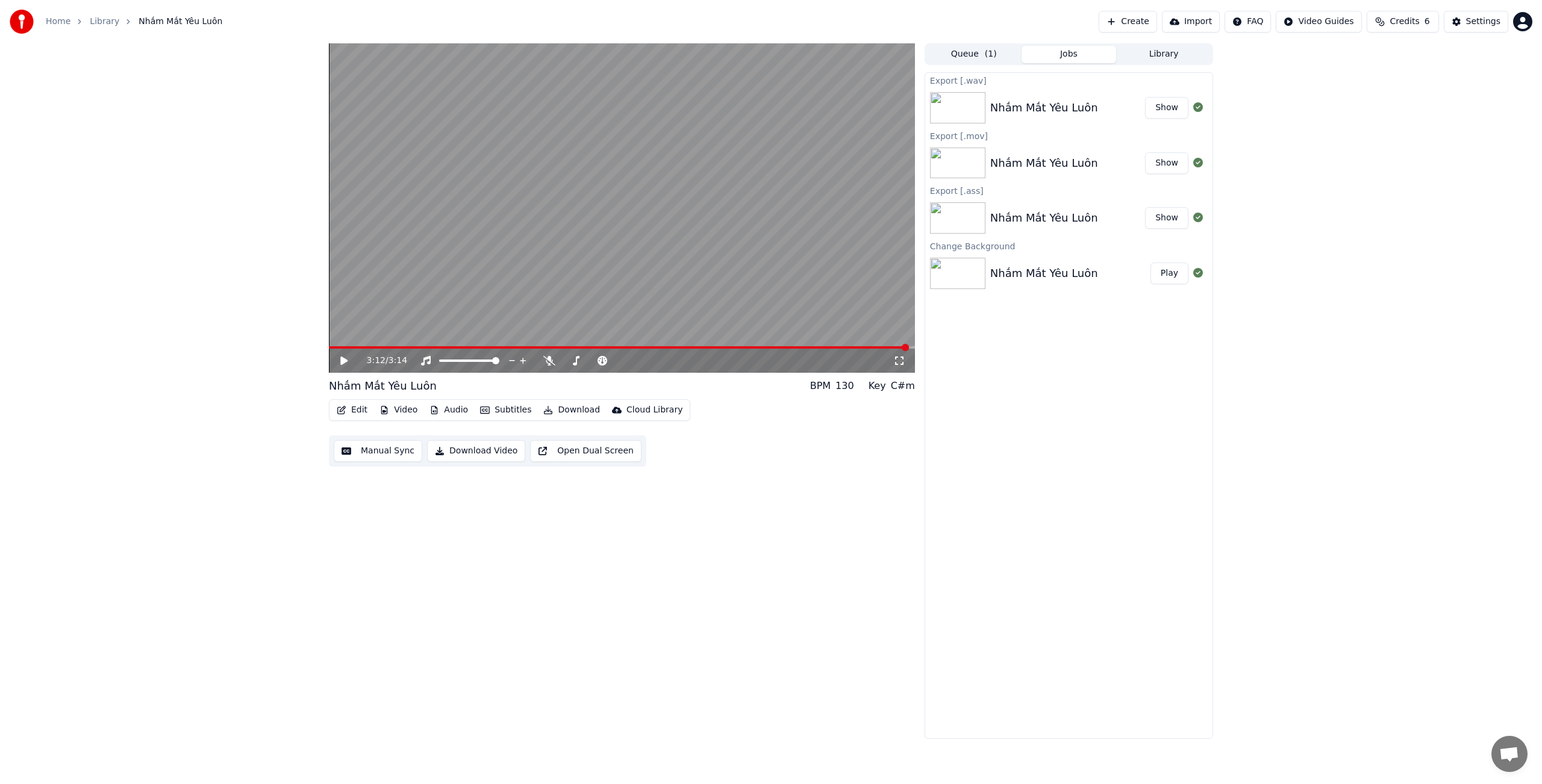
click at [410, 411] on button "Video" at bounding box center [399, 410] width 48 height 17
click at [463, 558] on div "Change Background" at bounding box center [441, 557] width 85 height 12
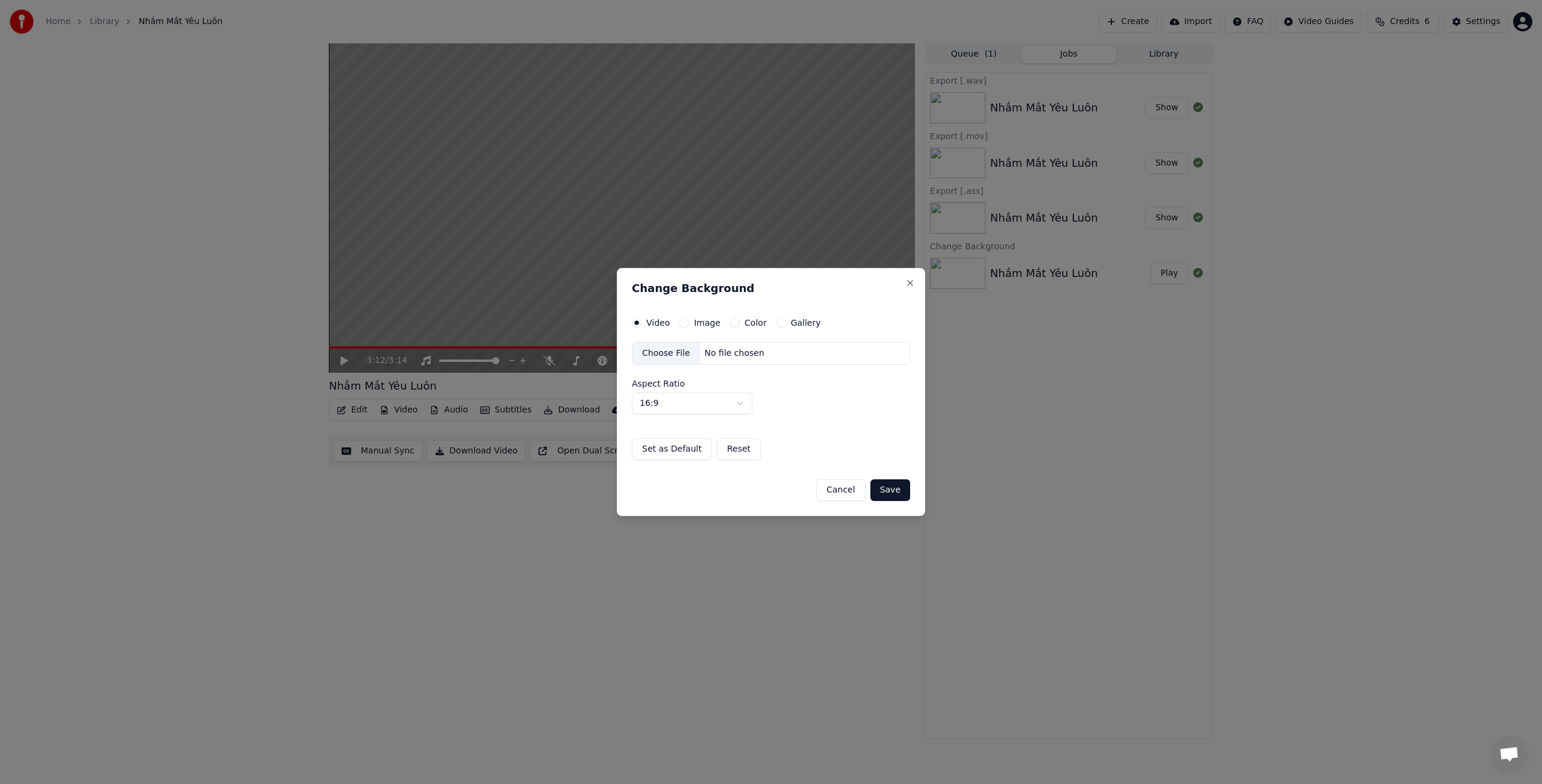
click at [688, 322] on button "Image" at bounding box center [684, 323] width 10 height 10
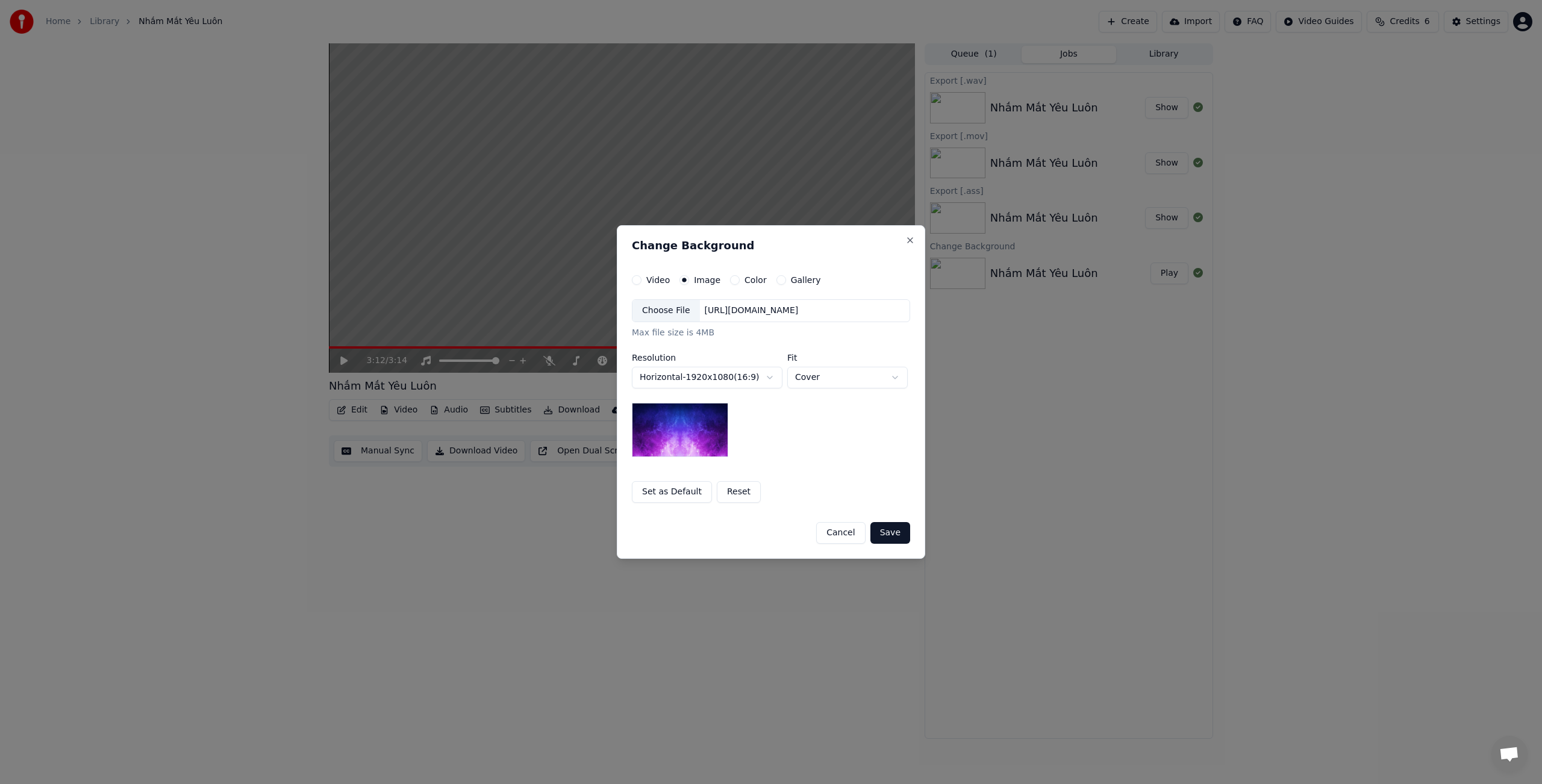
click at [744, 281] on label "Color" at bounding box center [755, 280] width 23 height 9
click at [739, 281] on button "Color" at bounding box center [735, 280] width 10 height 10
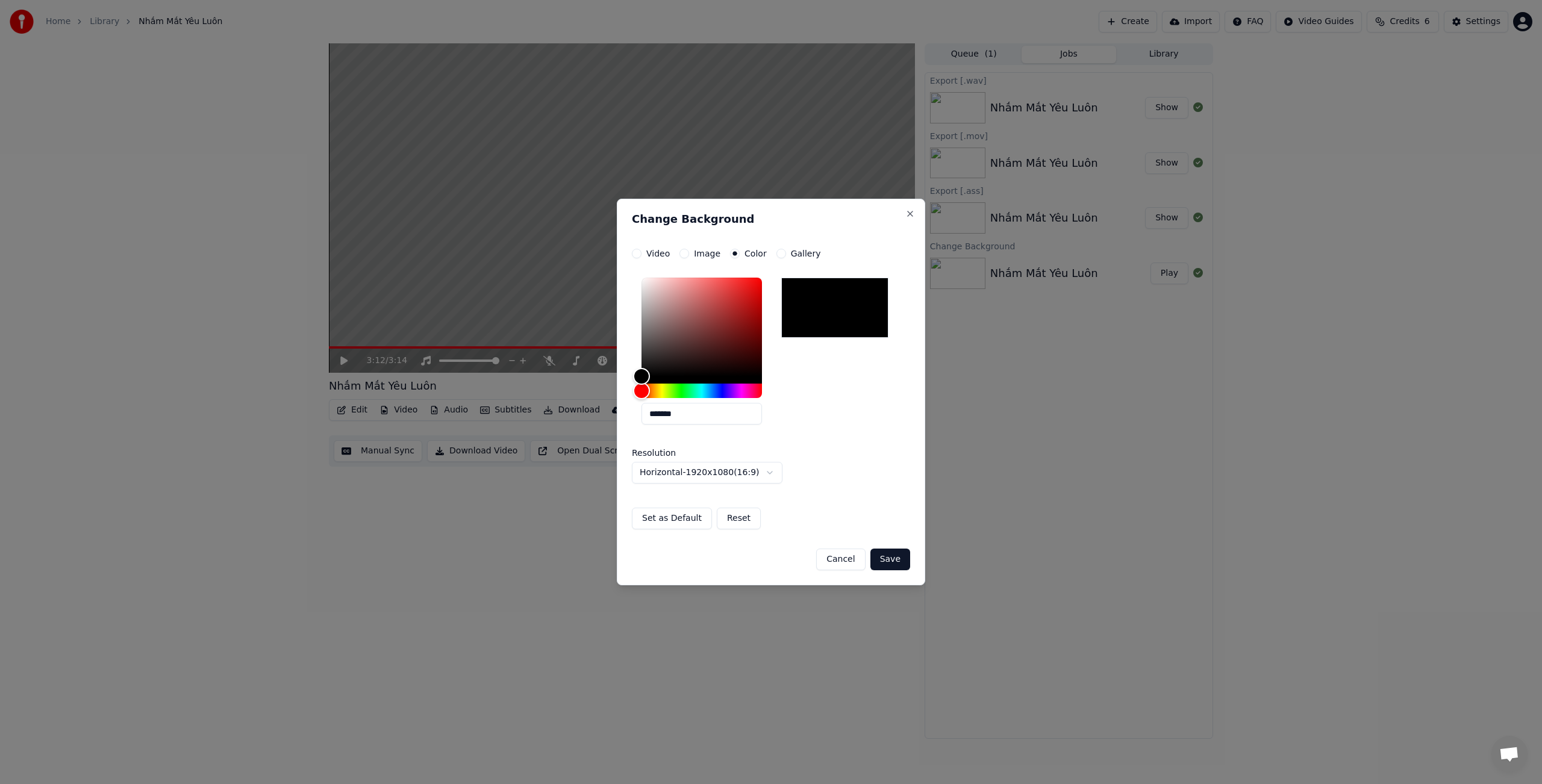
click at [781, 256] on button "Gallery" at bounding box center [781, 253] width 10 height 10
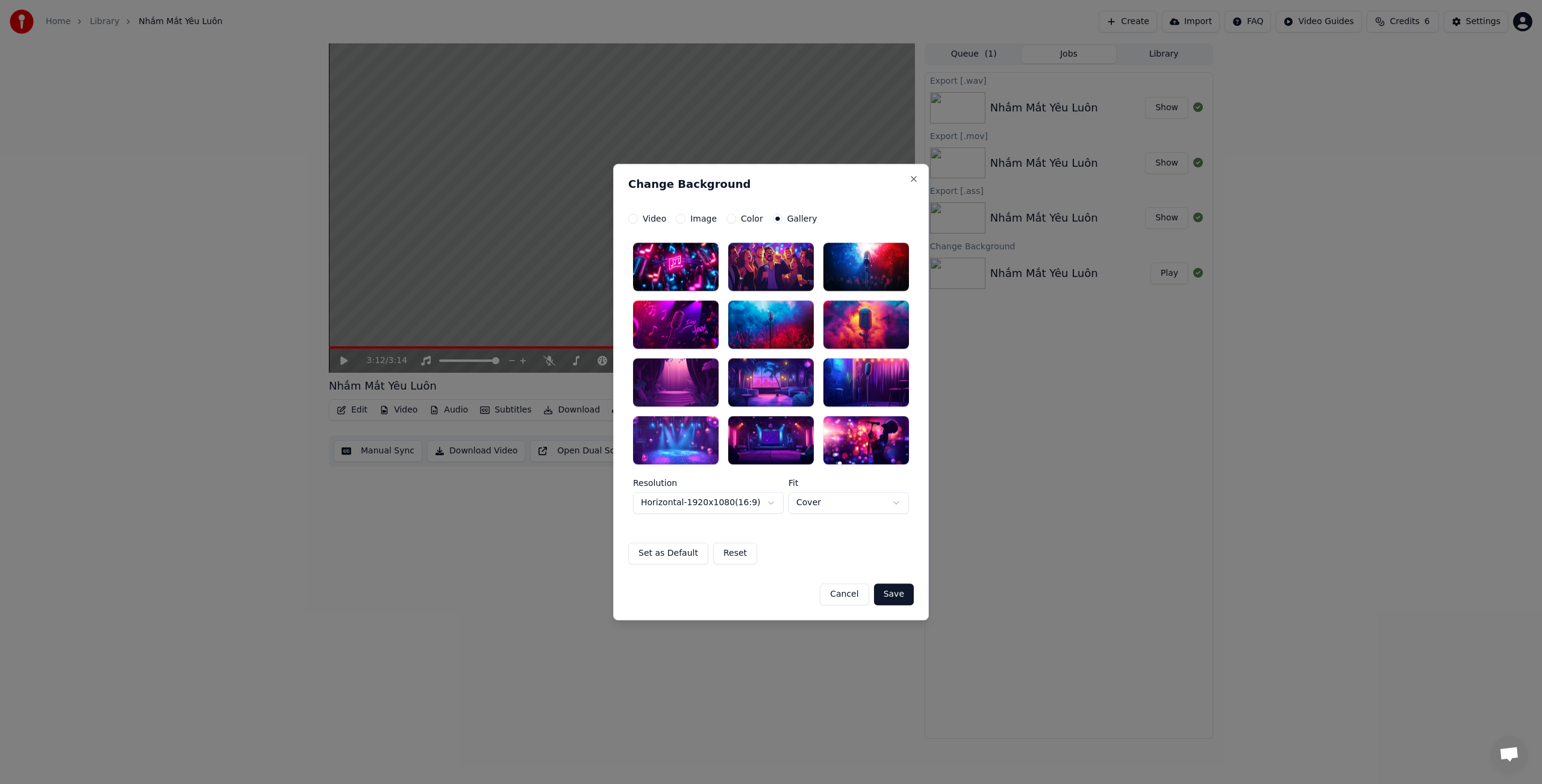
click at [842, 593] on button "Cancel" at bounding box center [844, 595] width 49 height 22
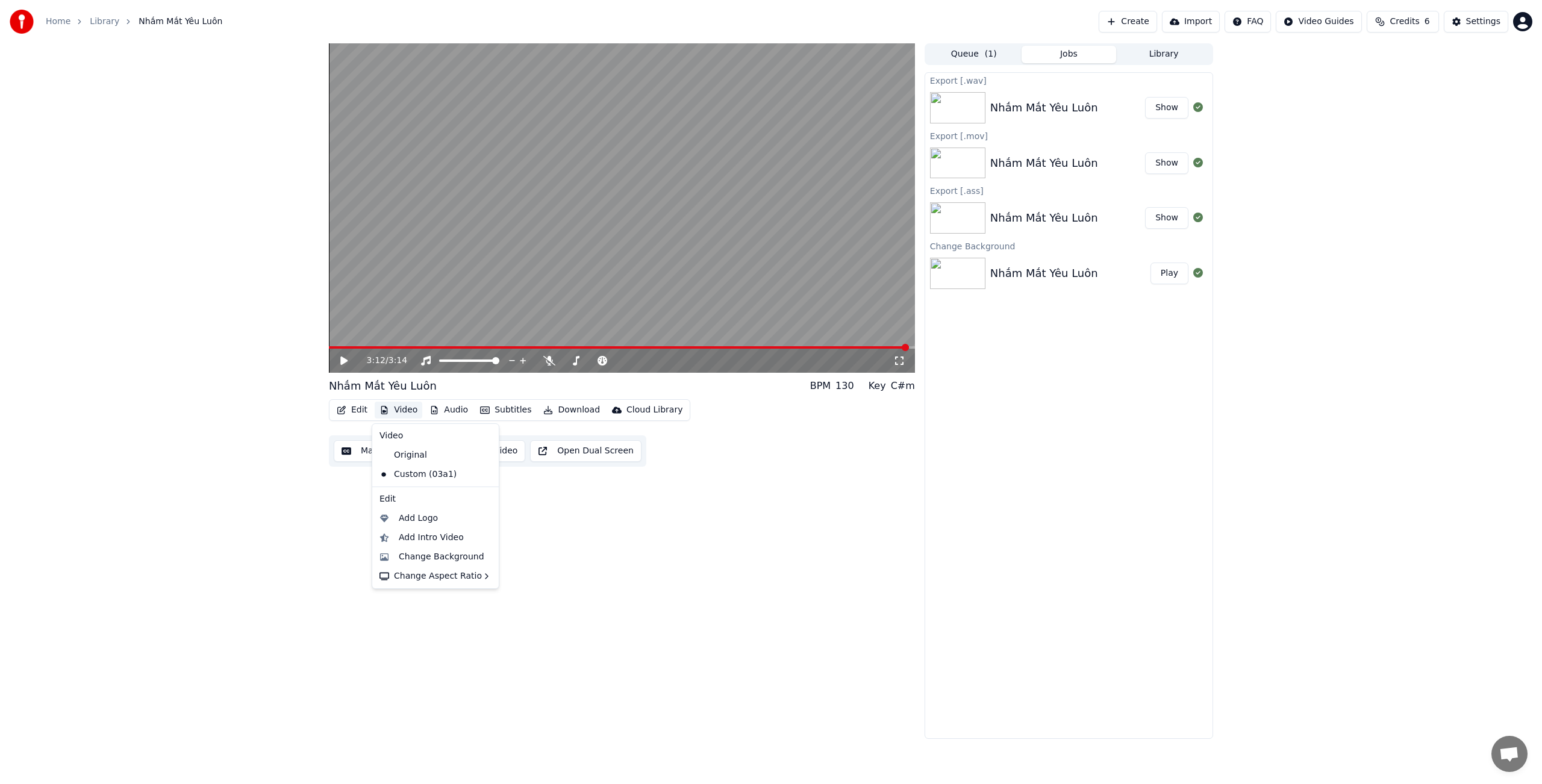
click at [403, 411] on button "Video" at bounding box center [399, 410] width 48 height 17
click at [453, 557] on div "Change Background" at bounding box center [441, 557] width 85 height 12
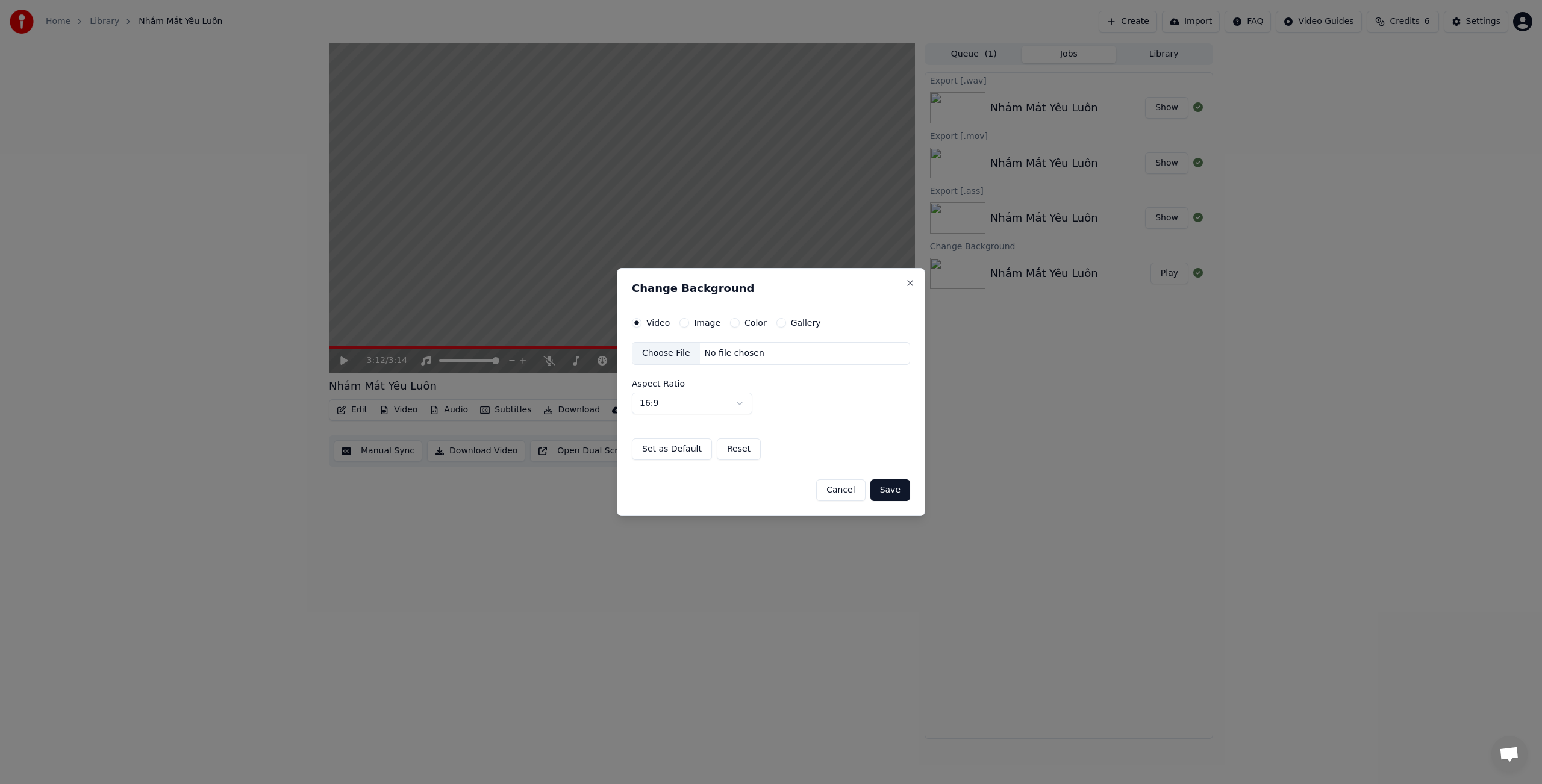
click at [678, 353] on div "Choose File" at bounding box center [666, 353] width 68 height 22
click at [897, 490] on button "Save" at bounding box center [890, 490] width 40 height 22
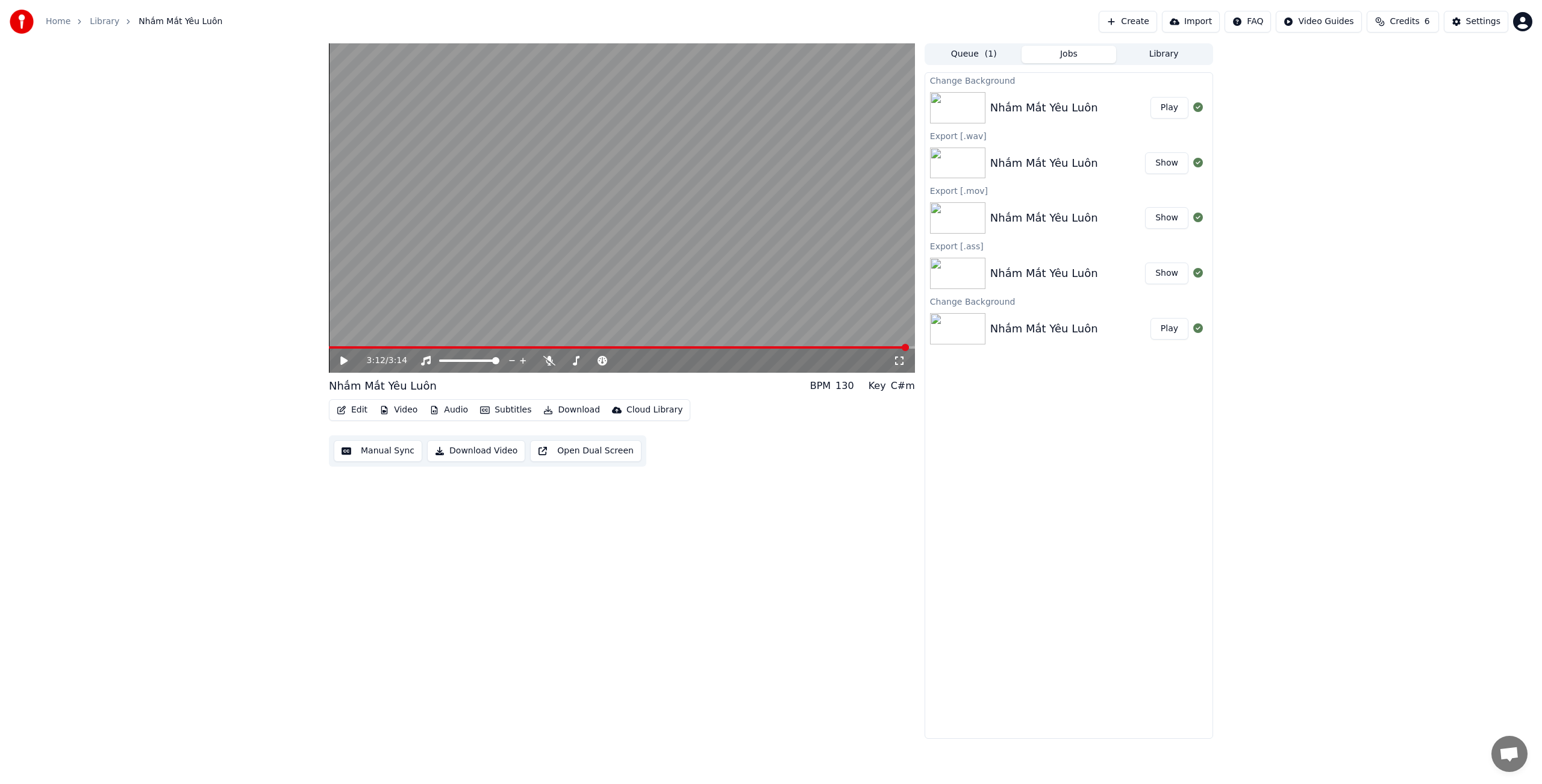
click at [1173, 108] on button "Play" at bounding box center [1169, 108] width 38 height 22
click at [549, 362] on icon at bounding box center [549, 361] width 12 height 10
click at [344, 362] on icon at bounding box center [344, 361] width 6 height 7
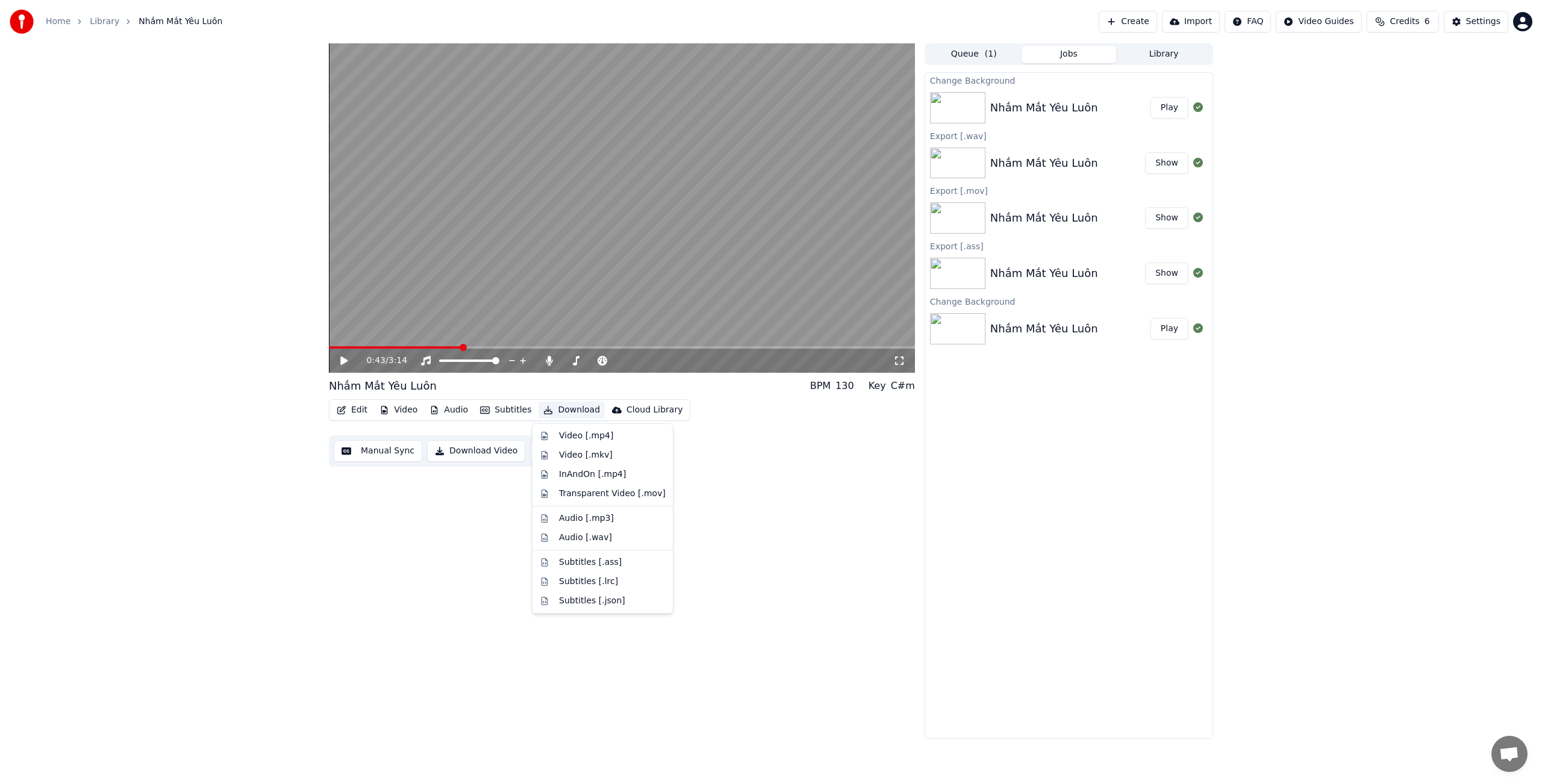
click at [573, 412] on button "Download" at bounding box center [571, 410] width 66 height 17
click at [581, 435] on div "Video [.mp4]" at bounding box center [586, 436] width 54 height 12
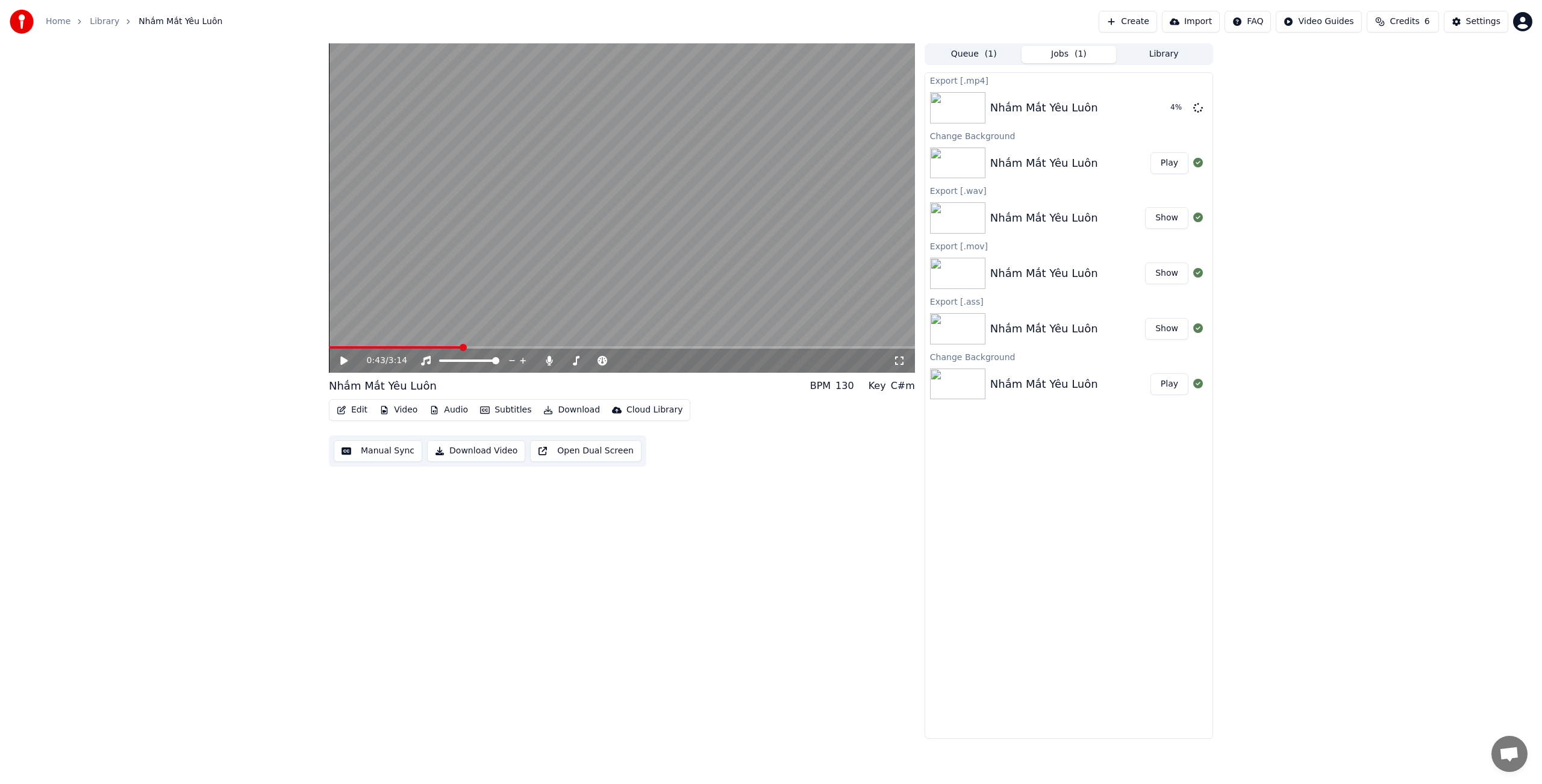
click at [558, 411] on button "Download" at bounding box center [571, 410] width 66 height 17
click at [830, 513] on div "0:43 / 3:14 [PERSON_NAME] Mắt [PERSON_NAME] BPM 130 Key C#m Edit Video Audio Su…" at bounding box center [622, 390] width 586 height 695
click at [1164, 108] on button "Show" at bounding box center [1167, 108] width 43 height 22
